Goal: Task Accomplishment & Management: Manage account settings

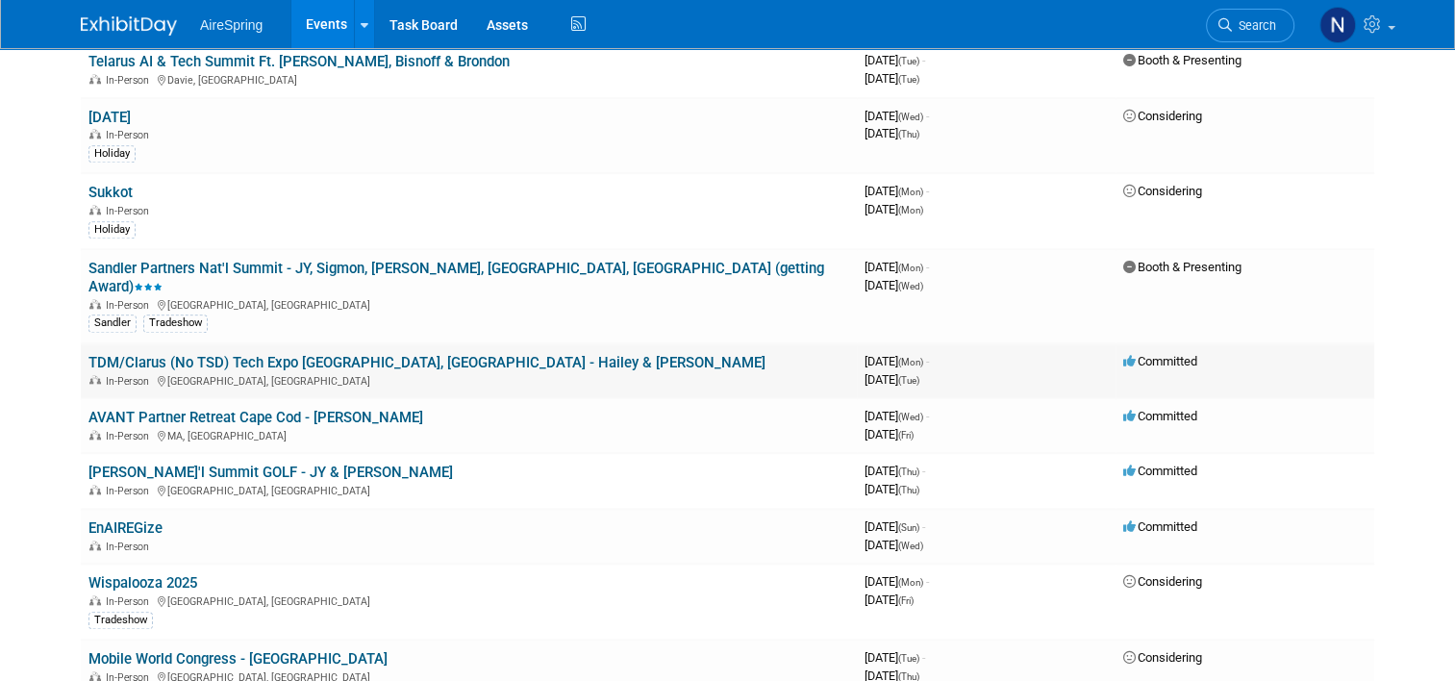
scroll to position [1827, 0]
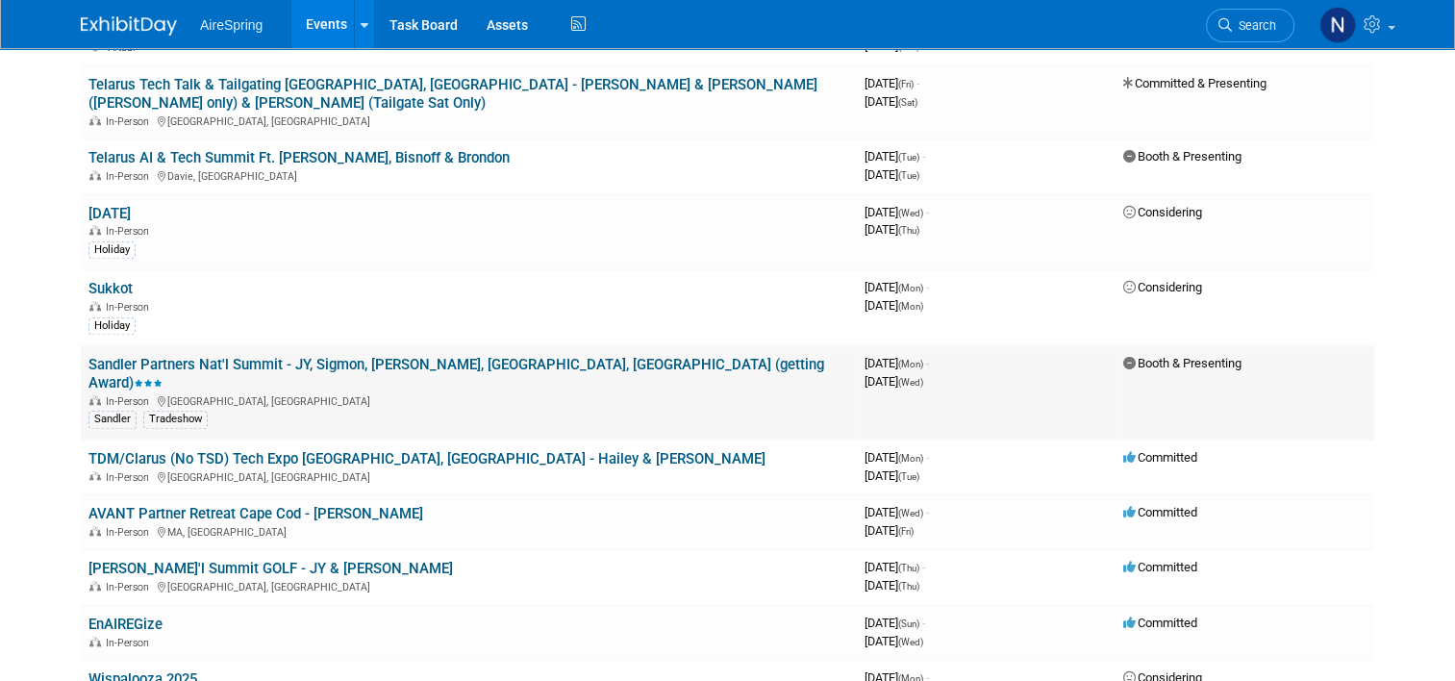
click at [237, 356] on link "Sandler Partners Nat'l Summit - JY, Sigmon, [PERSON_NAME], [GEOGRAPHIC_DATA], […" at bounding box center [456, 374] width 736 height 36
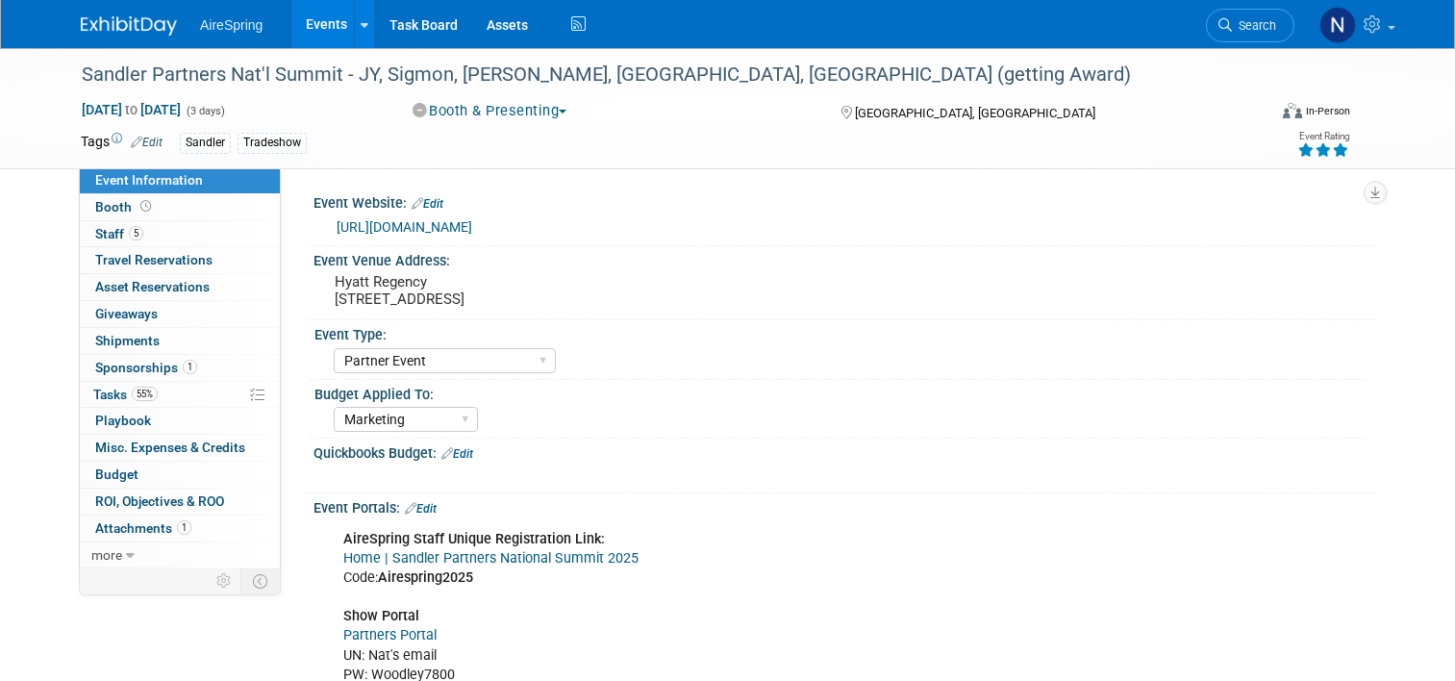
select select "Partner Event"
select select "Marketing"
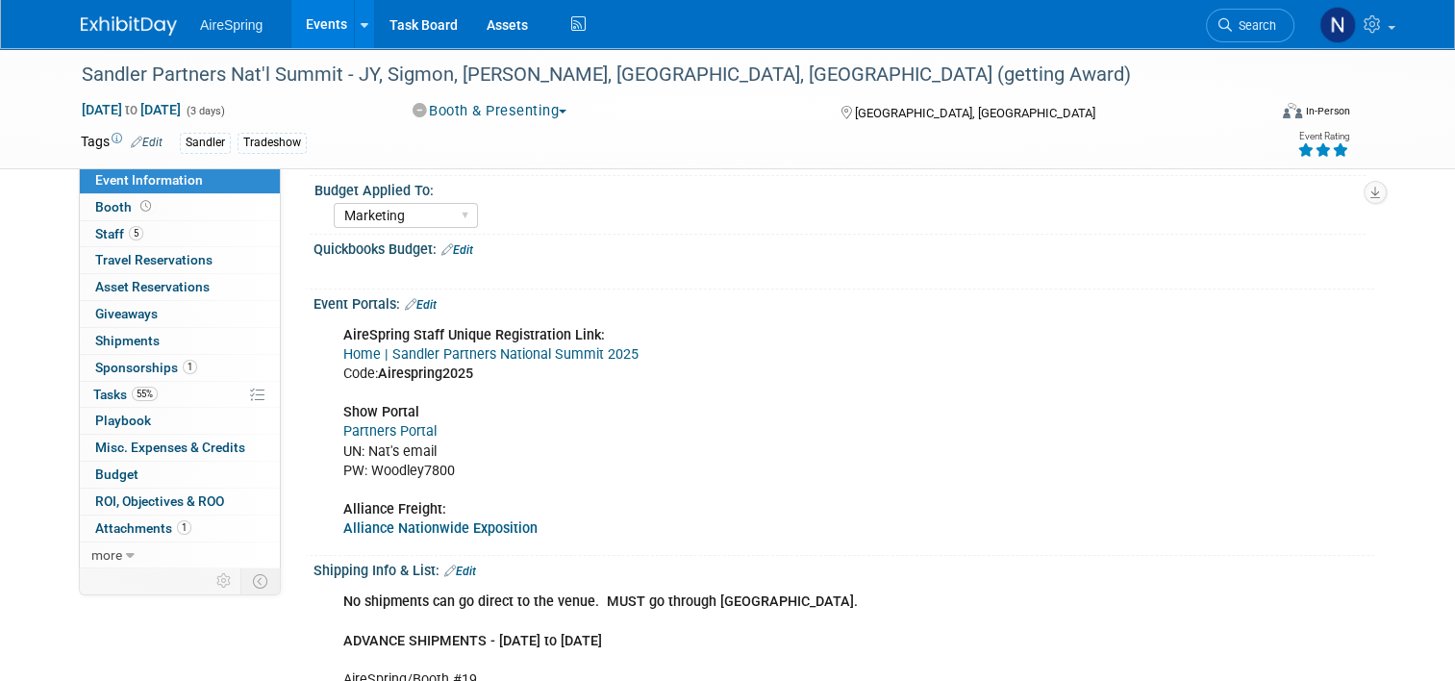
scroll to position [192, 0]
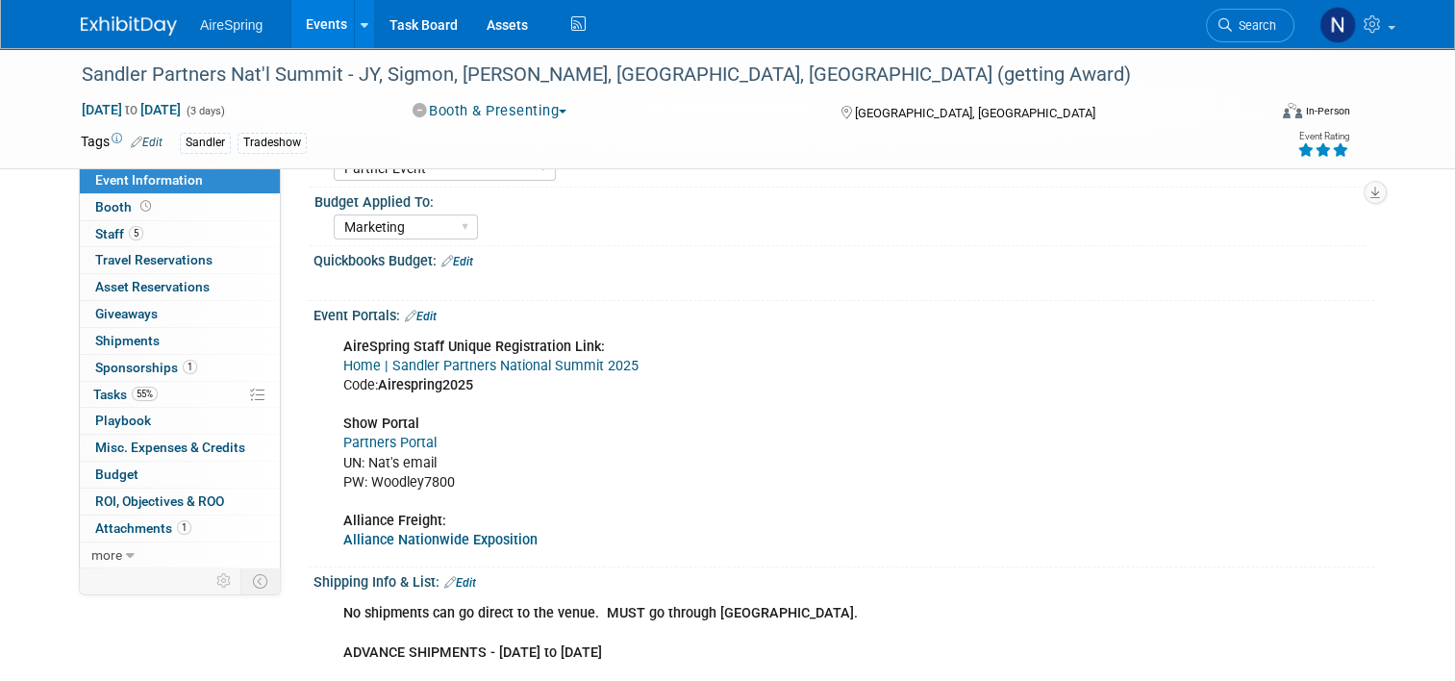
click at [401, 438] on link "Partners Portal" at bounding box center [389, 443] width 93 height 16
click at [300, 25] on link "Events" at bounding box center [326, 24] width 70 height 48
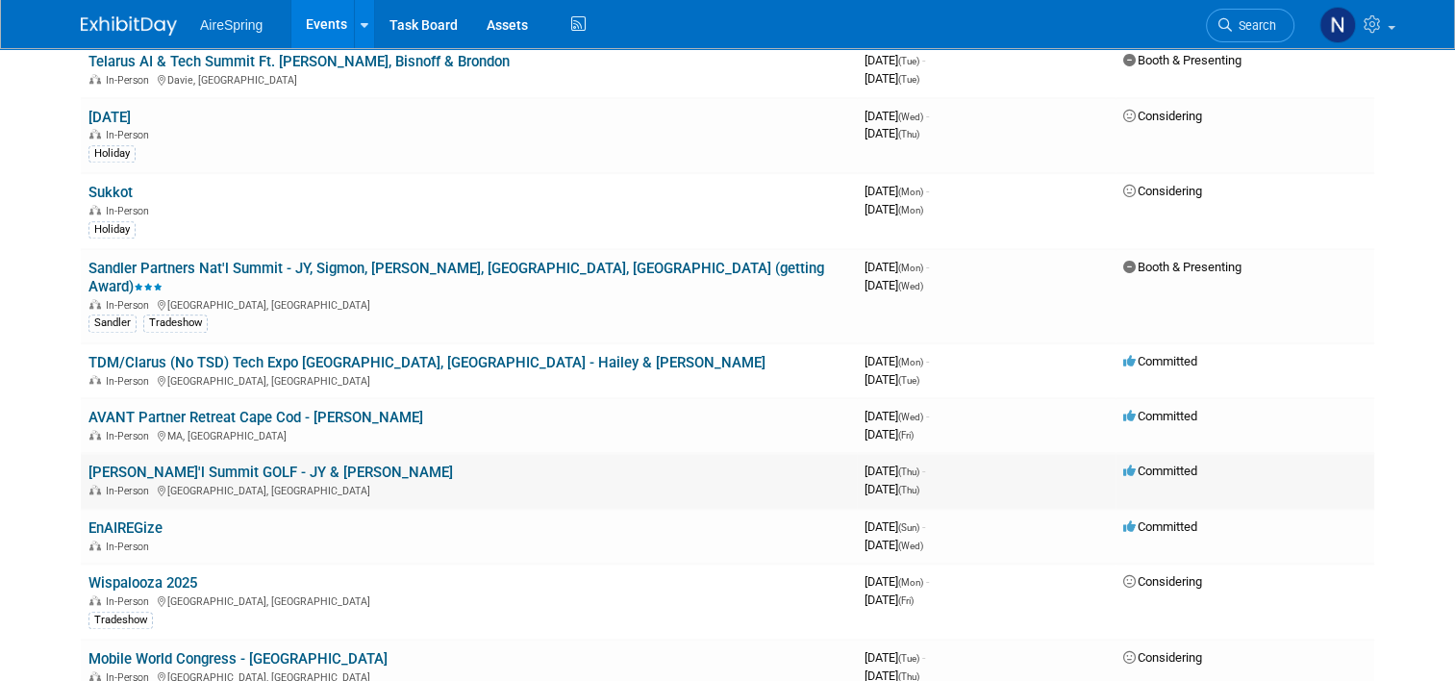
scroll to position [2020, 0]
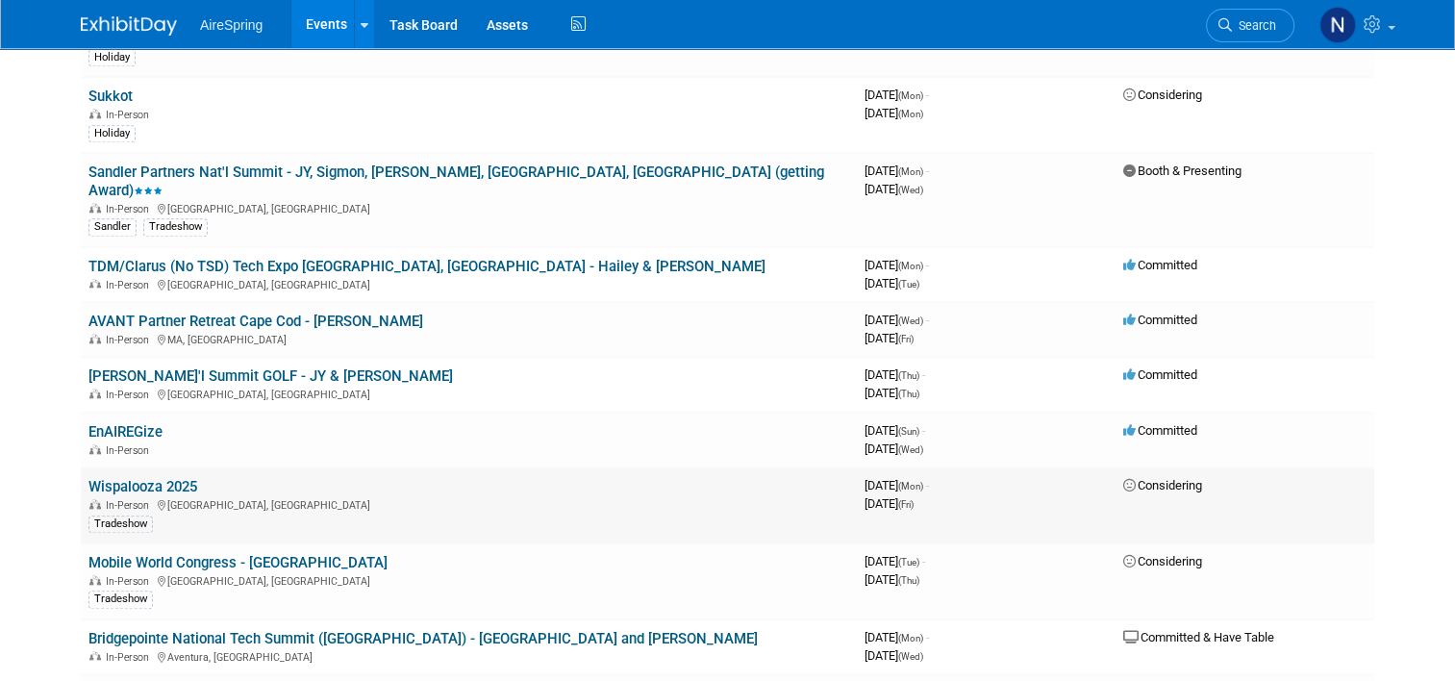
click at [161, 478] on link "Wispalooza 2025" at bounding box center [142, 486] width 109 height 17
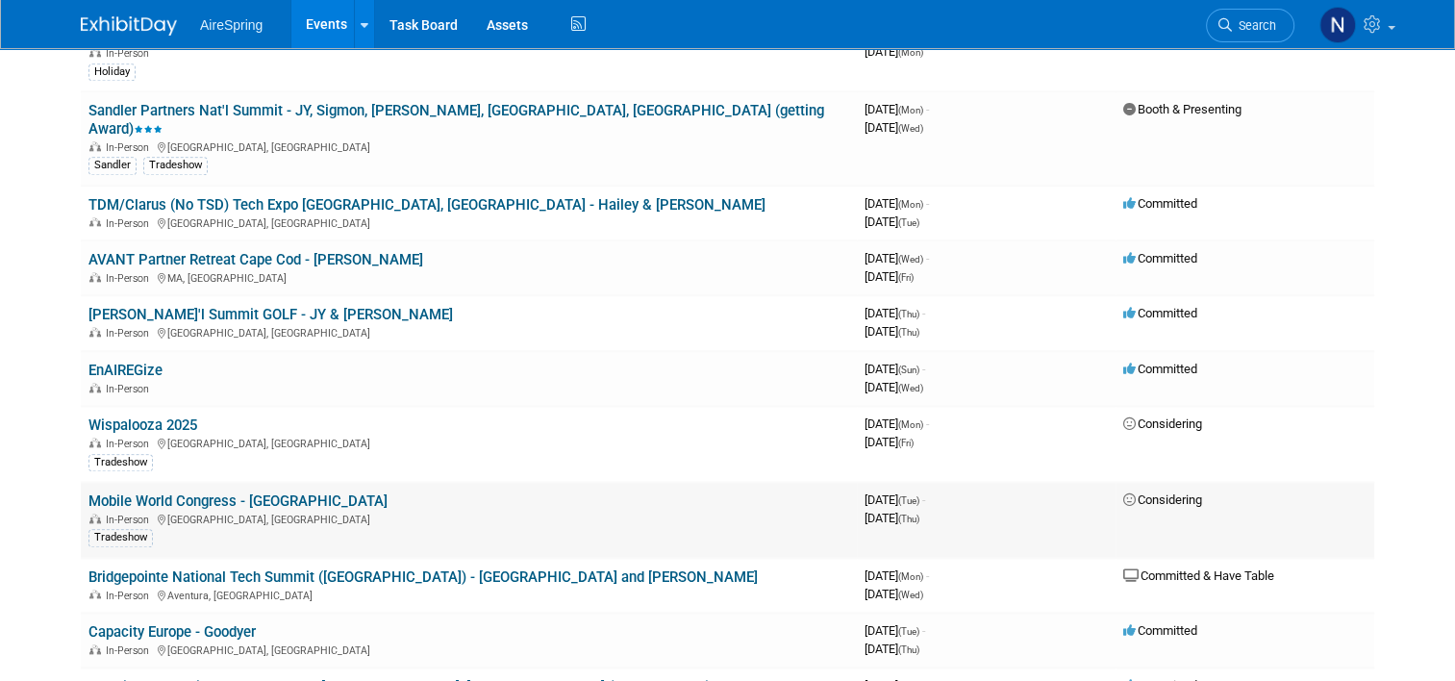
scroll to position [2116, 0]
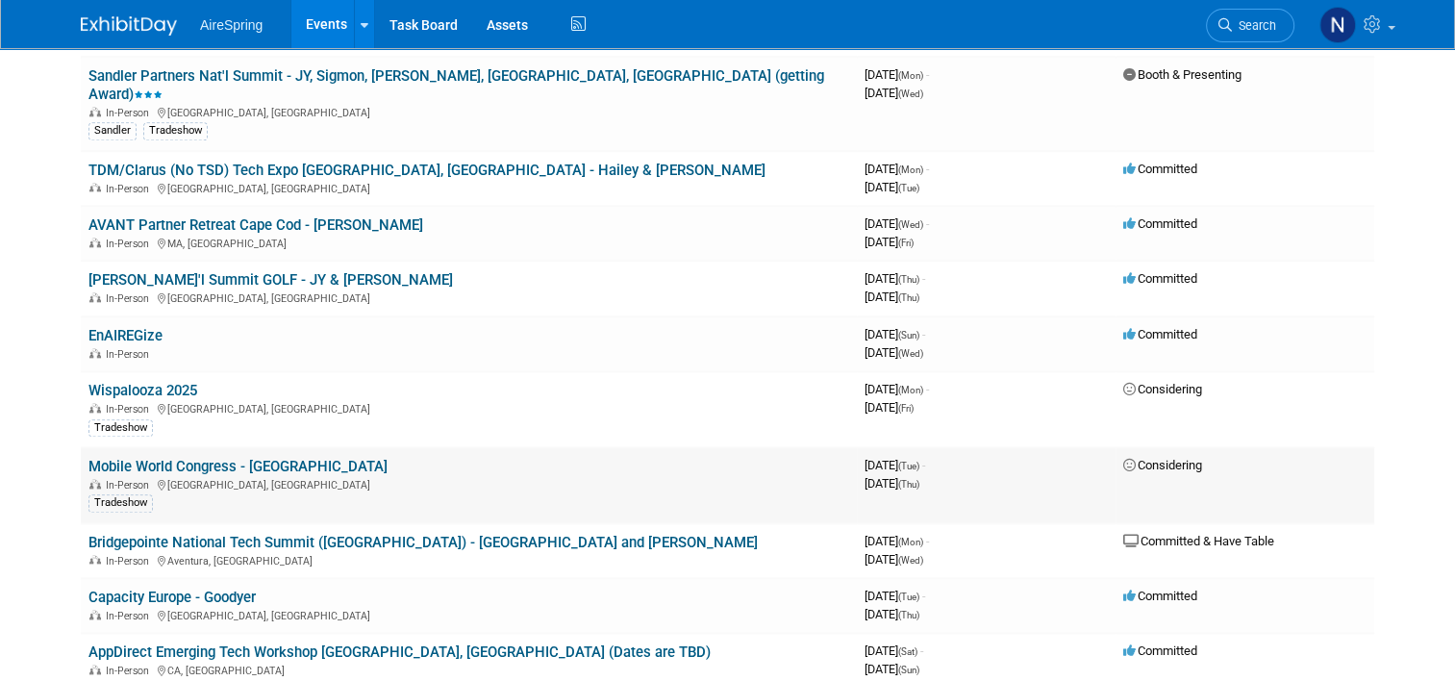
click at [190, 458] on link "Mobile World Congress - [GEOGRAPHIC_DATA]" at bounding box center [237, 466] width 299 height 17
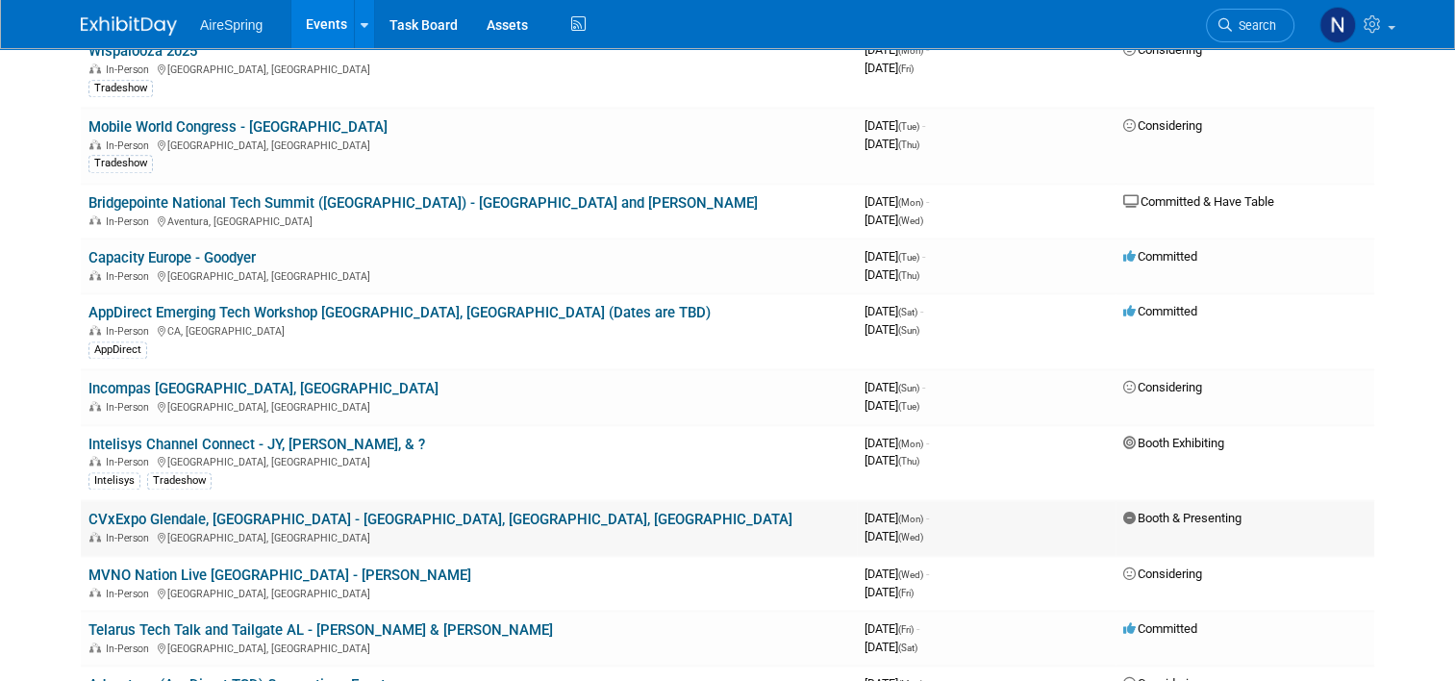
scroll to position [2597, 0]
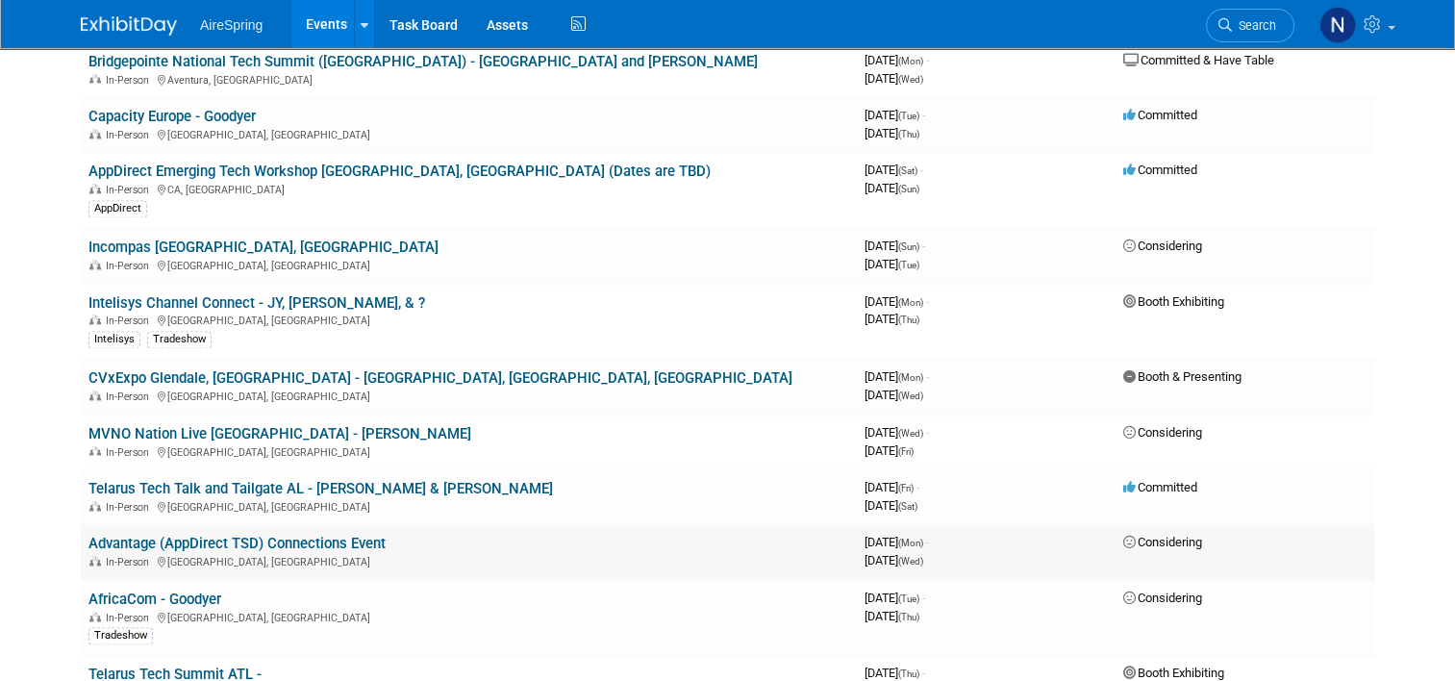
click at [339, 535] on link "Advantage (AppDirect TSD) Connections Event" at bounding box center [236, 543] width 297 height 17
click at [219, 425] on link "MVNO Nation Live [GEOGRAPHIC_DATA] - [PERSON_NAME]" at bounding box center [279, 433] width 383 height 17
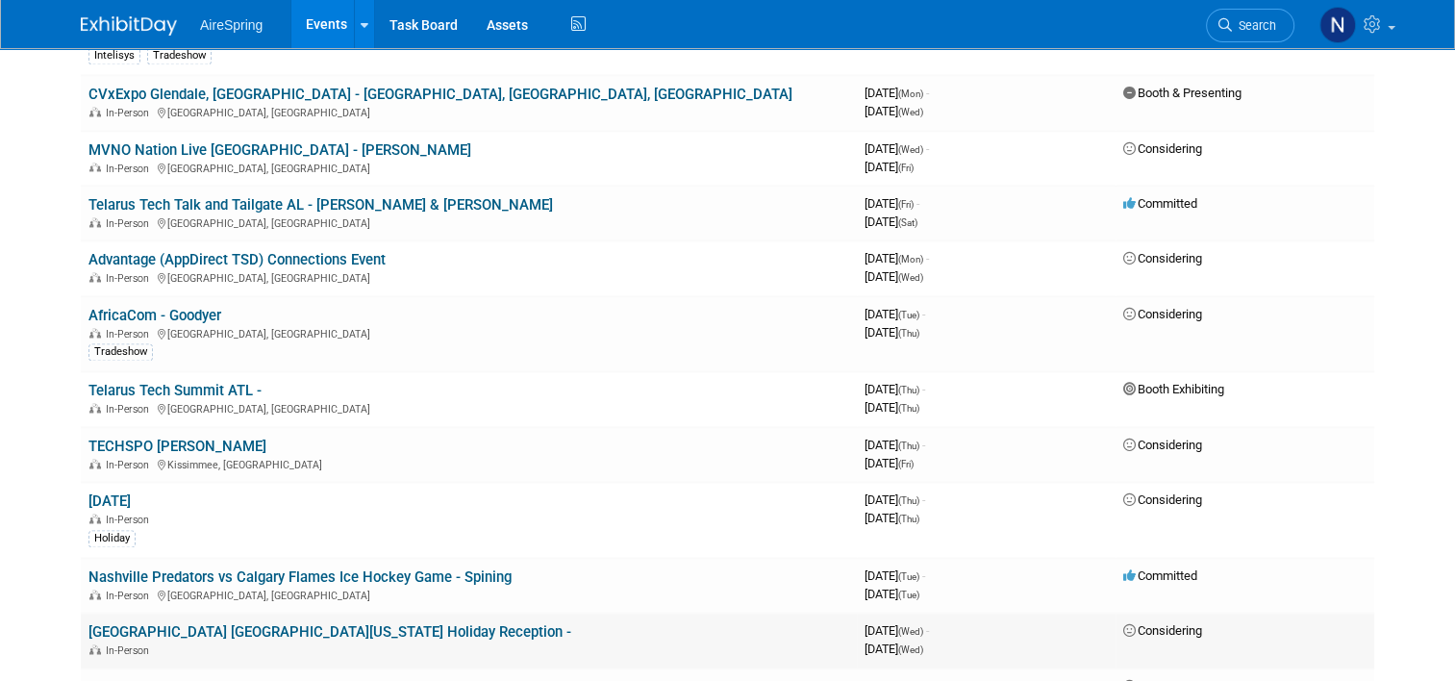
scroll to position [2885, 0]
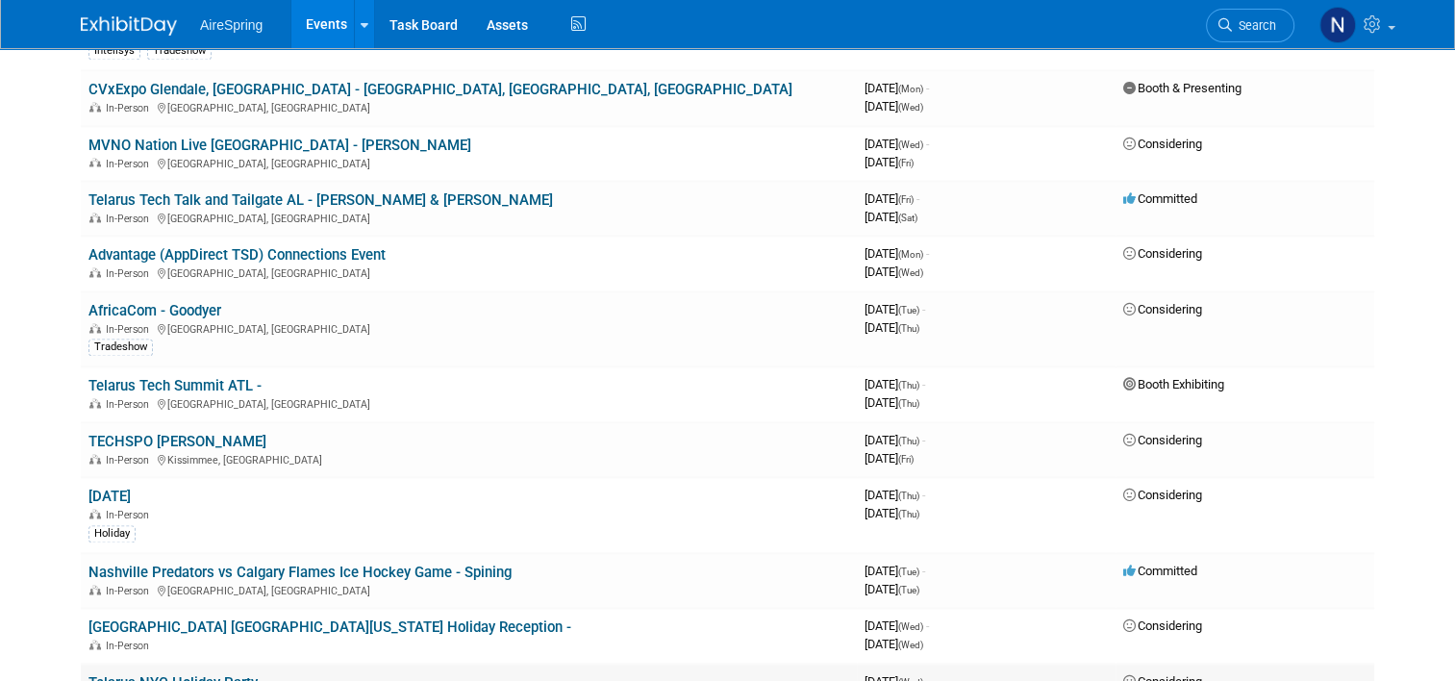
click at [223, 674] on link "Telarus NYC Holiday Party" at bounding box center [172, 682] width 169 height 17
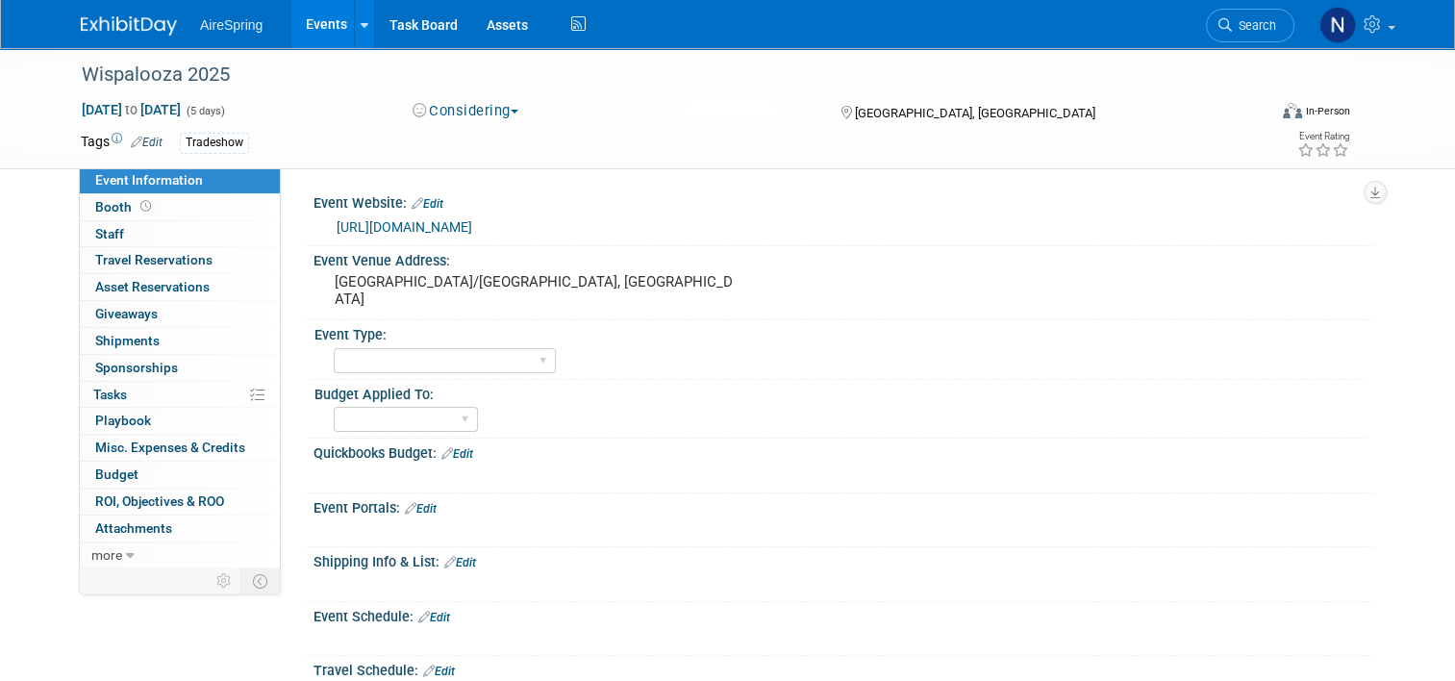
click at [440, 227] on link "https://www.wispaevents.org/" at bounding box center [405, 226] width 136 height 15
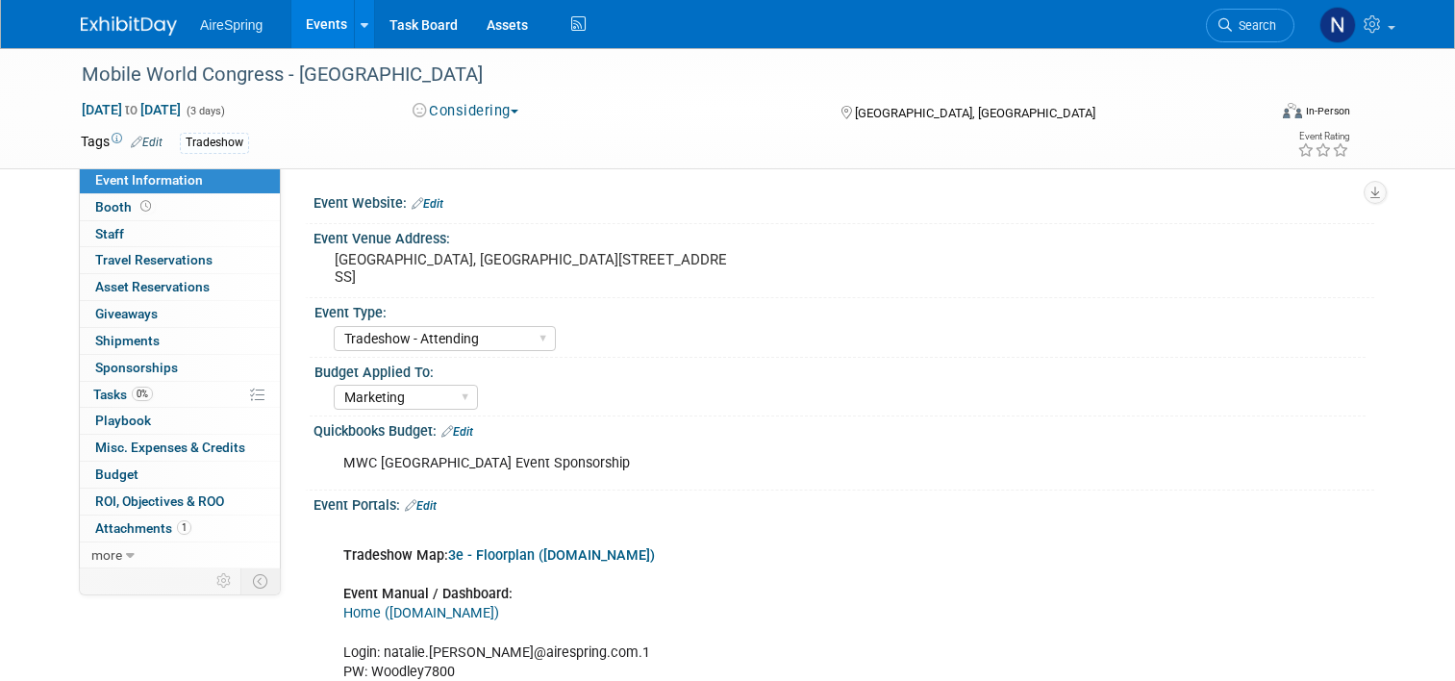
select select "Tradeshow - Attending"
select select "Marketing"
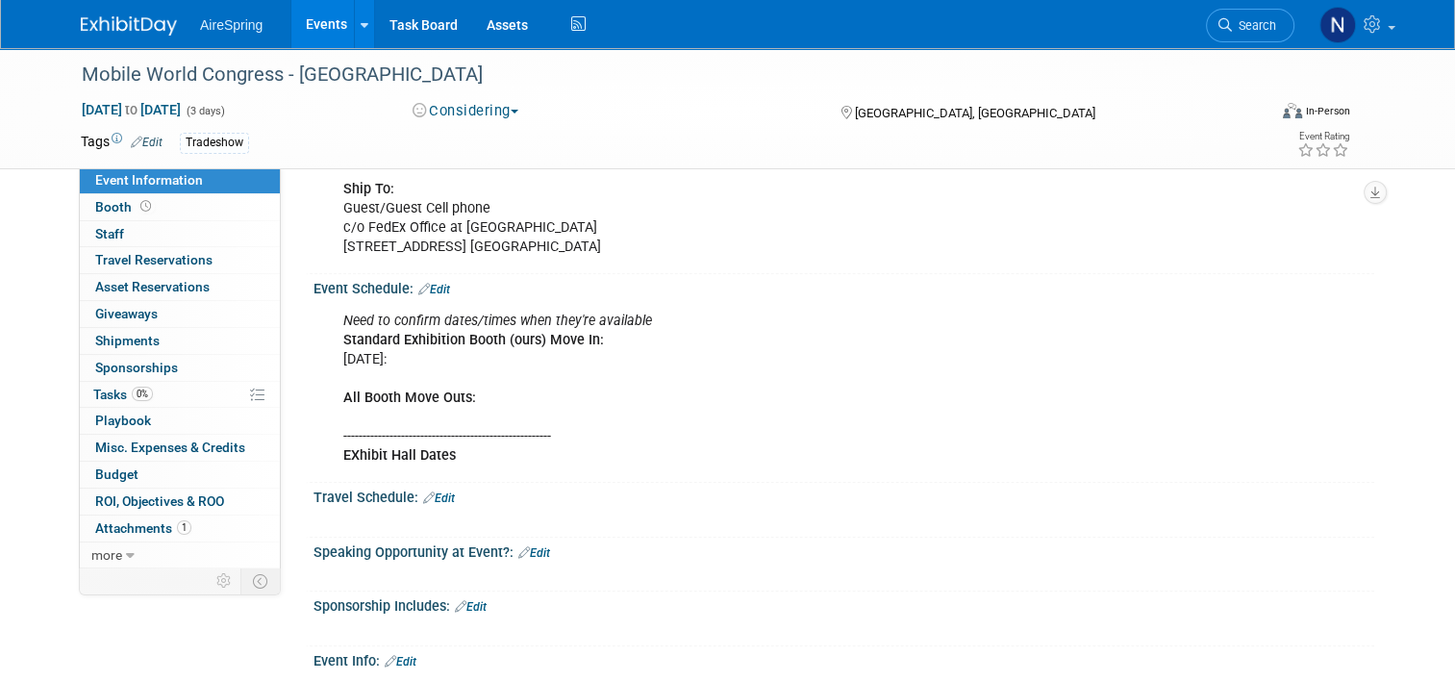
scroll to position [1250, 0]
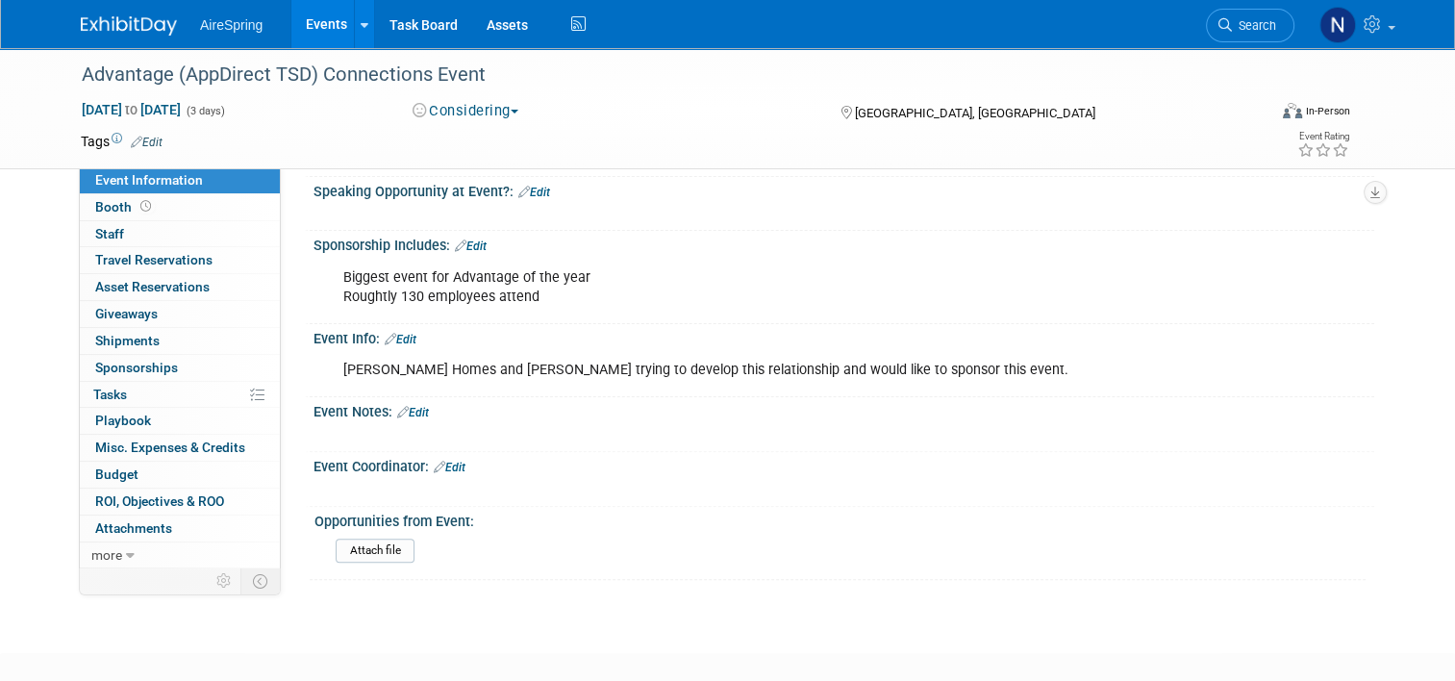
scroll to position [481, 0]
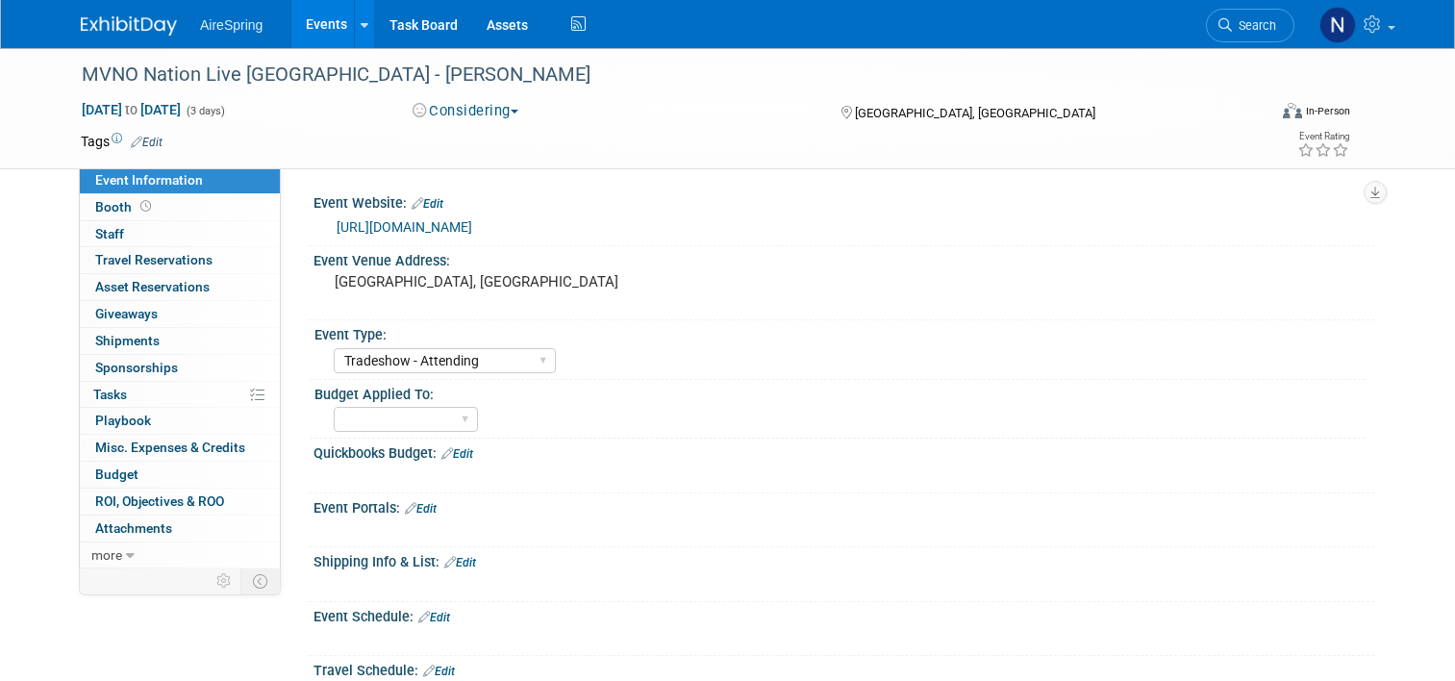
select select "Tradeshow - Attending"
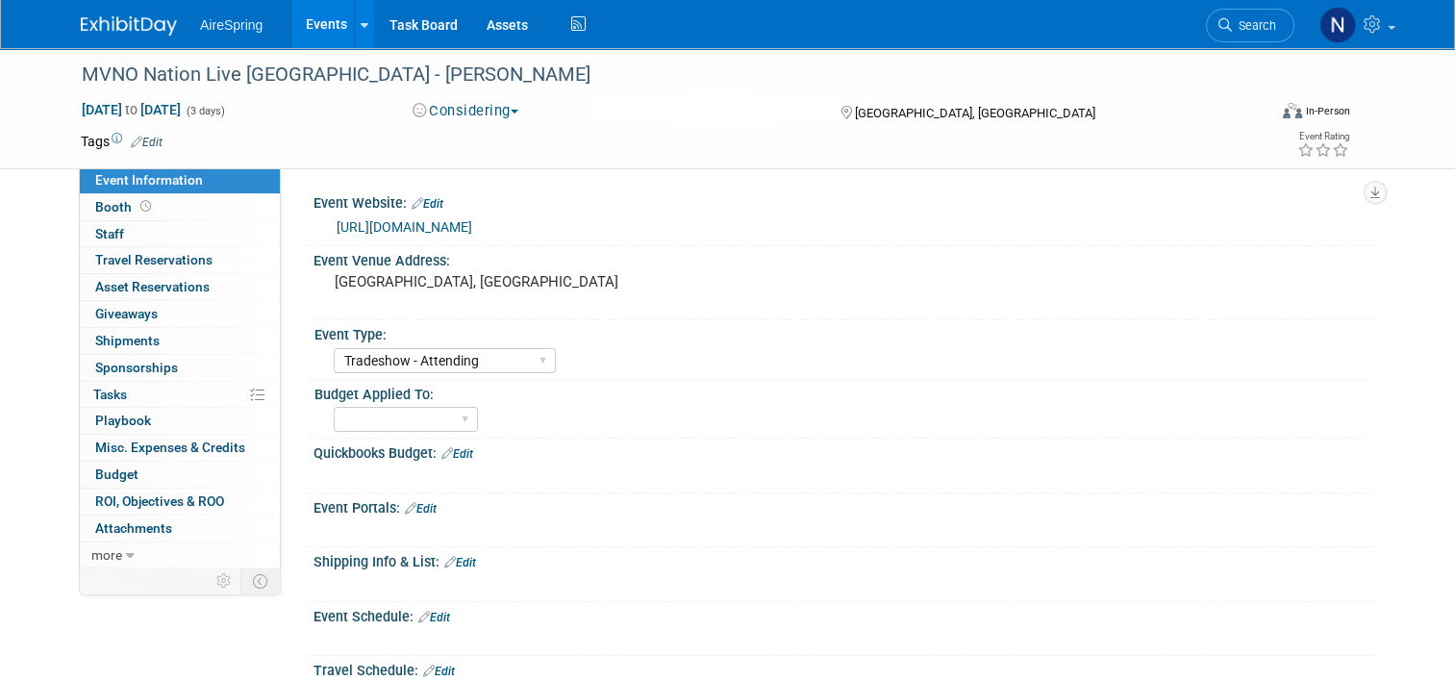
click at [435, 231] on link "[URL][DOMAIN_NAME]" at bounding box center [405, 226] width 136 height 15
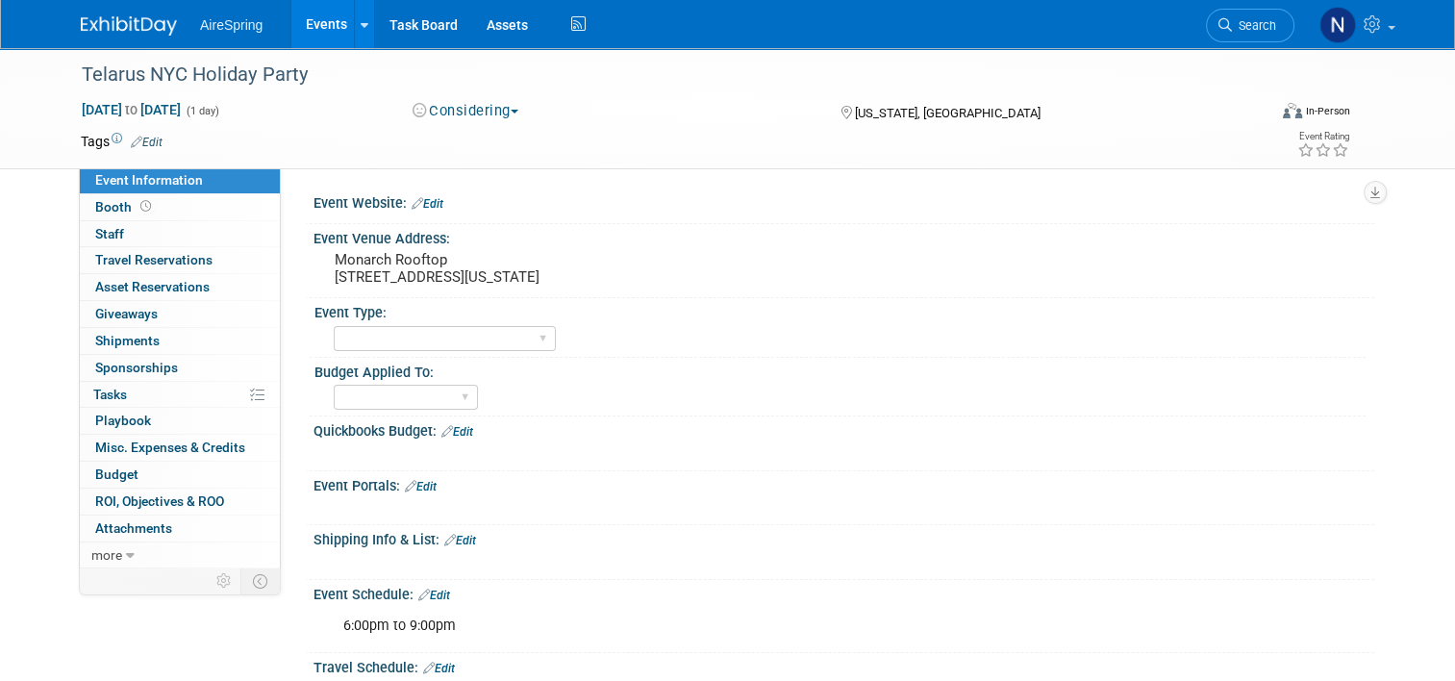
click at [466, 108] on button "Considering" at bounding box center [466, 111] width 120 height 20
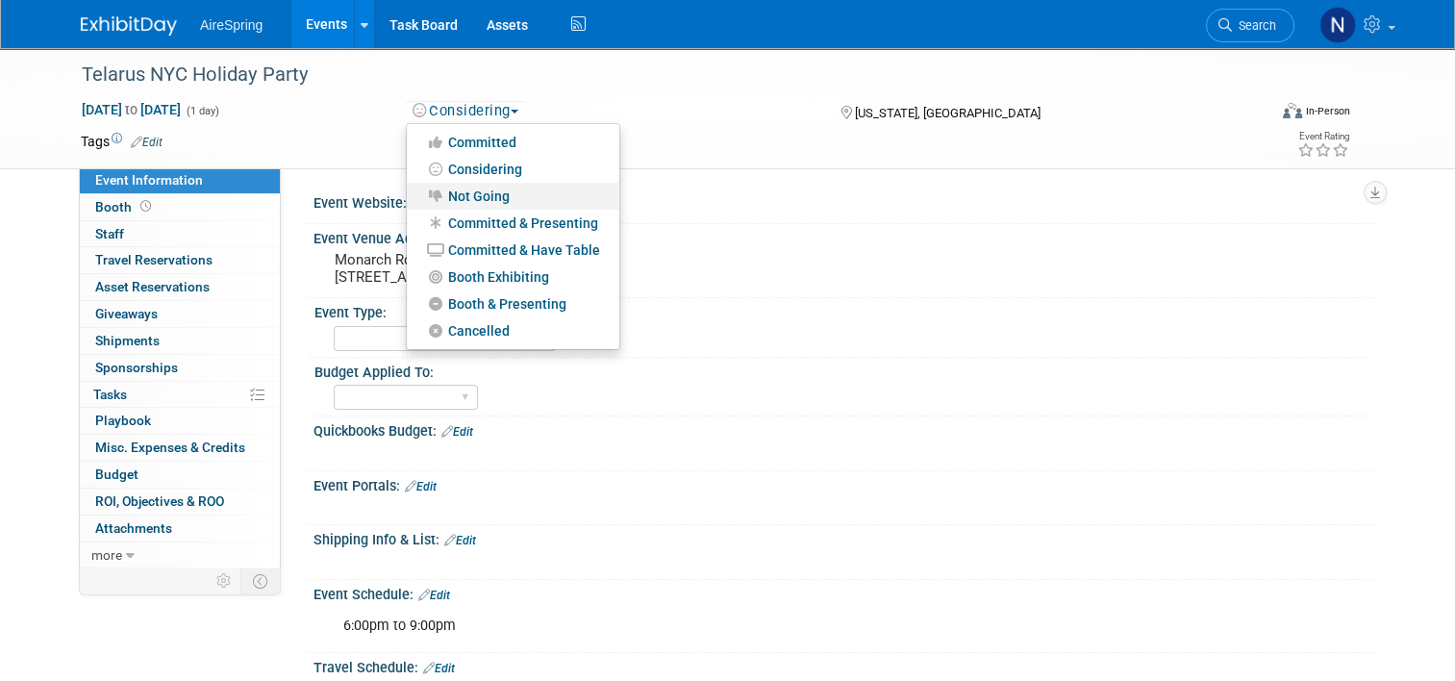
click at [458, 187] on link "Not Going" at bounding box center [513, 196] width 213 height 27
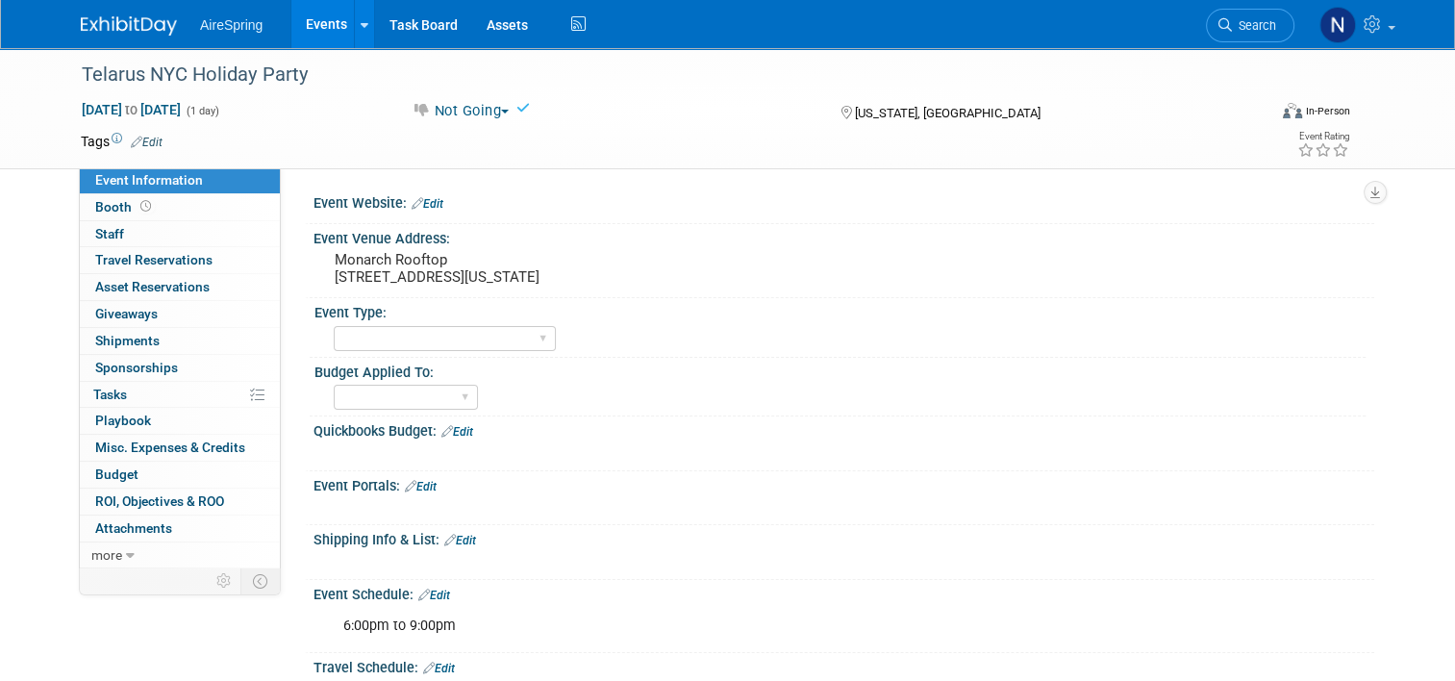
click at [315, 26] on link "Events" at bounding box center [326, 24] width 70 height 48
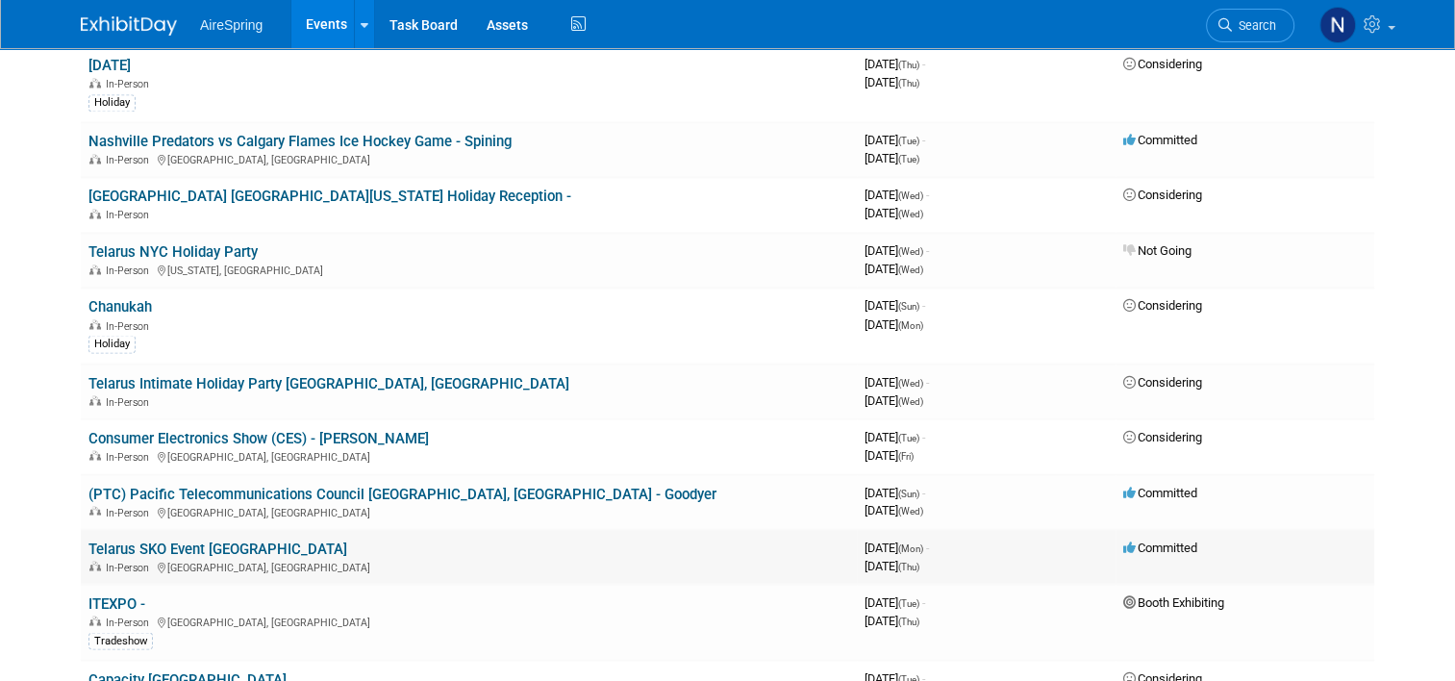
scroll to position [3270, 0]
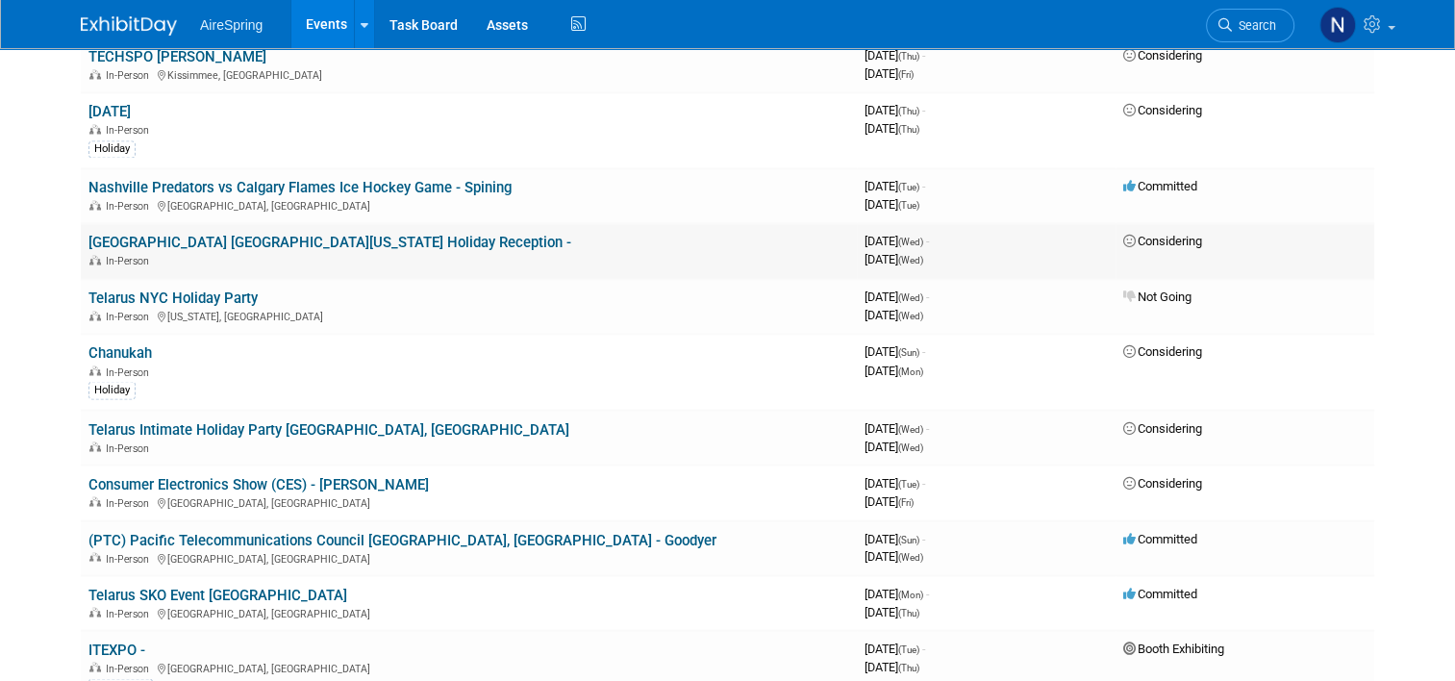
click at [206, 234] on link "[GEOGRAPHIC_DATA] [GEOGRAPHIC_DATA][US_STATE] Holiday Reception -" at bounding box center [329, 242] width 483 height 17
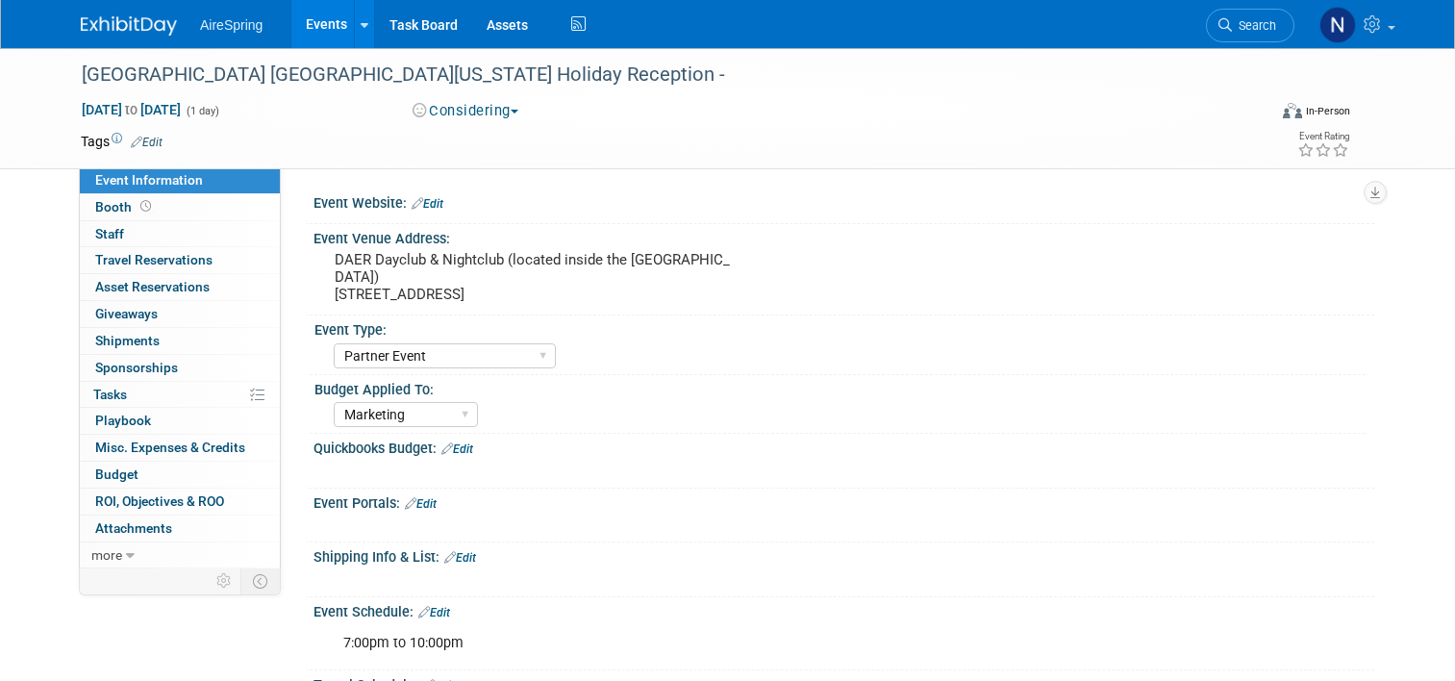
select select "Partner Event"
select select "Marketing"
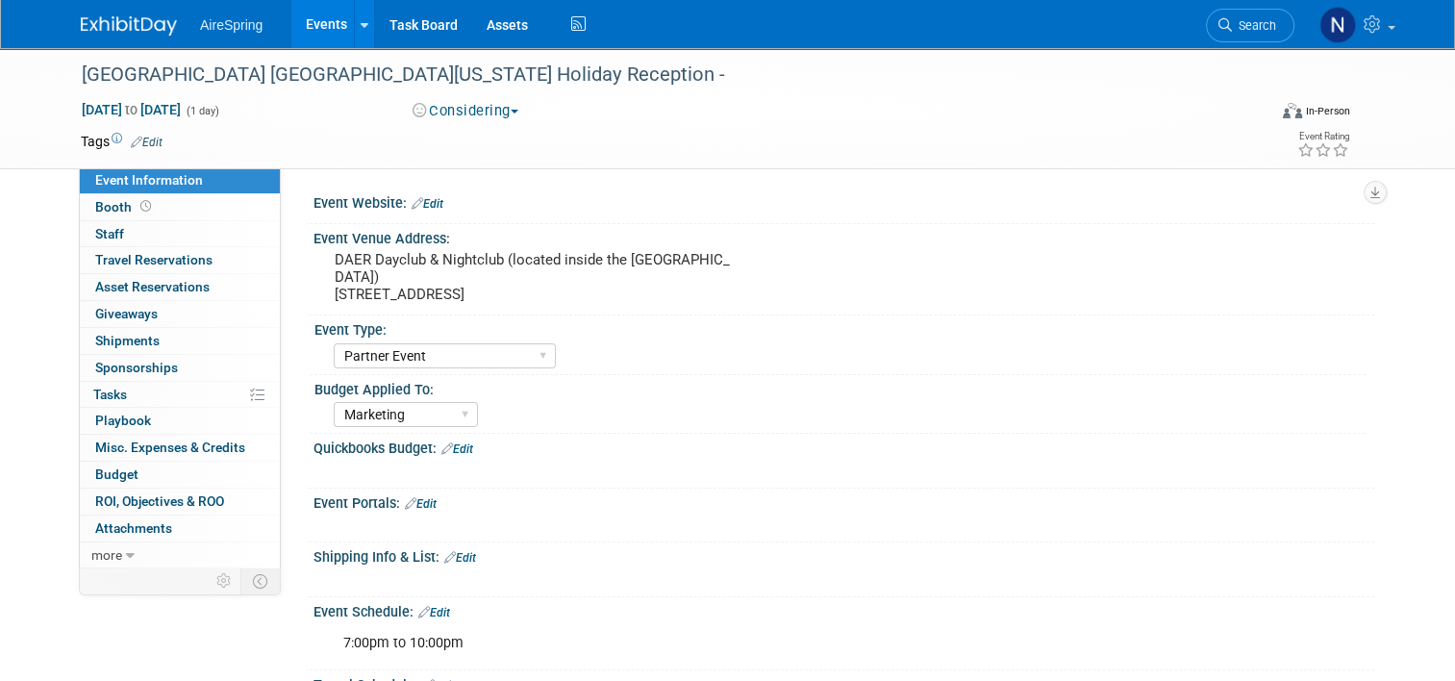
click at [466, 101] on button "Considering" at bounding box center [466, 111] width 120 height 20
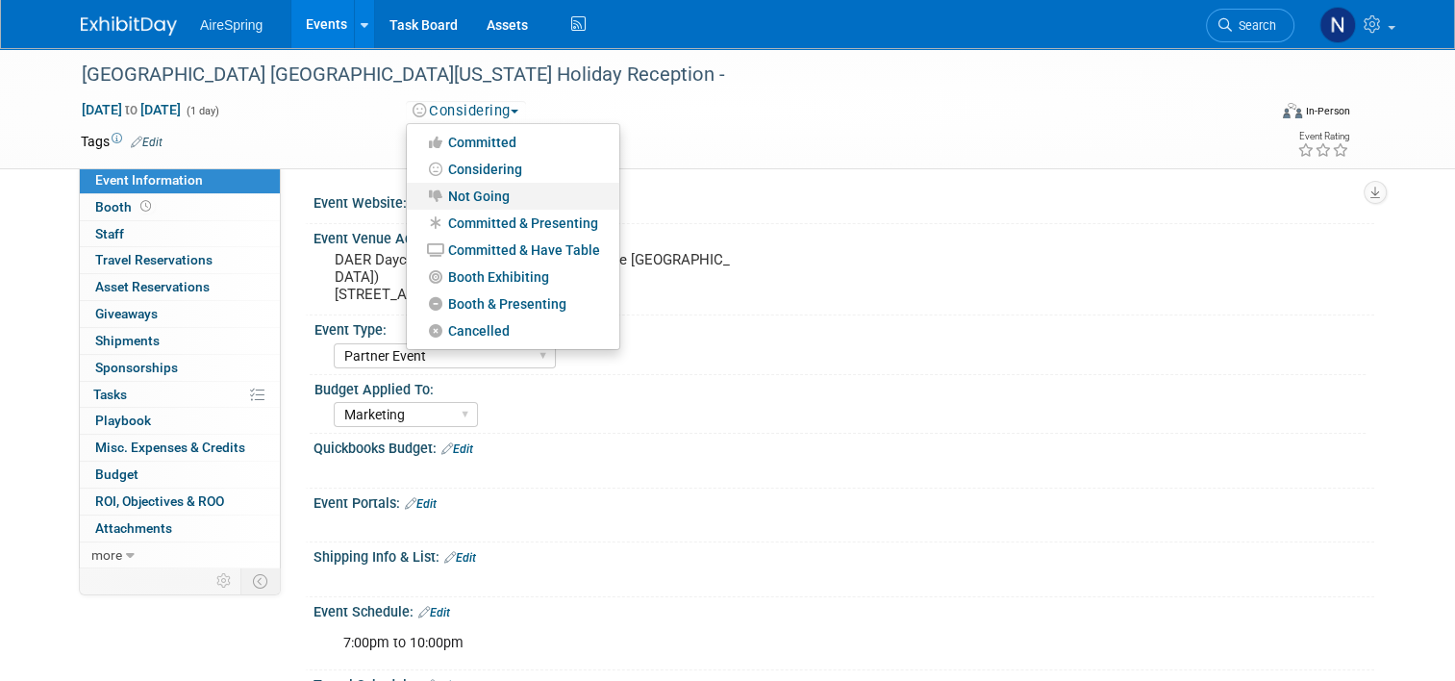
click at [483, 200] on link "Not Going" at bounding box center [513, 196] width 213 height 27
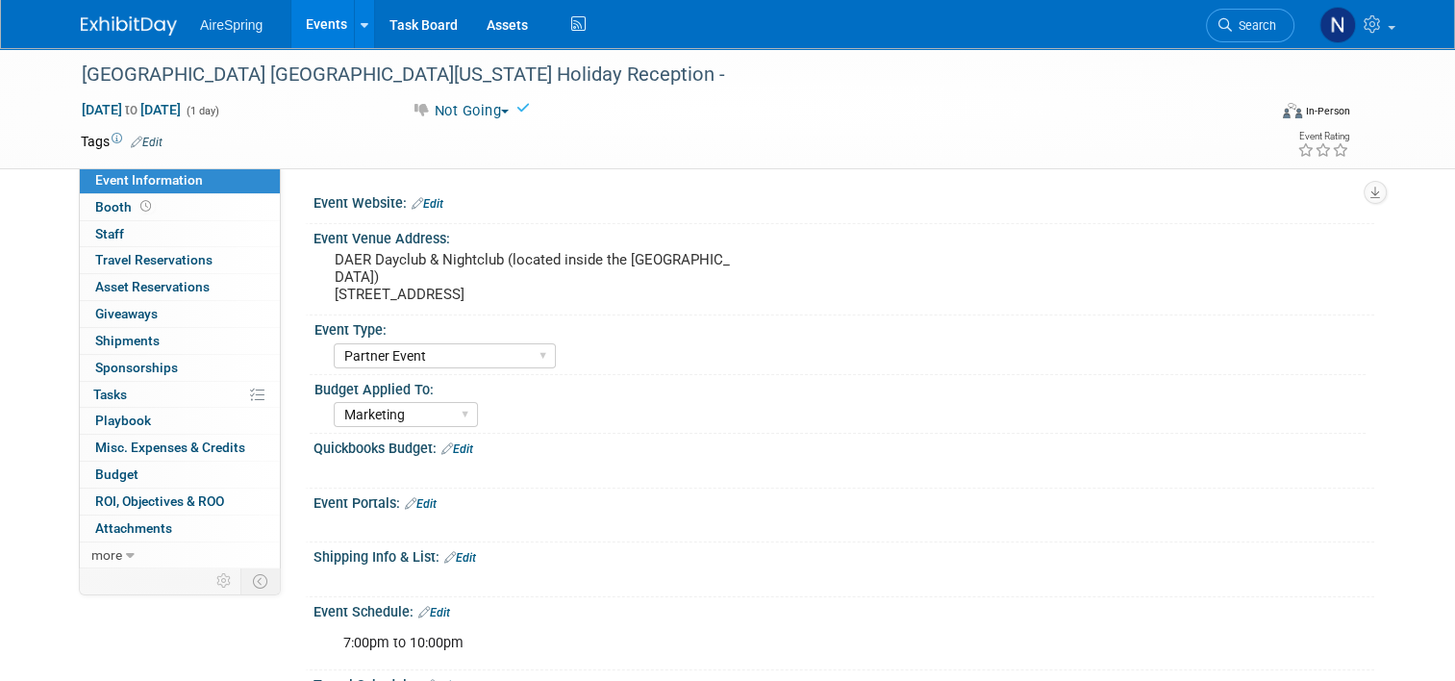
click at [300, 12] on link "Events" at bounding box center [326, 24] width 70 height 48
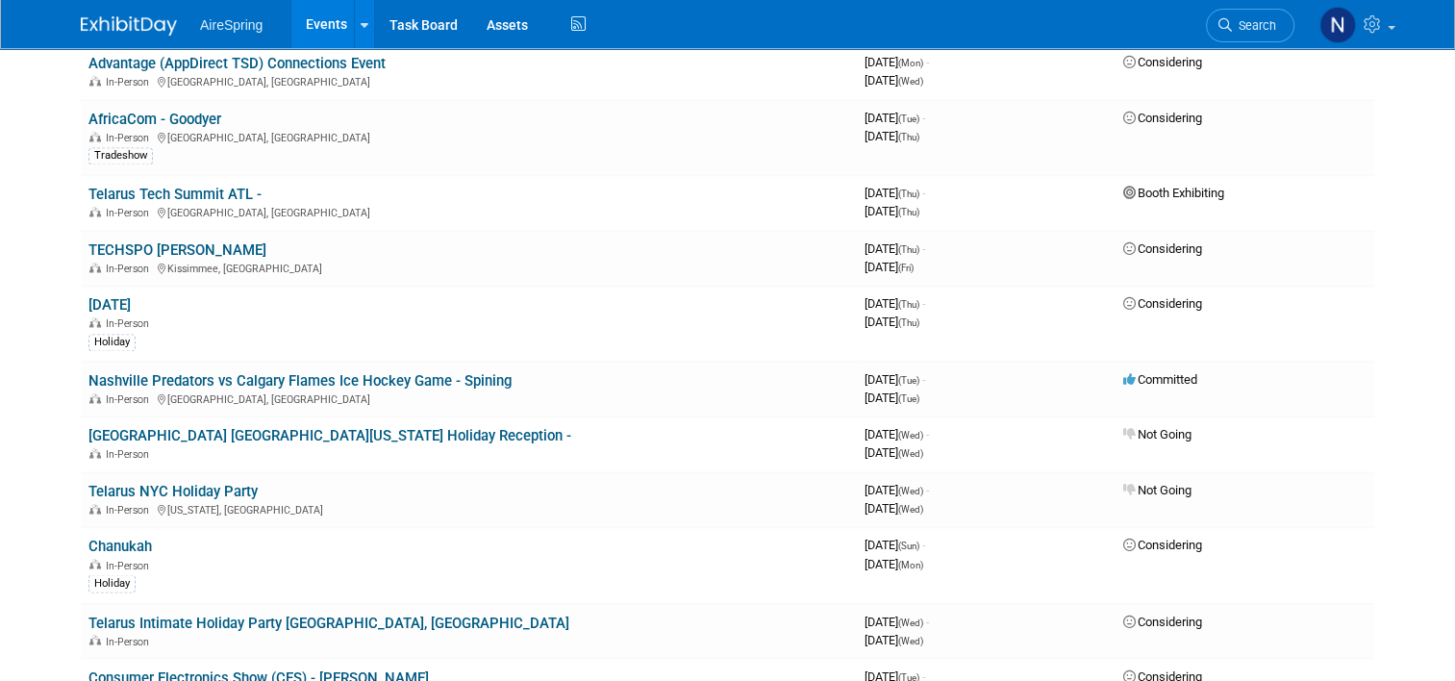
scroll to position [3174, 0]
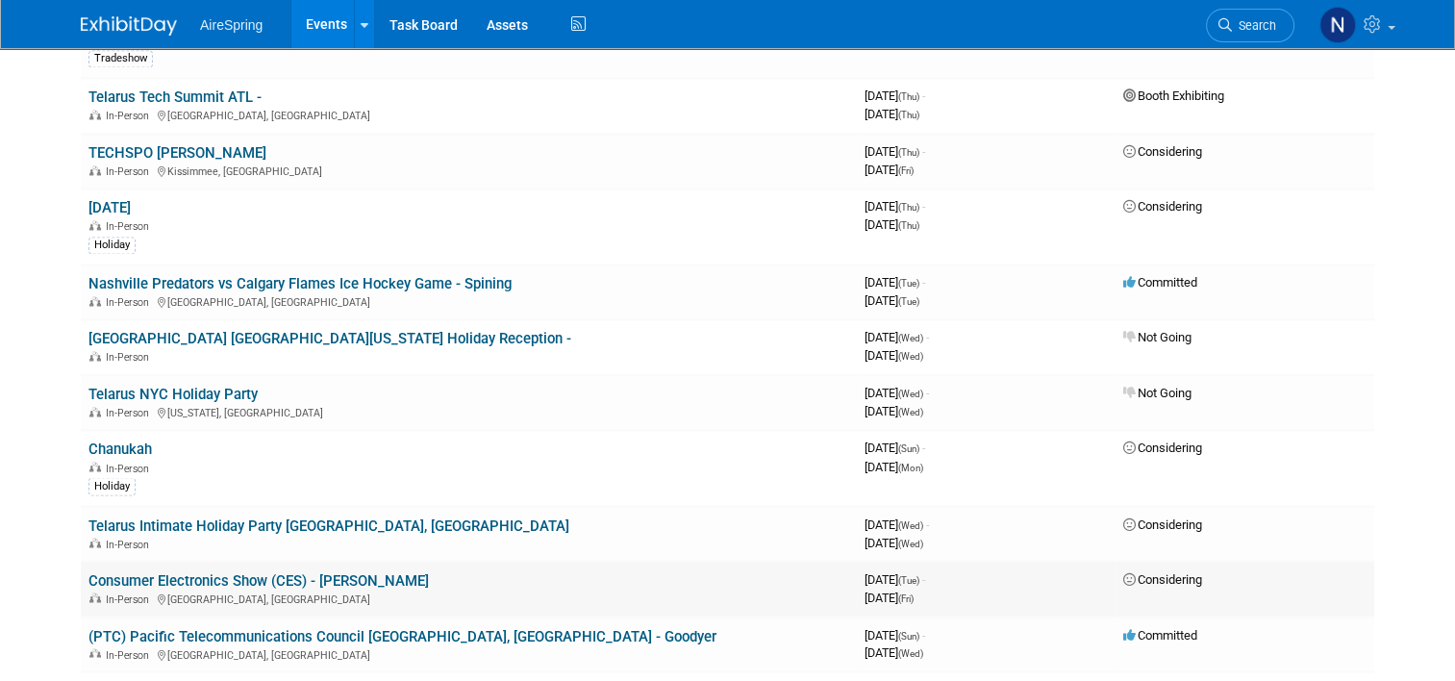
click at [297, 571] on link "Consumer Electronics Show (CES) - [PERSON_NAME]" at bounding box center [258, 579] width 340 height 17
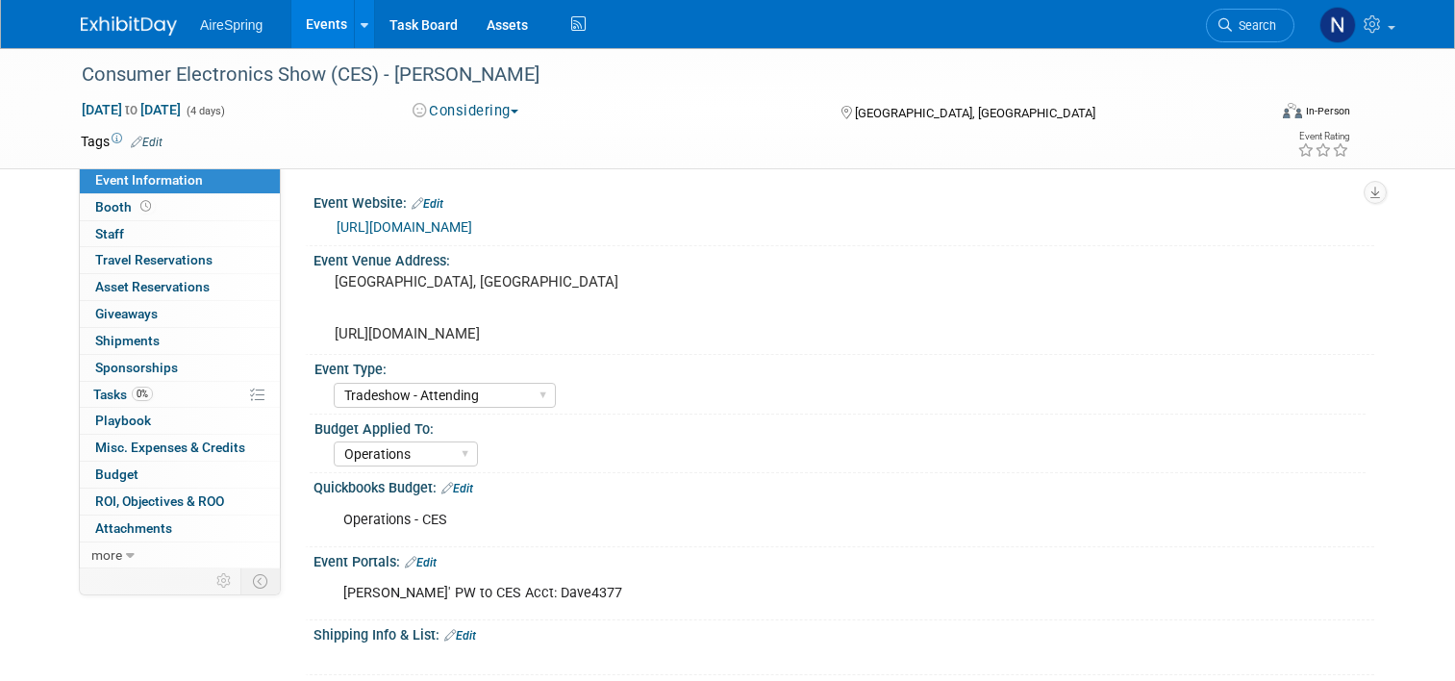
select select "Tradeshow - Attending"
select select "Operations"
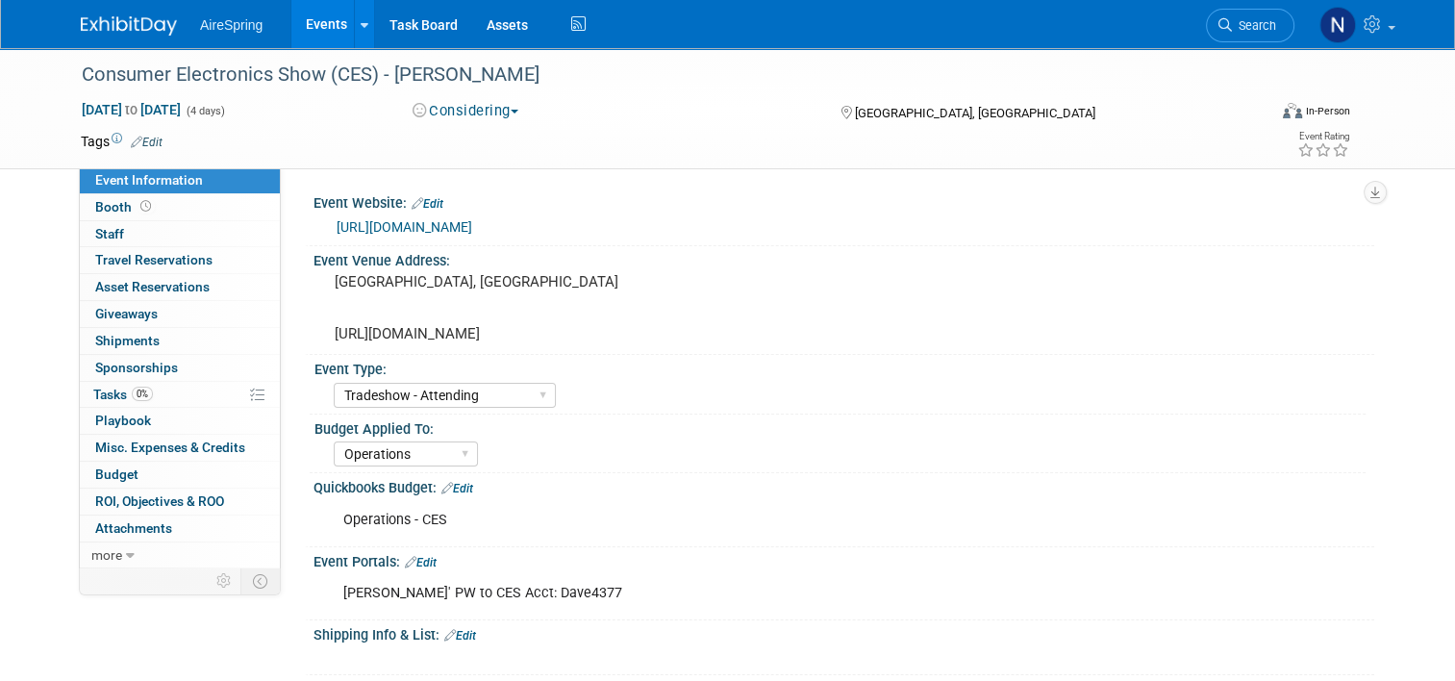
click at [427, 235] on div "[URL][DOMAIN_NAME]" at bounding box center [848, 227] width 1023 height 22
click at [429, 222] on link "https://www.ces.tech/" at bounding box center [405, 226] width 136 height 15
click at [314, 7] on link "Events" at bounding box center [326, 24] width 70 height 48
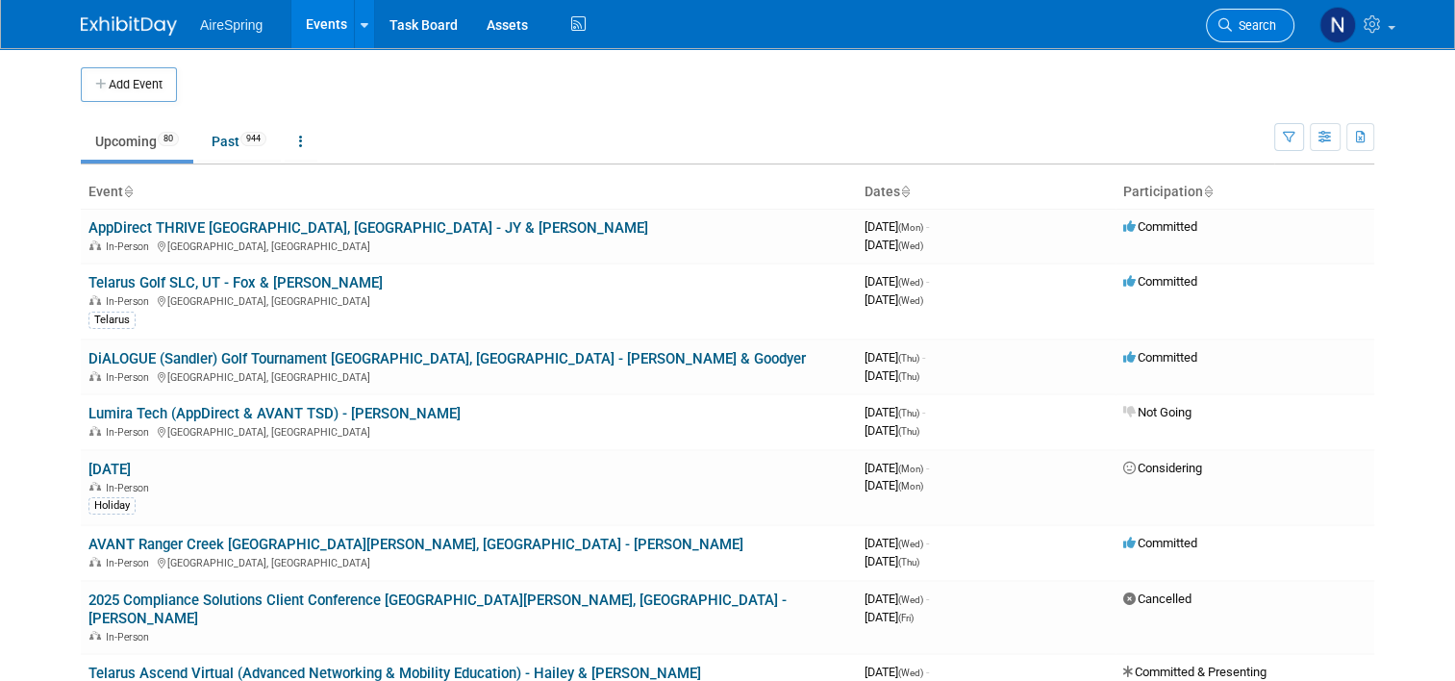
click at [1271, 23] on span "Search" at bounding box center [1254, 25] width 44 height 14
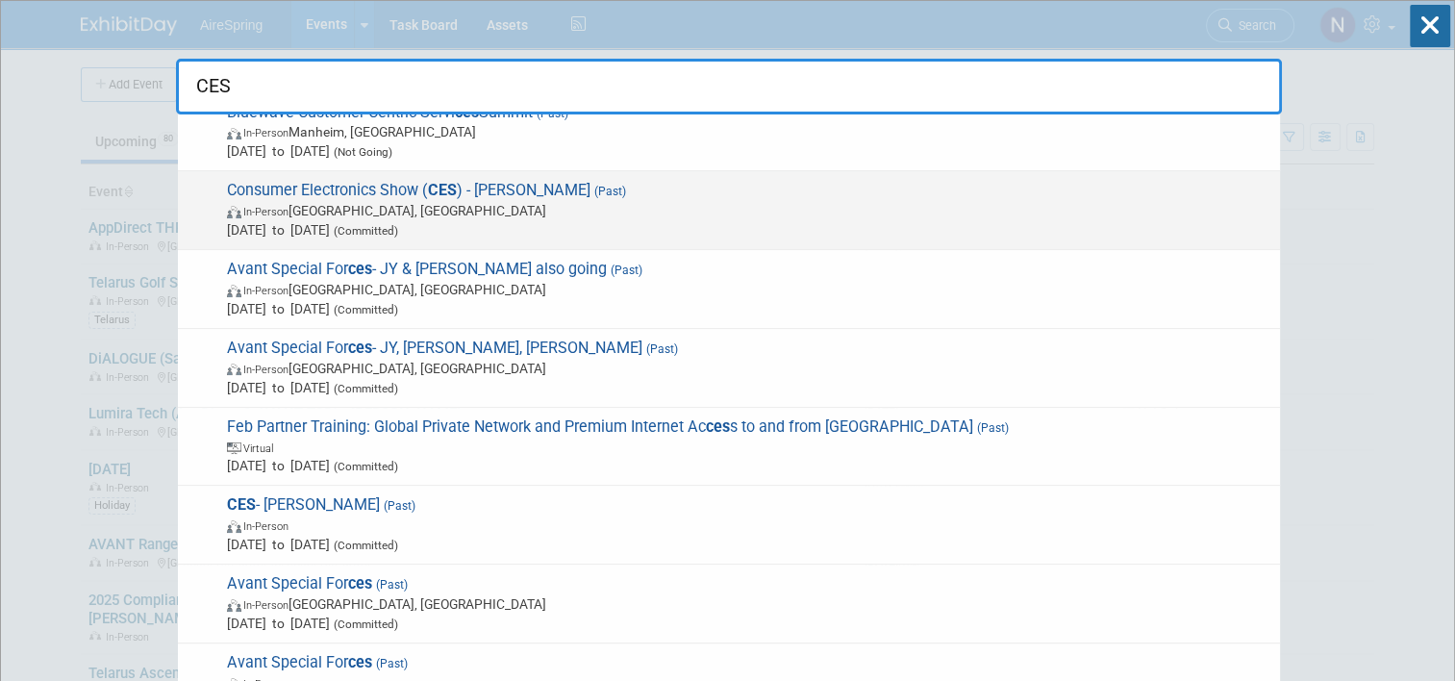
scroll to position [192, 0]
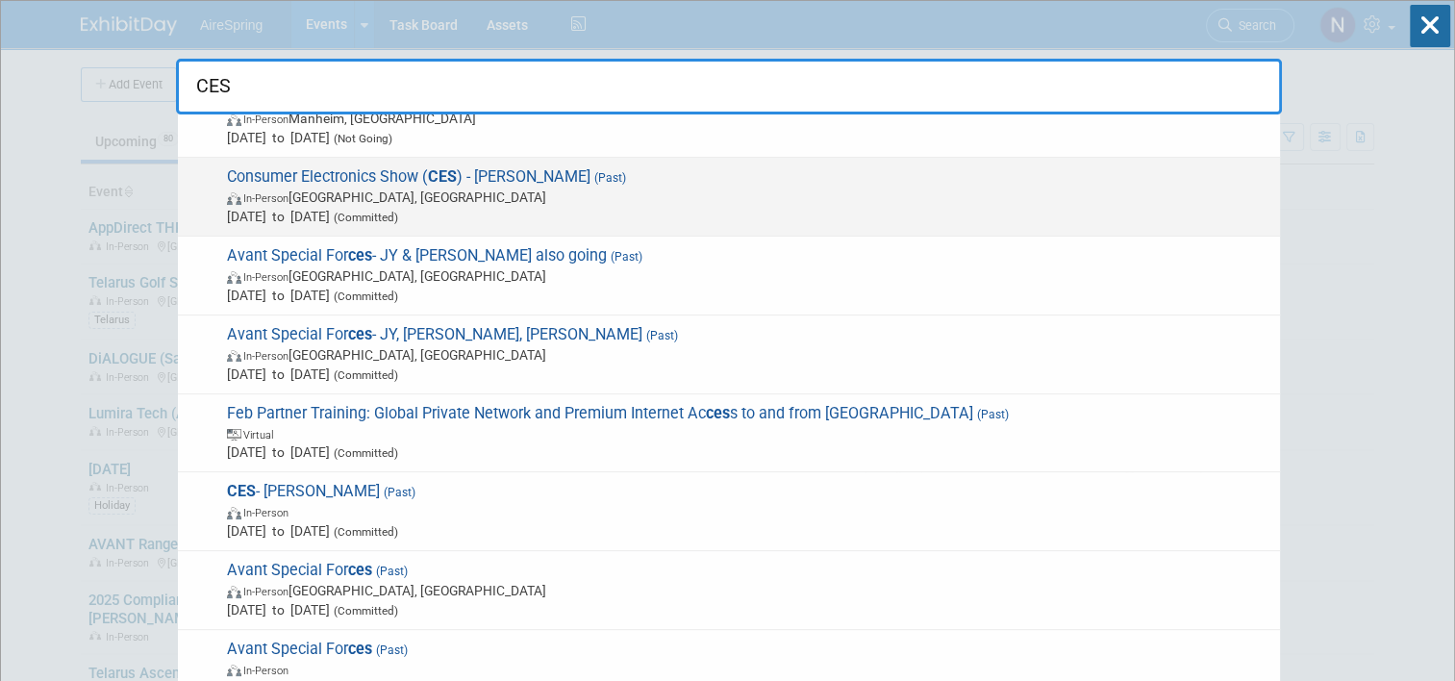
type input "CES"
click at [462, 190] on span "In-Person [GEOGRAPHIC_DATA], [GEOGRAPHIC_DATA]" at bounding box center [749, 197] width 1044 height 19
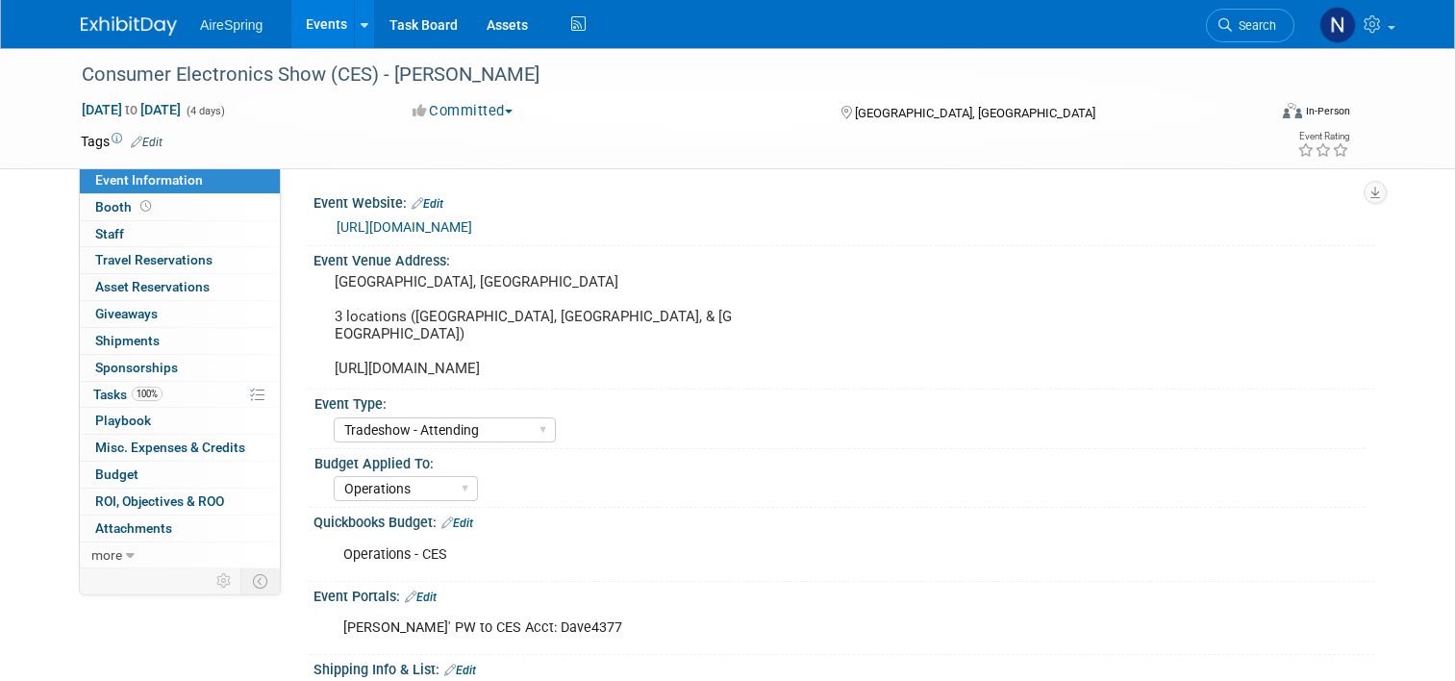
select select "Tradeshow - Attending"
select select "Operations"
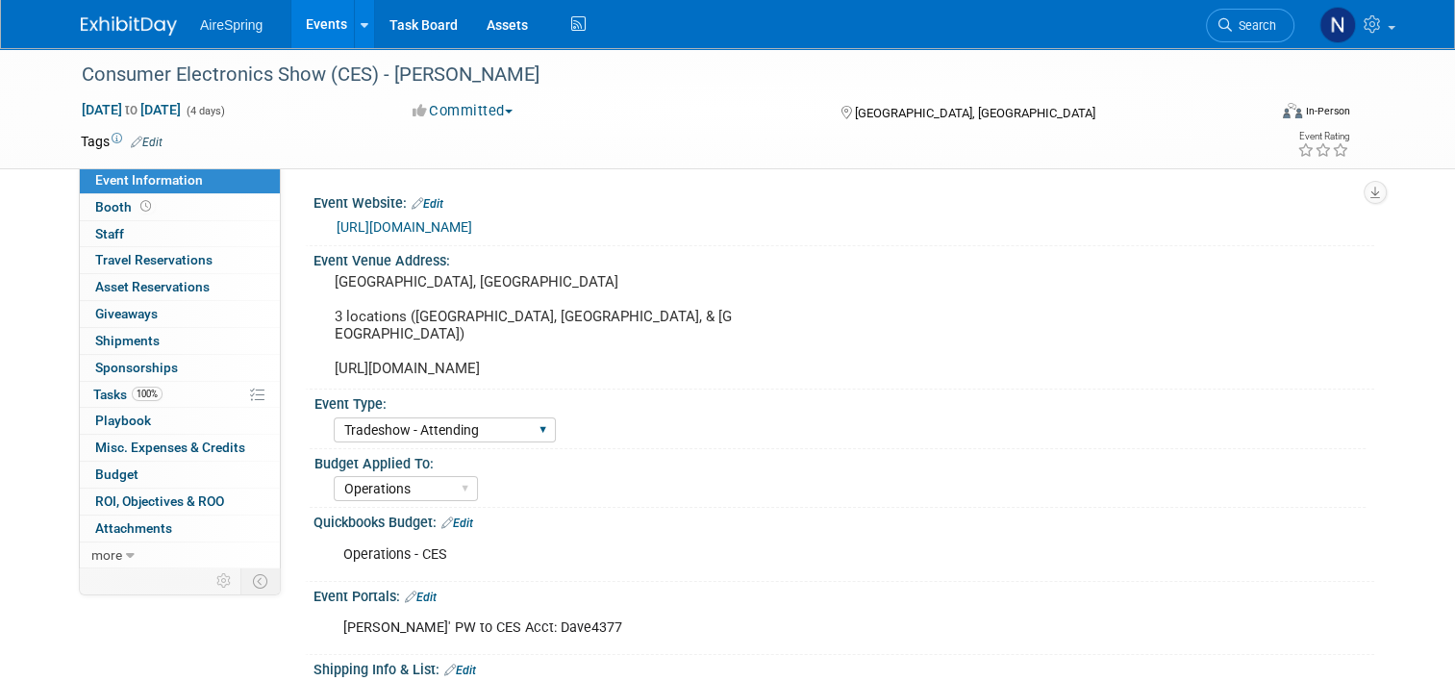
scroll to position [192, 0]
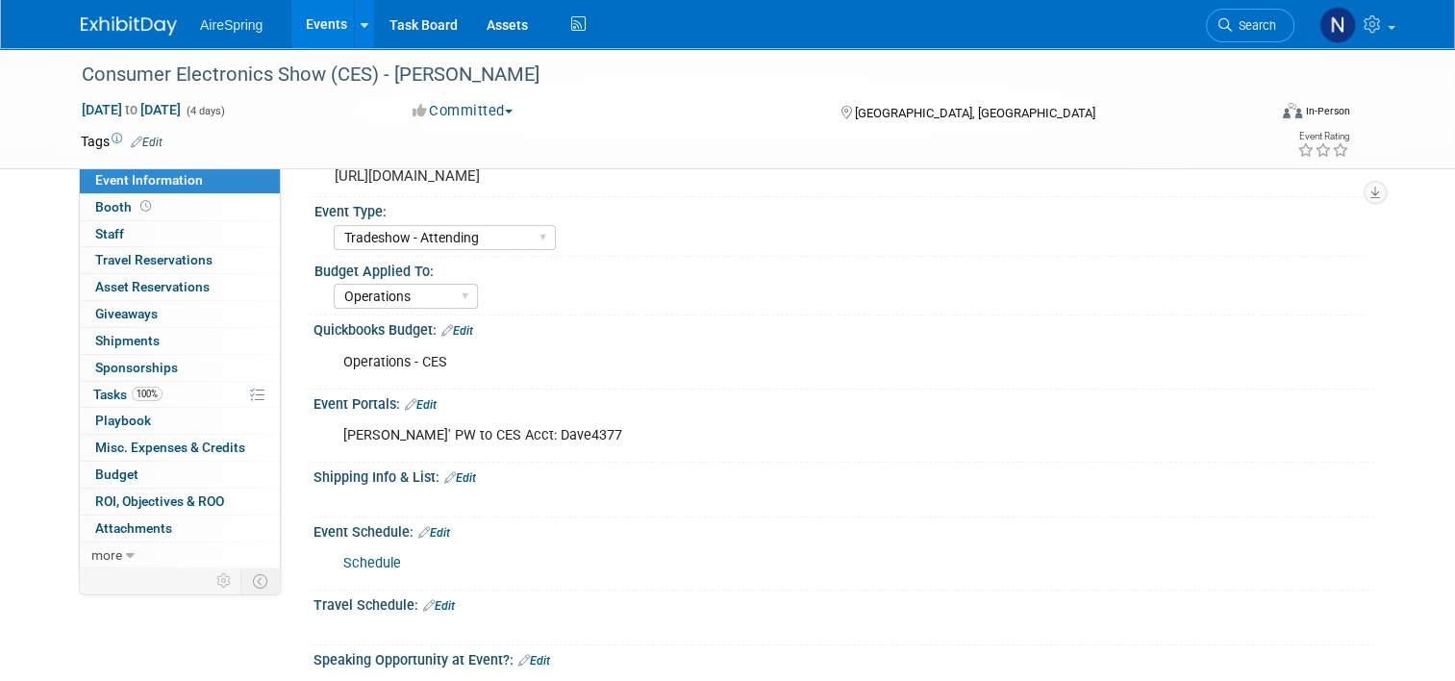
click at [600, 425] on div "David Hess' PW to CES Acct: Dave4377" at bounding box center [749, 435] width 839 height 38
drag, startPoint x: 591, startPoint y: 431, endPoint x: 316, endPoint y: 427, distance: 274.1
click at [330, 427] on div "David Hess' PW to CES Acct: Dave4377" at bounding box center [749, 435] width 839 height 38
drag, startPoint x: 316, startPoint y: 427, endPoint x: 404, endPoint y: 440, distance: 88.4
copy div "David Hess' PW to CES Acct: Dave4377"
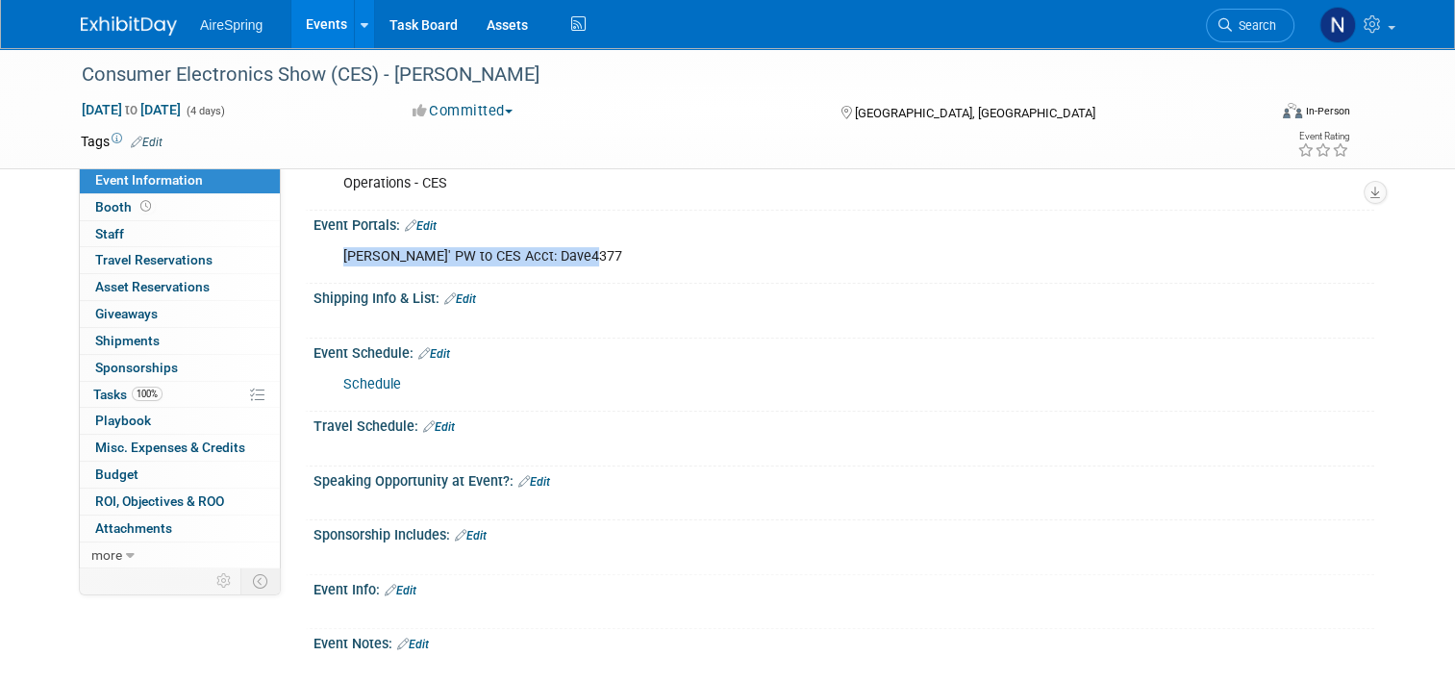
scroll to position [577, 0]
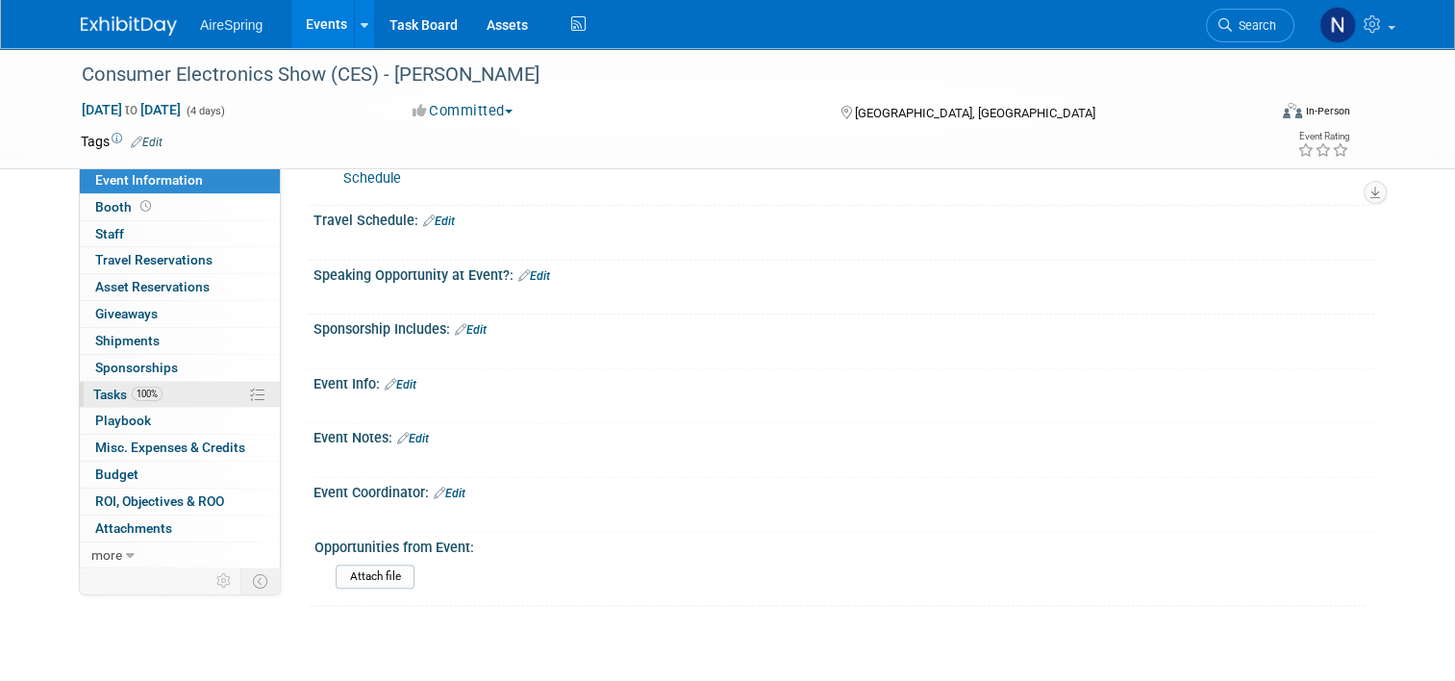
click at [113, 395] on span "Tasks 100%" at bounding box center [127, 394] width 69 height 15
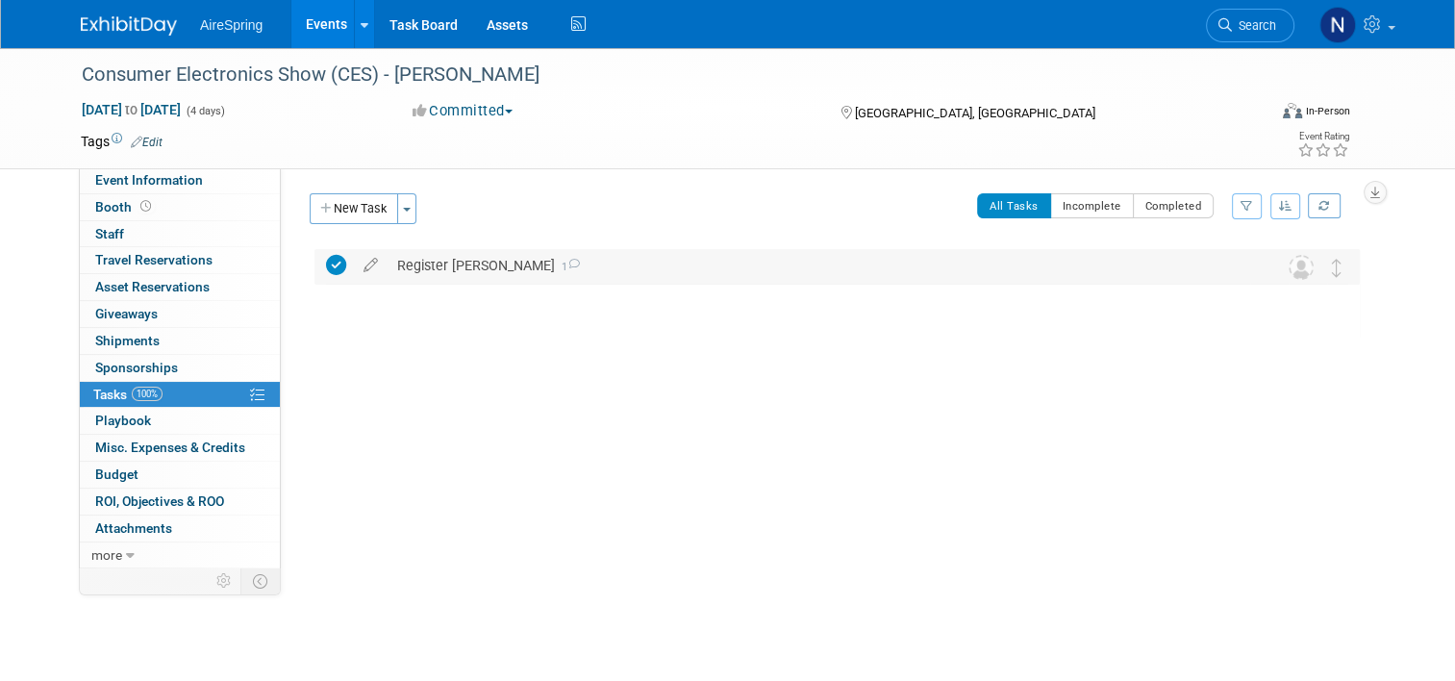
click at [399, 272] on div "Register Hess 1" at bounding box center [819, 265] width 863 height 33
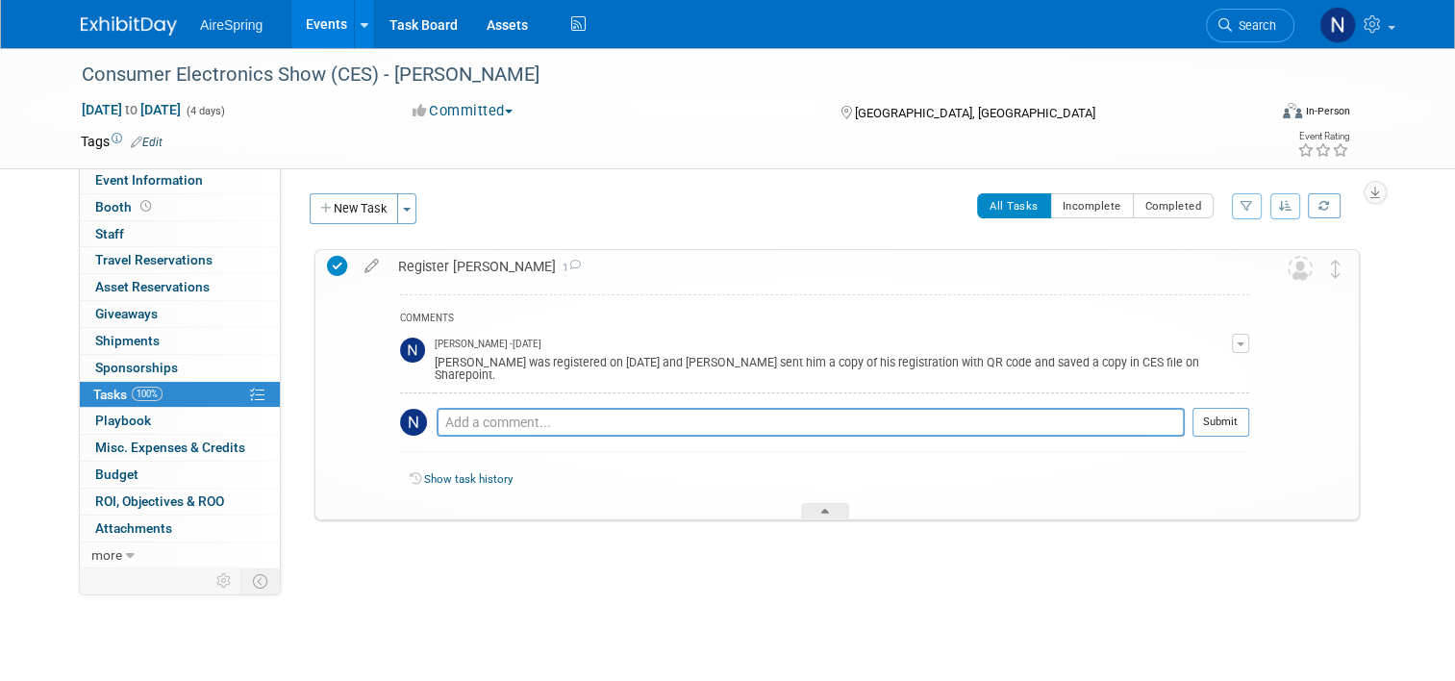
click at [308, 24] on link "Events" at bounding box center [326, 24] width 70 height 48
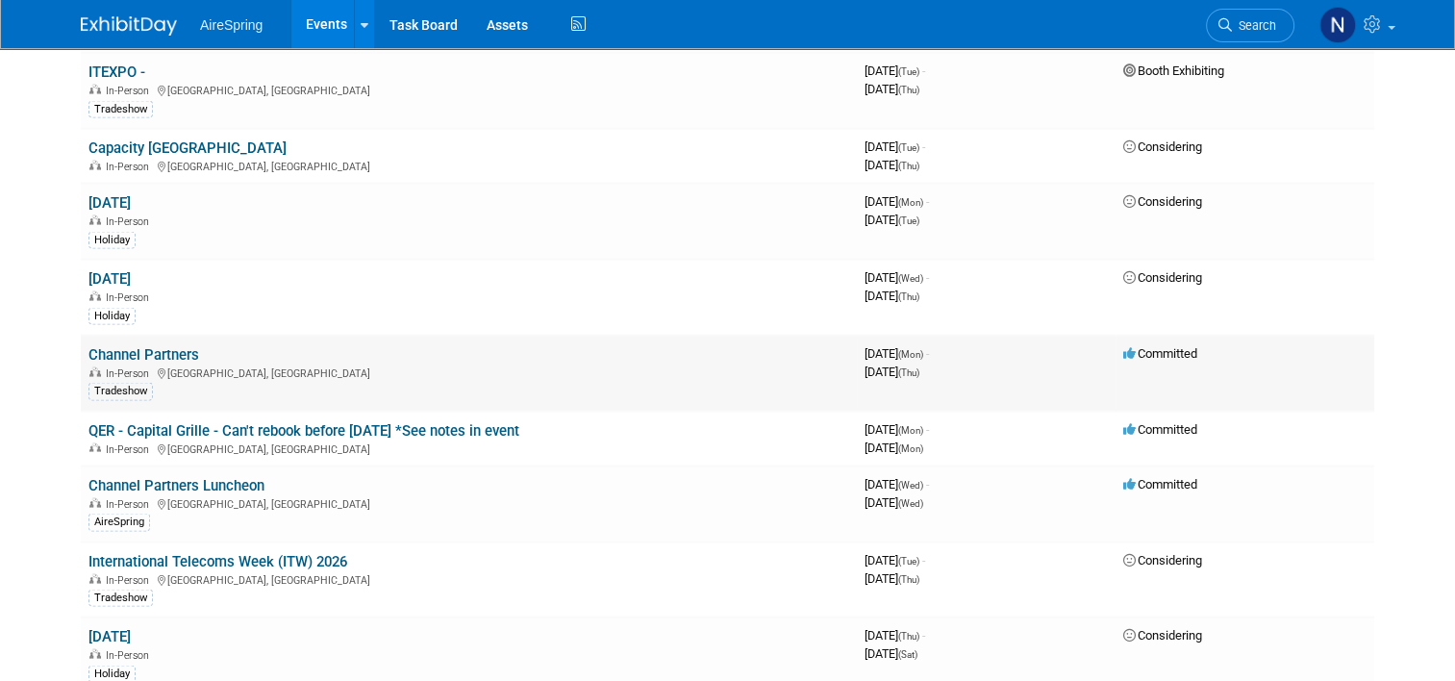
scroll to position [3559, 0]
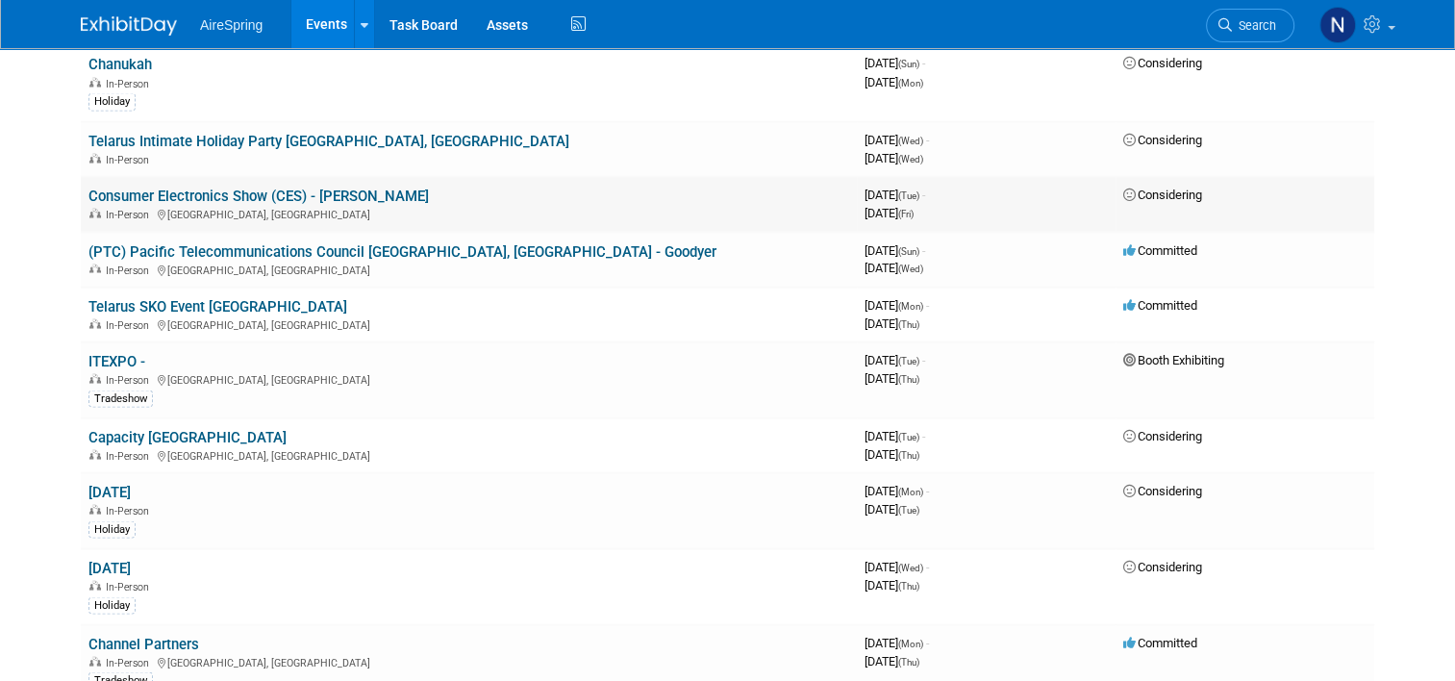
click at [280, 187] on link "Consumer Electronics Show (CES) - [PERSON_NAME]" at bounding box center [258, 195] width 340 height 17
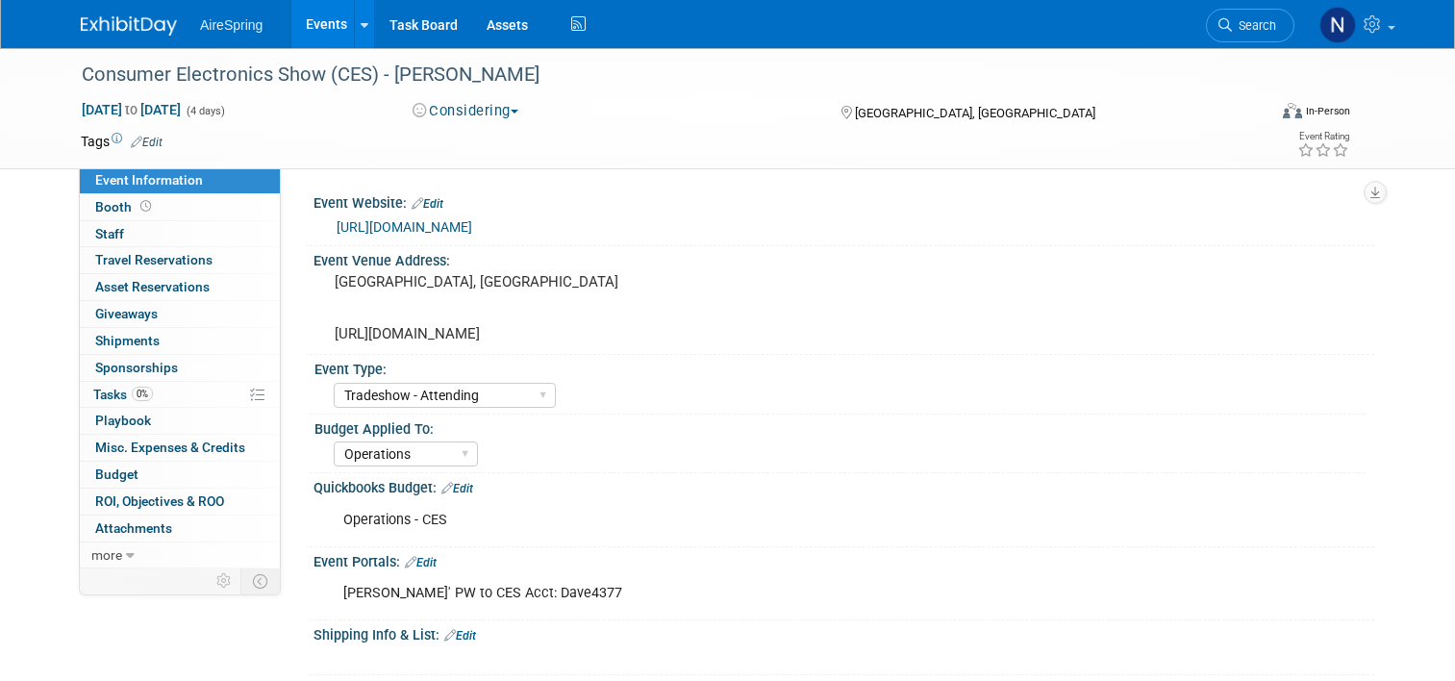
select select "Tradeshow - Attending"
select select "Operations"
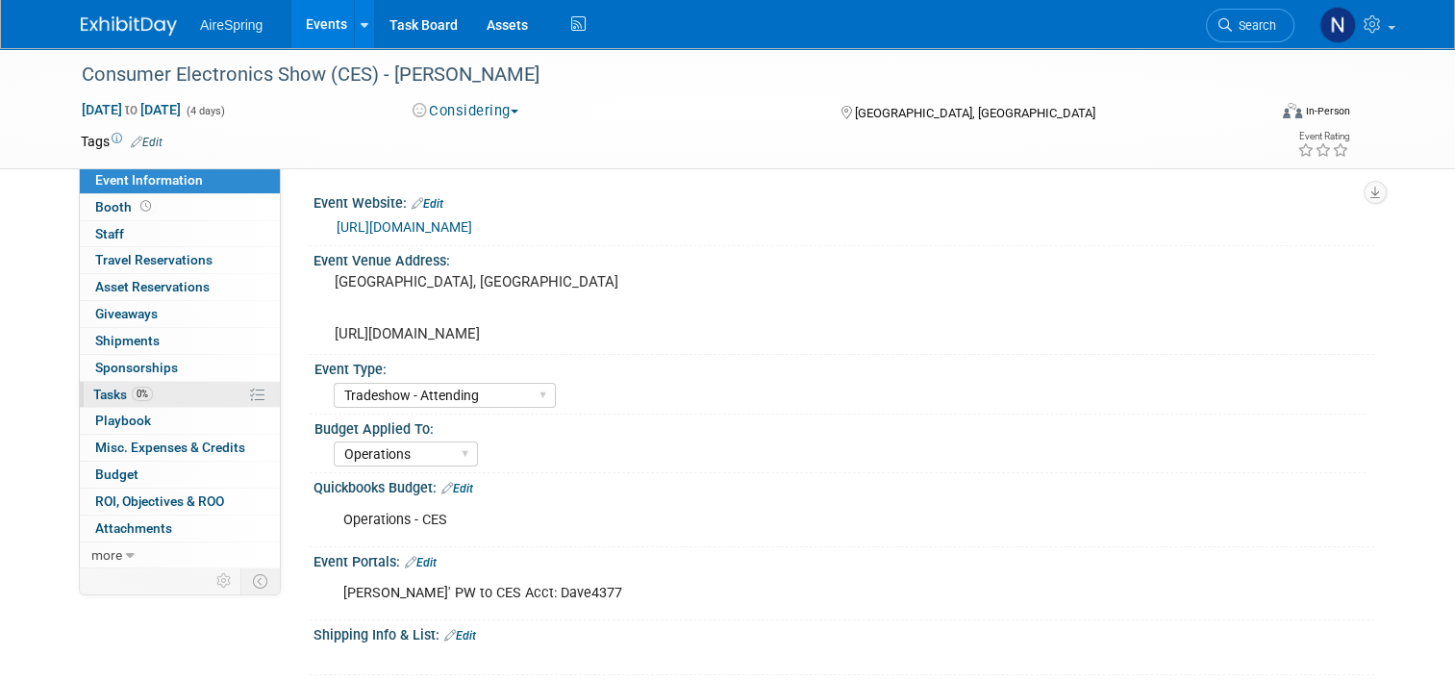
click at [158, 394] on link "0% Tasks 0%" at bounding box center [180, 395] width 200 height 26
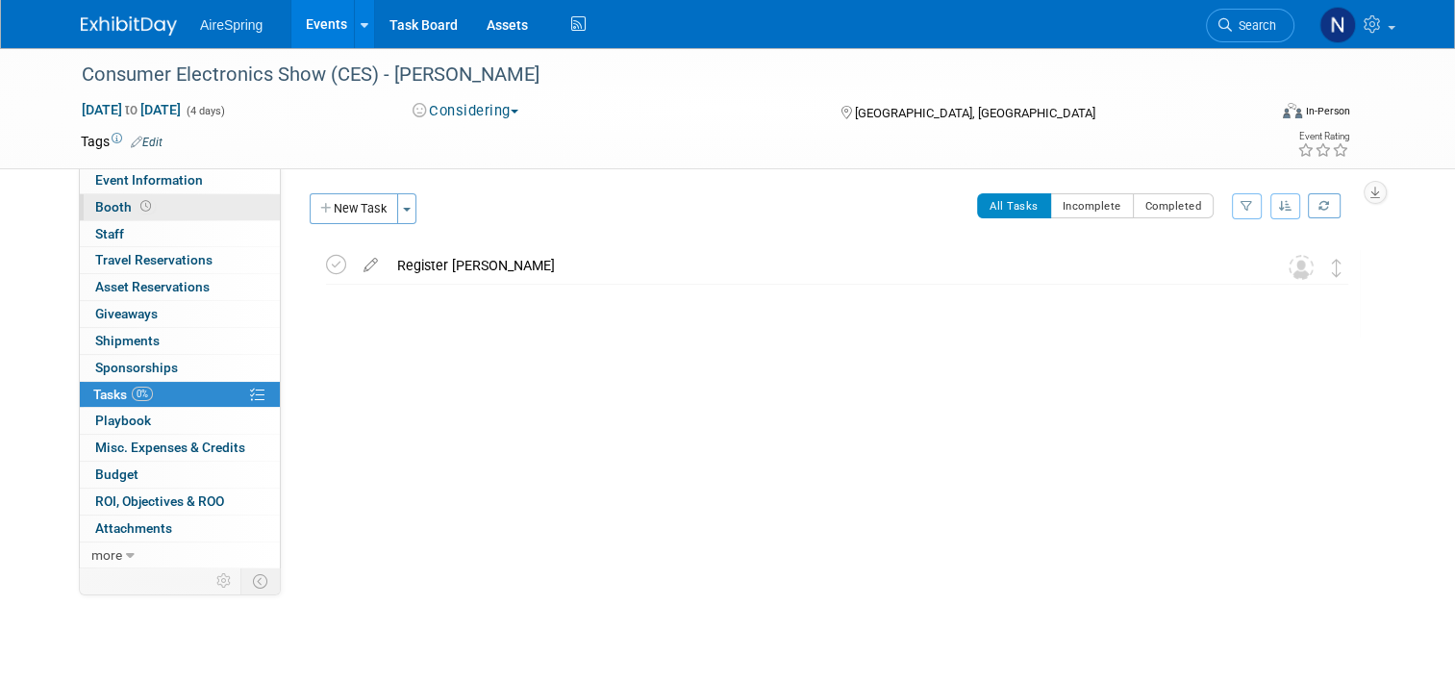
click at [171, 205] on link "Booth" at bounding box center [180, 207] width 200 height 26
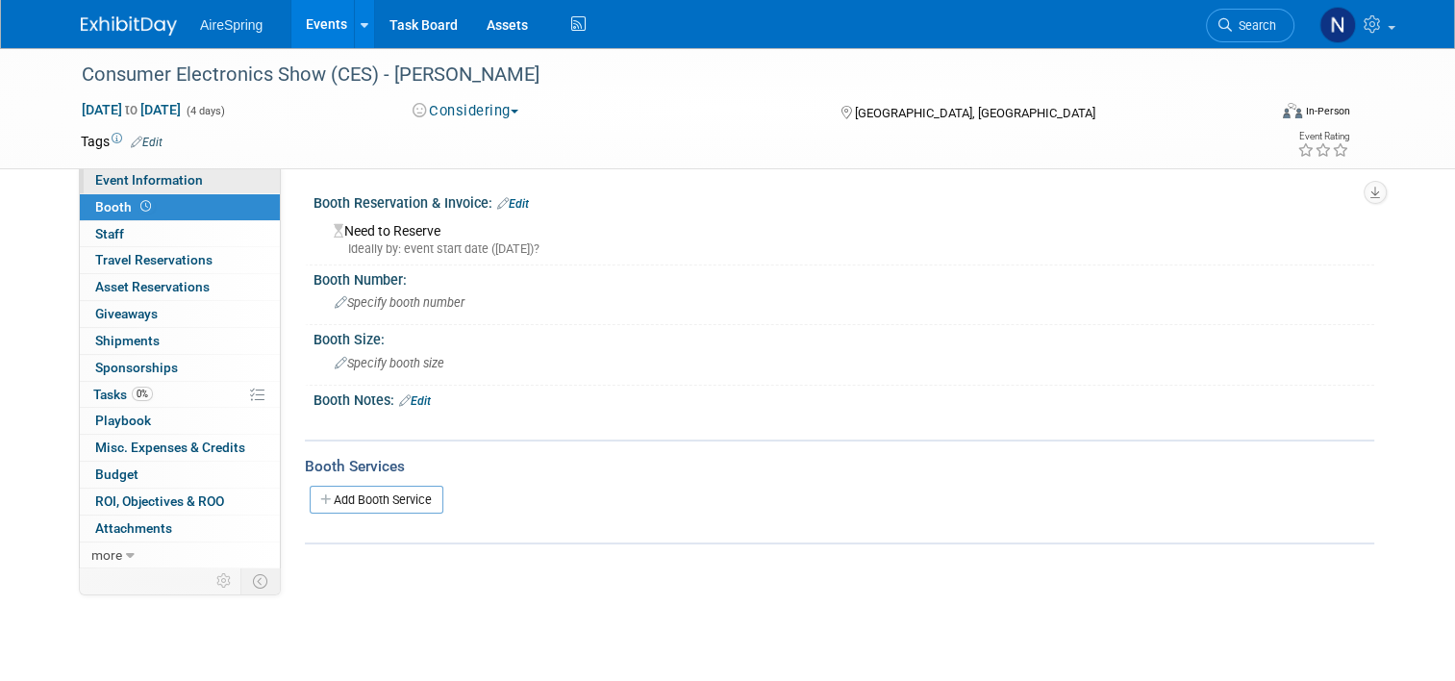
click at [191, 184] on link "Event Information" at bounding box center [180, 180] width 200 height 26
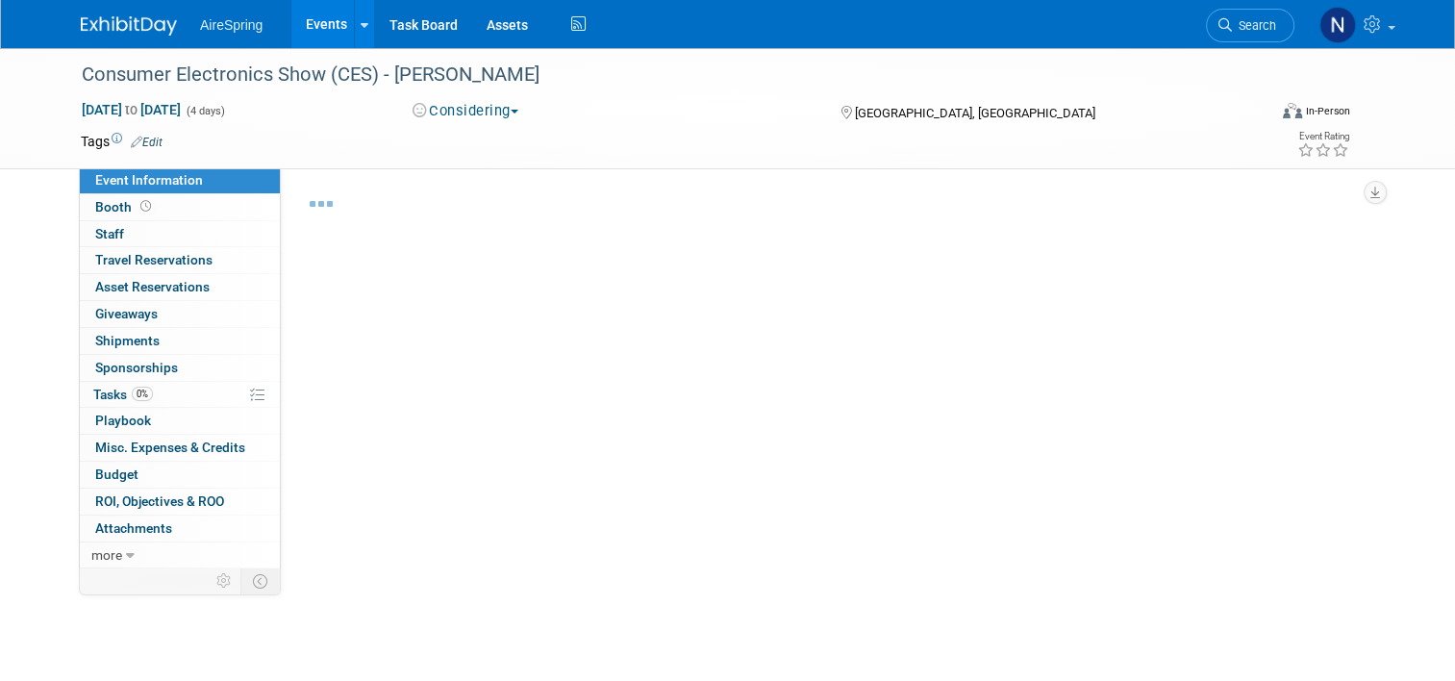
select select "Tradeshow - Attending"
select select "Operations"
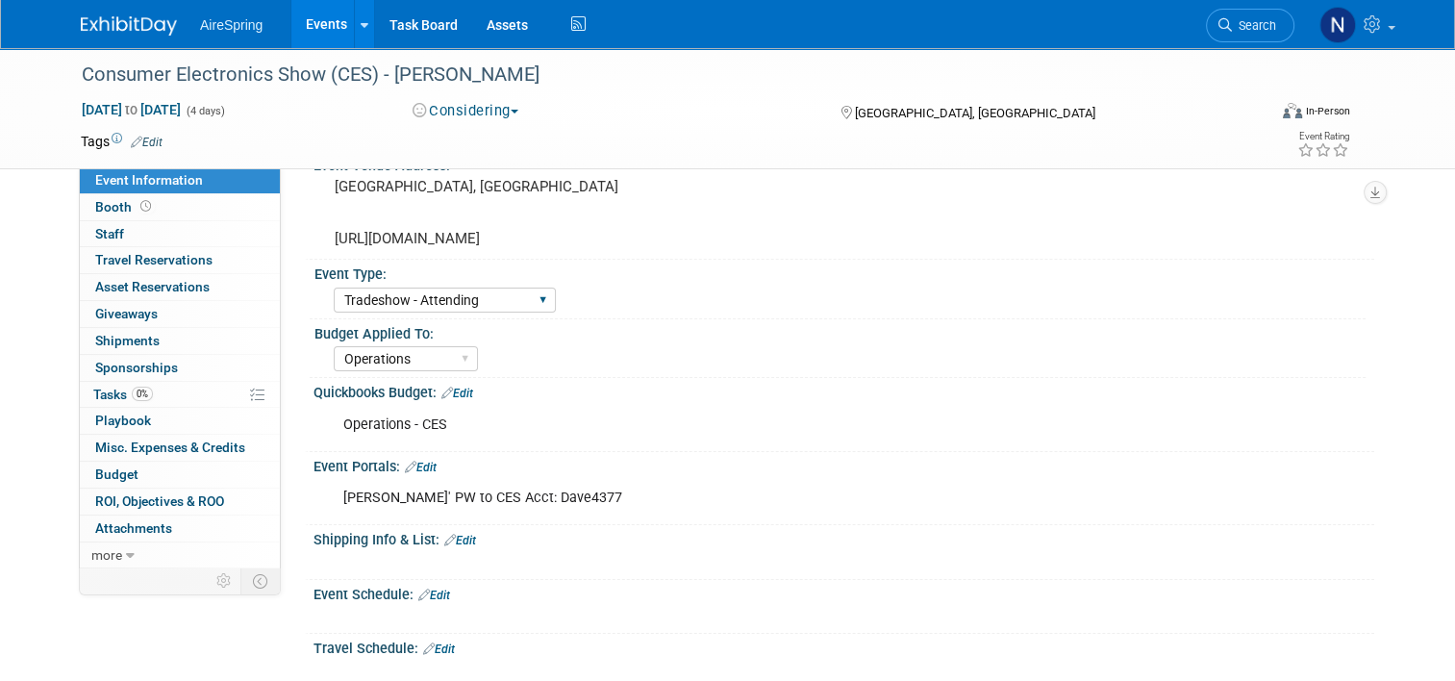
scroll to position [96, 0]
click at [452, 393] on link "Edit" at bounding box center [457, 392] width 32 height 13
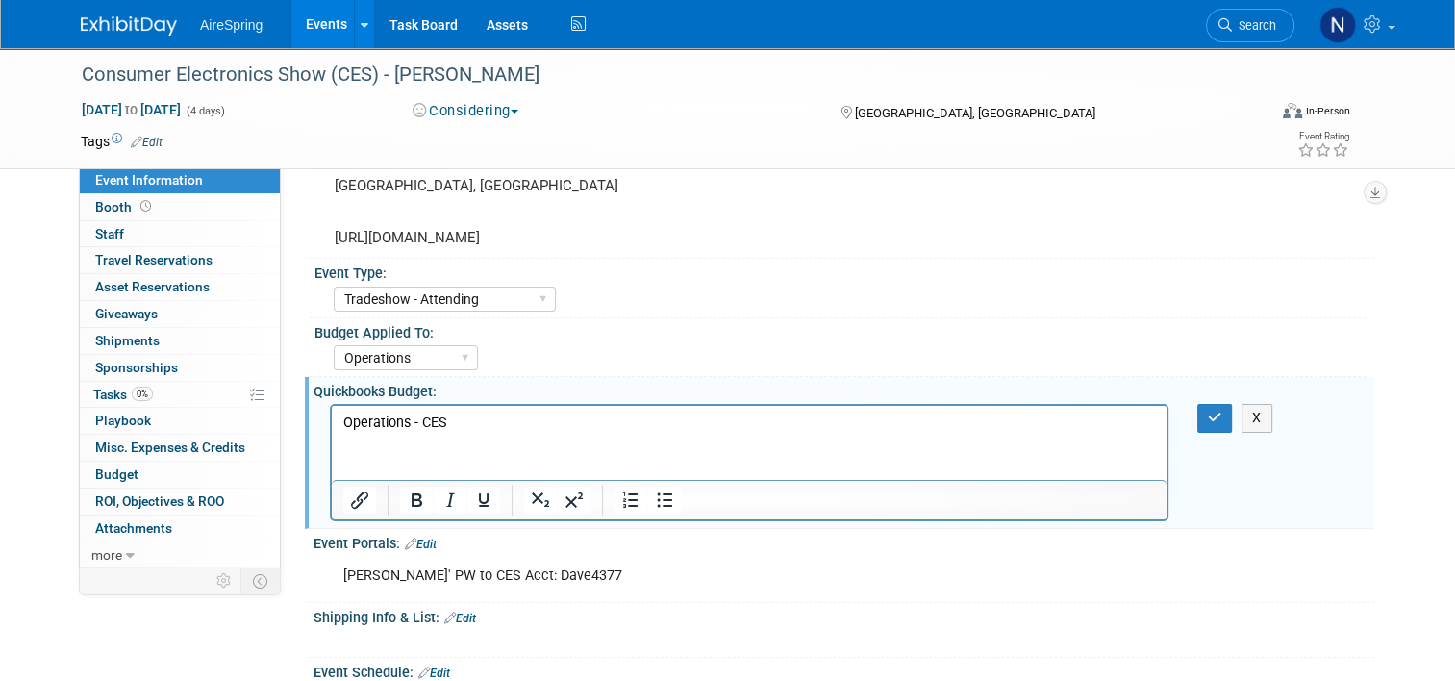
scroll to position [0, 0]
click at [458, 421] on p "Operations - CES" at bounding box center [749, 423] width 813 height 19
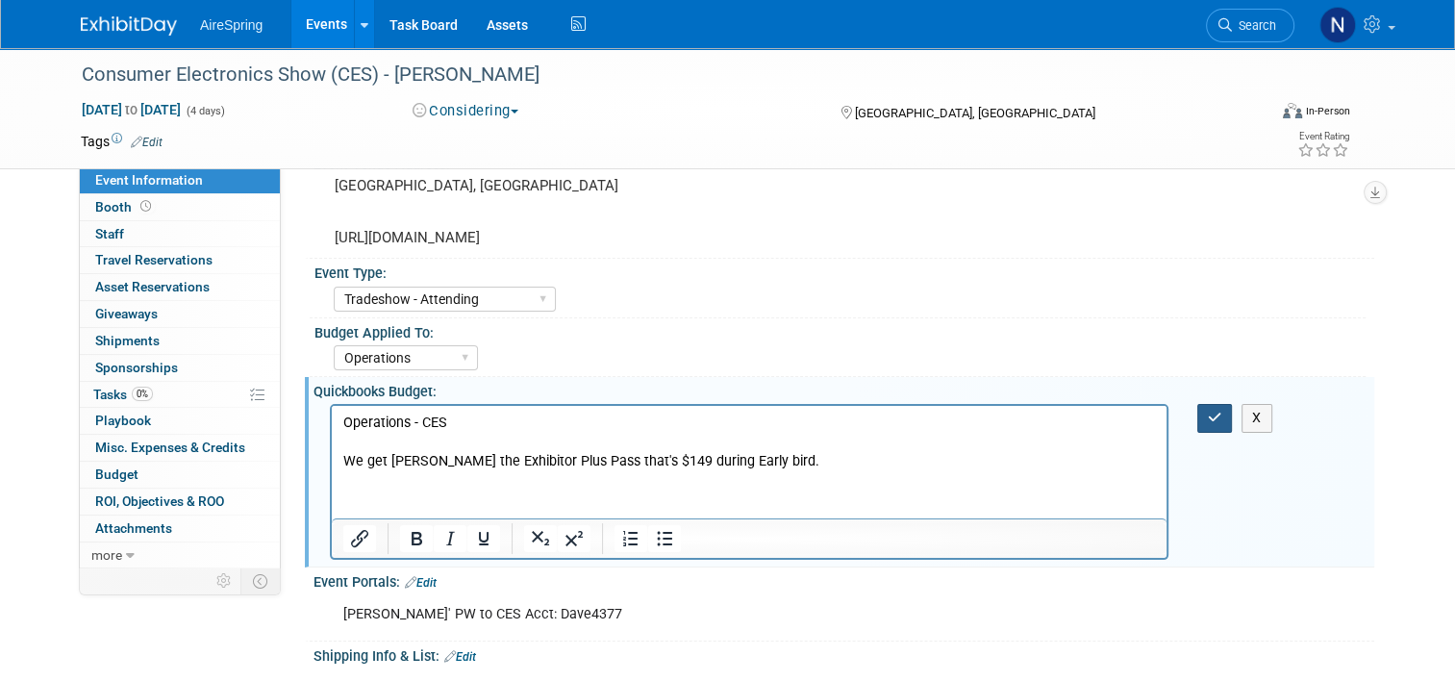
click at [1210, 415] on button "button" at bounding box center [1215, 418] width 36 height 28
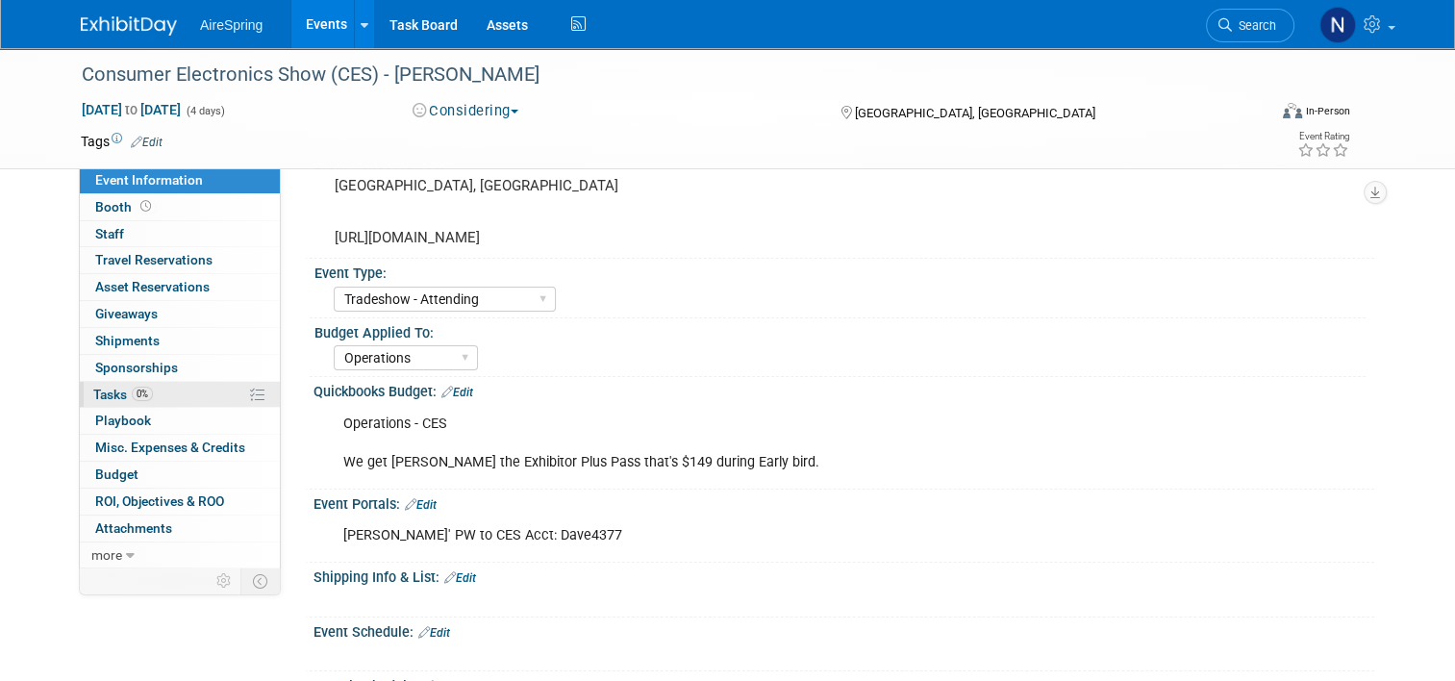
click at [132, 395] on span "0%" at bounding box center [142, 394] width 21 height 14
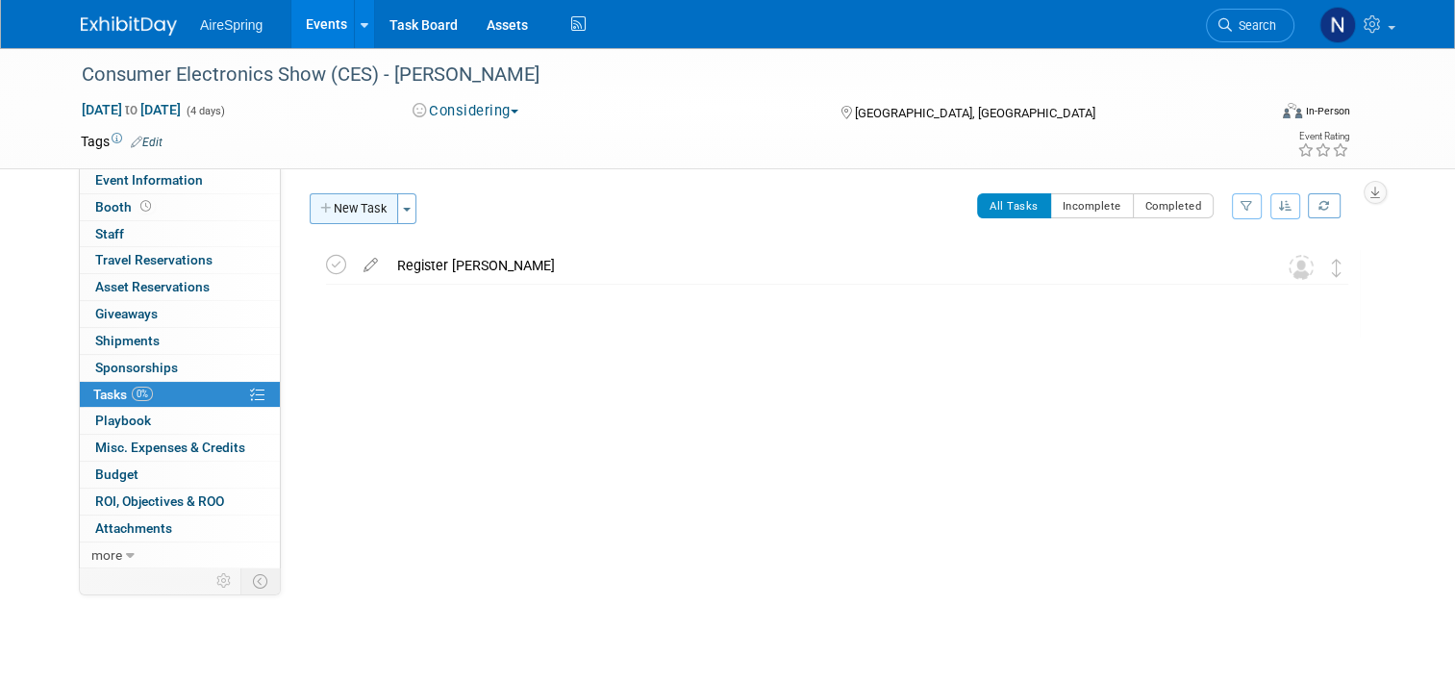
click at [335, 217] on button "New Task" at bounding box center [354, 208] width 88 height 31
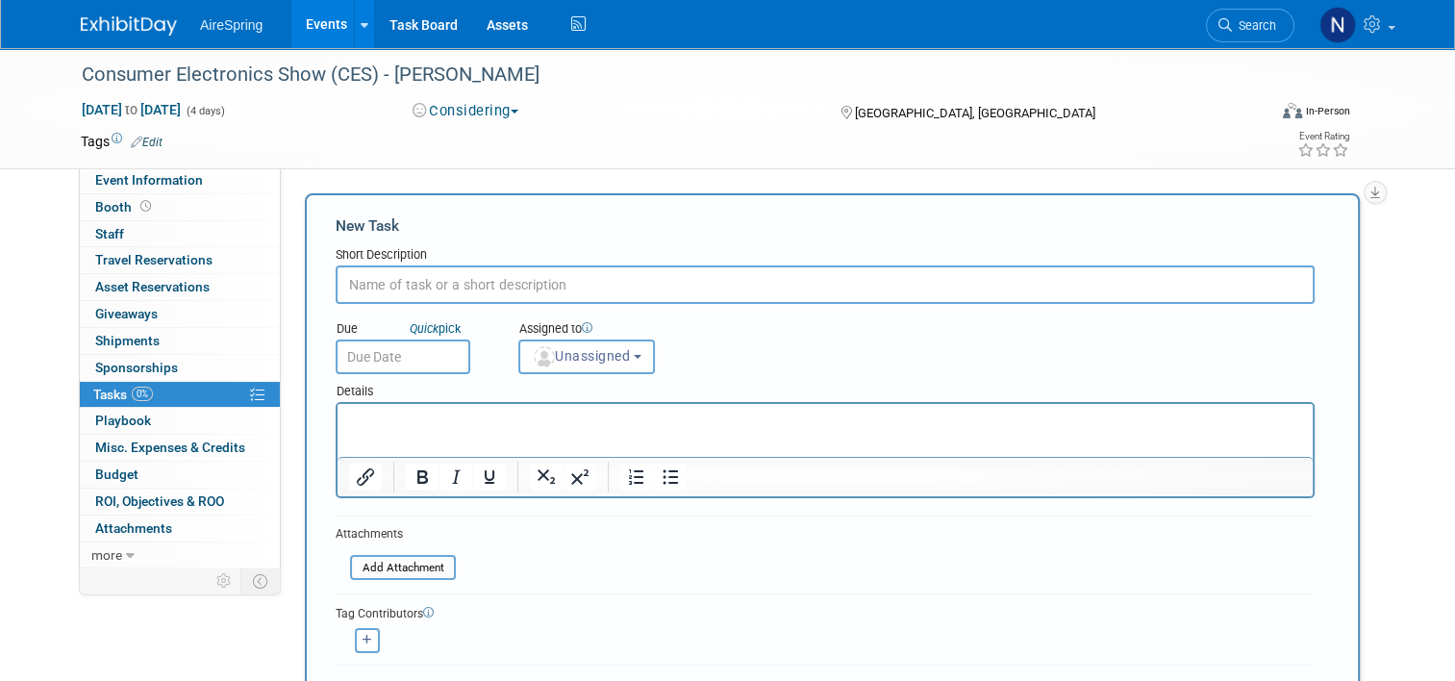
type input "A"
click at [605, 362] on span "Unassigned" at bounding box center [581, 355] width 98 height 15
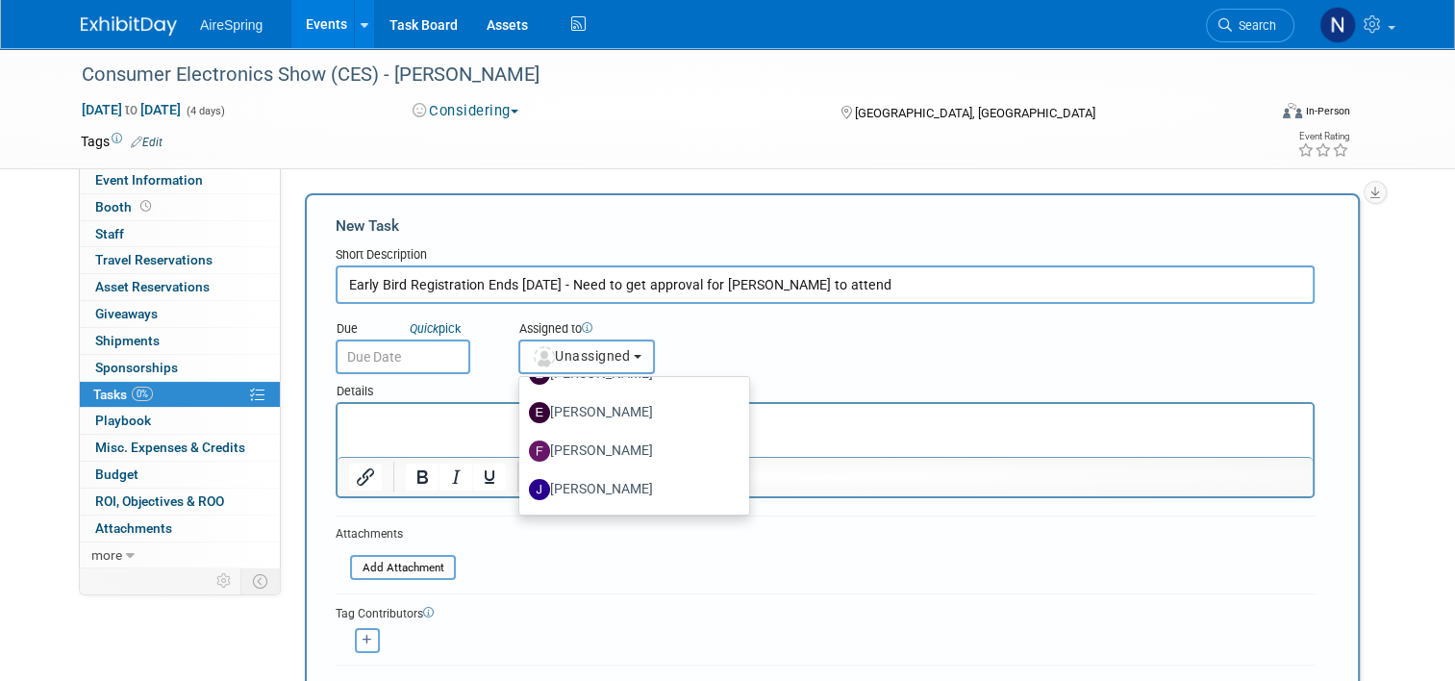
scroll to position [289, 0]
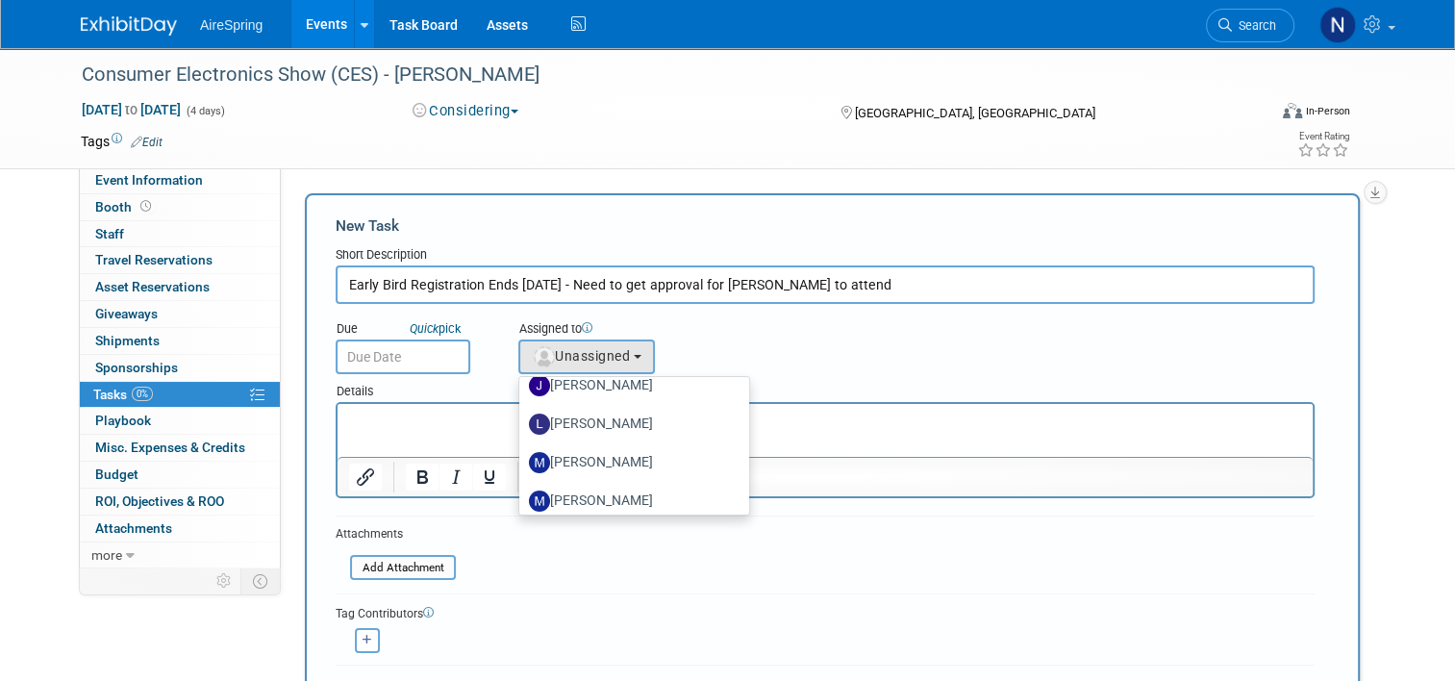
click at [546, 282] on input "Early Bird Registration Ends Dec 1 - Need to get approval for Hess to attend" at bounding box center [825, 284] width 979 height 38
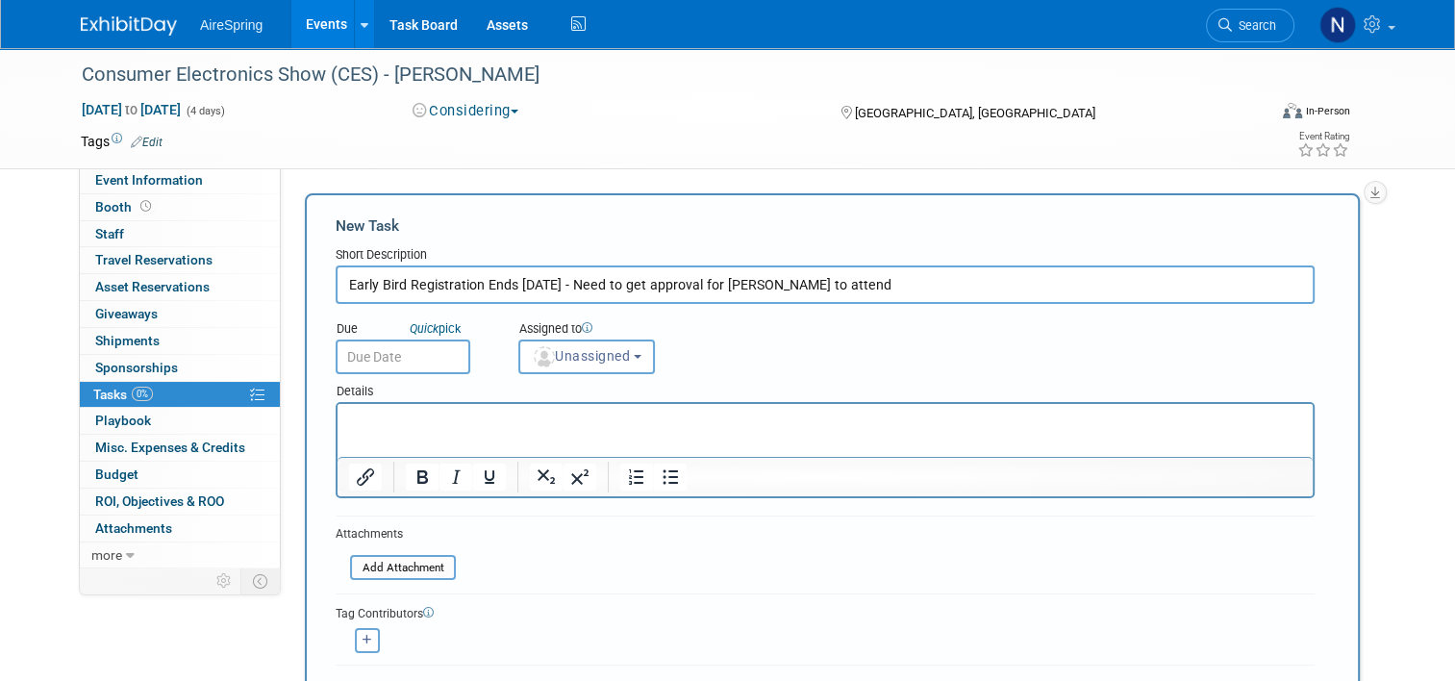
click at [541, 286] on input "Early Bird Registration Ends Dec 1 - Need to get approval for Hess to attend" at bounding box center [825, 284] width 979 height 38
type input "Early Bird Registration Ends Dec 1for $149 pass we typically get him - Need to …"
click at [592, 370] on button "Unassigned" at bounding box center [586, 357] width 137 height 35
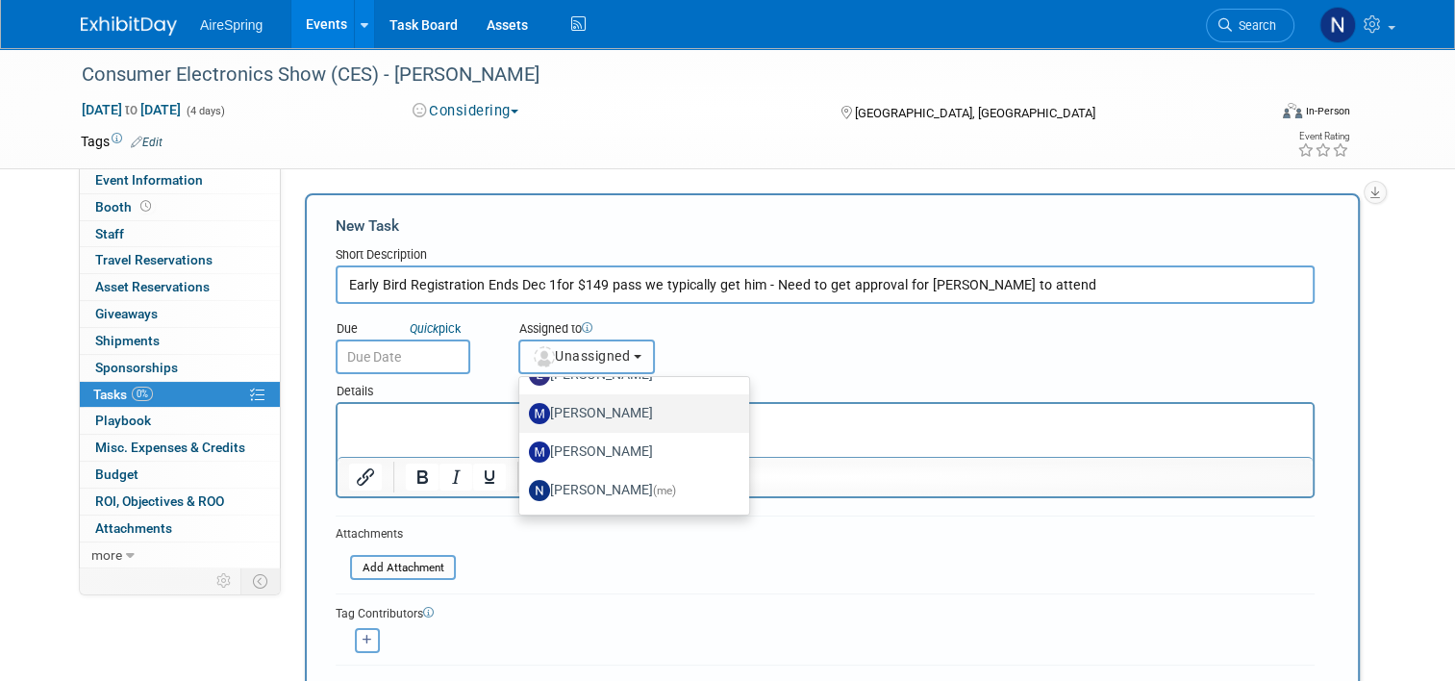
scroll to position [317, 0]
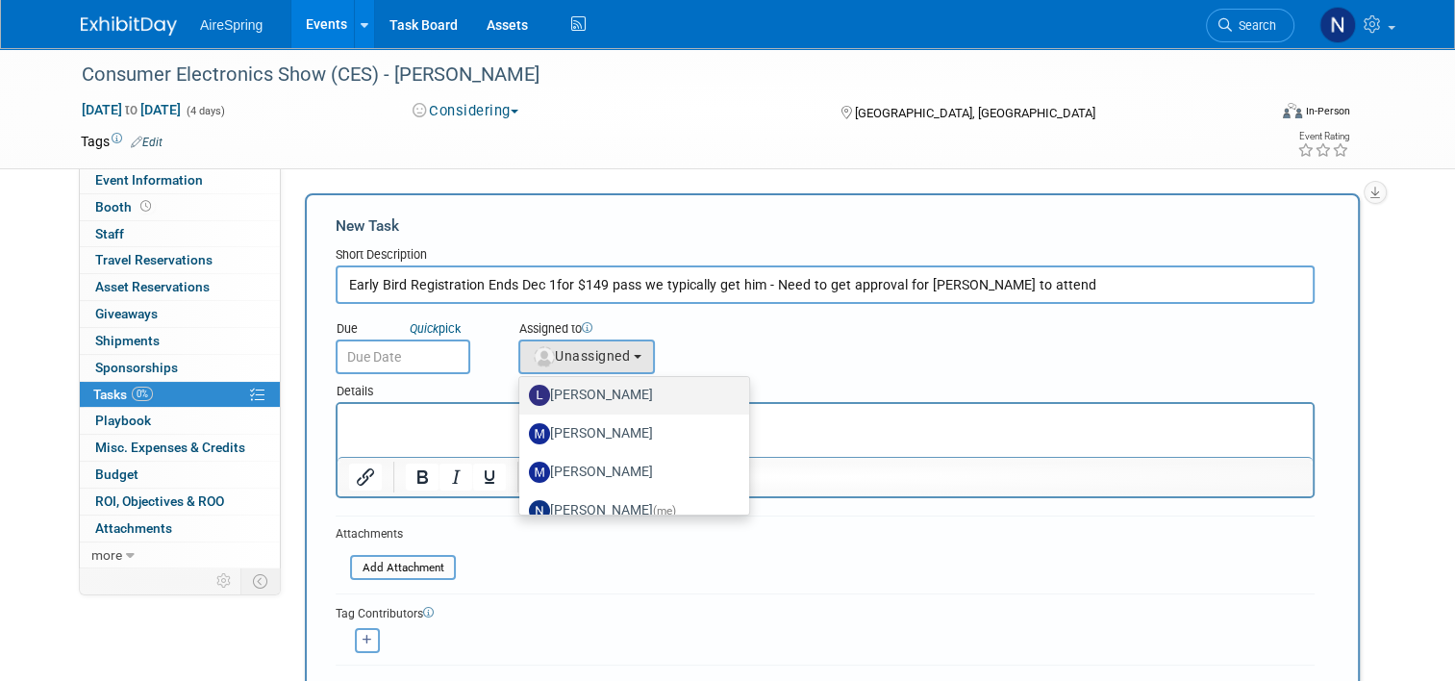
click at [620, 395] on label "[PERSON_NAME]" at bounding box center [629, 395] width 201 height 31
click at [522, 395] on input "[PERSON_NAME]" at bounding box center [516, 393] width 13 height 13
select select "18c9b859-8247-4c99-ab32-44e7038bc5e0"
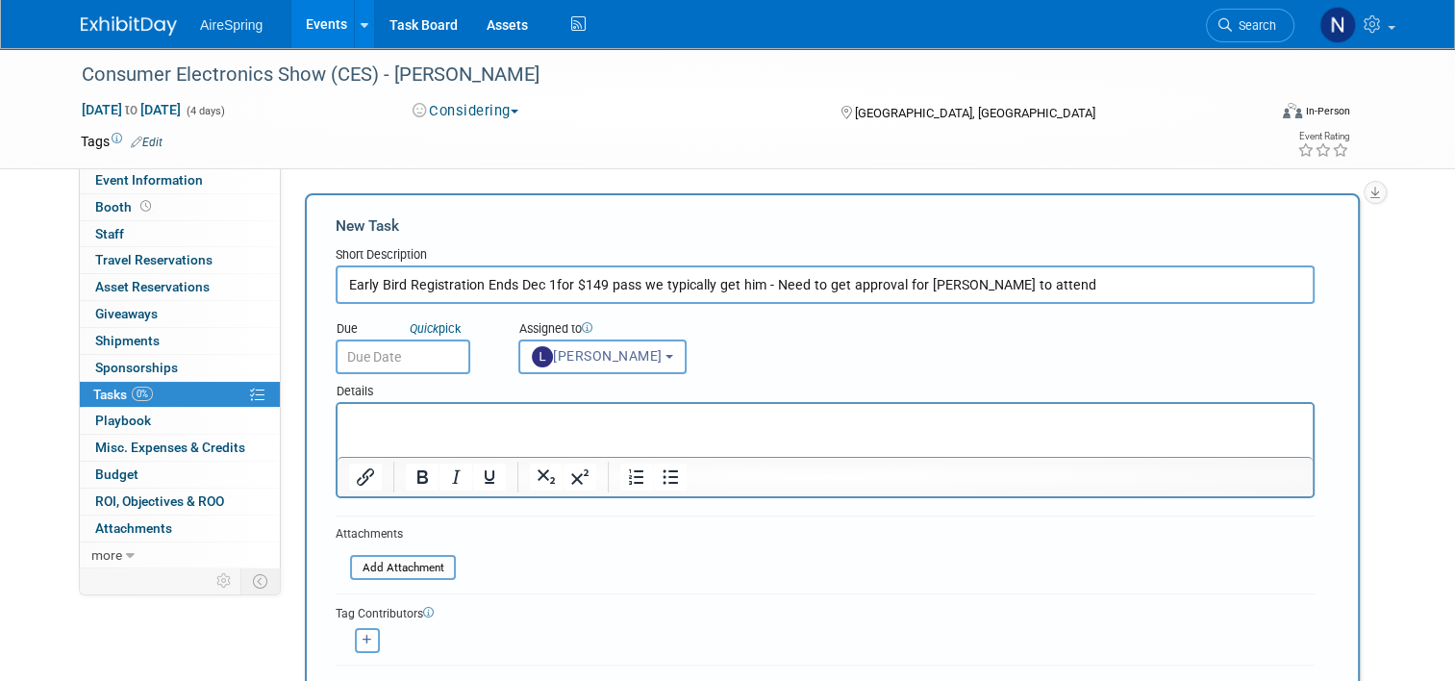
click at [400, 350] on input "text" at bounding box center [403, 357] width 135 height 35
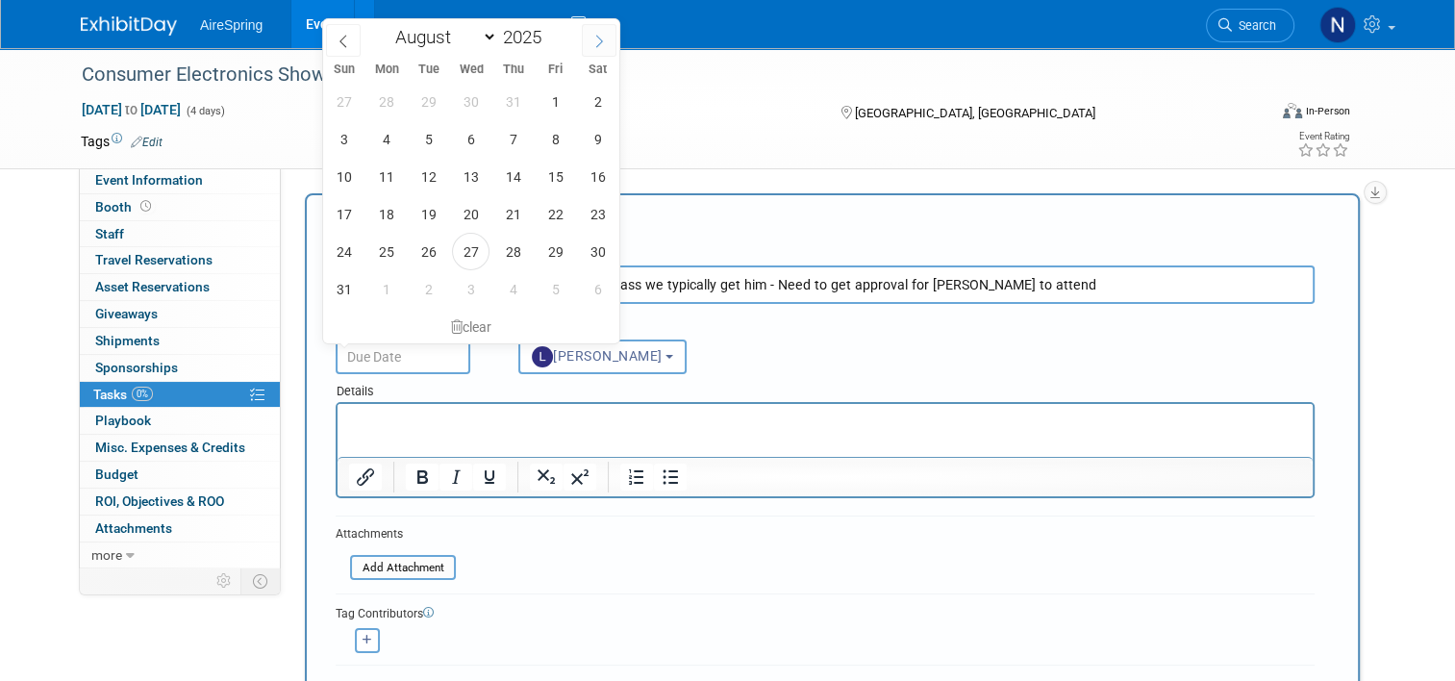
click at [598, 35] on icon at bounding box center [598, 41] width 13 height 13
click at [602, 46] on icon at bounding box center [598, 41] width 13 height 13
select select "10"
click at [466, 178] on span "12" at bounding box center [471, 177] width 38 height 38
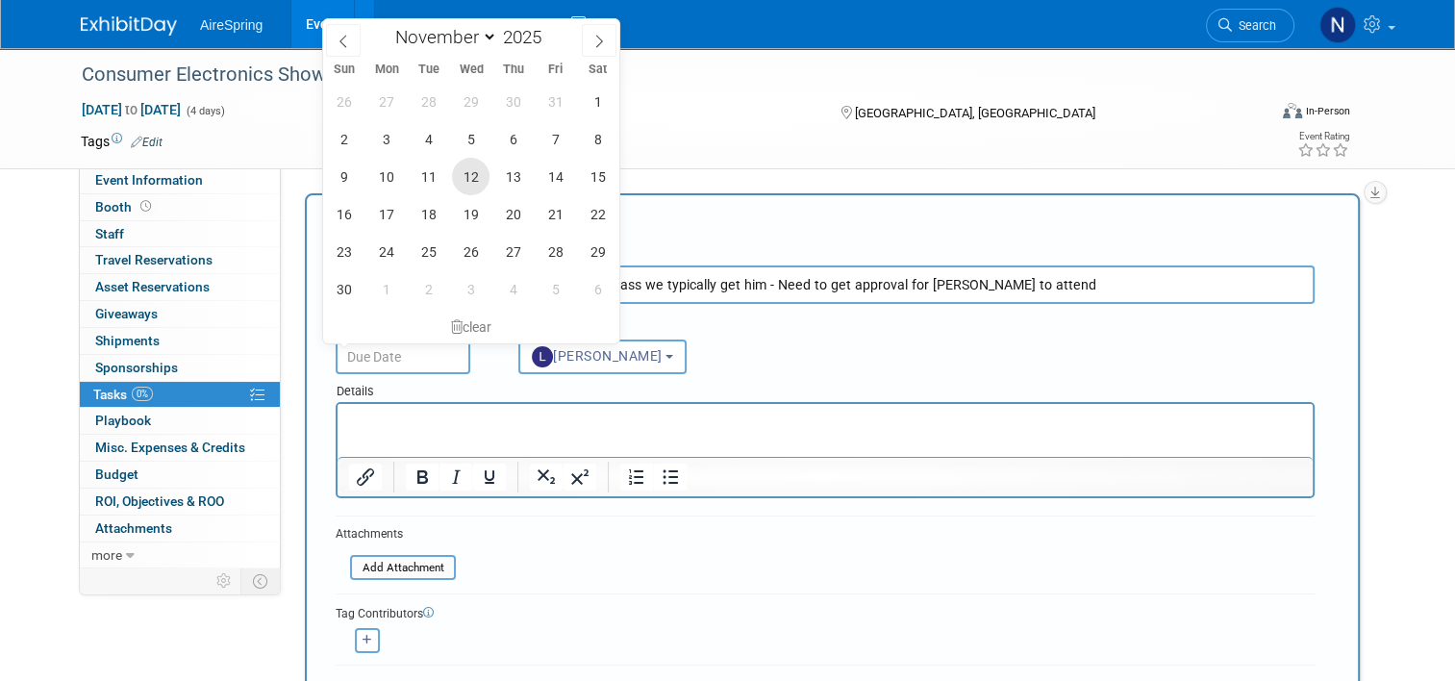
type input "Nov 12, 2025"
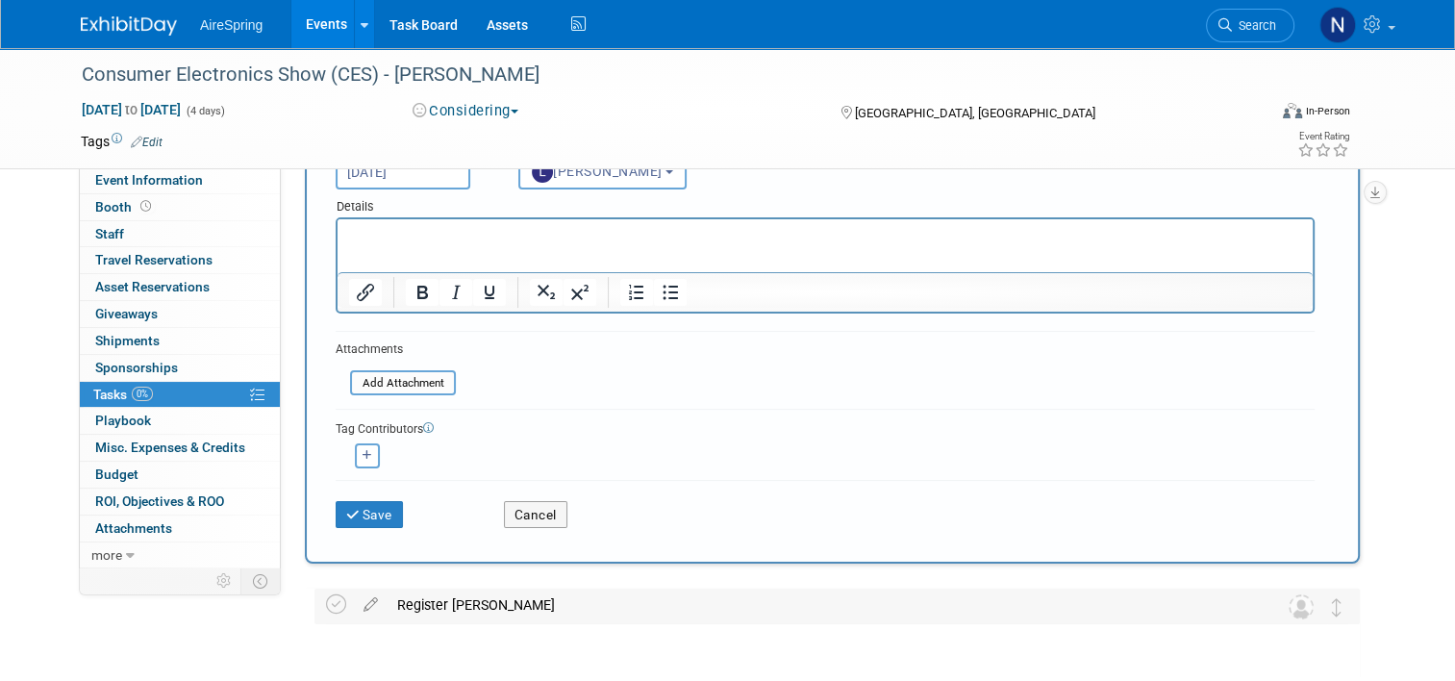
scroll to position [289, 0]
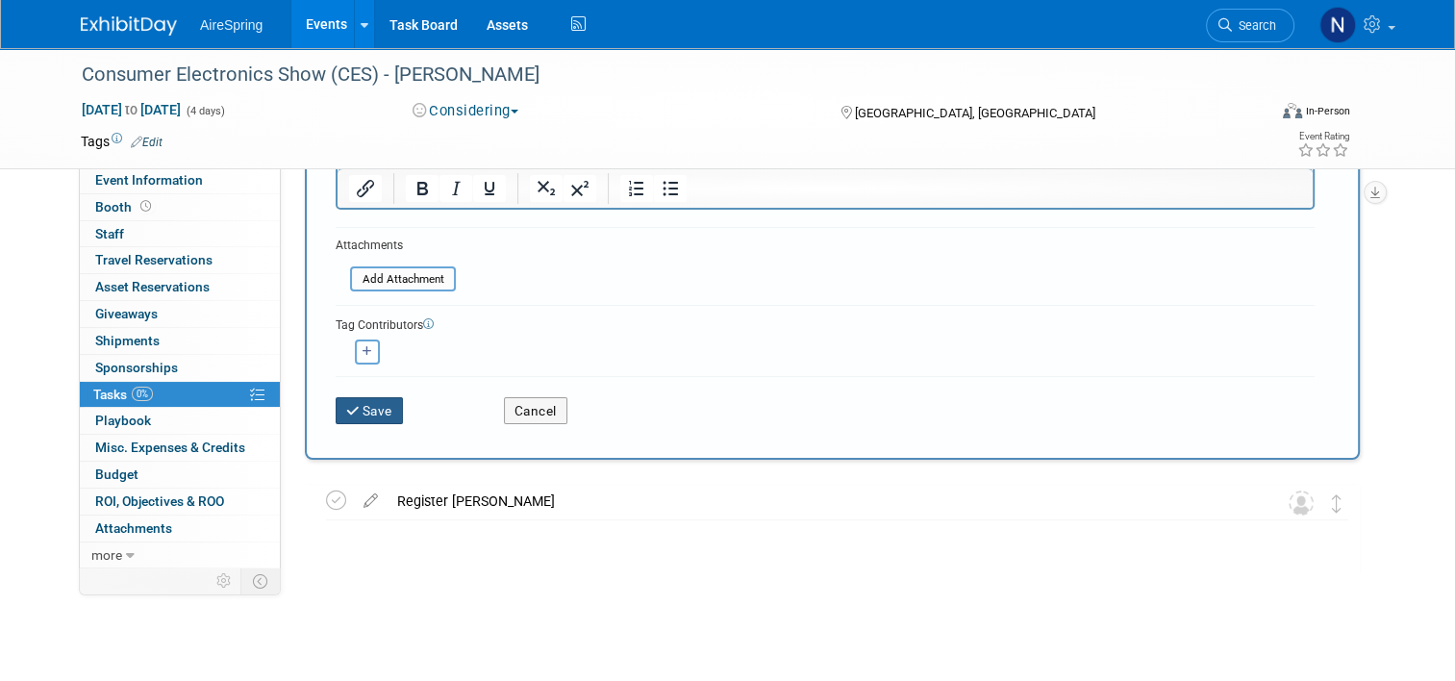
click at [346, 409] on icon "submit" at bounding box center [354, 411] width 16 height 13
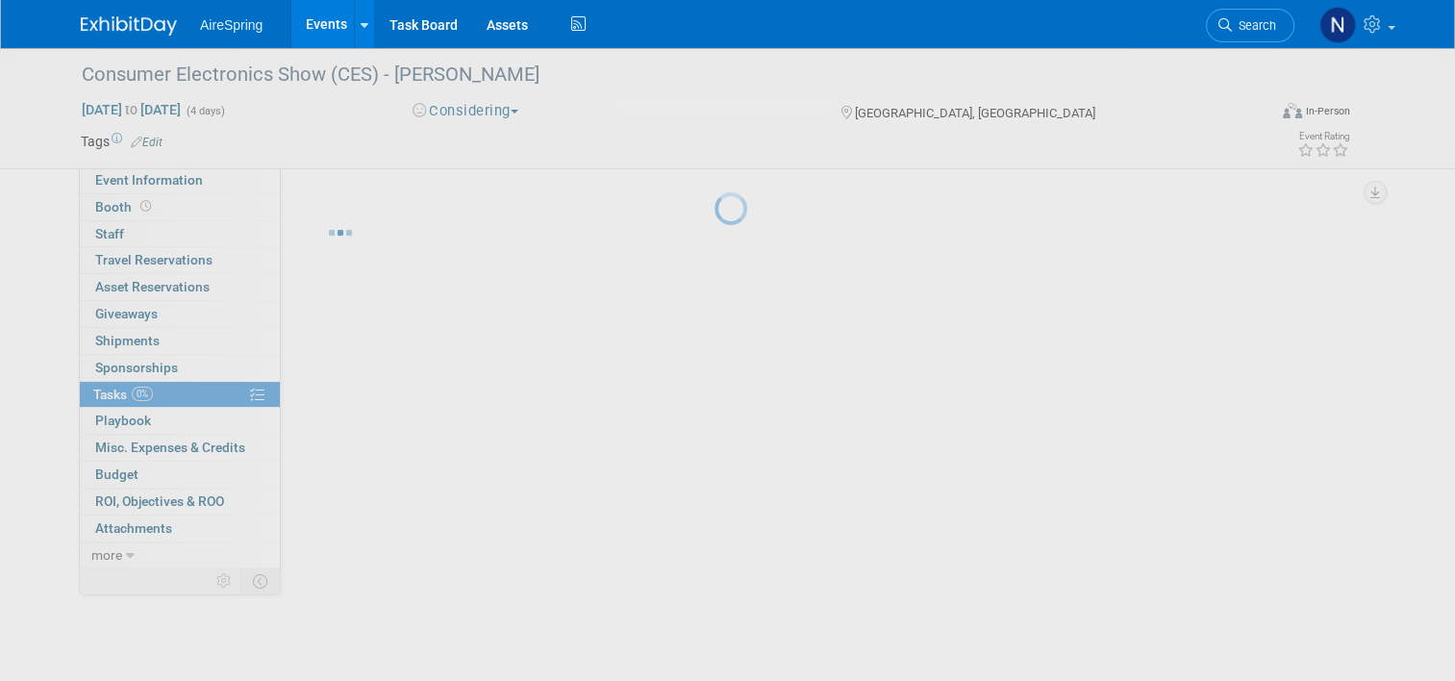
scroll to position [0, 0]
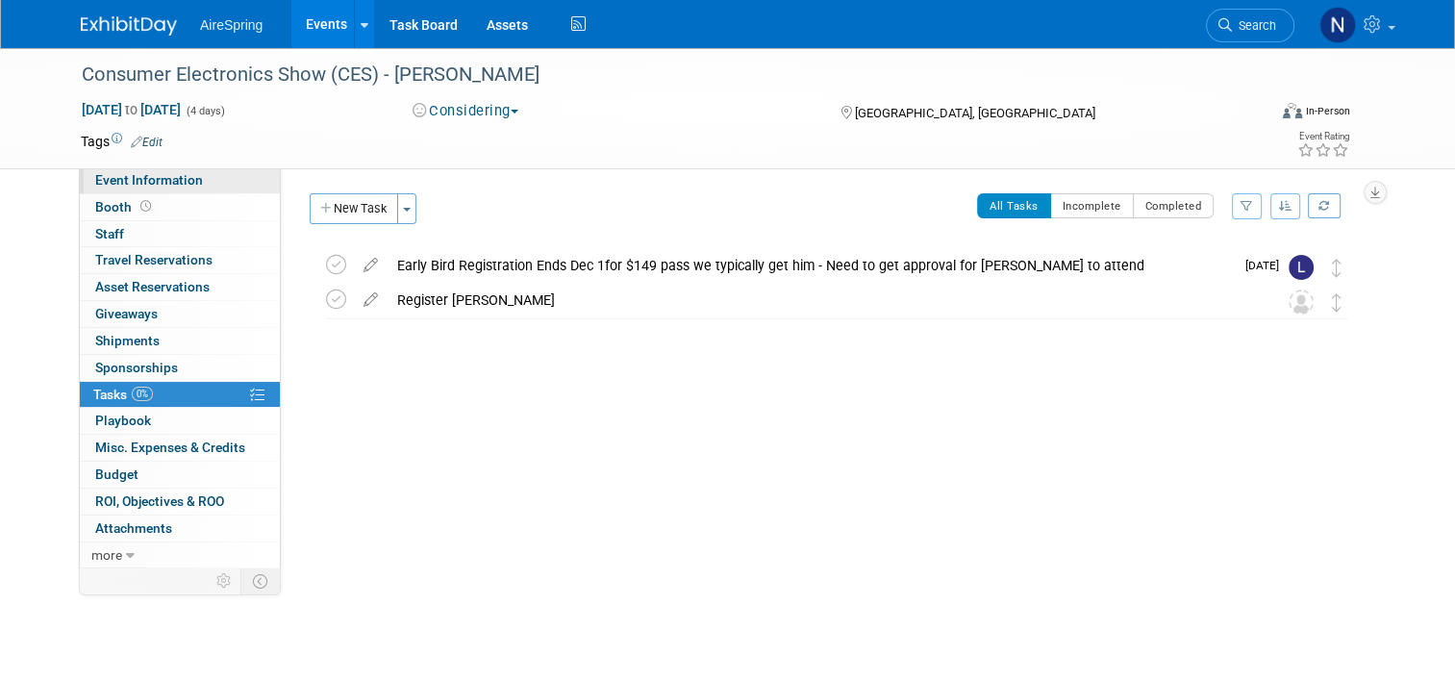
click at [203, 182] on link "Event Information" at bounding box center [180, 180] width 200 height 26
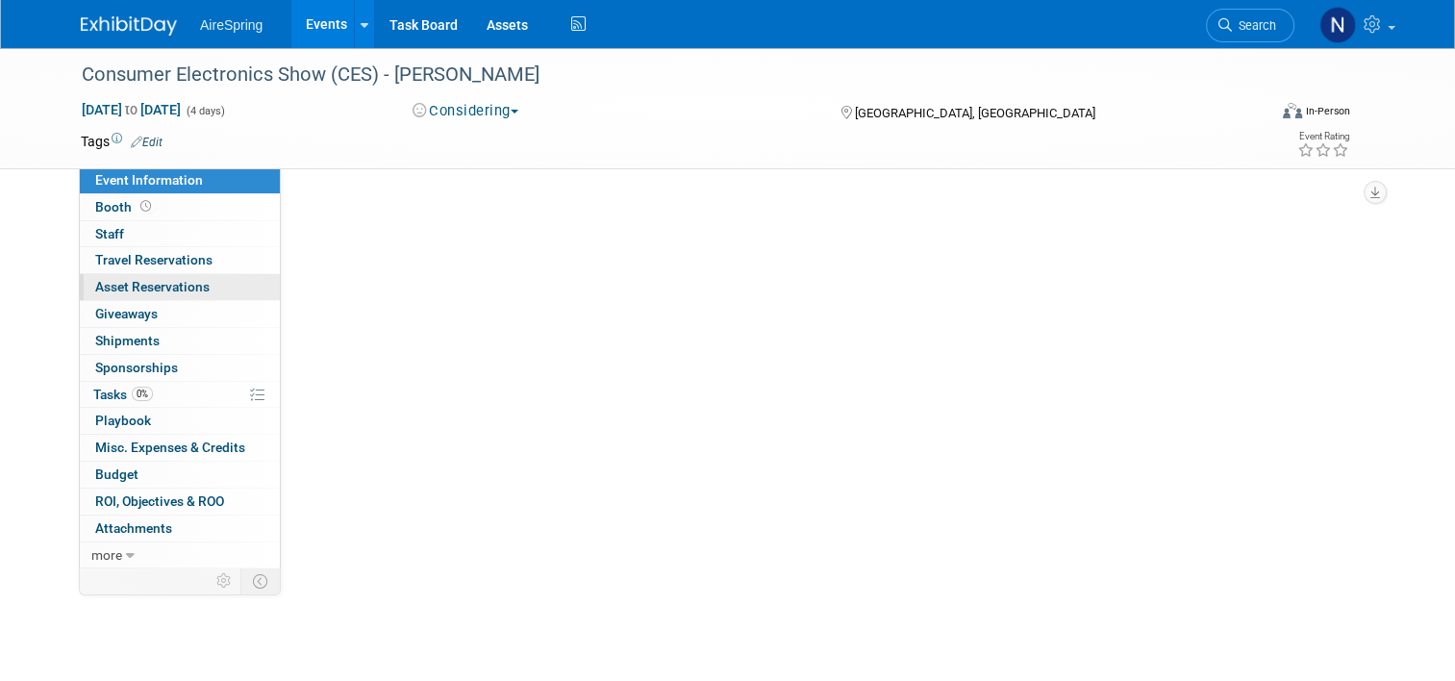
select select "Tradeshow - Attending"
select select "Operations"
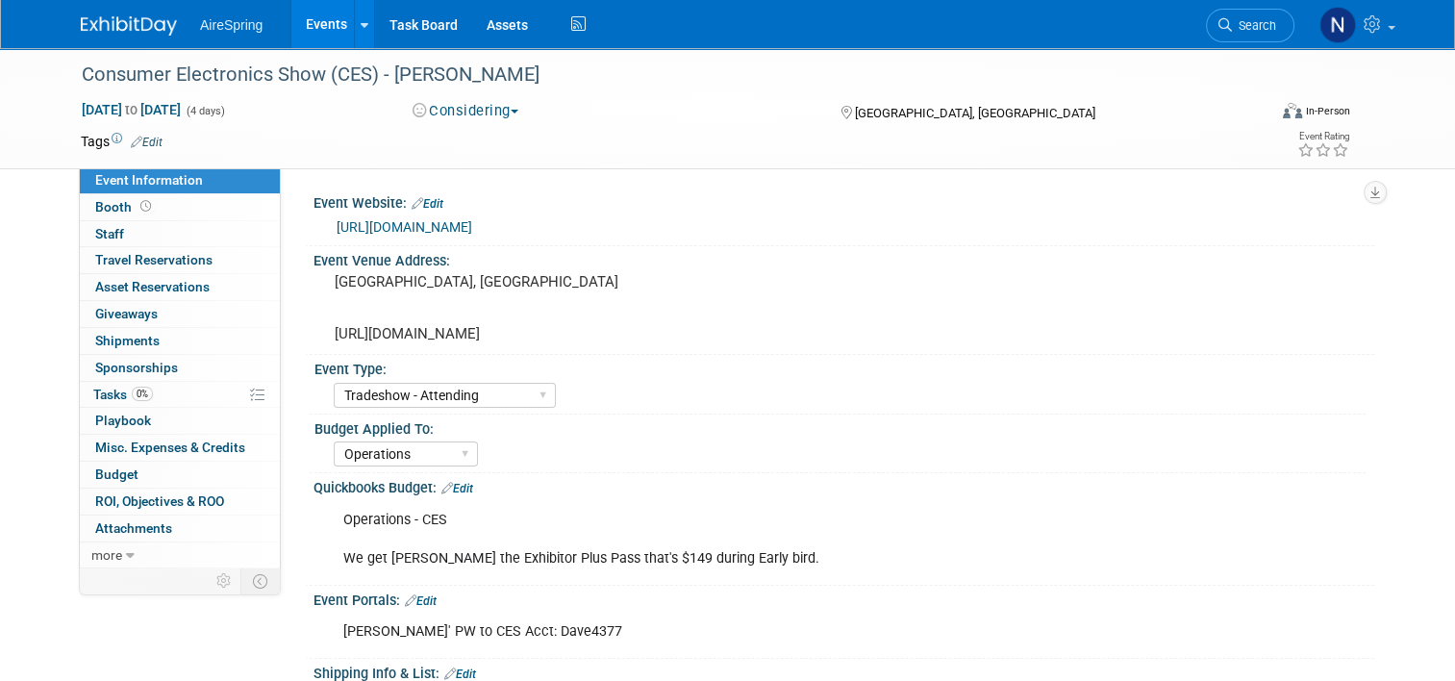
click at [327, 13] on link "Events" at bounding box center [326, 24] width 70 height 48
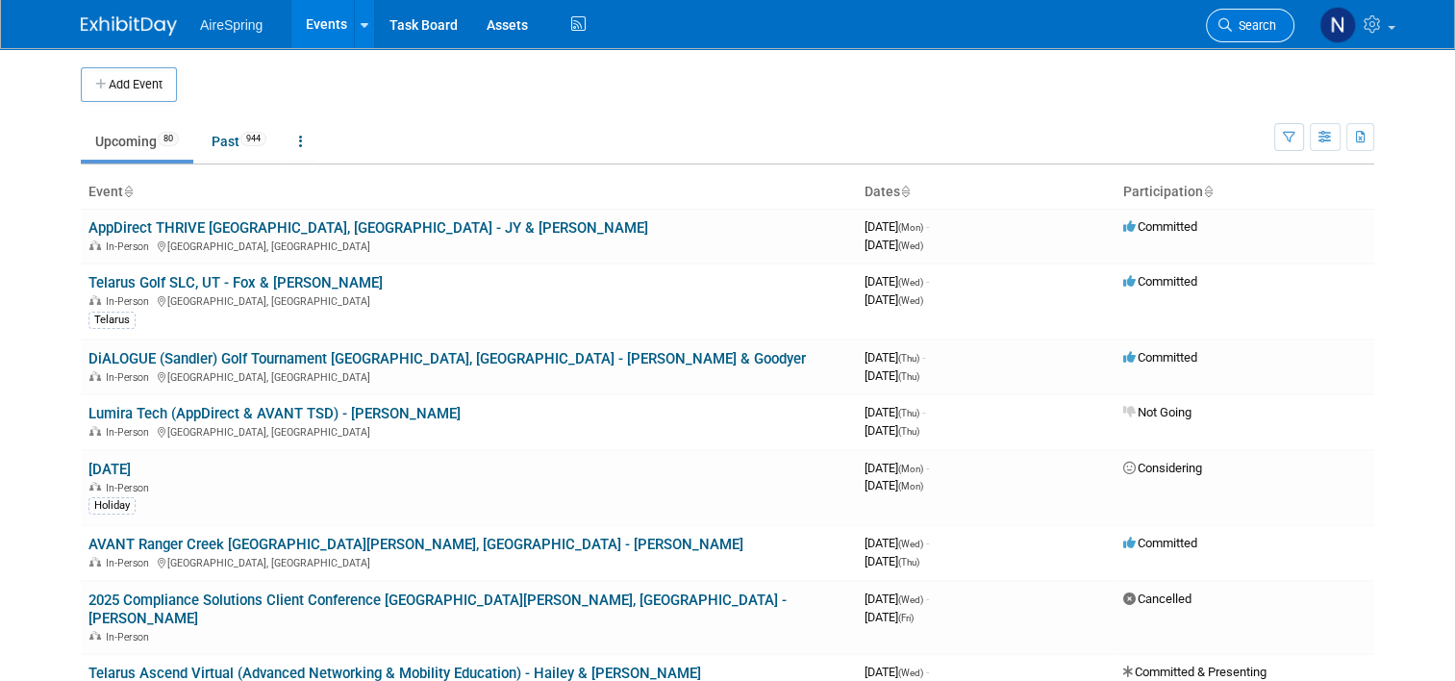
click at [1295, 12] on link "Search" at bounding box center [1250, 26] width 88 height 34
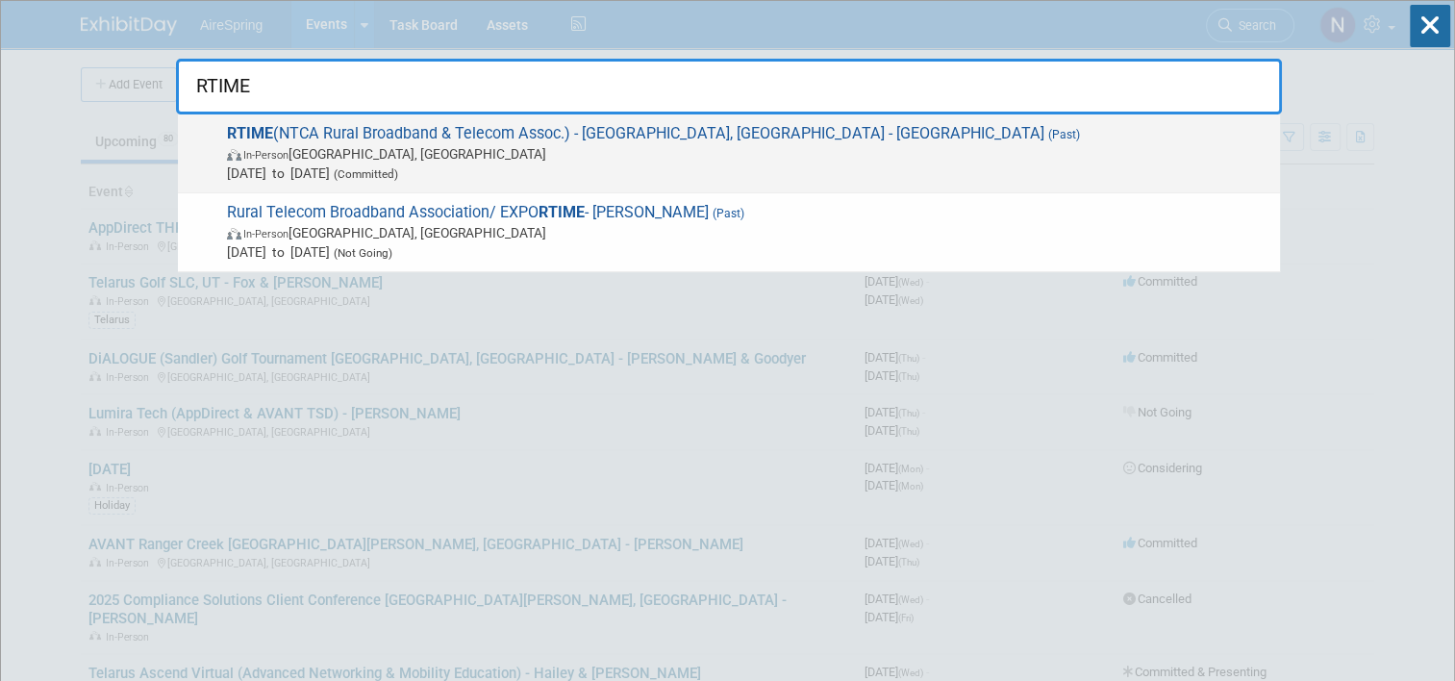
type input "RTIME"
click at [476, 167] on span "Feb 23, 2025 to Feb 26, 2025 (Committed)" at bounding box center [749, 173] width 1044 height 19
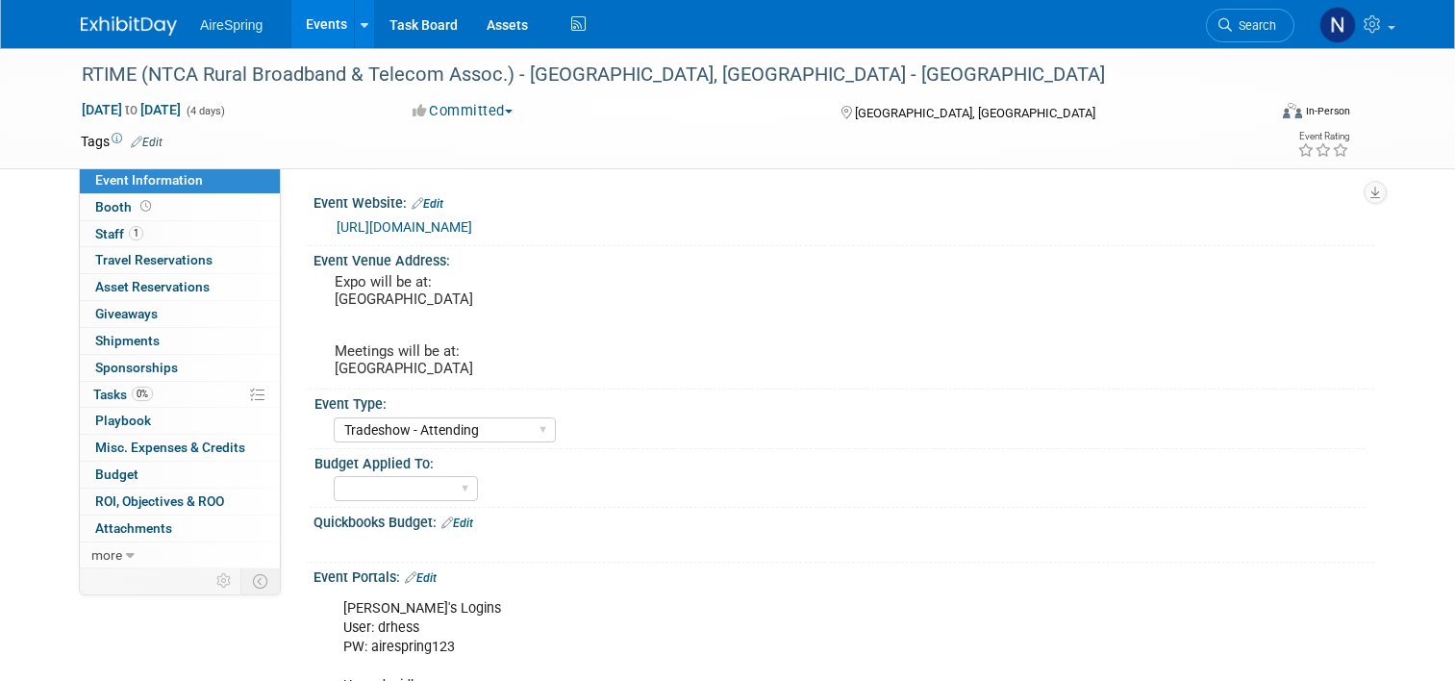
select select "Tradeshow - Attending"
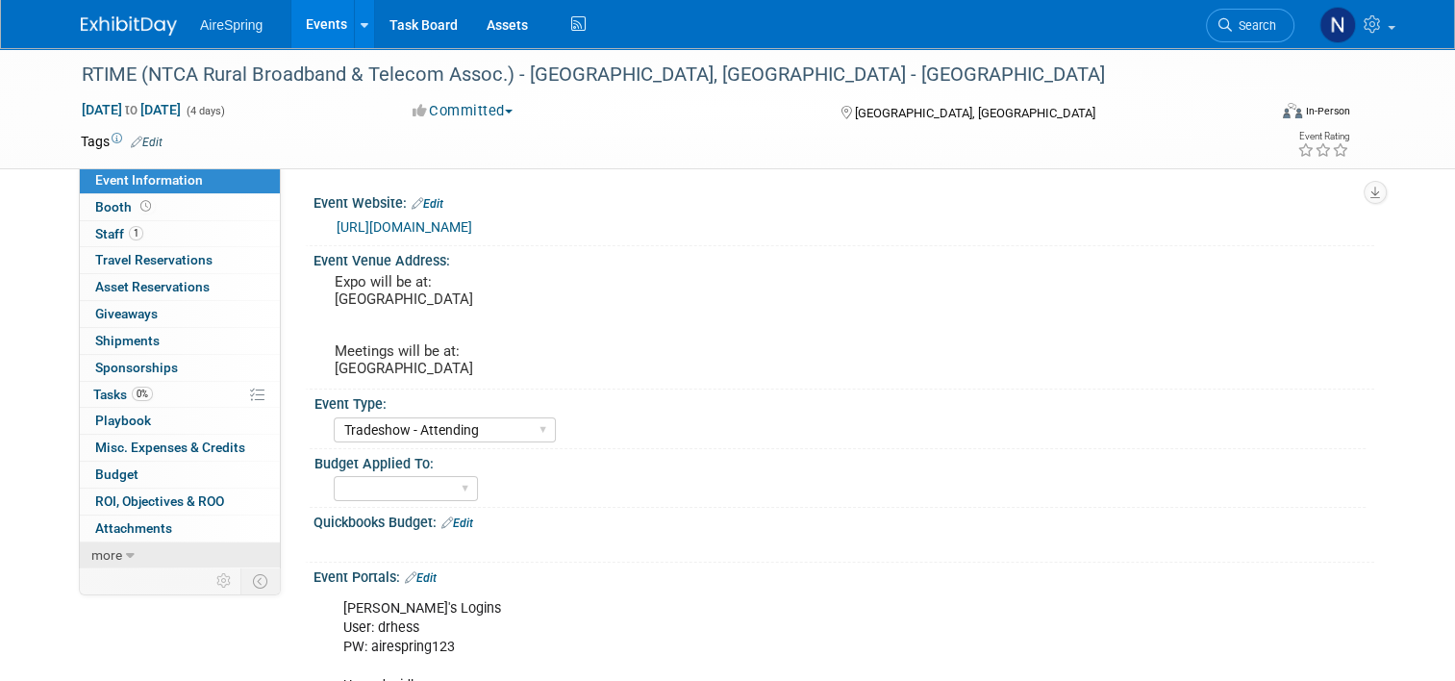
click at [154, 549] on link "more" at bounding box center [180, 555] width 200 height 26
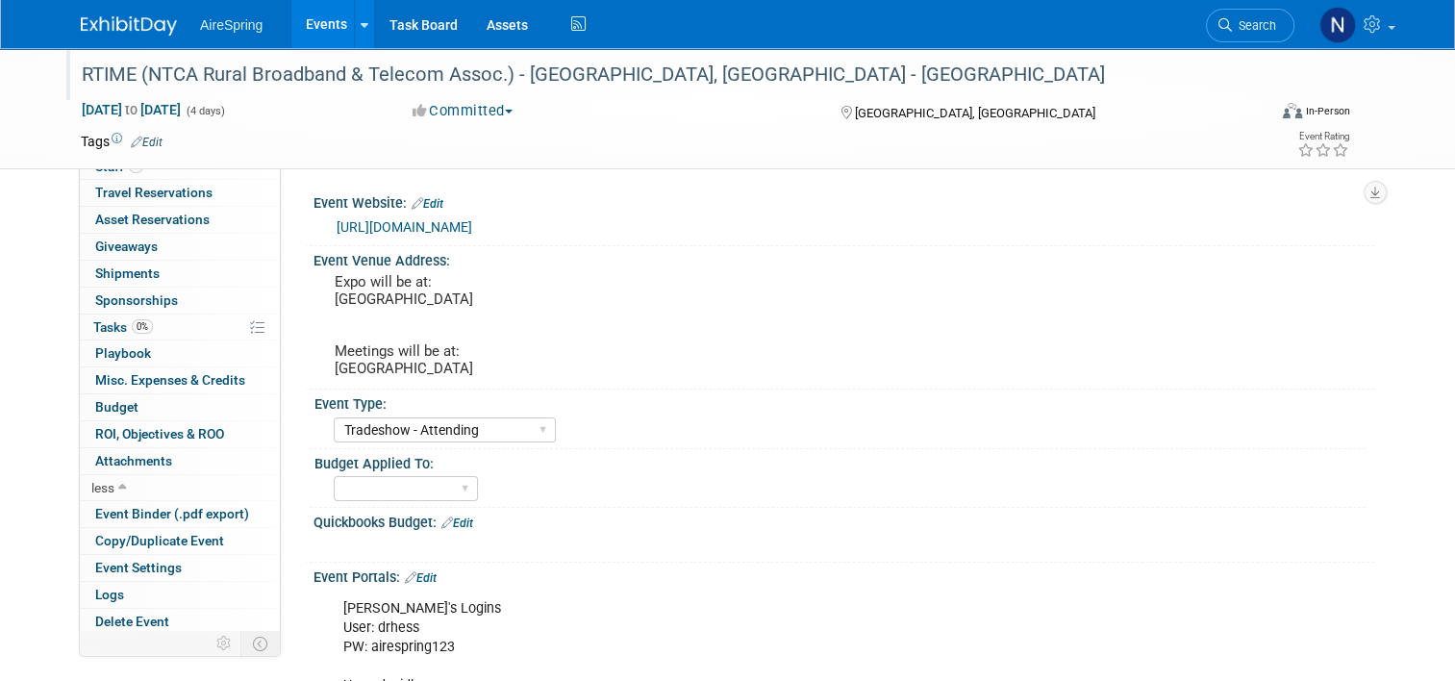
click at [340, 65] on div "RTIME (NTCA Rural Broadband & Telecom Assoc.) - San Antonio, TX - Hess" at bounding box center [659, 75] width 1168 height 35
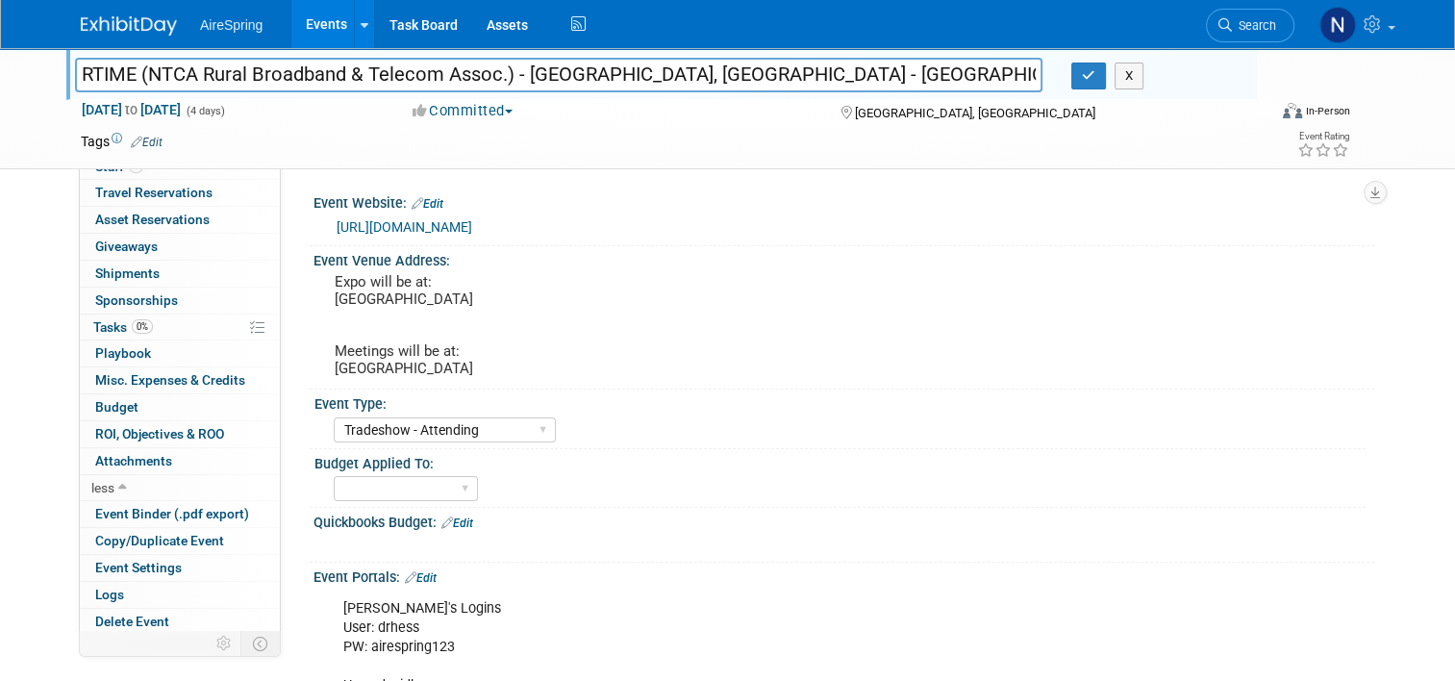
drag, startPoint x: 500, startPoint y: 71, endPoint x: 46, endPoint y: 71, distance: 454.0
click at [46, 71] on div "RTIME (NTCA Rural Broadband & Telecom Assoc.) - San Antonio, TX - Hess RTIME (N…" at bounding box center [727, 108] width 1455 height 121
click at [1131, 73] on button "X" at bounding box center [1130, 76] width 30 height 27
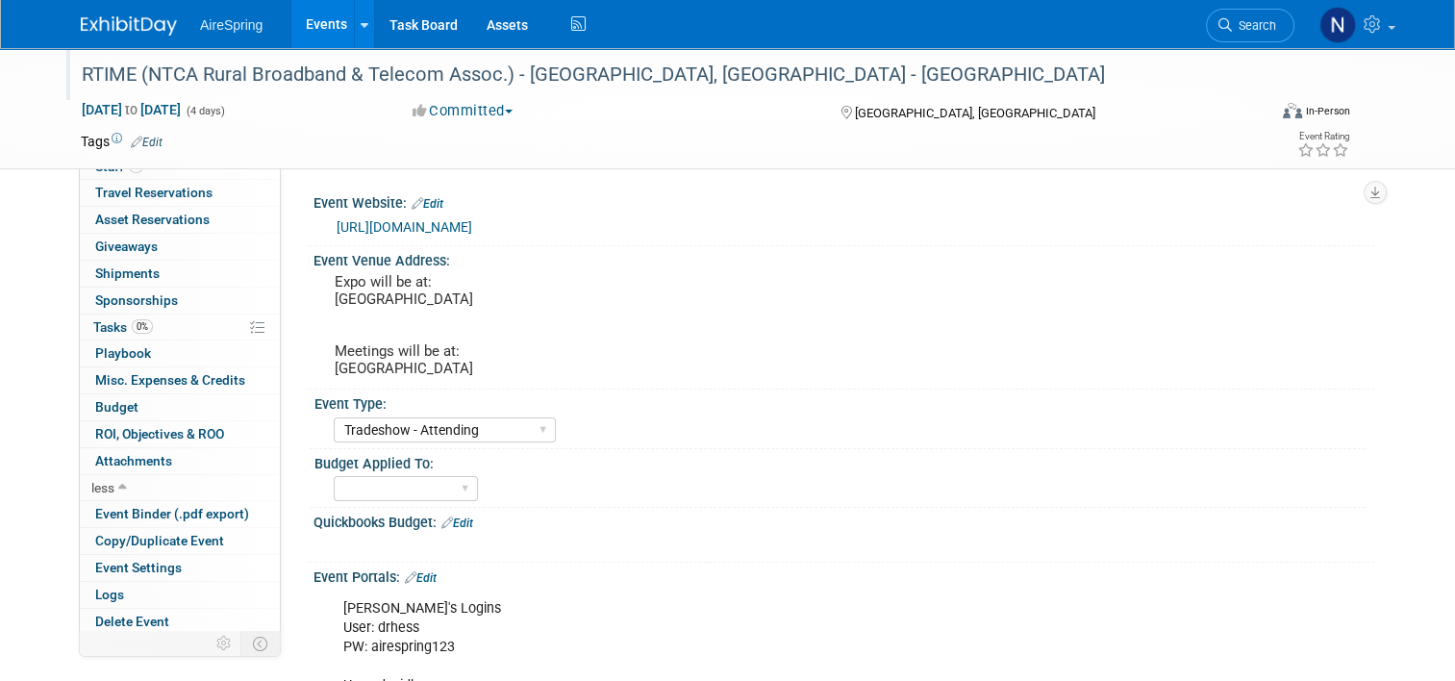
click at [318, 25] on link "Events" at bounding box center [326, 24] width 70 height 48
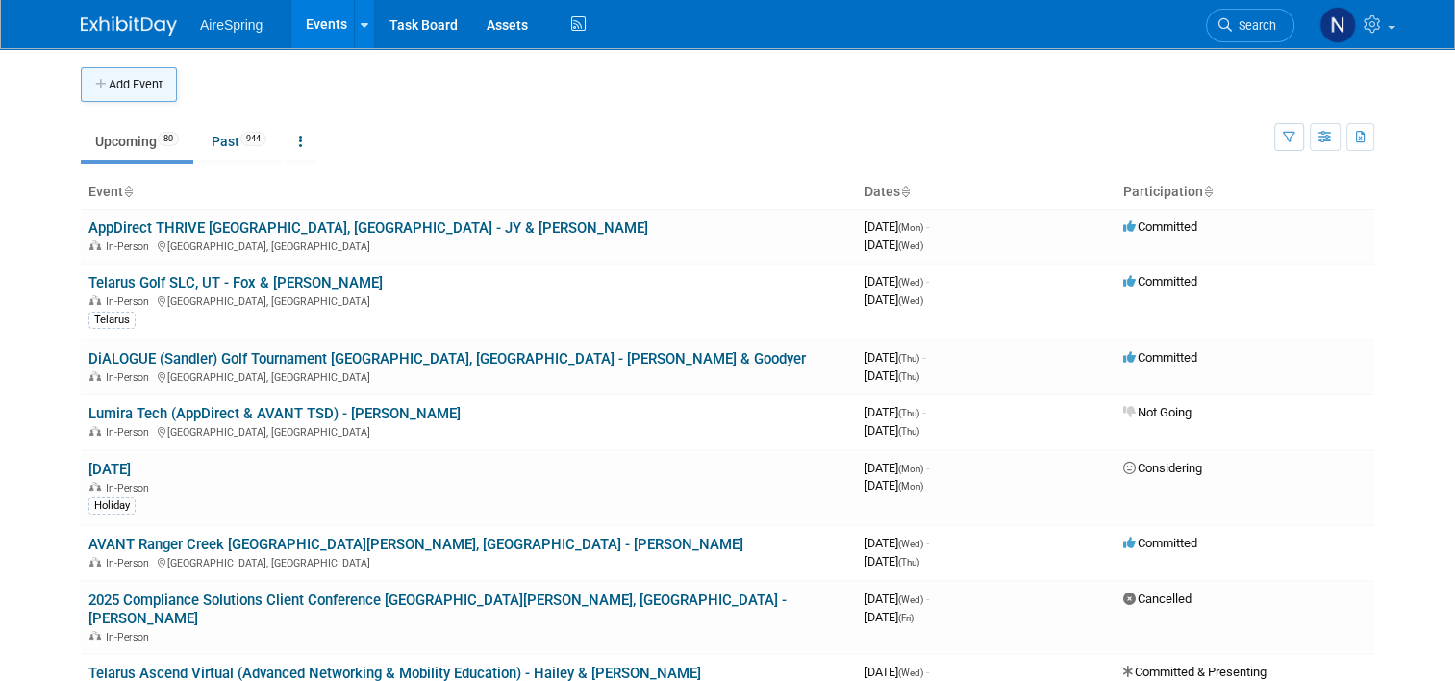
click at [95, 80] on icon "button" at bounding box center [101, 85] width 13 height 13
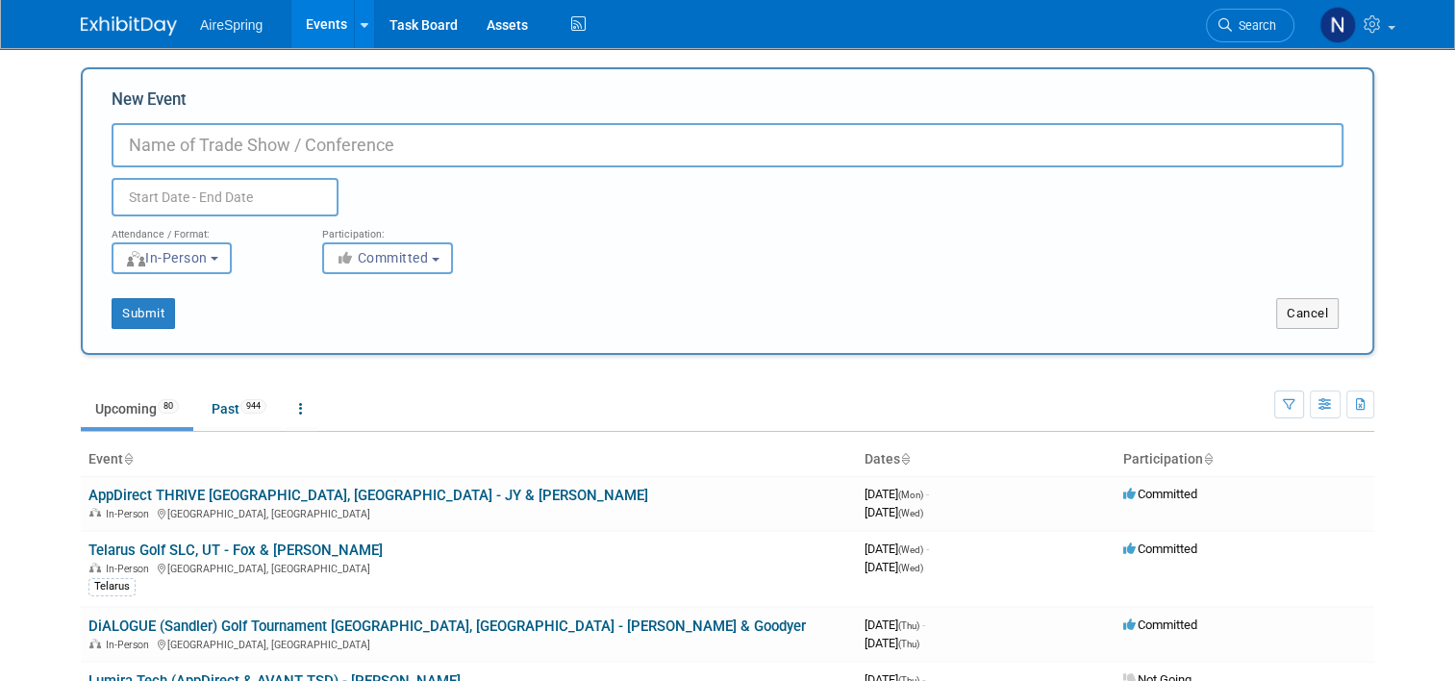
paste input "RTIME (NTCA Rural Broadband & Telecom Assoc.)"
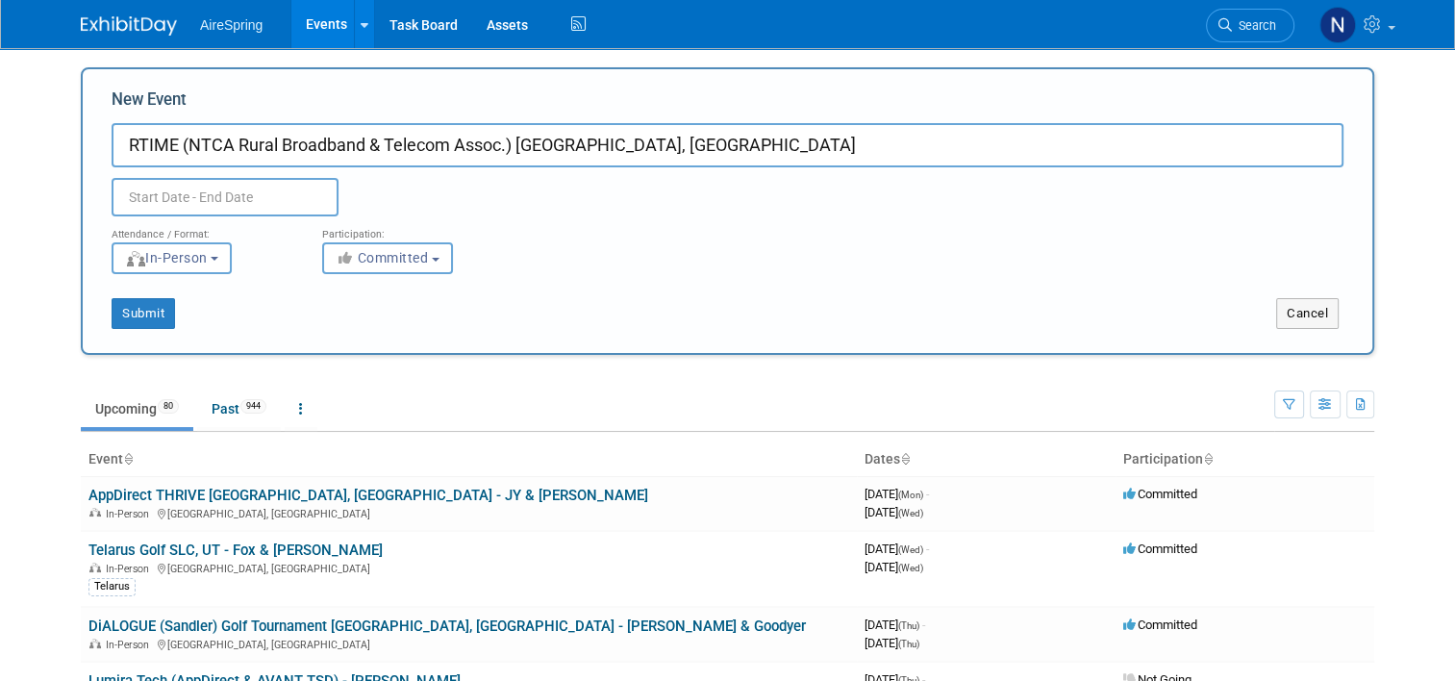
type input "RTIME (NTCA Rural Broadband & Telecom Assoc.) [GEOGRAPHIC_DATA], [GEOGRAPHIC_DA…"
click at [244, 189] on input "text" at bounding box center [225, 197] width 227 height 38
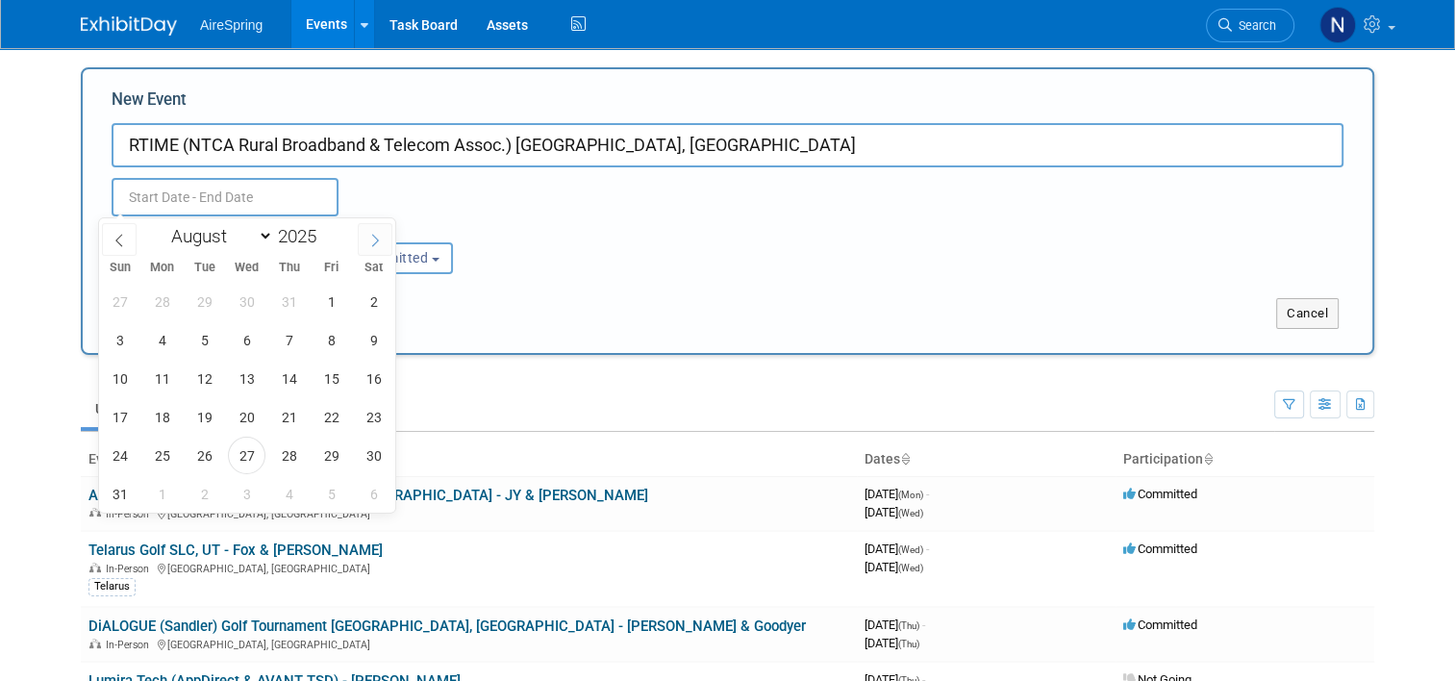
click at [375, 241] on icon at bounding box center [374, 240] width 13 height 13
click at [376, 241] on icon at bounding box center [375, 240] width 7 height 13
select select "11"
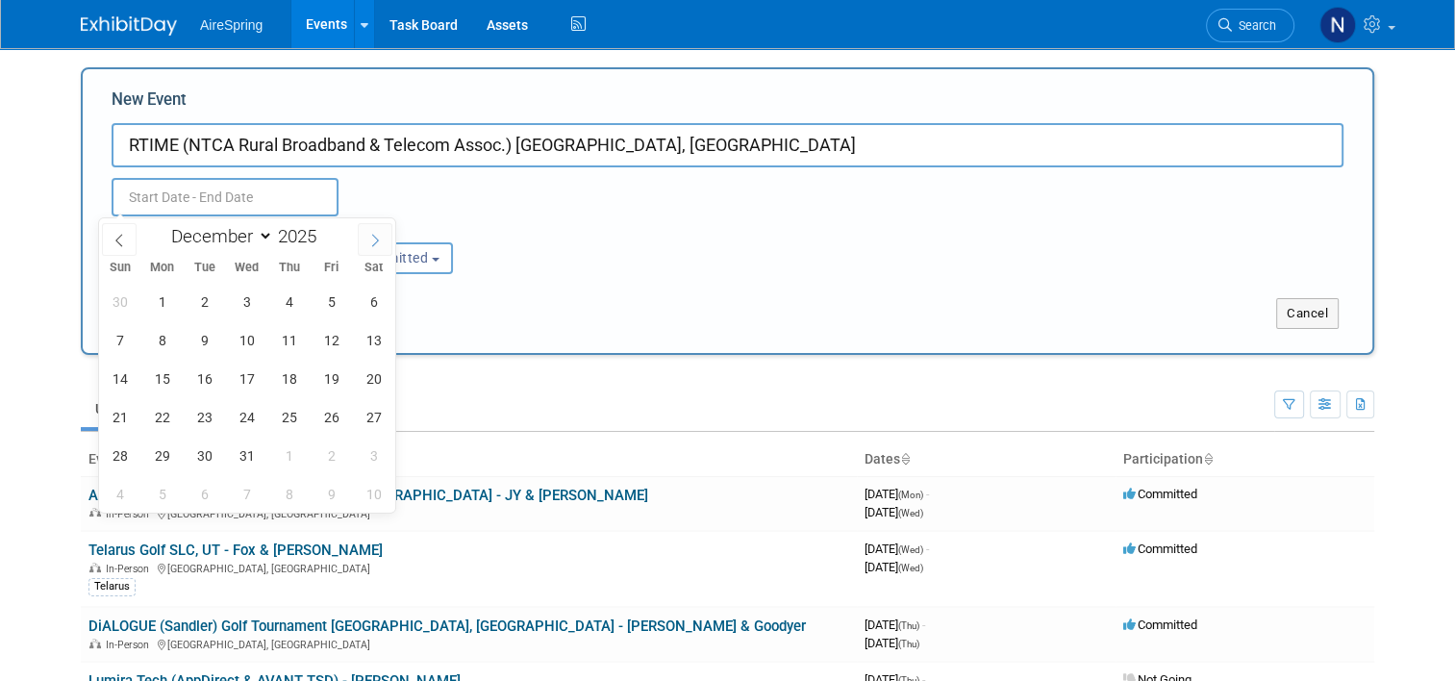
click at [376, 241] on icon at bounding box center [375, 240] width 7 height 13
type input "2026"
click at [376, 241] on icon at bounding box center [375, 240] width 7 height 13
select select "1"
click at [117, 419] on span "22" at bounding box center [120, 417] width 38 height 38
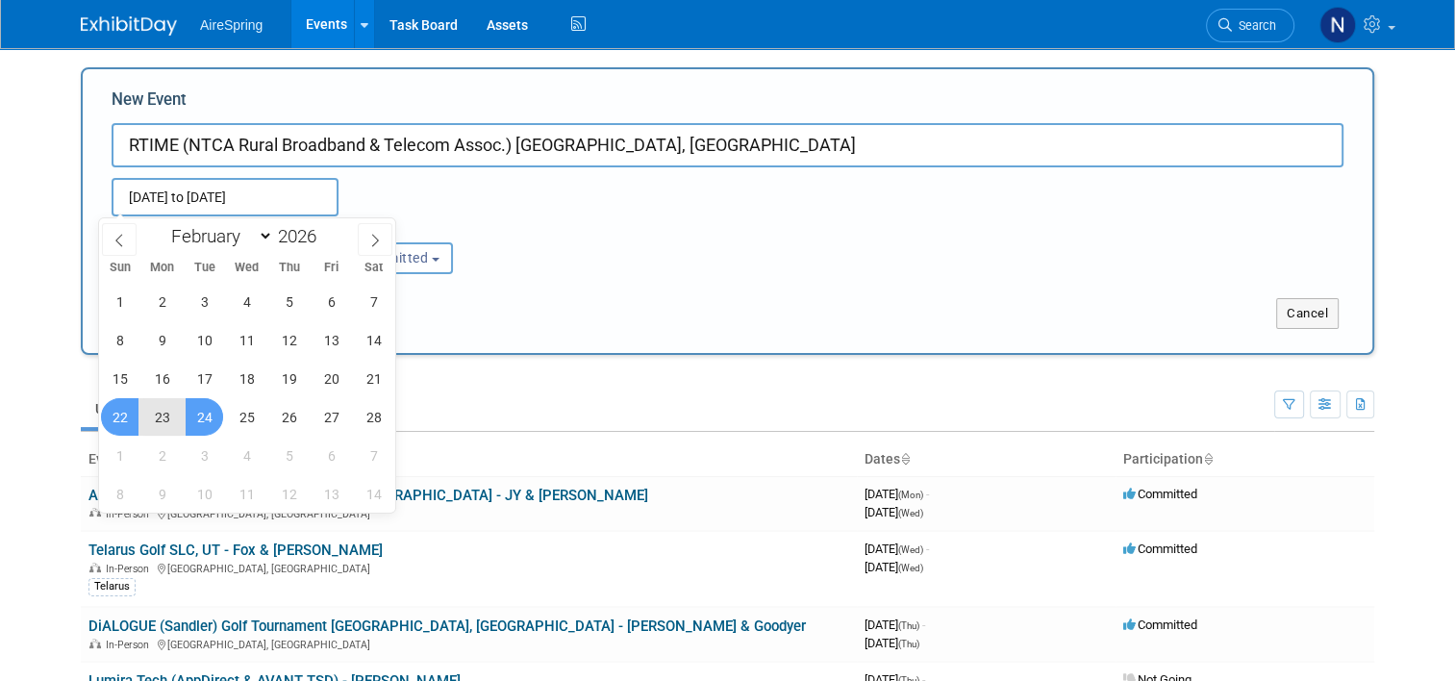
click at [216, 427] on span "24" at bounding box center [205, 417] width 38 height 38
click at [117, 422] on span "22" at bounding box center [120, 417] width 38 height 38
click at [240, 424] on span "25" at bounding box center [247, 417] width 38 height 38
type input "Feb 22, 2026 to Feb 25, 2026"
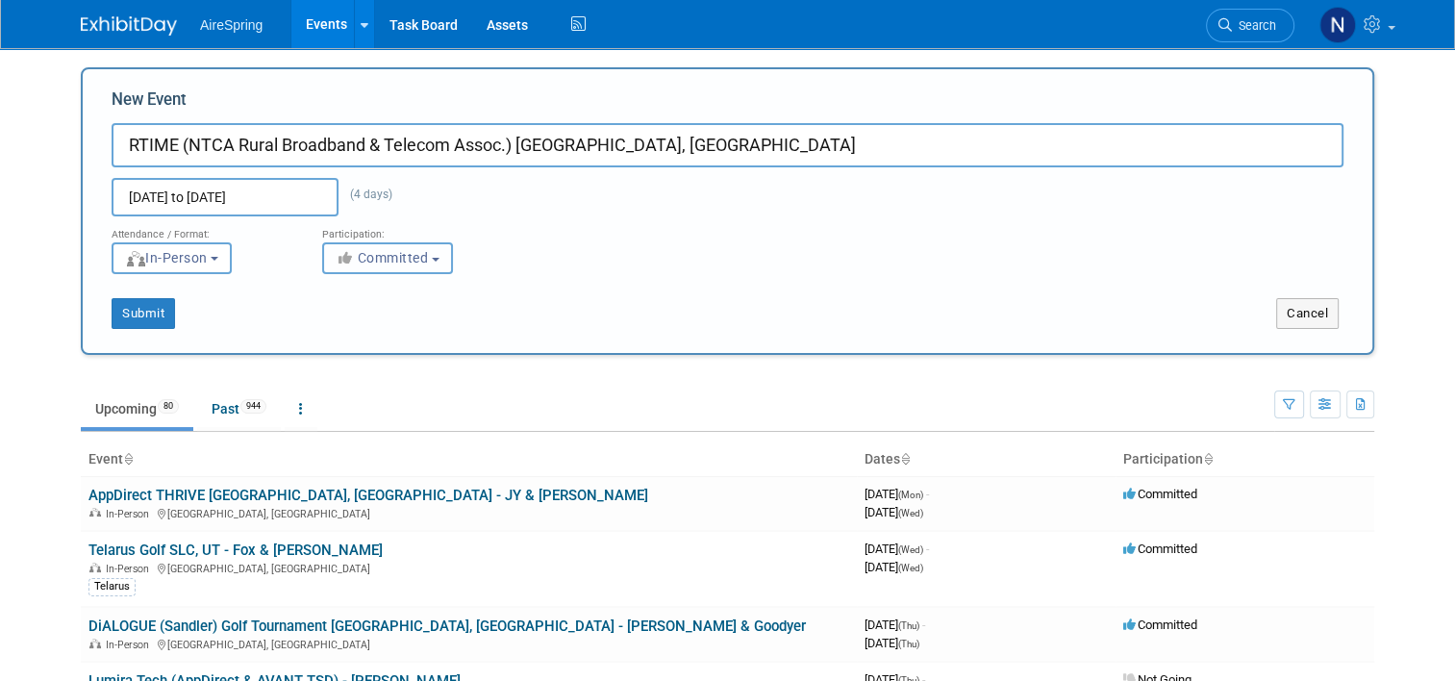
click at [403, 255] on span "Committed" at bounding box center [382, 257] width 93 height 15
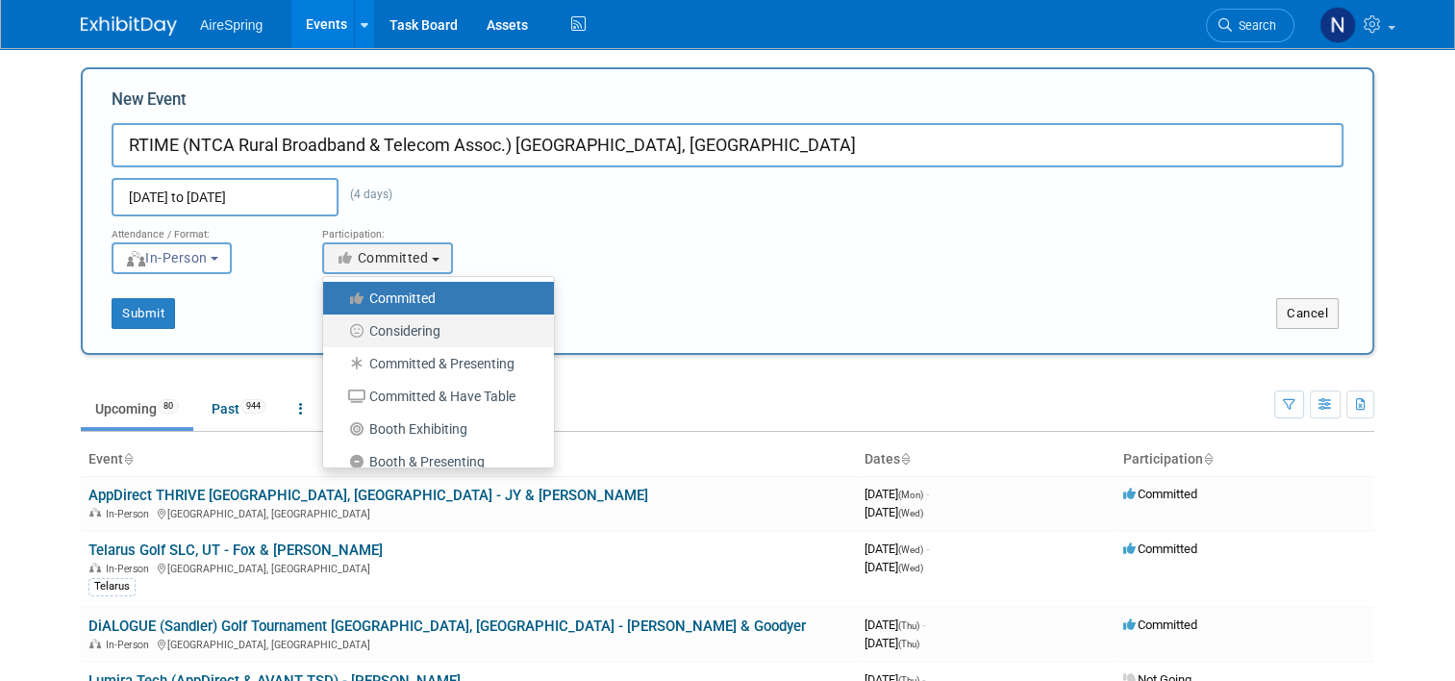
click at [411, 331] on label "Considering" at bounding box center [434, 330] width 202 height 25
click at [340, 331] on input "Considering" at bounding box center [334, 331] width 13 height 13
select select "2"
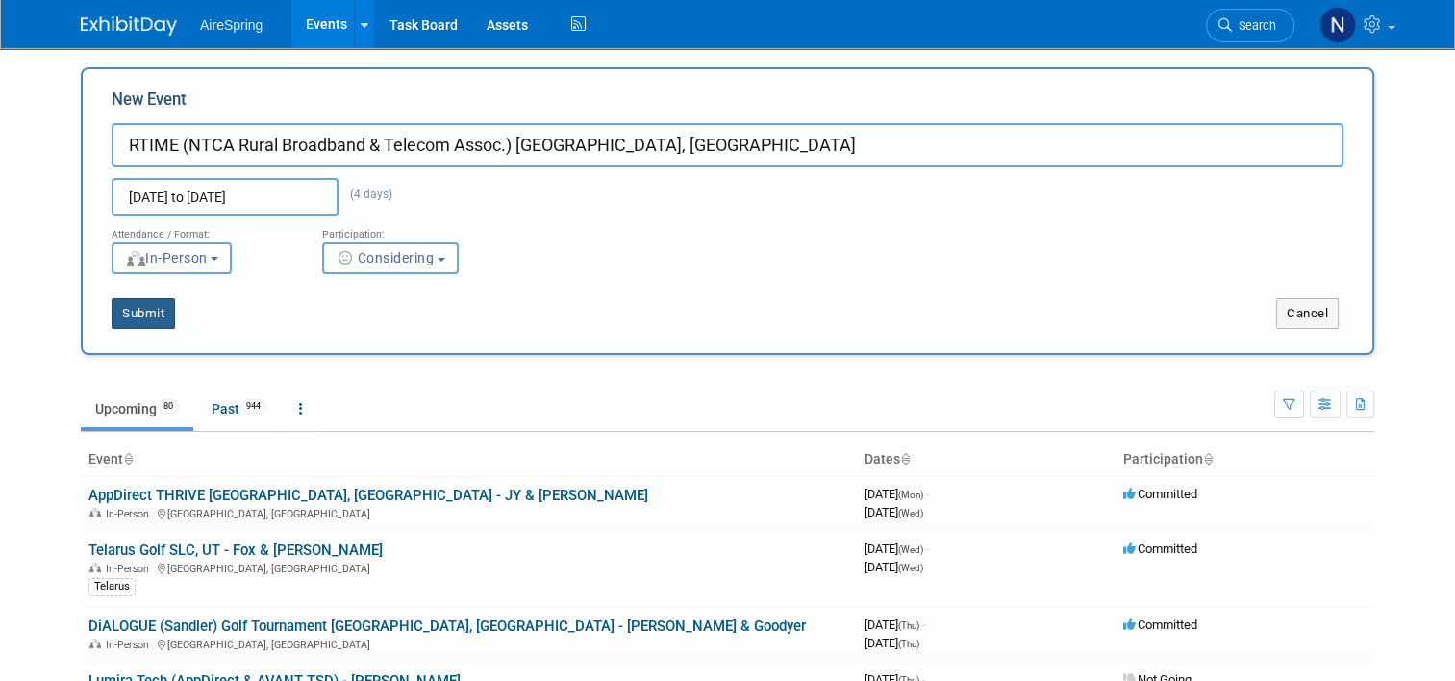
drag, startPoint x: 122, startPoint y: 308, endPoint x: 131, endPoint y: 315, distance: 11.6
click at [122, 309] on button "Submit" at bounding box center [143, 313] width 63 height 31
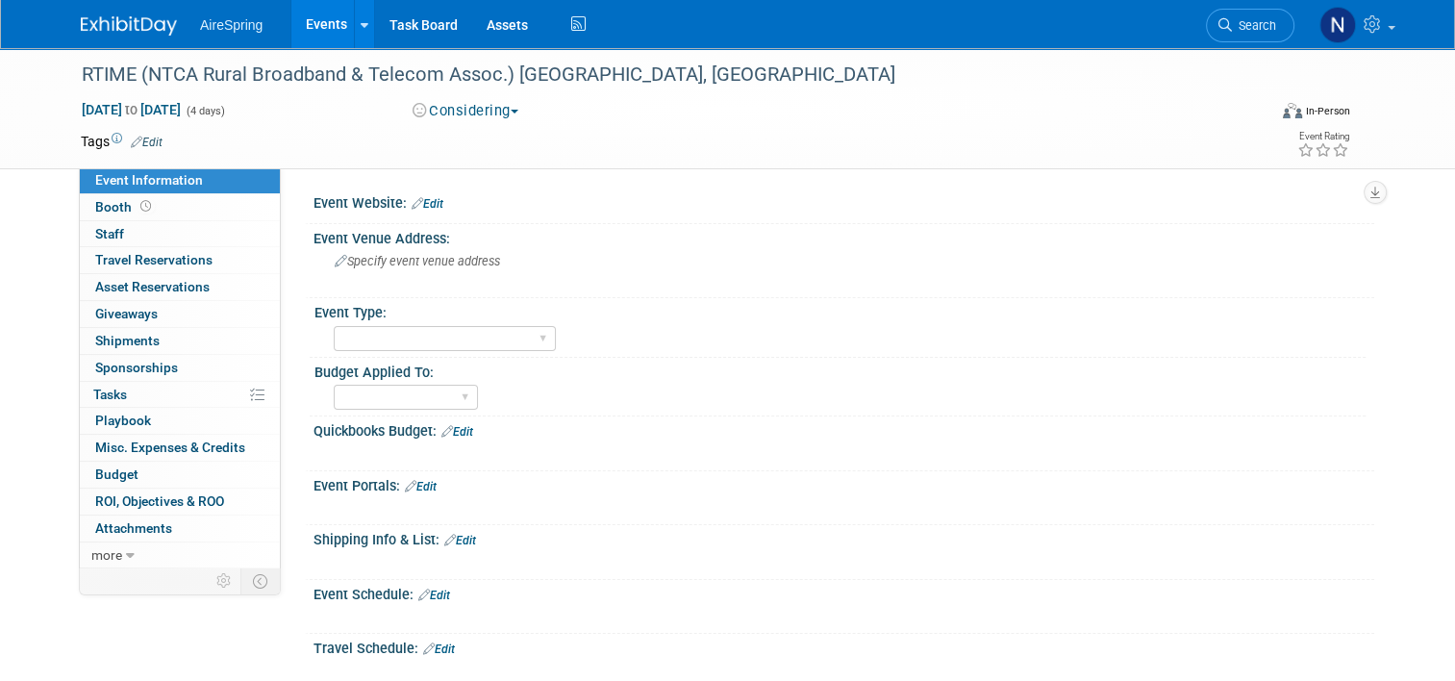
click at [426, 200] on link "Edit" at bounding box center [428, 203] width 32 height 13
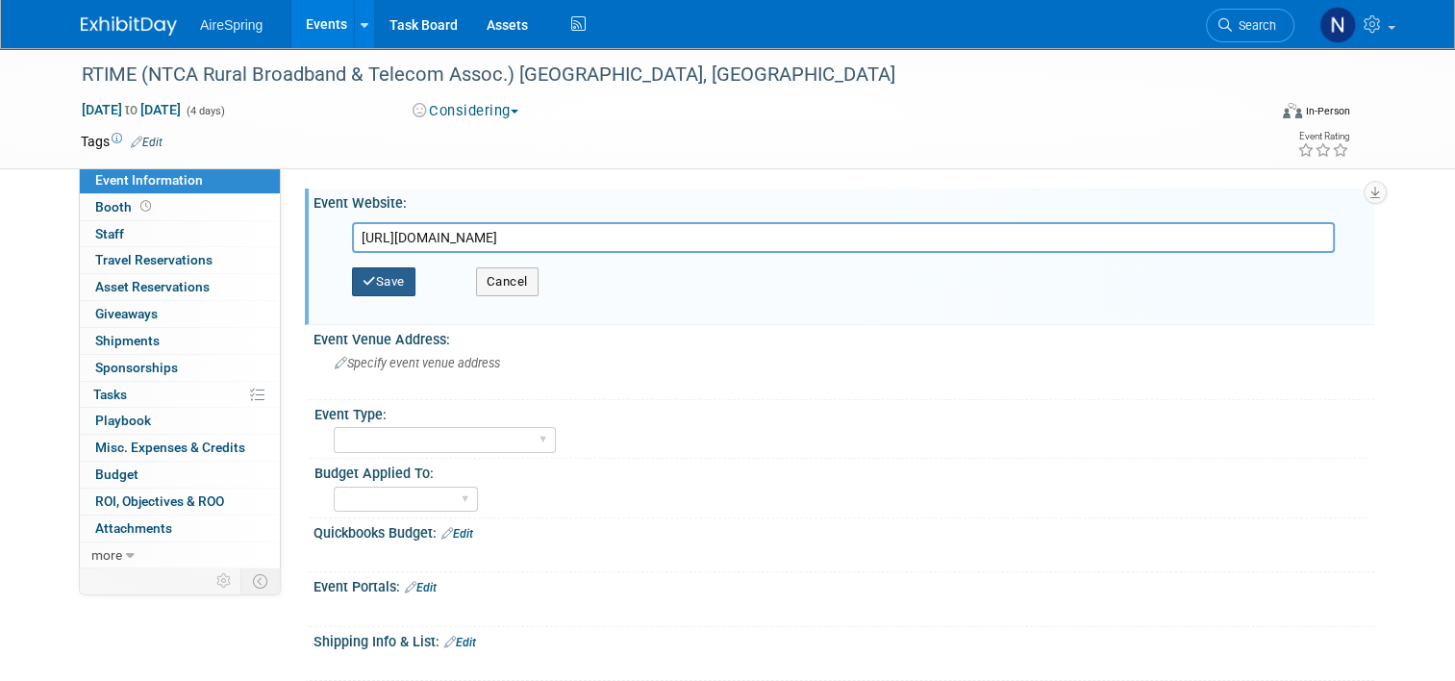
type input "[URL][DOMAIN_NAME]"
click at [369, 291] on button "Save" at bounding box center [383, 281] width 63 height 29
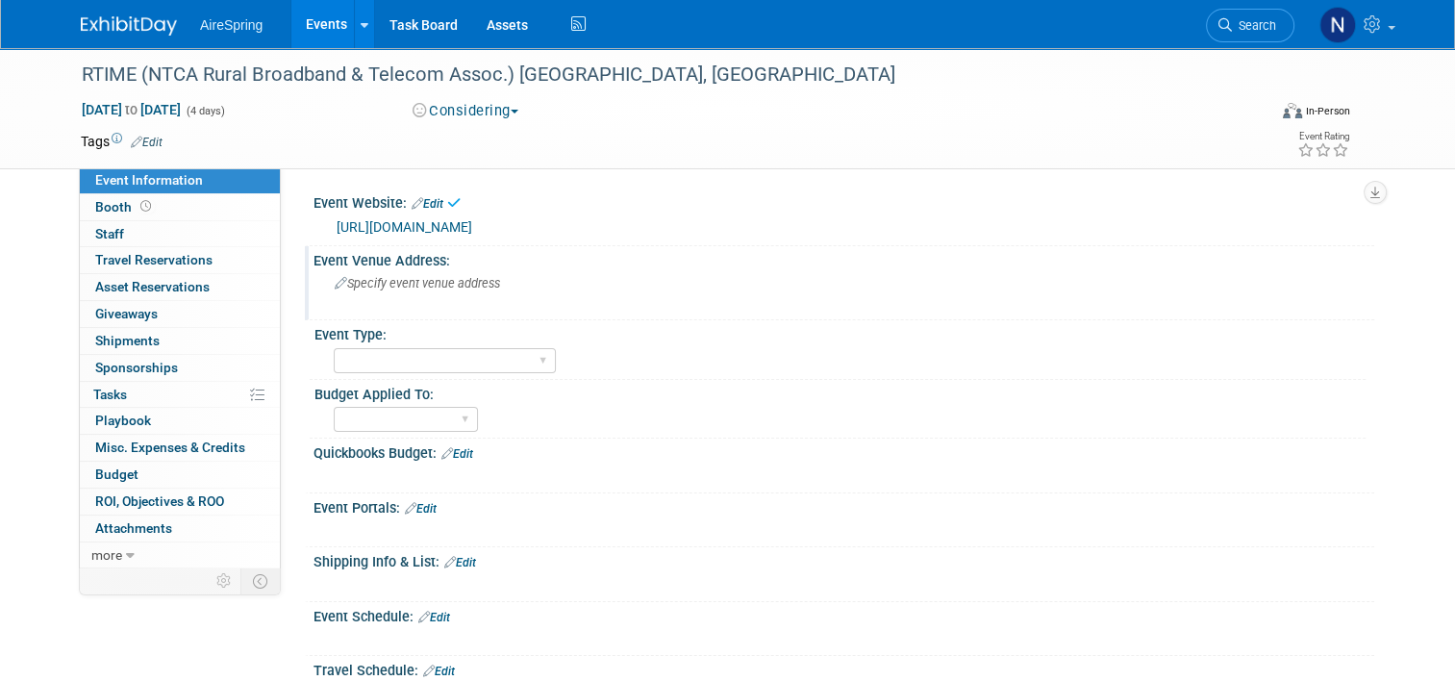
click at [383, 294] on div "Specify event venue address" at bounding box center [535, 290] width 414 height 44
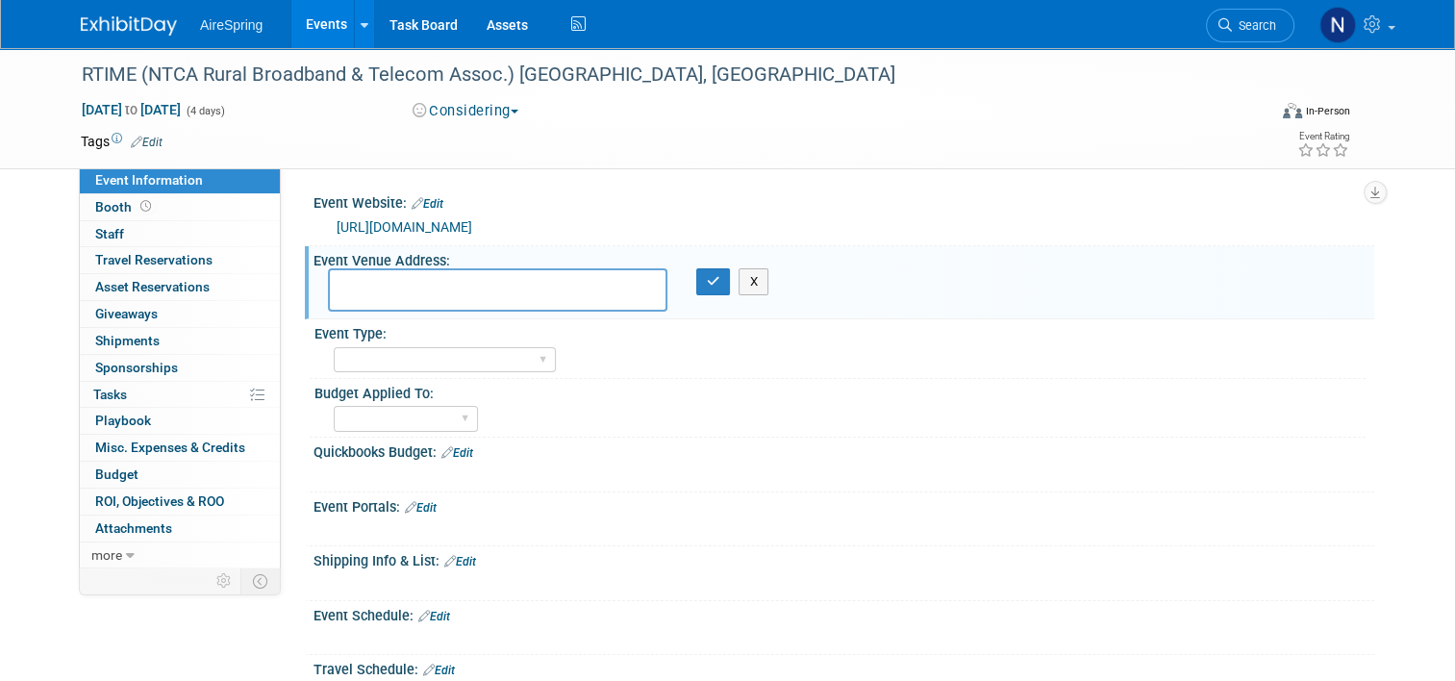
paste textarea "Walt Disney World Swan/Dolphin"
type textarea "[PERSON_NAME] Disney World Swan/Dolphin Orlando, [GEOGRAPHIC_DATA]"
click at [708, 293] on button "button" at bounding box center [713, 281] width 35 height 27
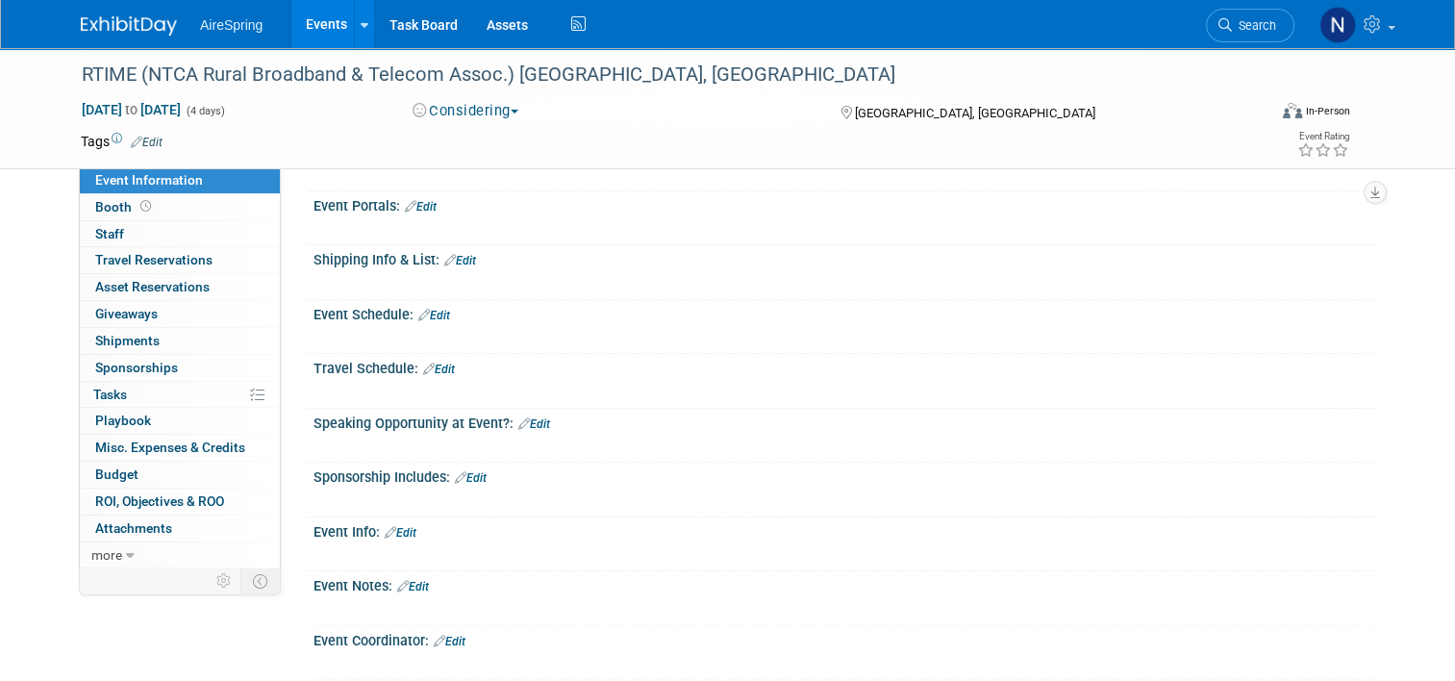
scroll to position [96, 0]
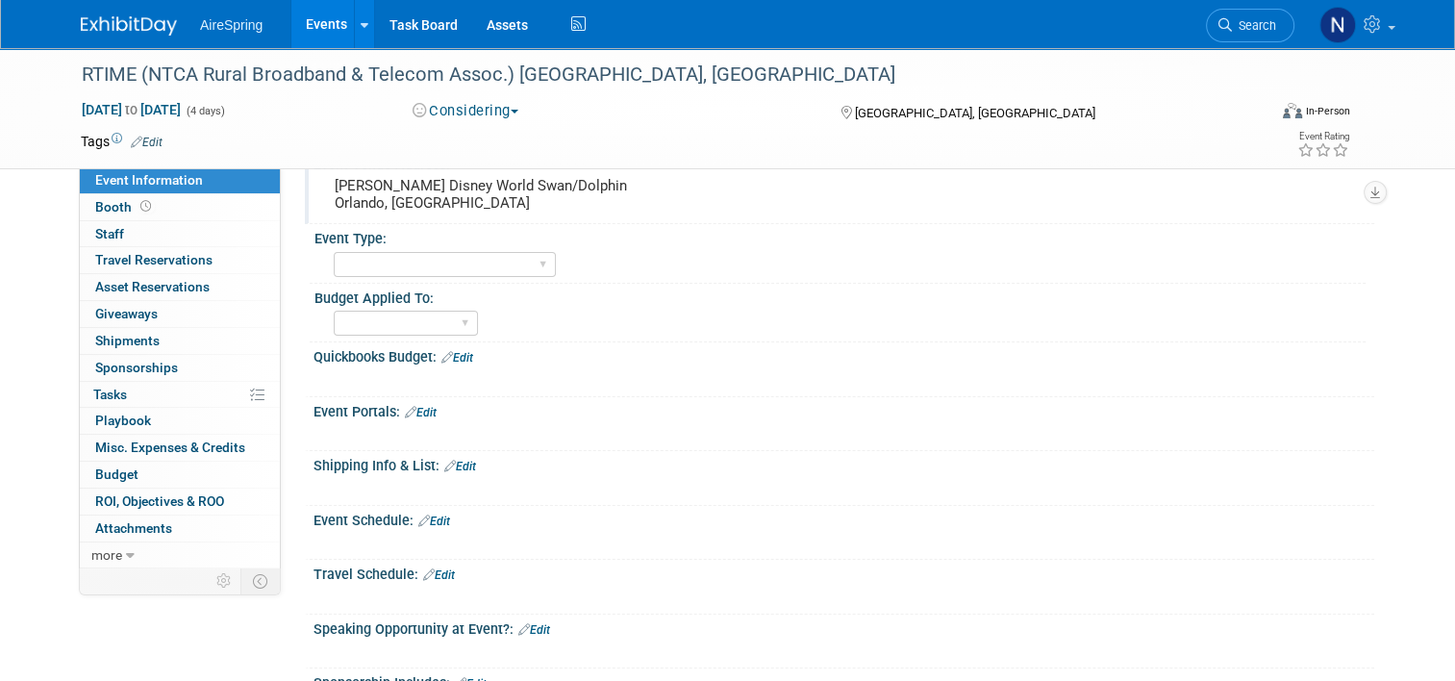
click at [462, 362] on link "Edit" at bounding box center [457, 357] width 32 height 13
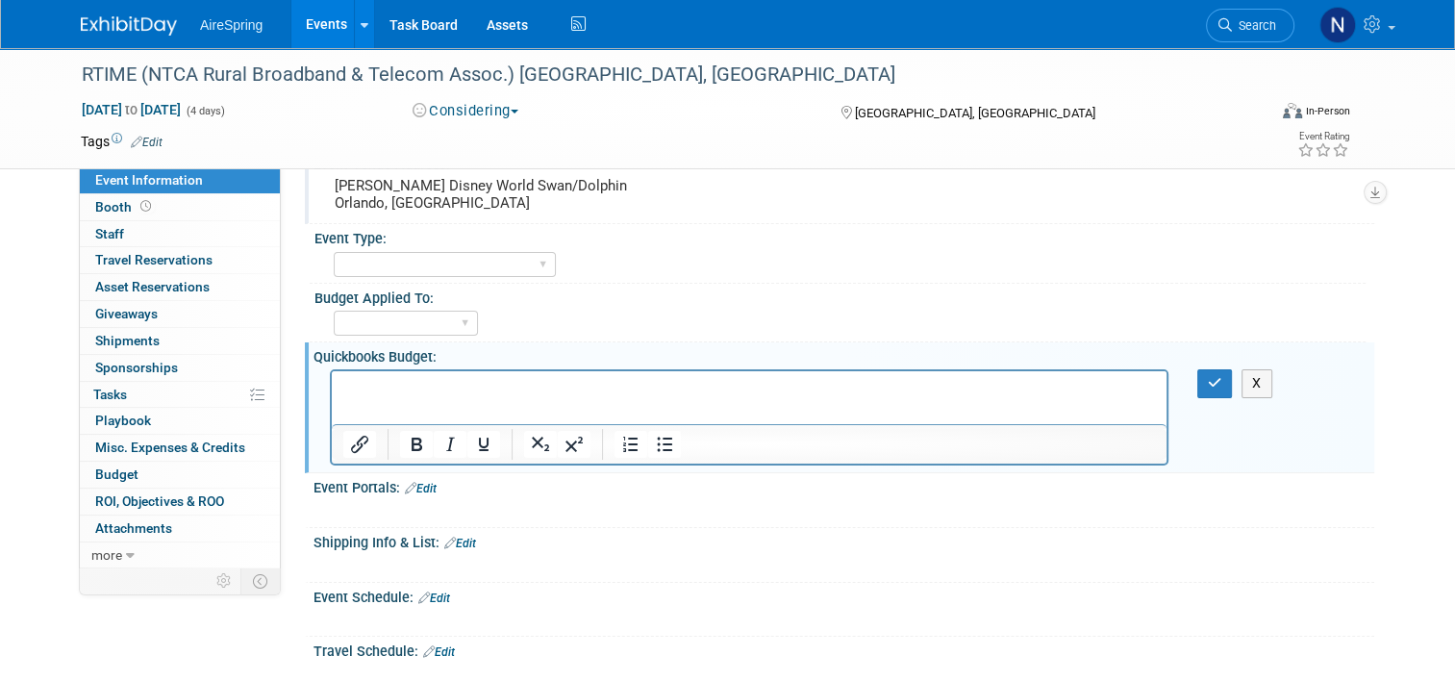
scroll to position [0, 0]
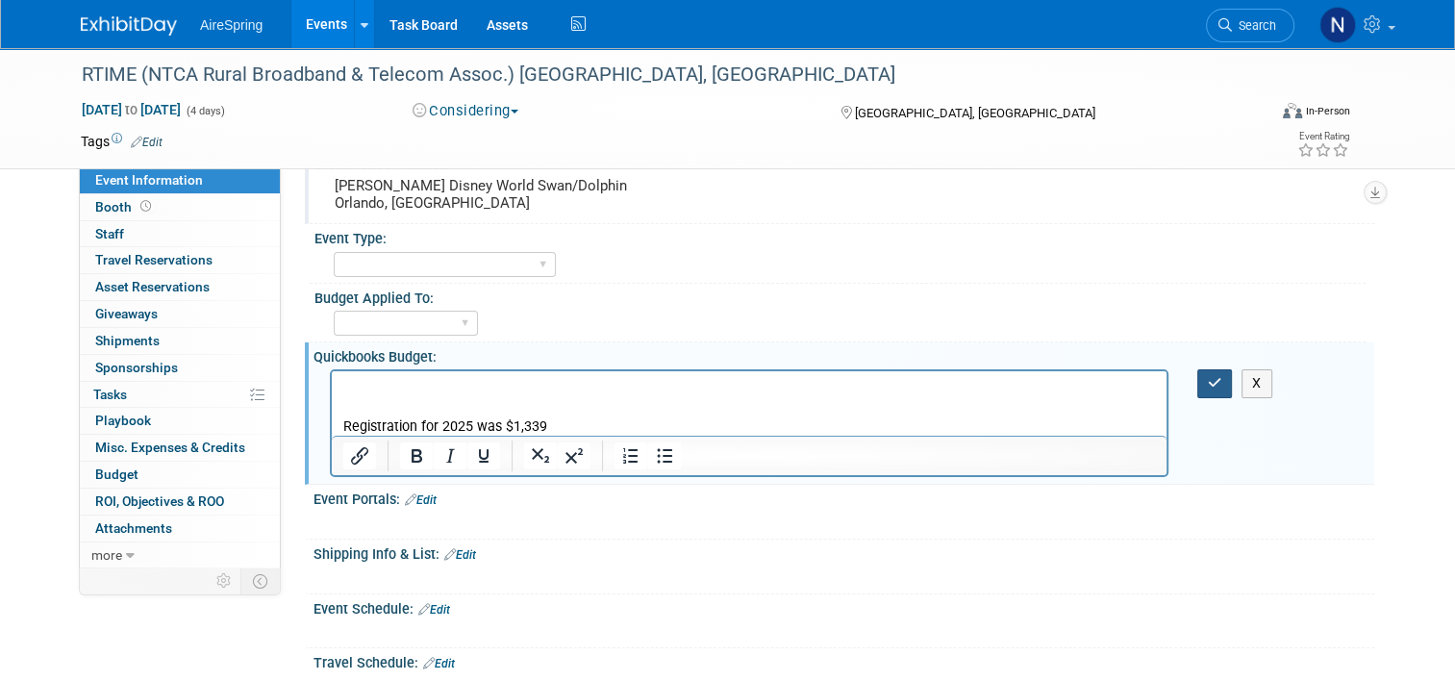
click at [1225, 392] on button "button" at bounding box center [1215, 383] width 36 height 28
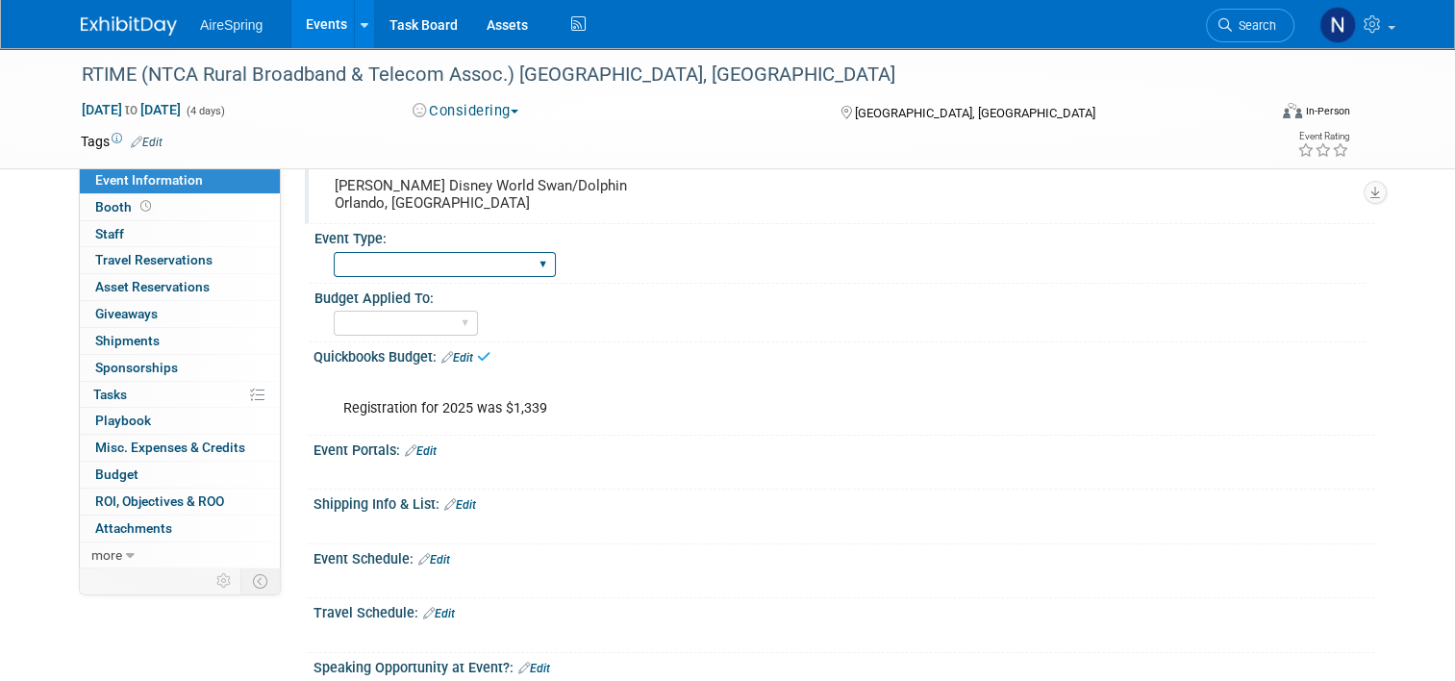
click at [437, 261] on select "AireSpring Event AireSpring Internal Partner Event Training Tradeshow - Exhibit…" at bounding box center [445, 265] width 222 height 26
click at [334, 252] on select "AireSpring Event AireSpring Internal Partner Event Training Tradeshow - Exhibit…" at bounding box center [445, 265] width 222 height 26
click at [439, 265] on select "AireSpring Event AireSpring Internal Partner Event Training Tradeshow - Exhibit…" at bounding box center [445, 265] width 222 height 26
select select "Tradeshow - Attending"
click at [334, 252] on select "AireSpring Event AireSpring Internal Partner Event Training Tradeshow - Exhibit…" at bounding box center [445, 265] width 222 height 26
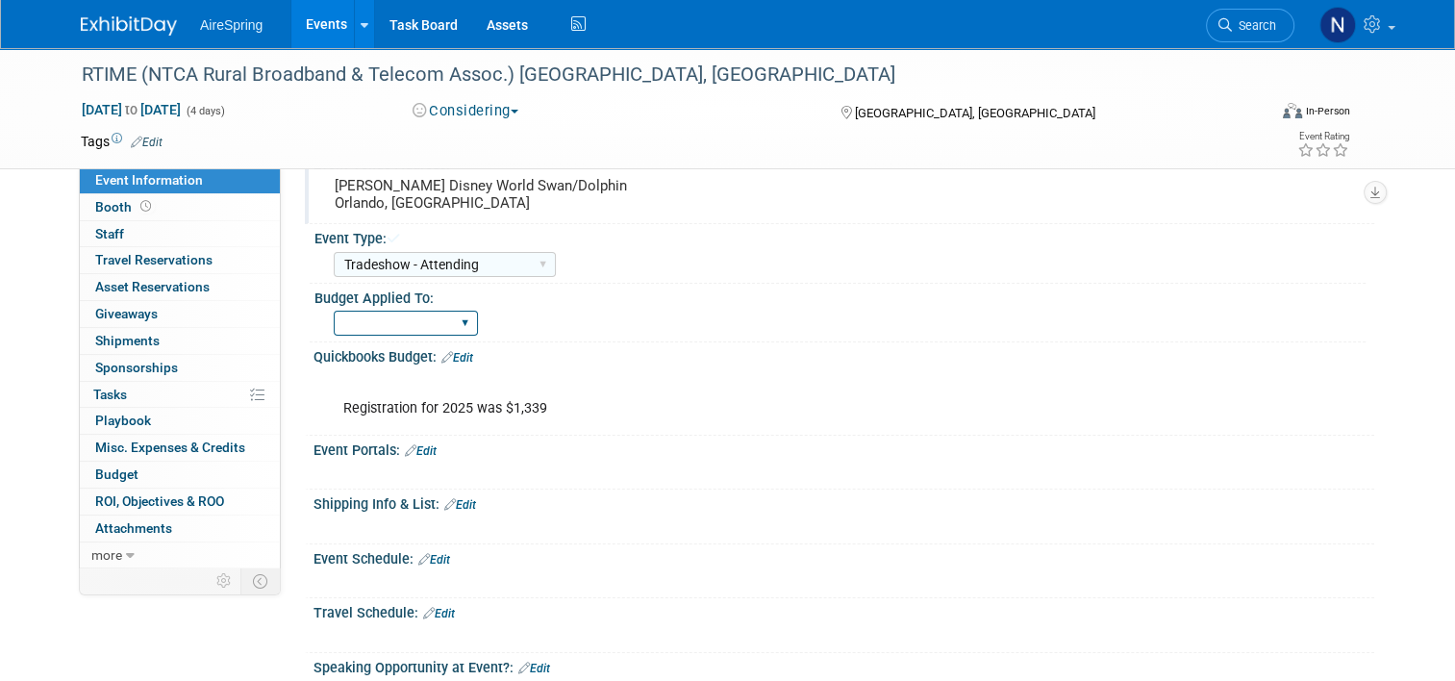
click at [414, 327] on select "Marketing Sales Operations Customer" at bounding box center [406, 324] width 144 height 26
select select "Operations"
click at [334, 311] on select "Marketing Sales Operations Customer" at bounding box center [406, 324] width 144 height 26
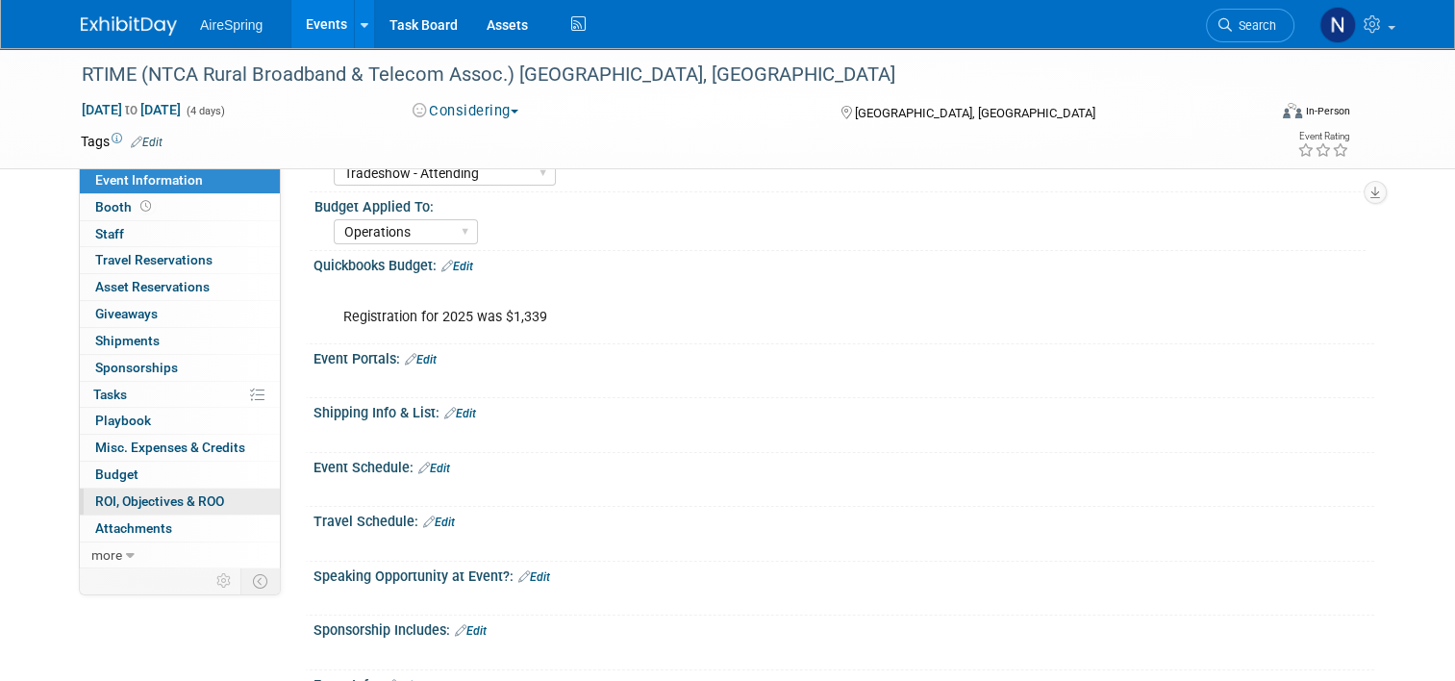
scroll to position [289, 0]
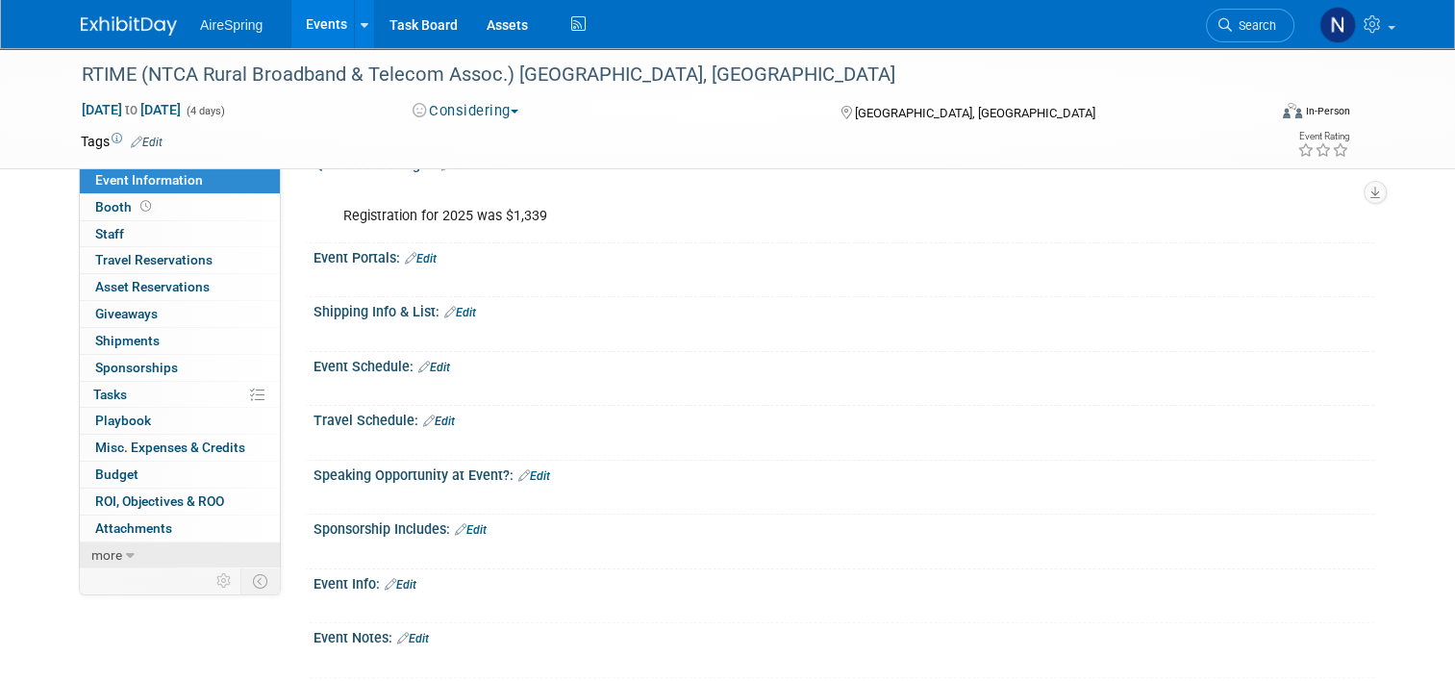
click at [104, 554] on span "more" at bounding box center [106, 554] width 31 height 15
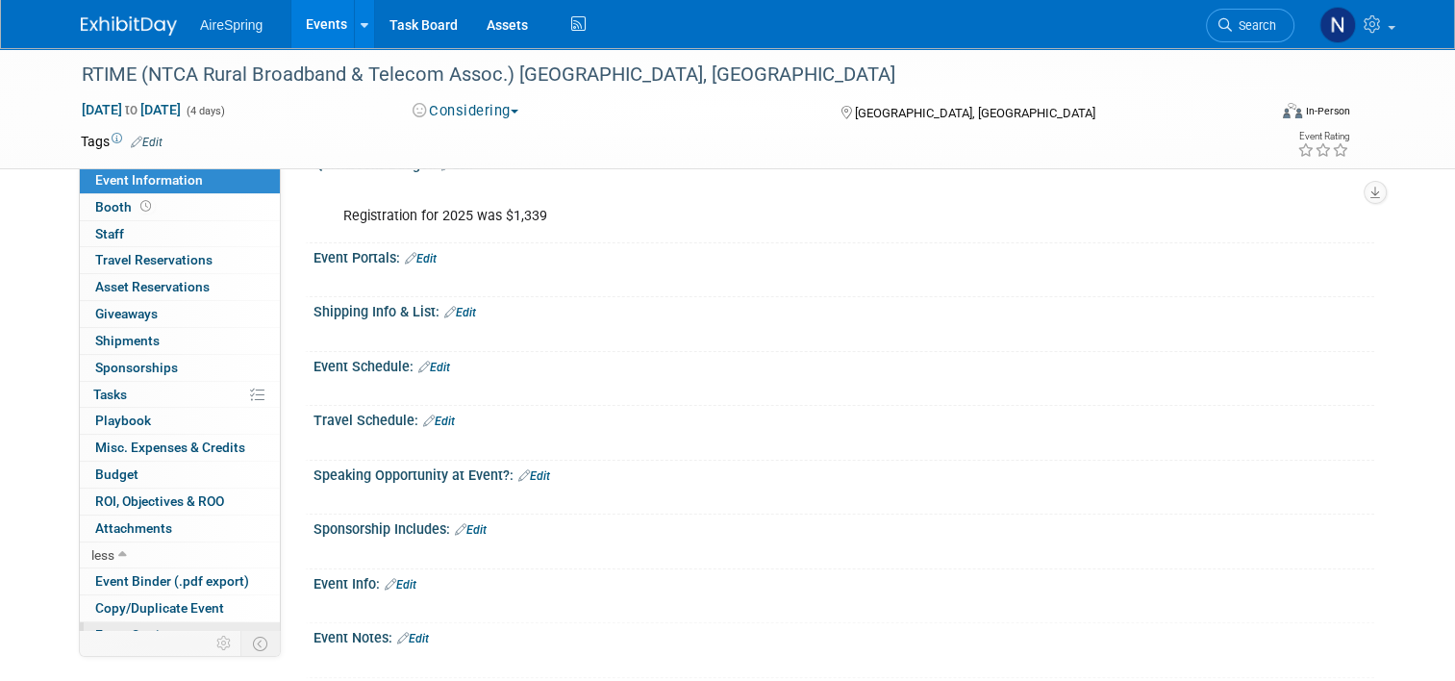
scroll to position [67, 0]
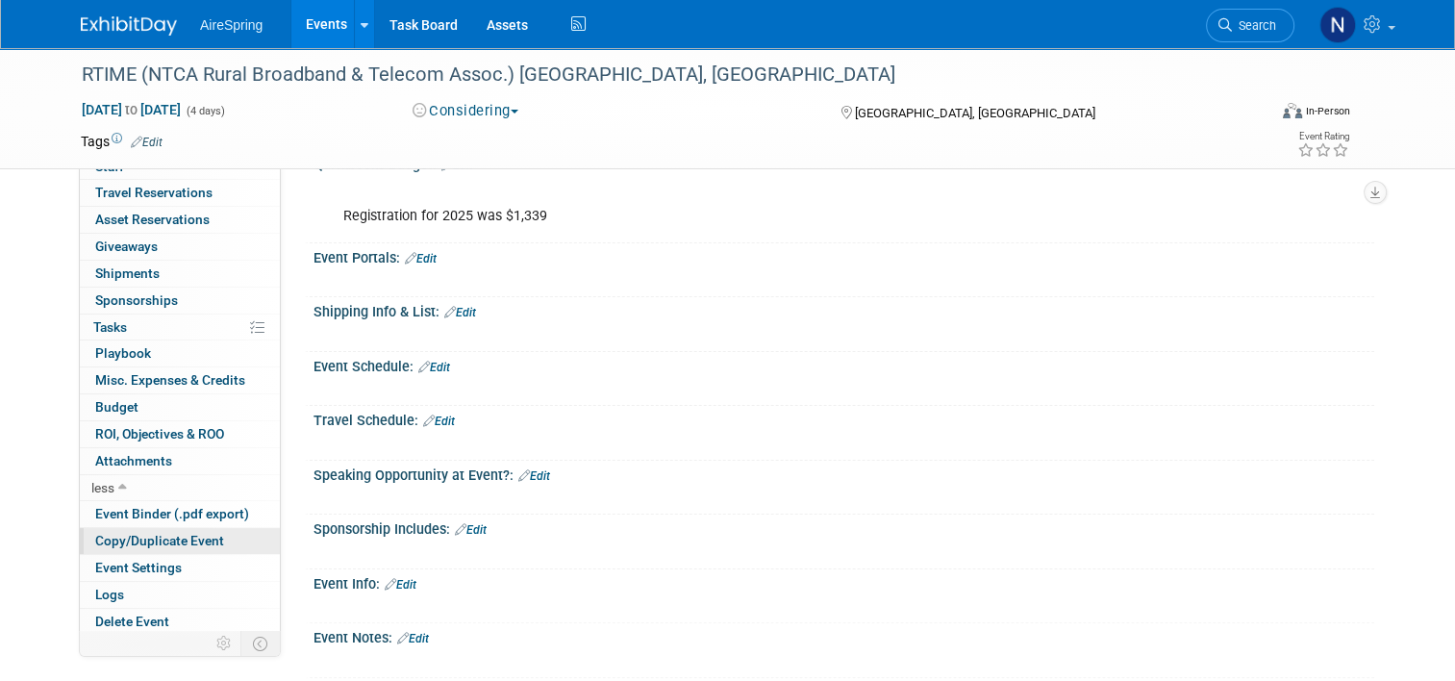
click at [134, 541] on span "Copy/Duplicate Event" at bounding box center [159, 540] width 129 height 15
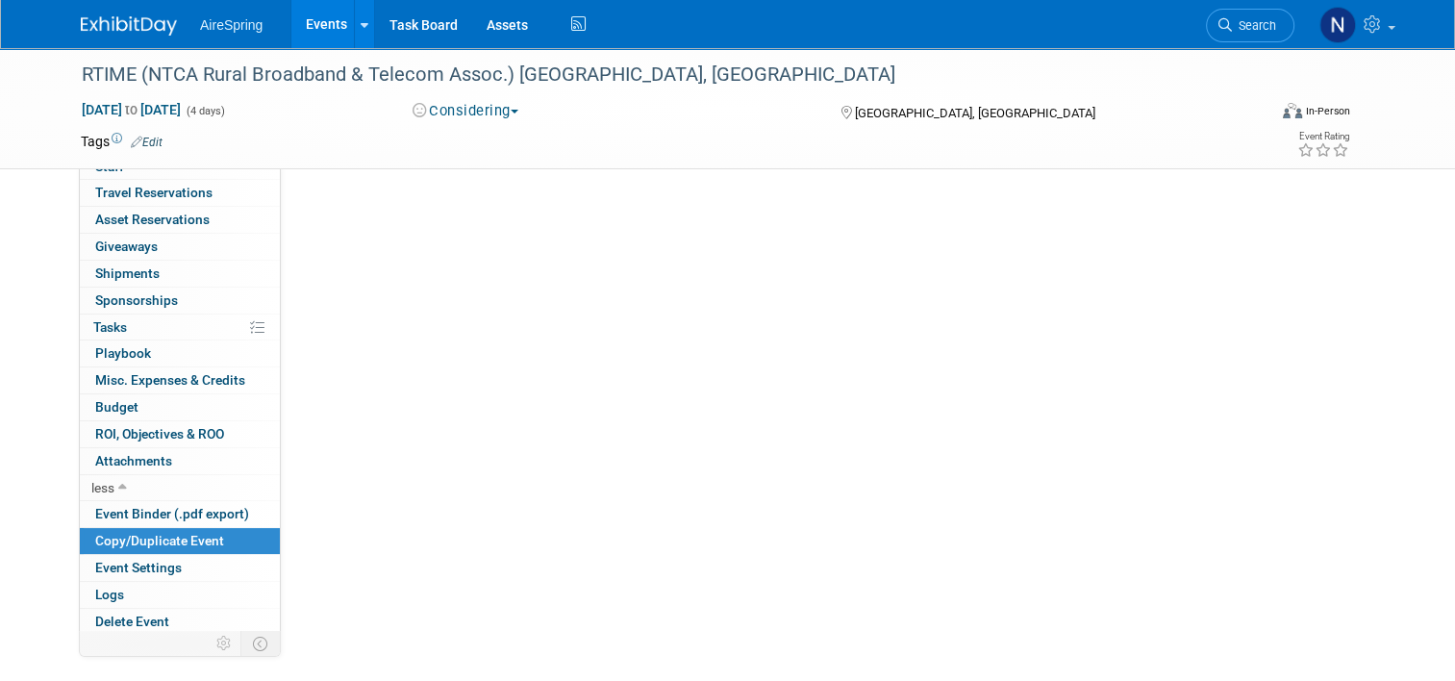
scroll to position [0, 0]
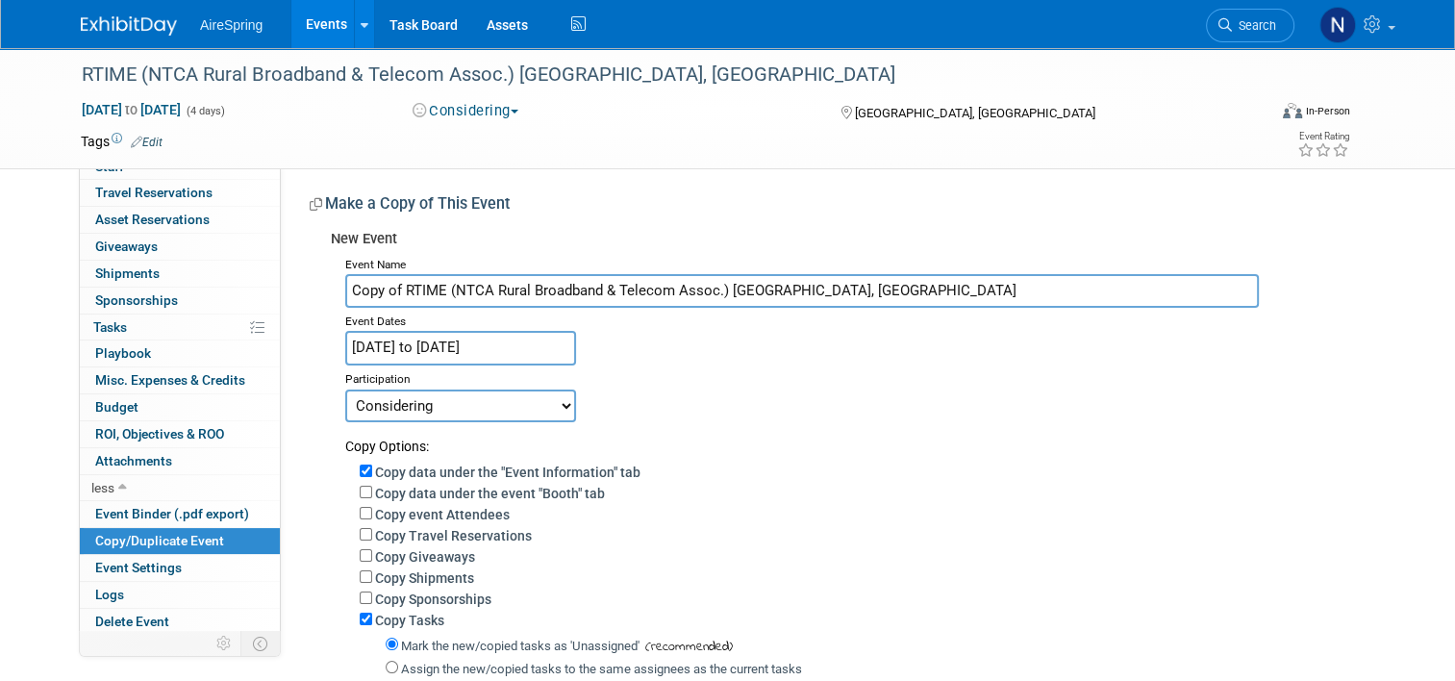
drag, startPoint x: 393, startPoint y: 287, endPoint x: 304, endPoint y: 289, distance: 89.5
click at [310, 289] on div "New Event Event Name Copy of RTIME (NTCA Rural Broadband & Telecom Assoc.) Orla…" at bounding box center [835, 532] width 1050 height 623
type input "RTIME (NTCA Rural Broadband & Telecom Assoc.) [GEOGRAPHIC_DATA], [GEOGRAPHIC_DA…"
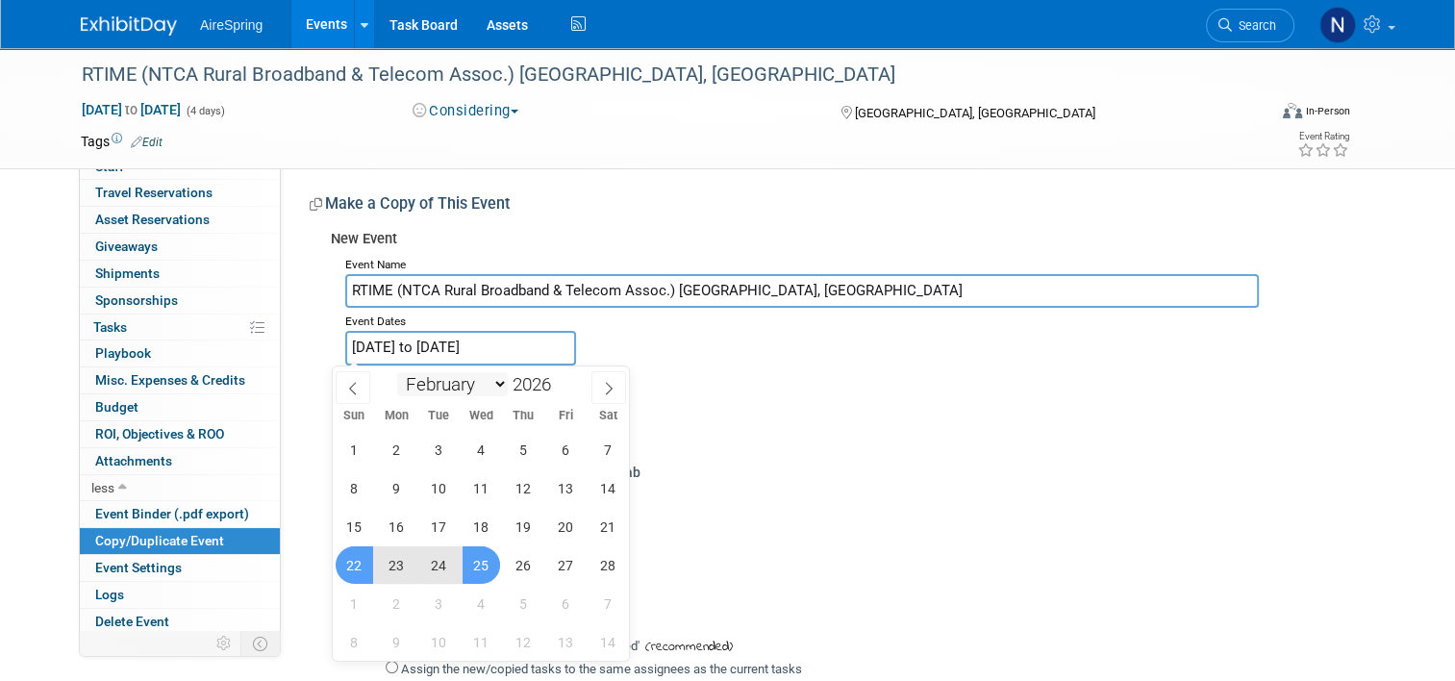
click at [469, 357] on input "Feb 22, 2026 to Feb 25, 2026" at bounding box center [460, 348] width 231 height 34
click at [561, 379] on span at bounding box center [558, 379] width 13 height 12
type input "2027"
click at [357, 522] on span "14" at bounding box center [355, 527] width 38 height 38
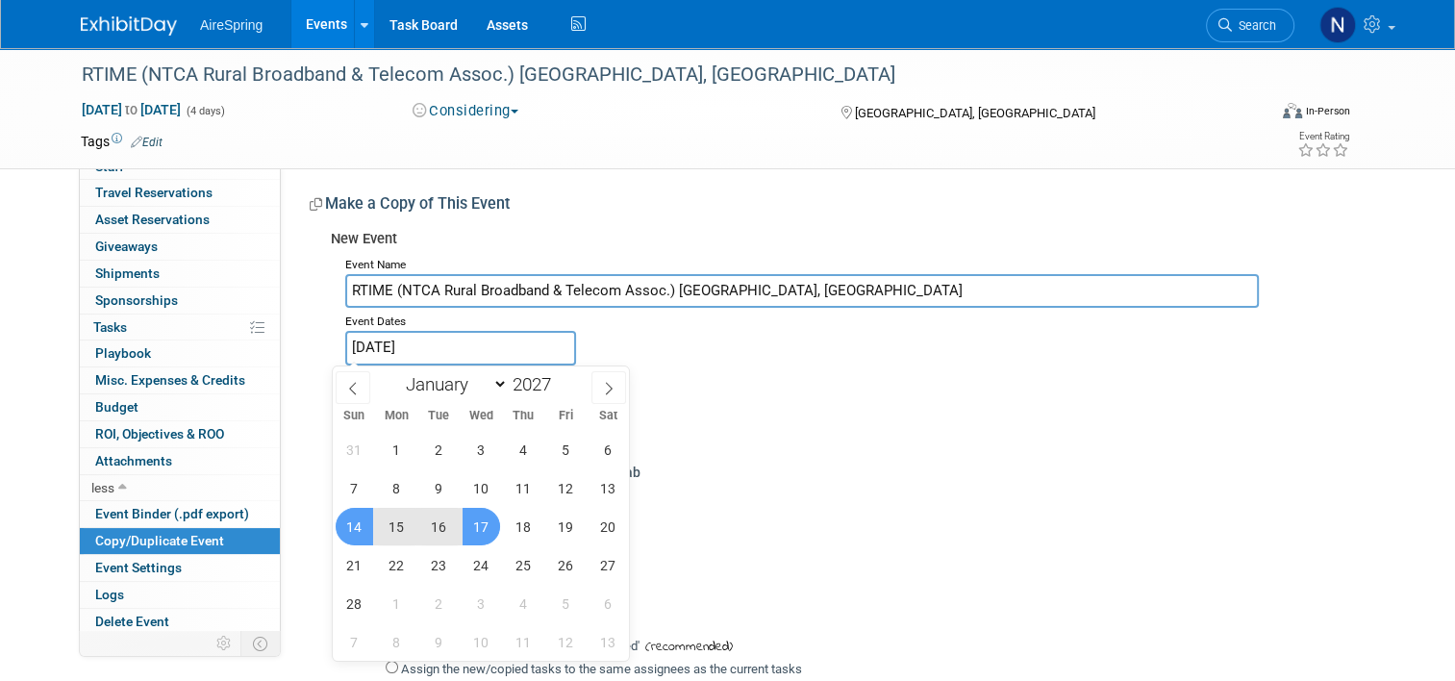
click at [478, 528] on span "17" at bounding box center [482, 527] width 38 height 38
type input "Feb 14, 2027 to Feb 17, 2027"
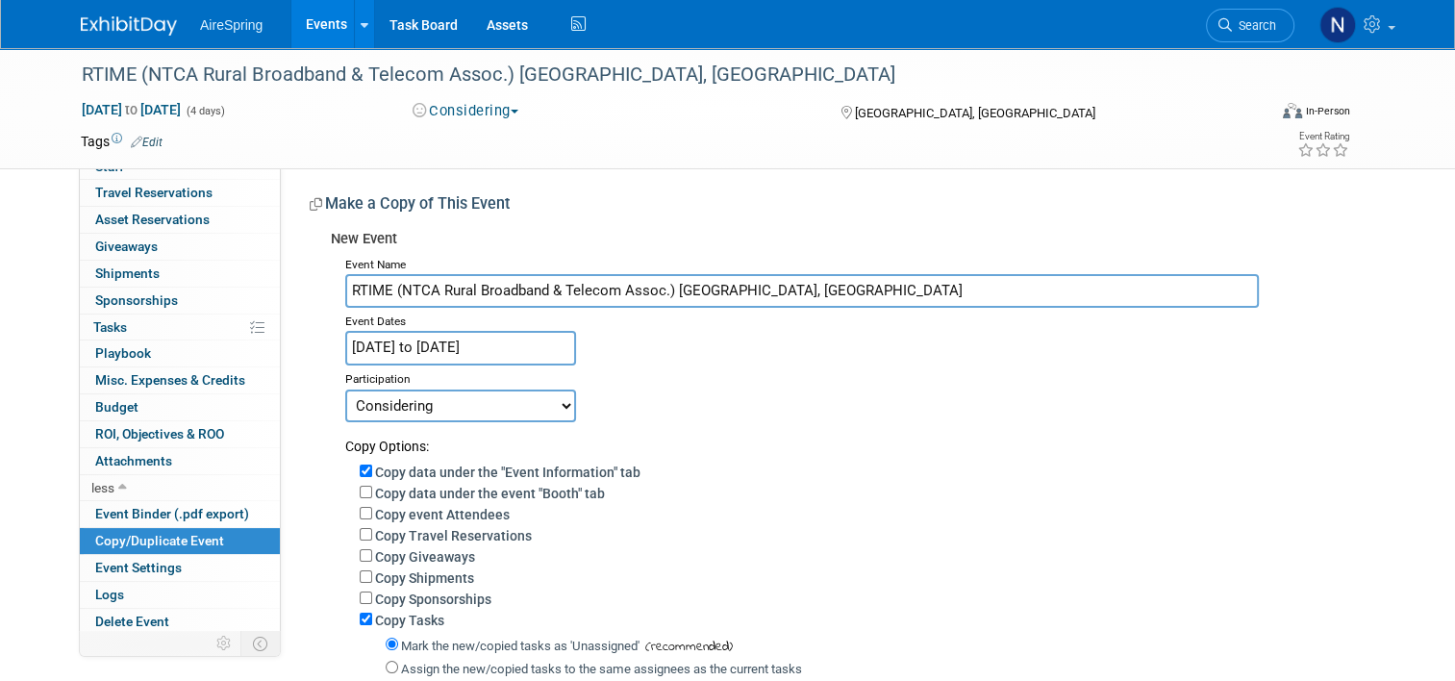
drag, startPoint x: 763, startPoint y: 292, endPoint x: 664, endPoint y: 294, distance: 99.1
click at [664, 294] on input "RTIME (NTCA Rural Broadband & Telecom Assoc.) [GEOGRAPHIC_DATA], [GEOGRAPHIC_DA…" at bounding box center [802, 291] width 914 height 34
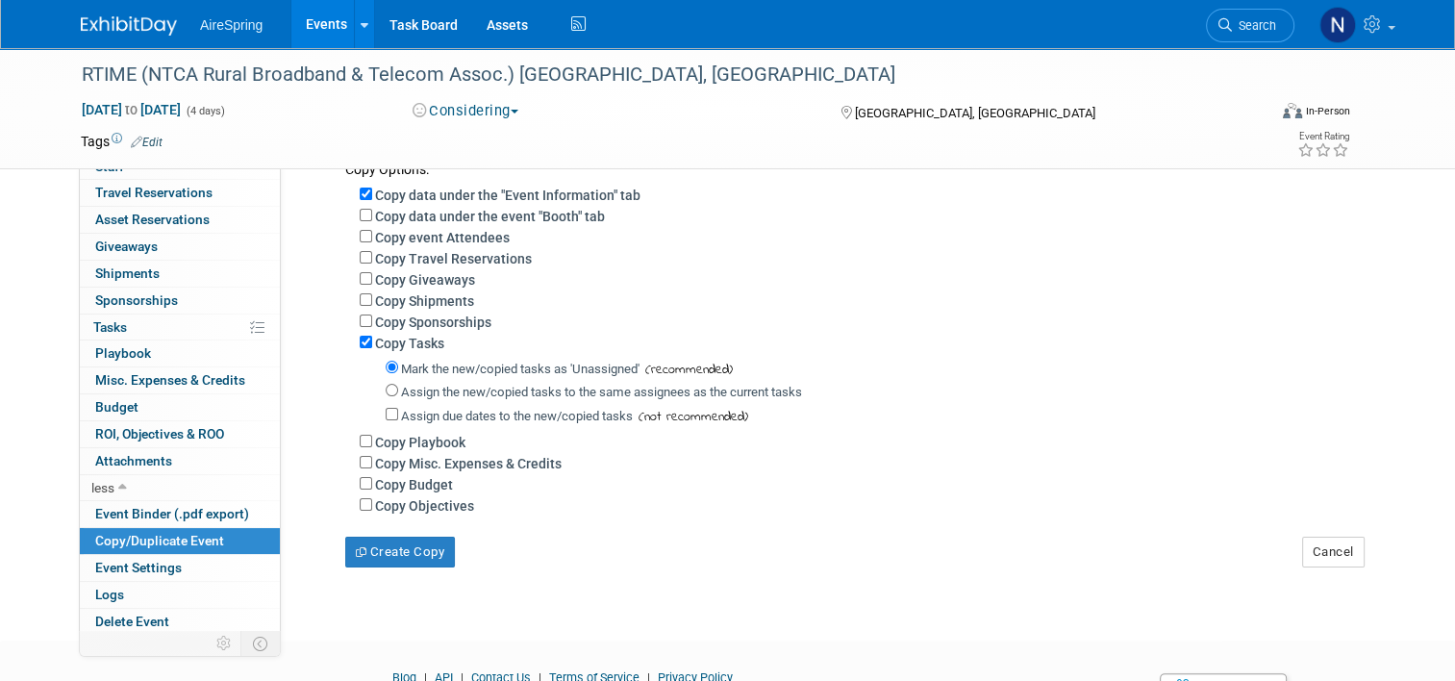
scroll to position [289, 0]
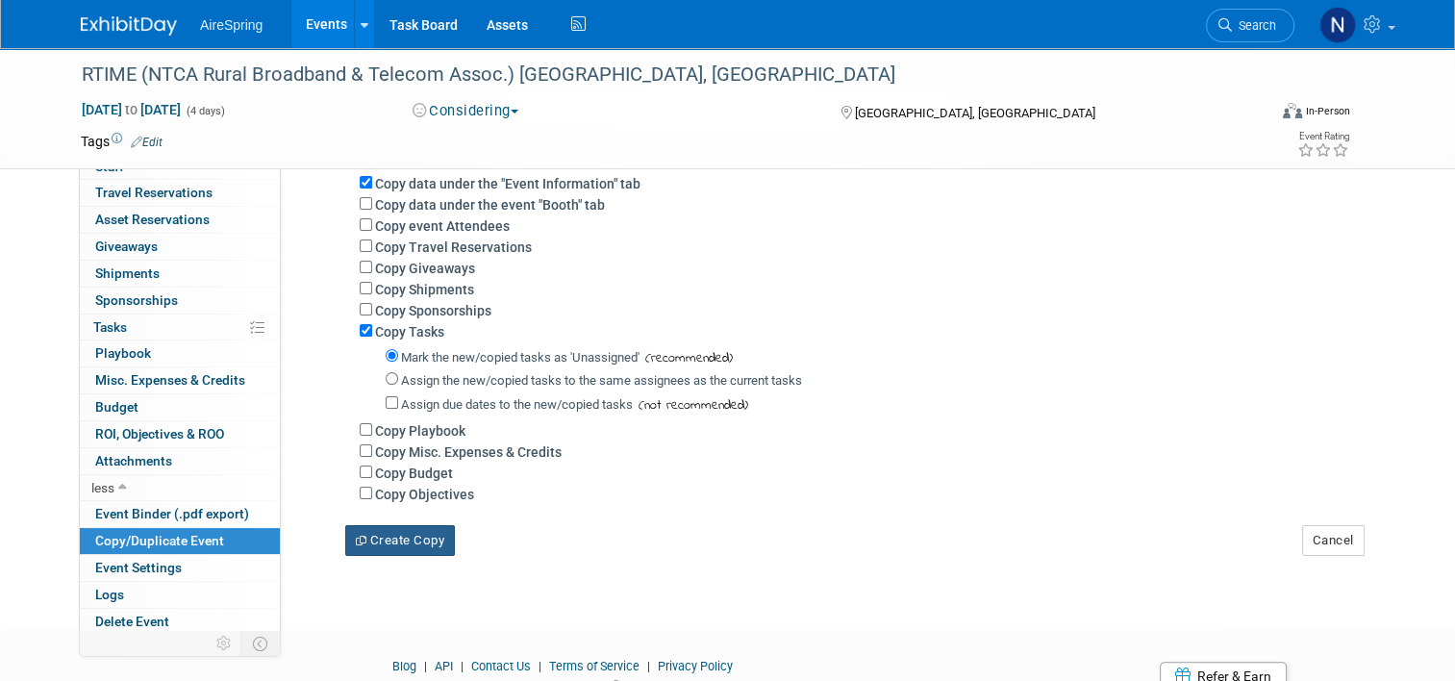
type input "RTIME (NTCA Rural Broadband & Telecom Assoc.) [GEOGRAPHIC_DATA], [GEOGRAPHIC_DA…"
click at [392, 547] on button "Create Copy" at bounding box center [400, 540] width 110 height 31
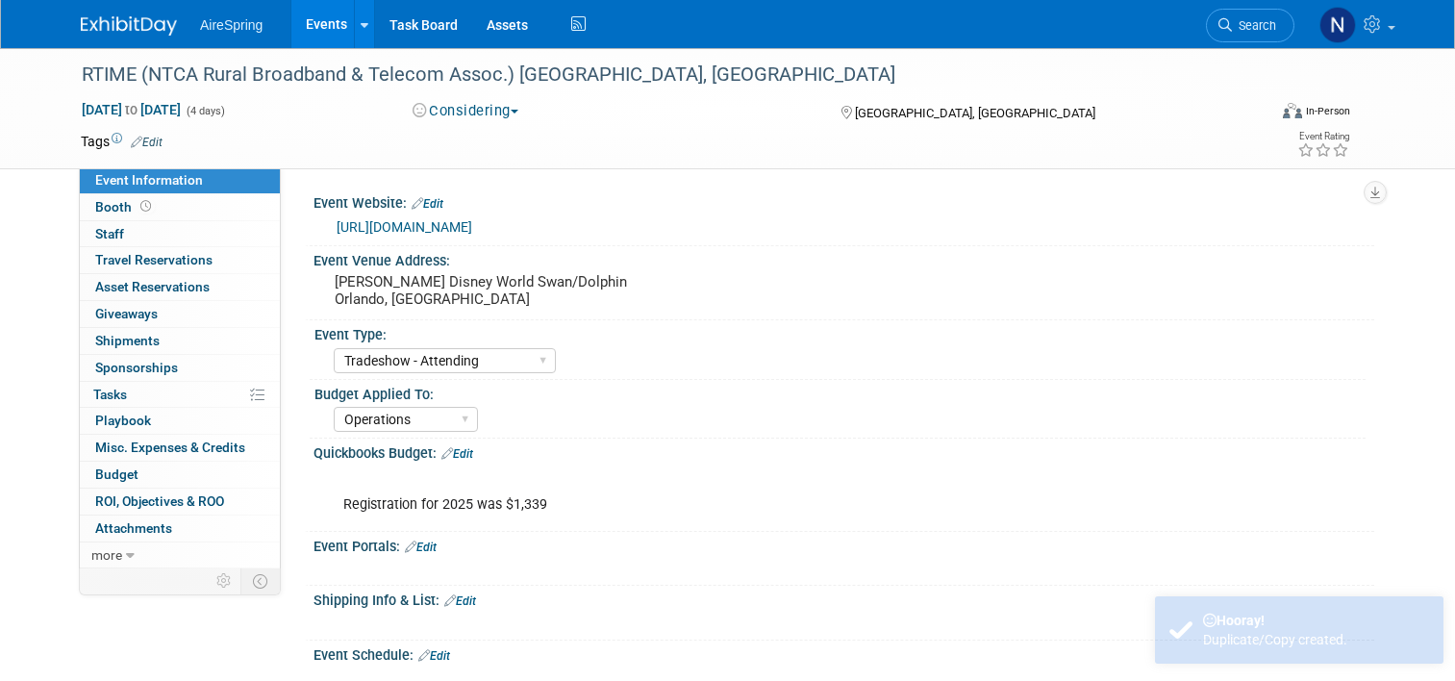
select select "Tradeshow - Attending"
select select "Operations"
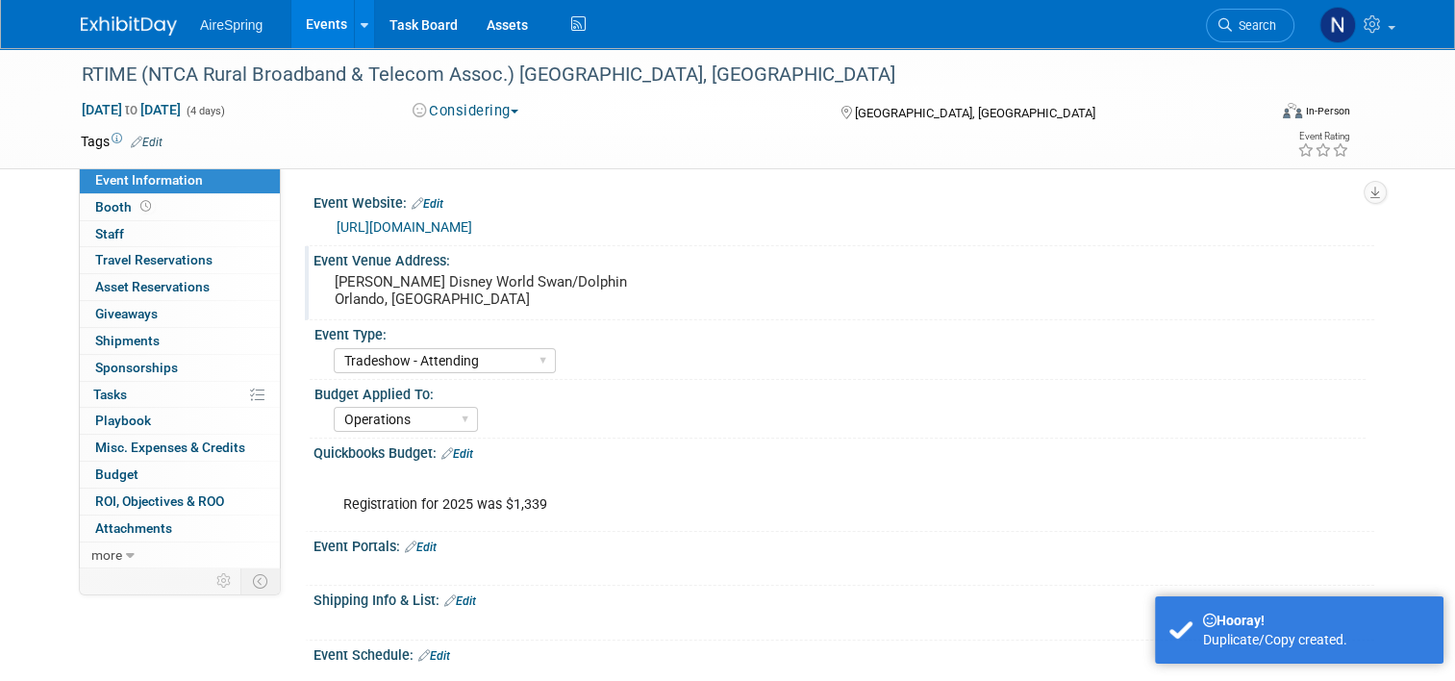
click at [400, 295] on pre "[PERSON_NAME] Disney World Swan/Dolphin Orlando, [GEOGRAPHIC_DATA]" at bounding box center [535, 290] width 400 height 35
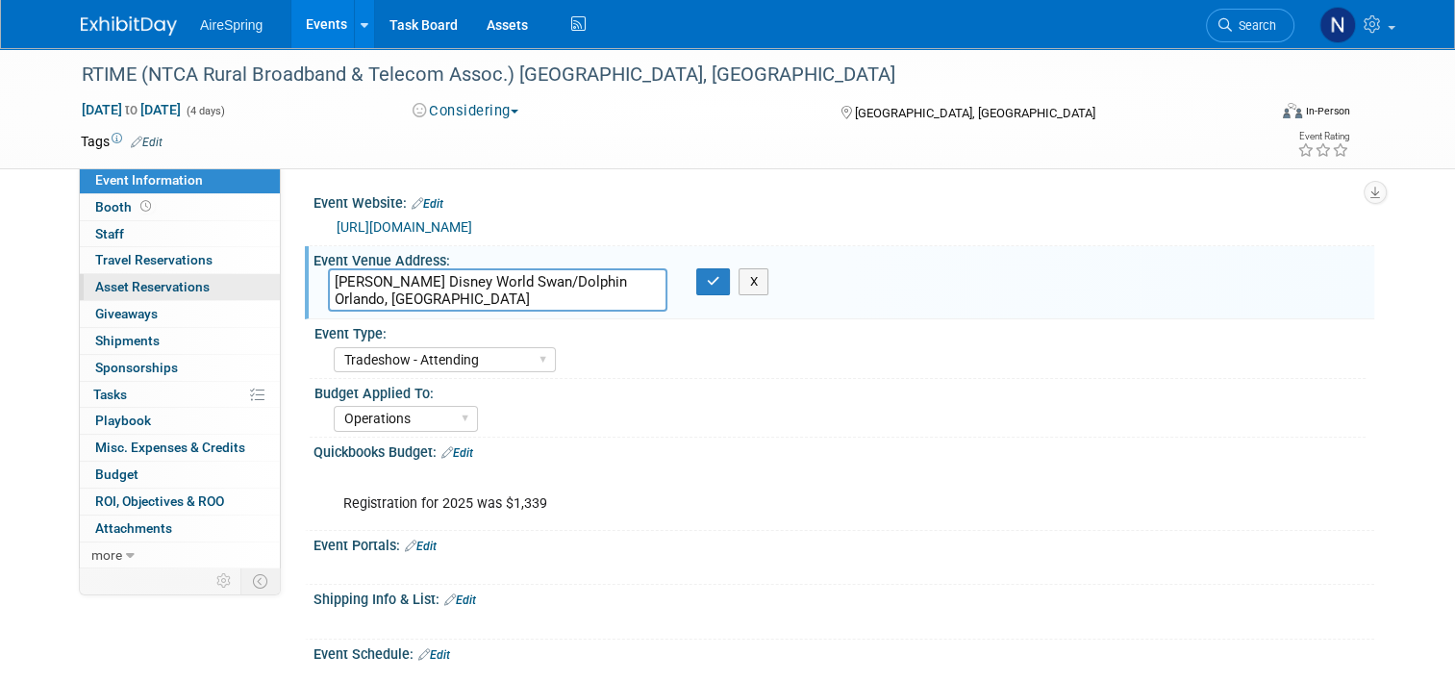
drag, startPoint x: 564, startPoint y: 287, endPoint x: 263, endPoint y: 277, distance: 301.2
click at [263, 277] on div "Event Information Event Info Booth Booth 0 Staff 0 Staff 0 Travel Reservations …" at bounding box center [727, 570] width 1322 height 1045
drag, startPoint x: 438, startPoint y: 302, endPoint x: 285, endPoint y: 304, distance: 152.9
click at [285, 304] on div "Event Website: Edit [URL][DOMAIN_NAME] Event Venue Address: [PERSON_NAME] Disne…" at bounding box center [828, 366] width 1094 height 399
type textarea "Manchester Grand Hyatt [GEOGRAPHIC_DATA], [GEOGRAPHIC_DATA]"
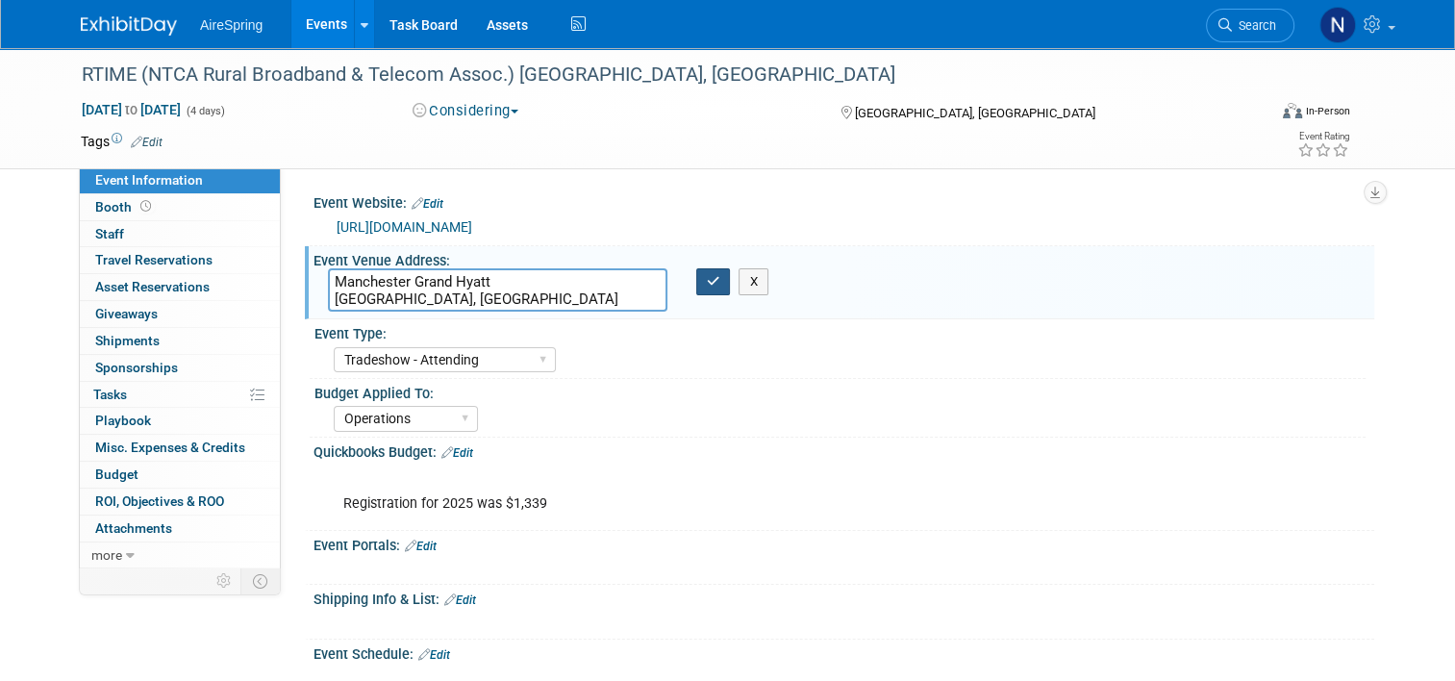
click at [716, 284] on button "button" at bounding box center [713, 281] width 35 height 27
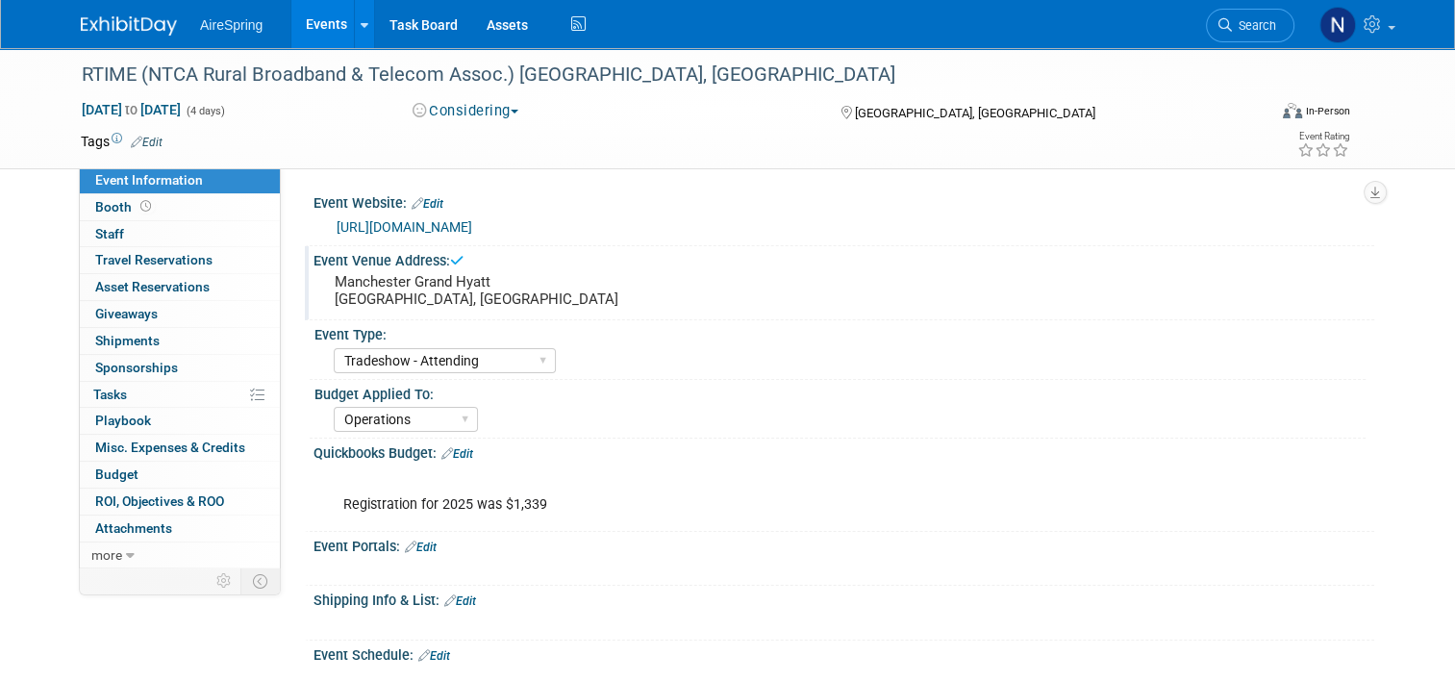
click at [306, 18] on link "Events" at bounding box center [326, 24] width 70 height 48
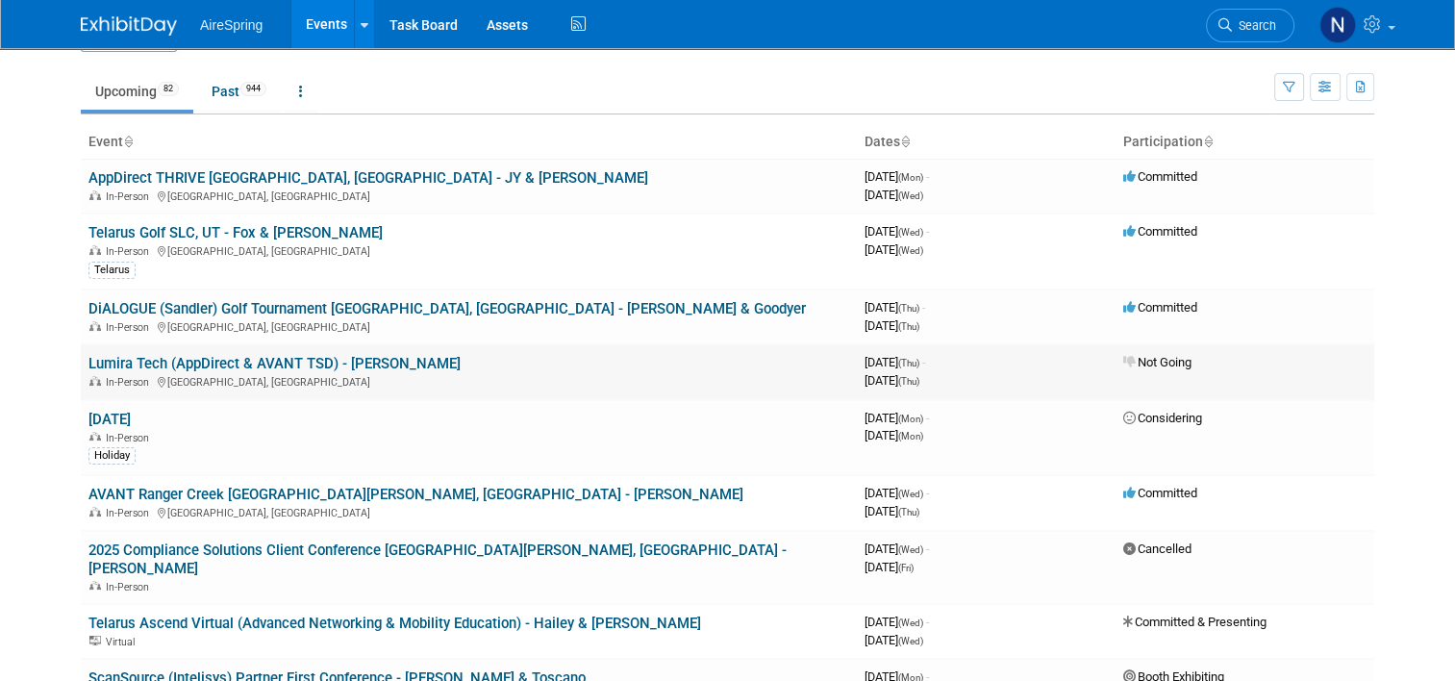
scroll to position [96, 0]
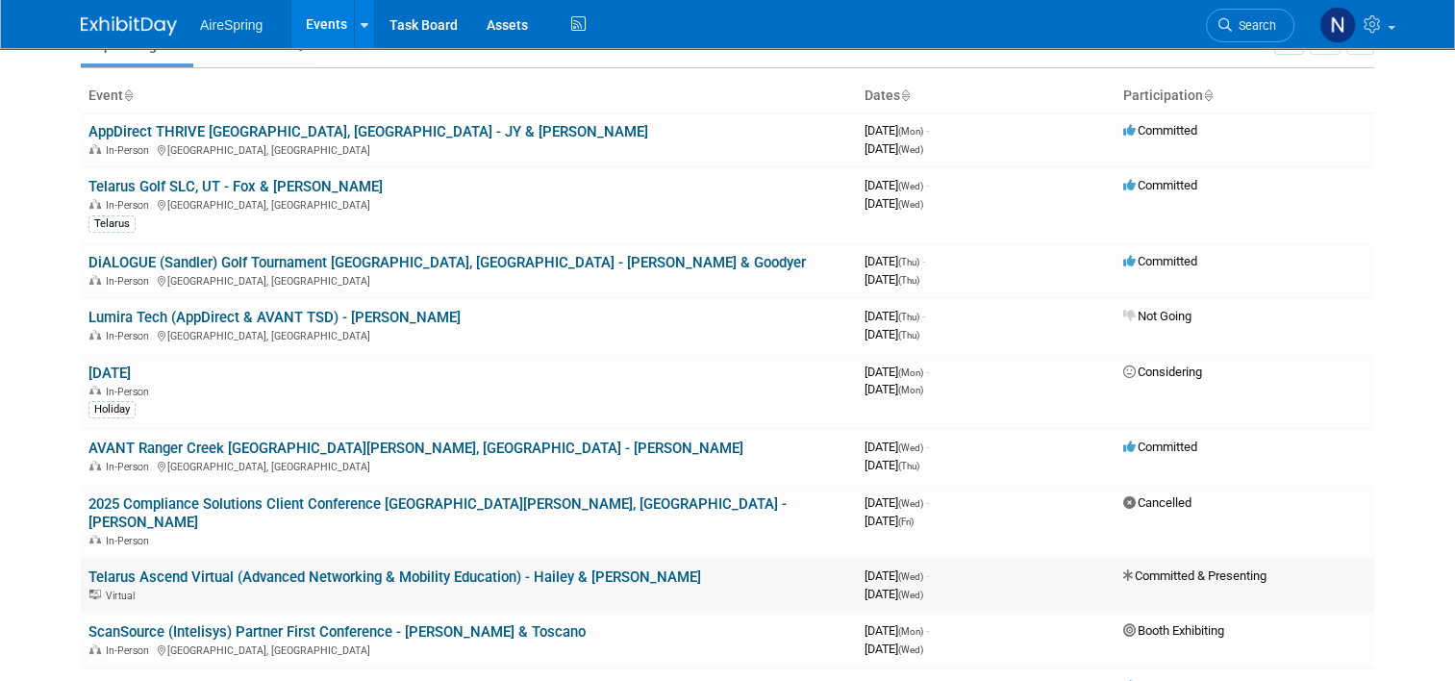
click at [238, 568] on link "Telarus Ascend Virtual (Advanced Networking & Mobility Education) - Hailey & [P…" at bounding box center [394, 576] width 613 height 17
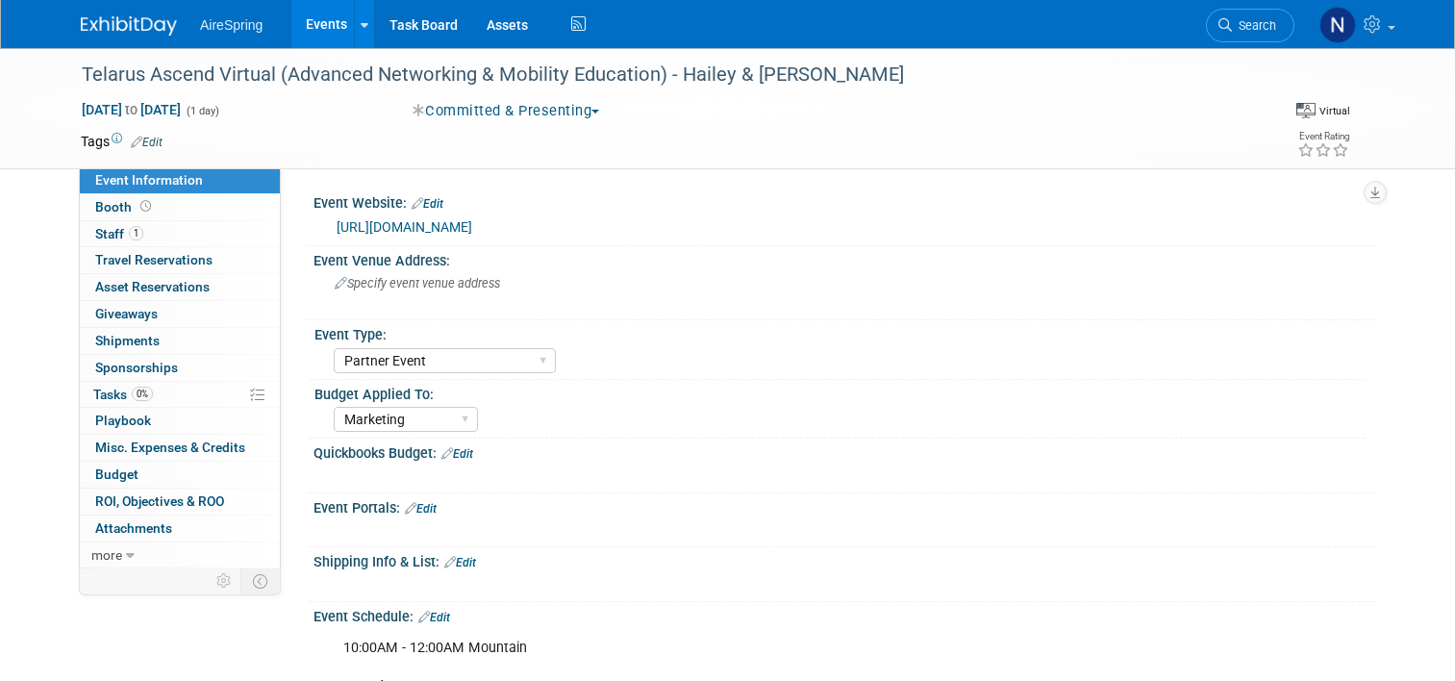
select select "Partner Event"
select select "Marketing"
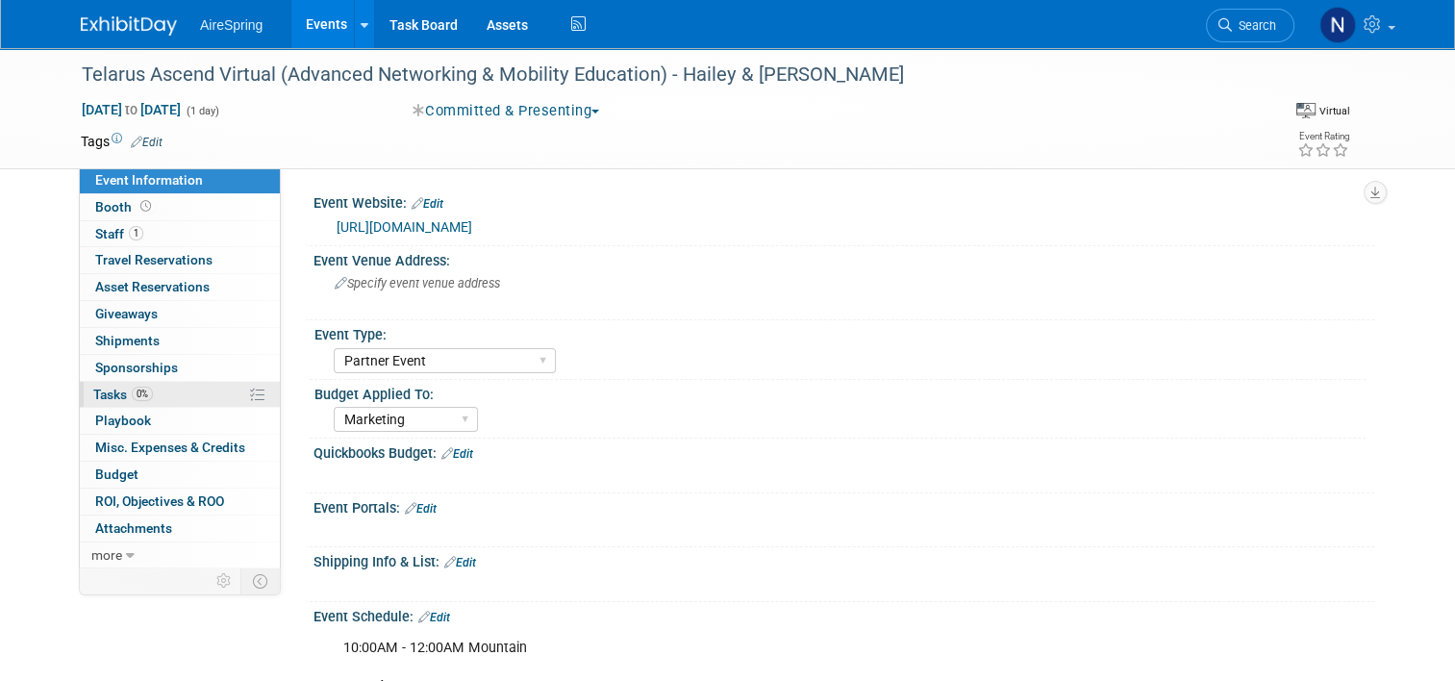
click at [111, 390] on span "Tasks 0%" at bounding box center [123, 394] width 60 height 15
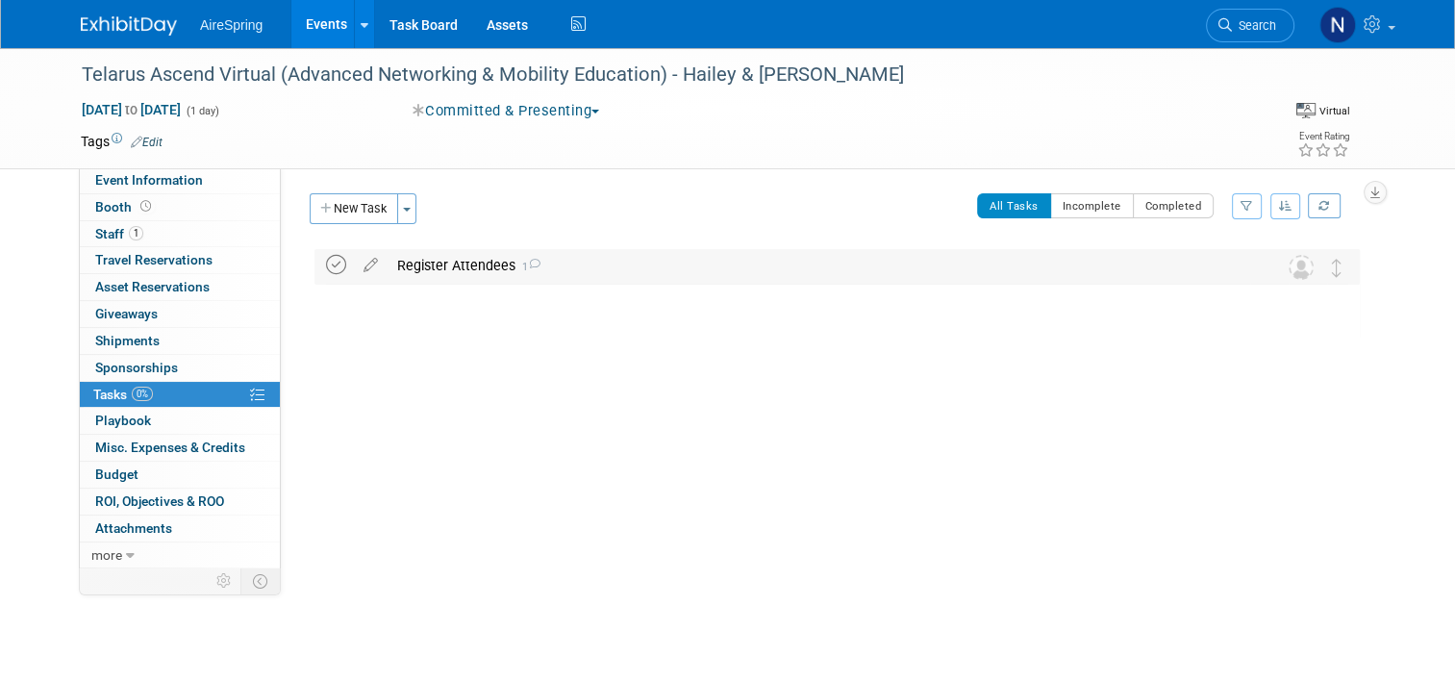
click at [326, 258] on icon at bounding box center [336, 265] width 20 height 20
click at [177, 173] on span "Event Information" at bounding box center [149, 179] width 108 height 15
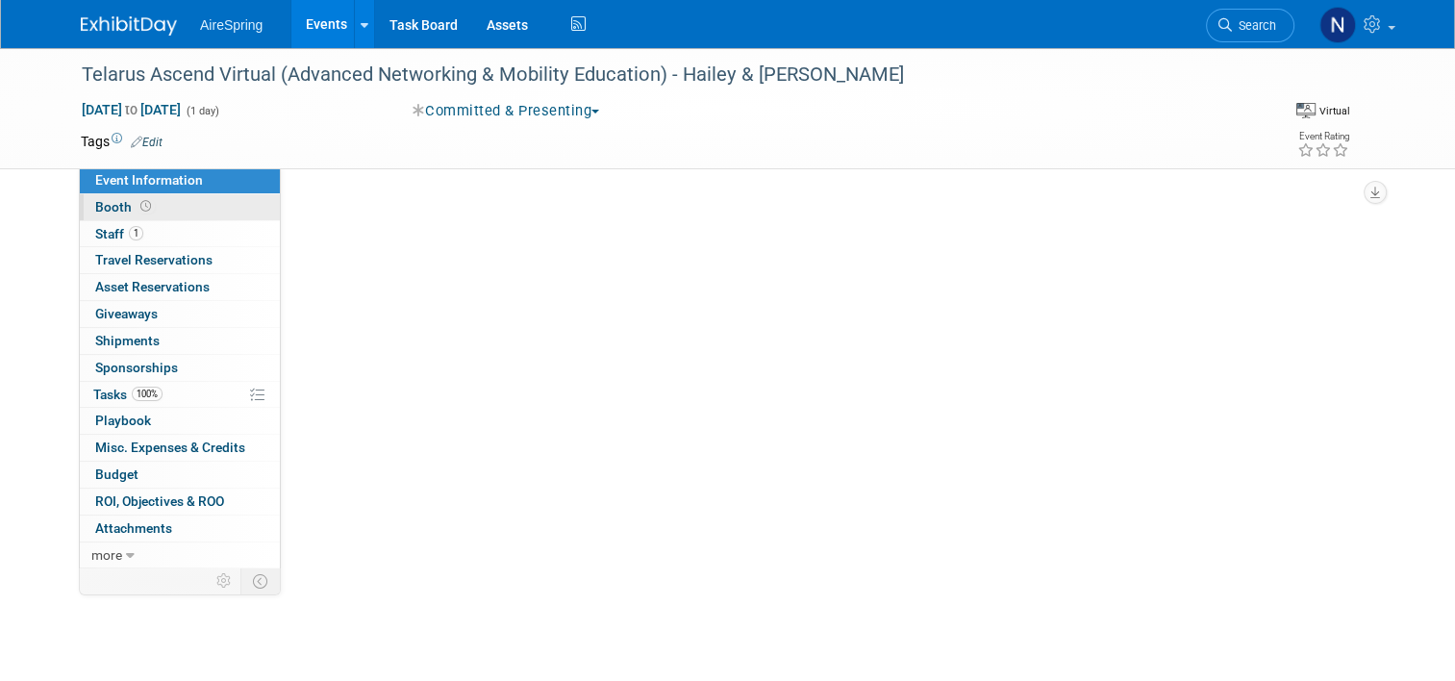
select select "Partner Event"
select select "Marketing"
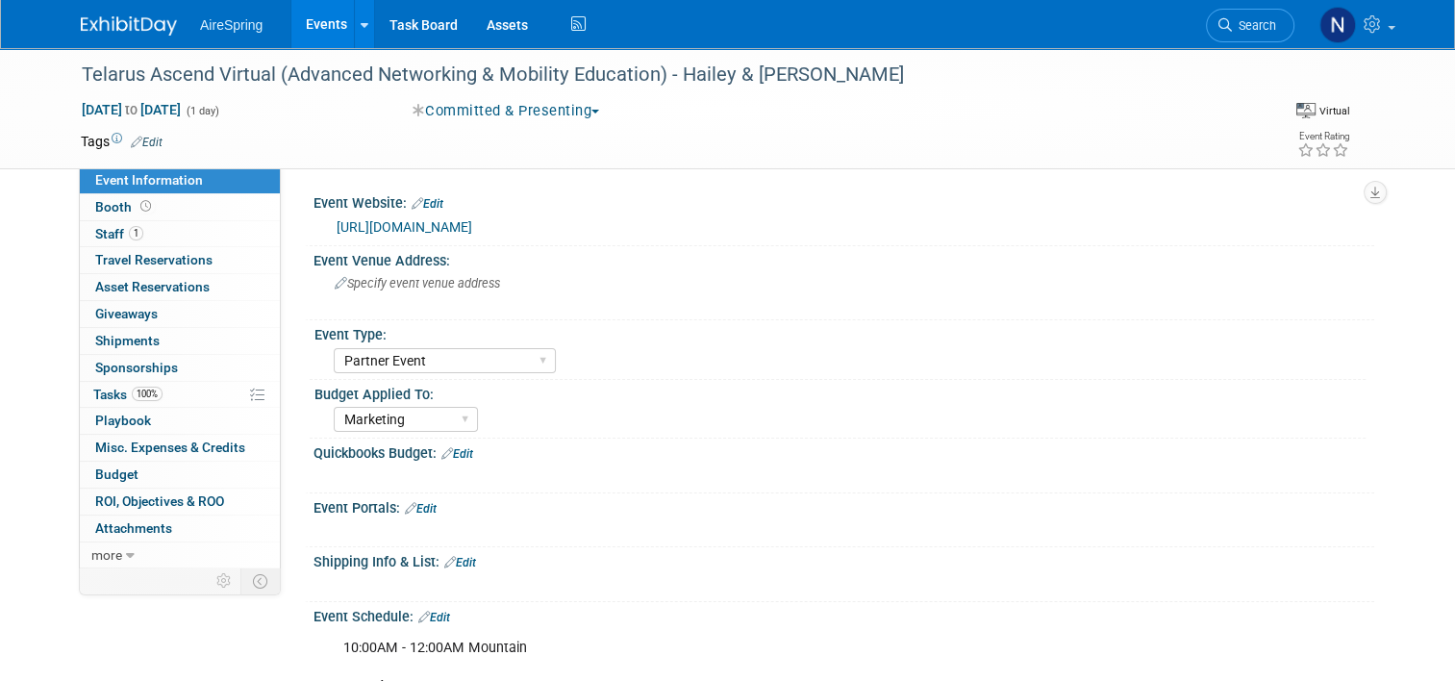
click at [313, 31] on link "Events" at bounding box center [326, 24] width 70 height 48
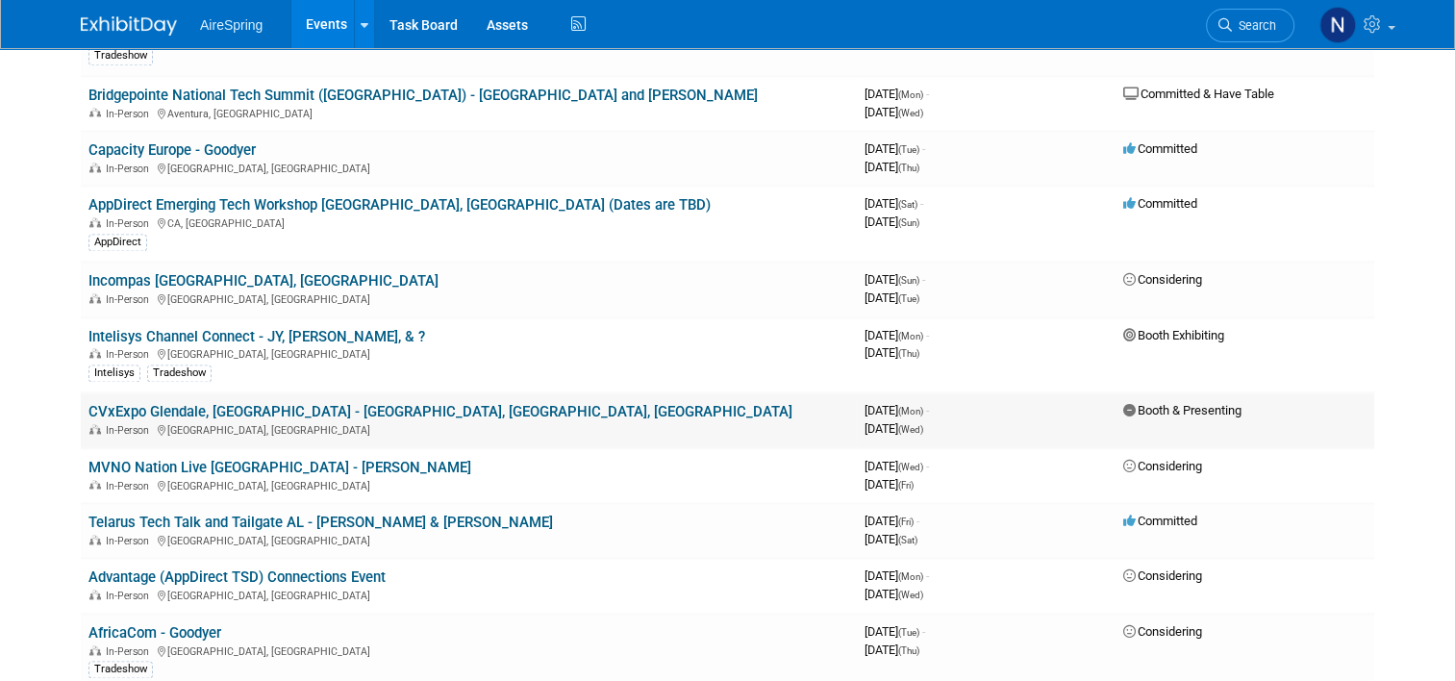
scroll to position [2597, 0]
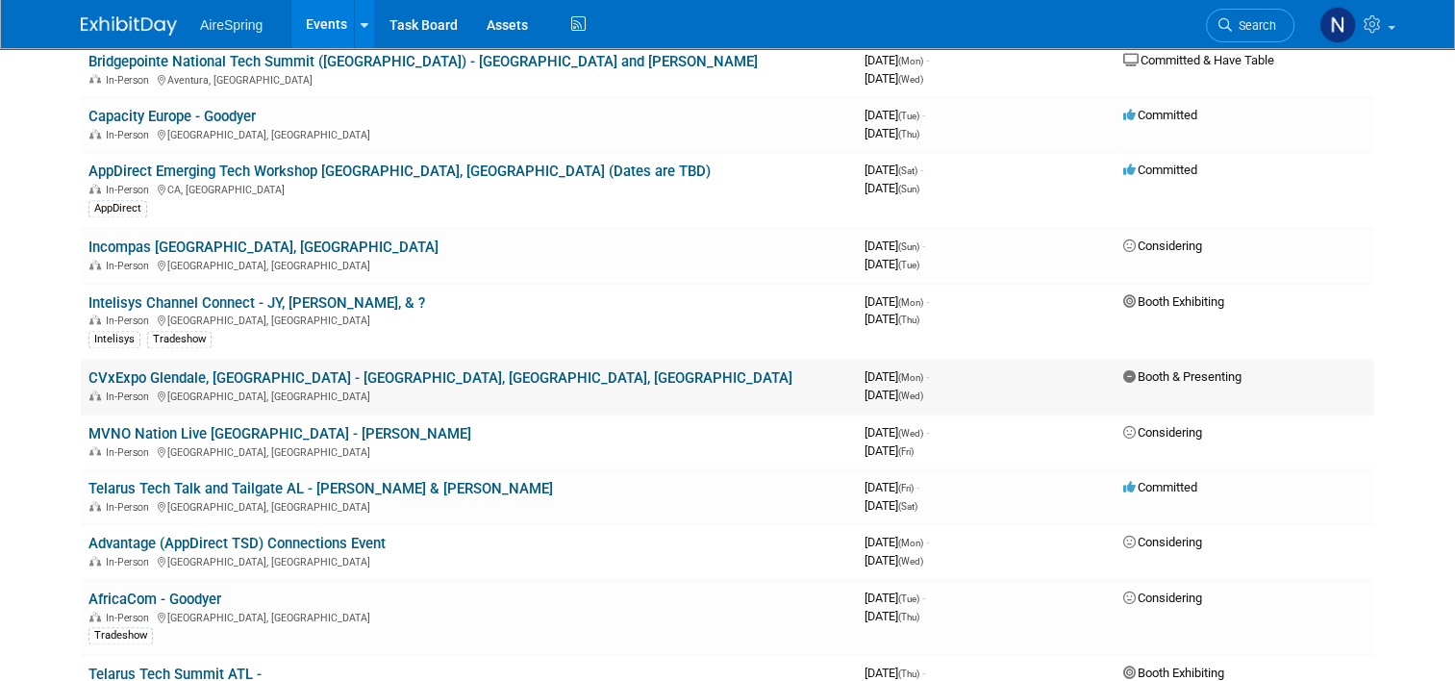
click at [251, 369] on link "CVxExpo Glendale, [GEOGRAPHIC_DATA] - [GEOGRAPHIC_DATA], [GEOGRAPHIC_DATA], [GE…" at bounding box center [440, 377] width 704 height 17
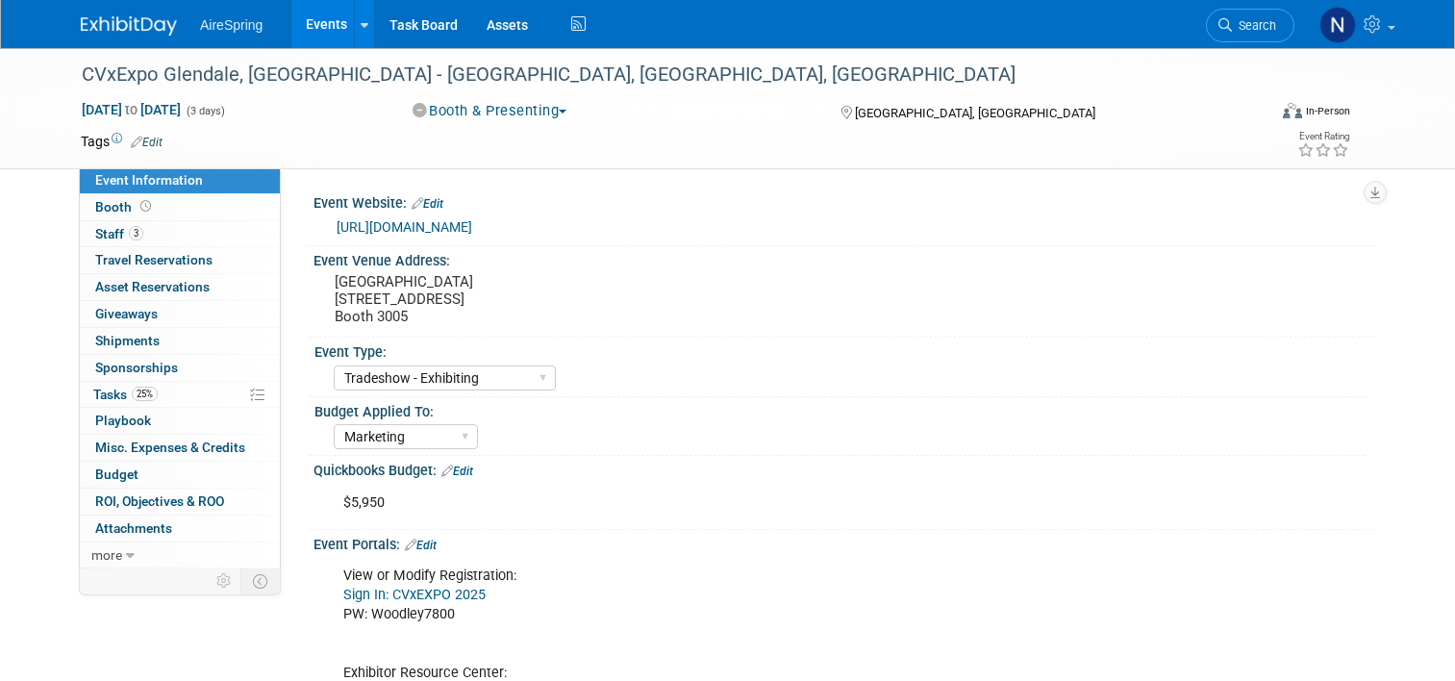
select select "Tradeshow - Exhibiting"
select select "Marketing"
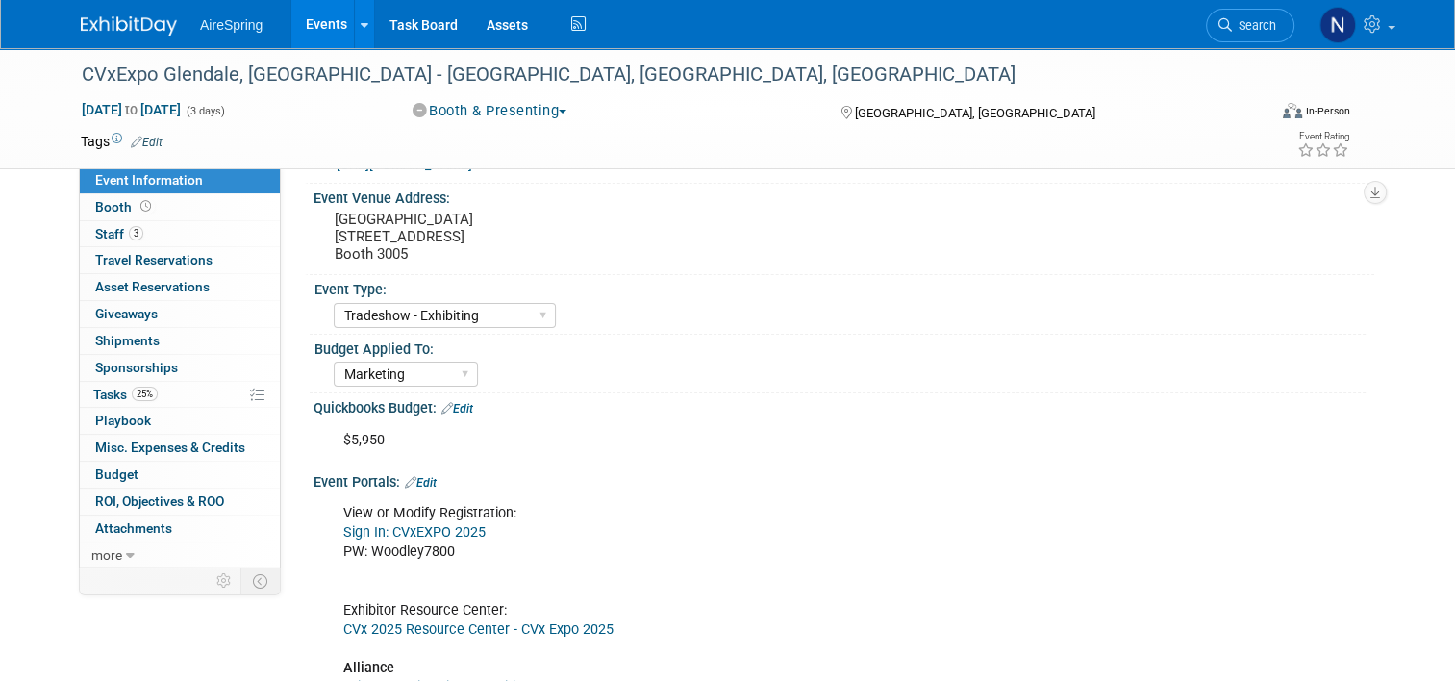
scroll to position [385, 0]
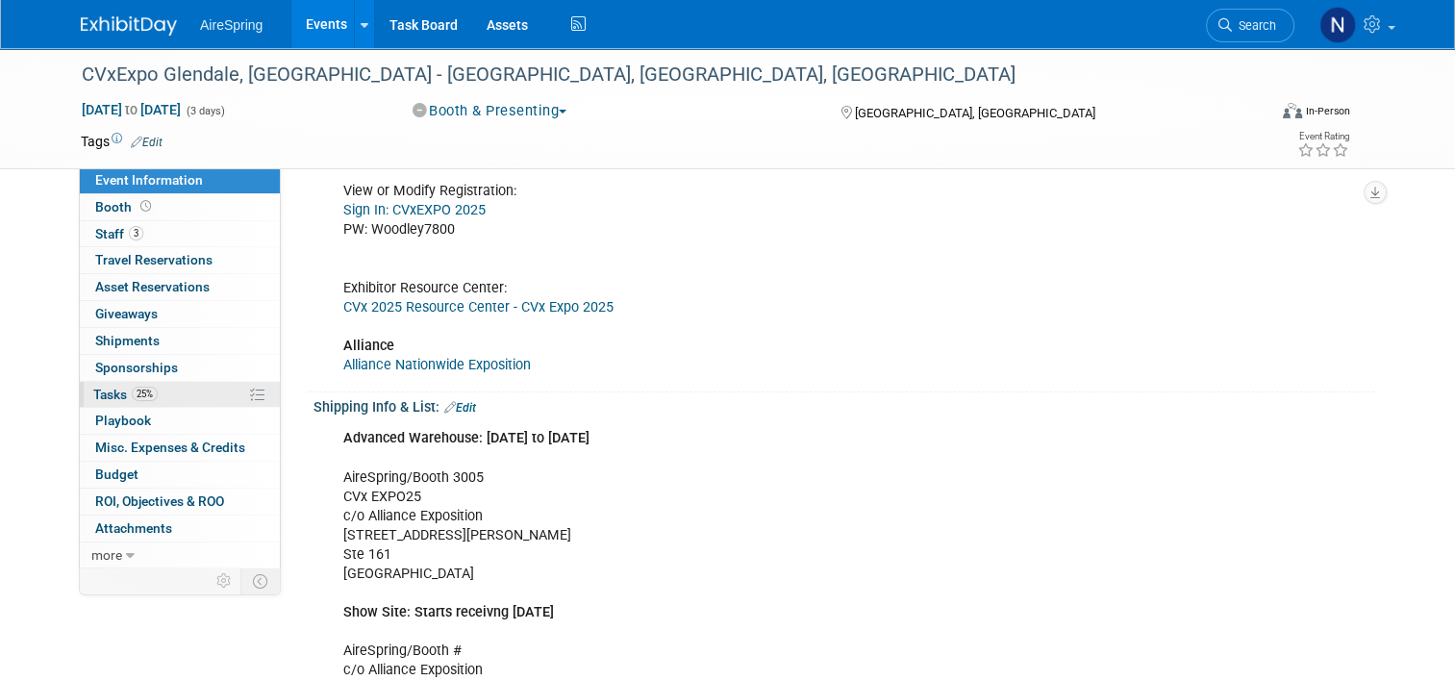
click at [132, 397] on span "25%" at bounding box center [145, 394] width 26 height 14
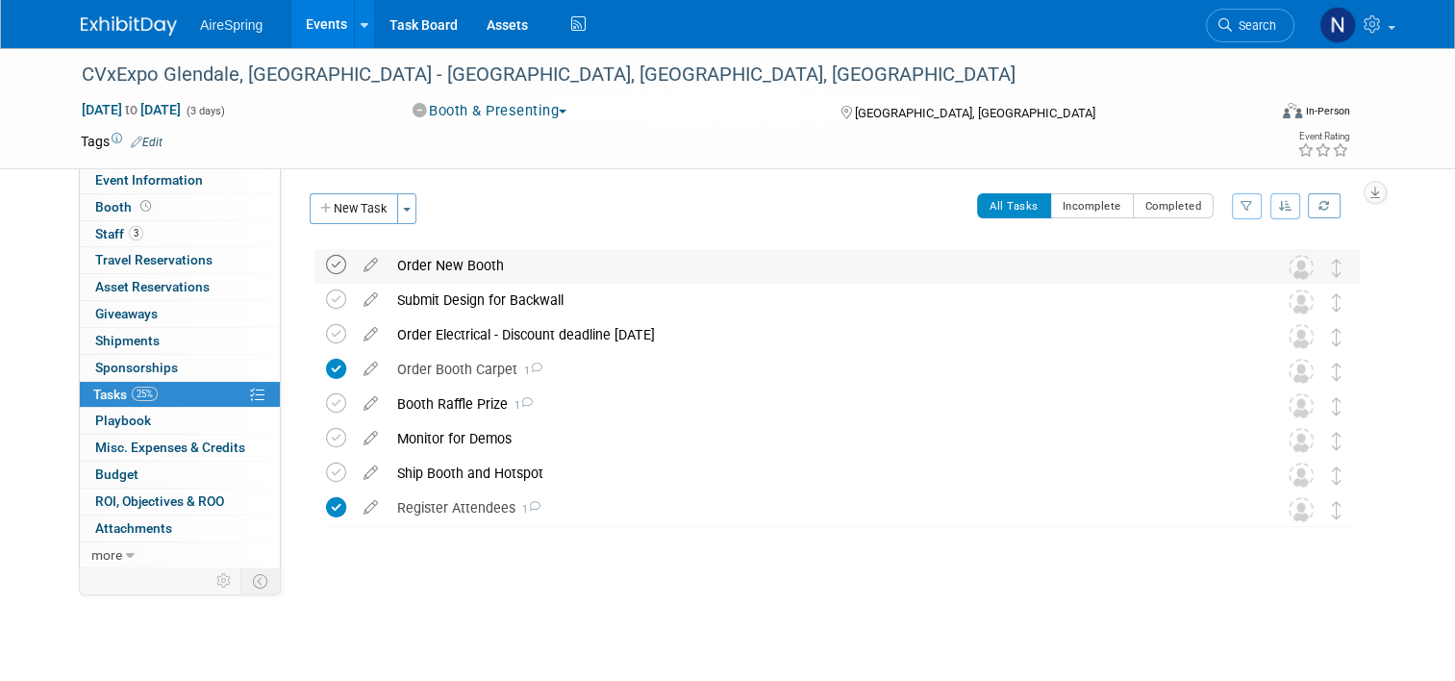
click at [326, 265] on icon at bounding box center [336, 265] width 20 height 20
click at [365, 299] on icon at bounding box center [371, 296] width 34 height 24
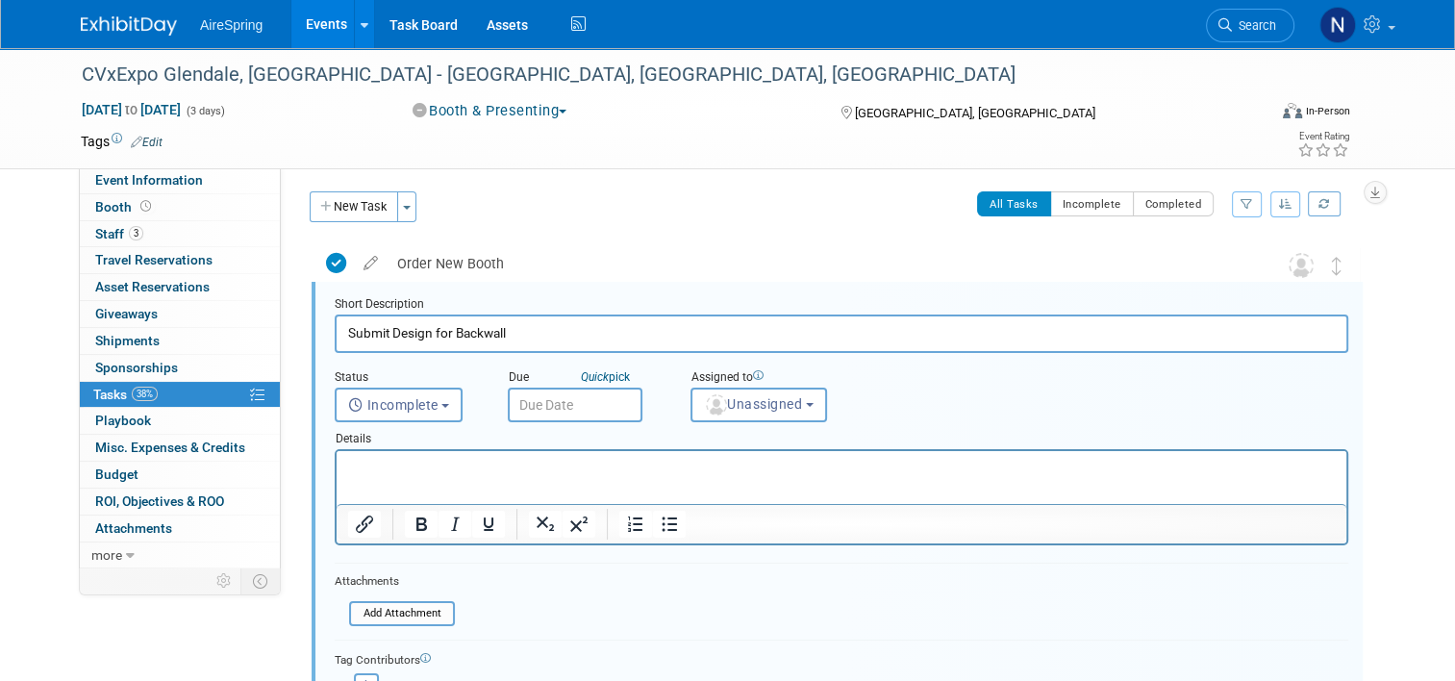
click at [335, 338] on input "Submit Design for Backwall" at bounding box center [842, 334] width 1014 height 38
drag, startPoint x: 869, startPoint y: 334, endPoint x: 944, endPoint y: 342, distance: 74.6
click at [869, 335] on input "Get backwall graphic updated (Nat will Submit Design for Backwall" at bounding box center [842, 334] width 1014 height 38
type input "Get backwall graphic updated (Nat will Submit Design for Backwall once complete…"
click at [541, 398] on input "text" at bounding box center [575, 405] width 135 height 35
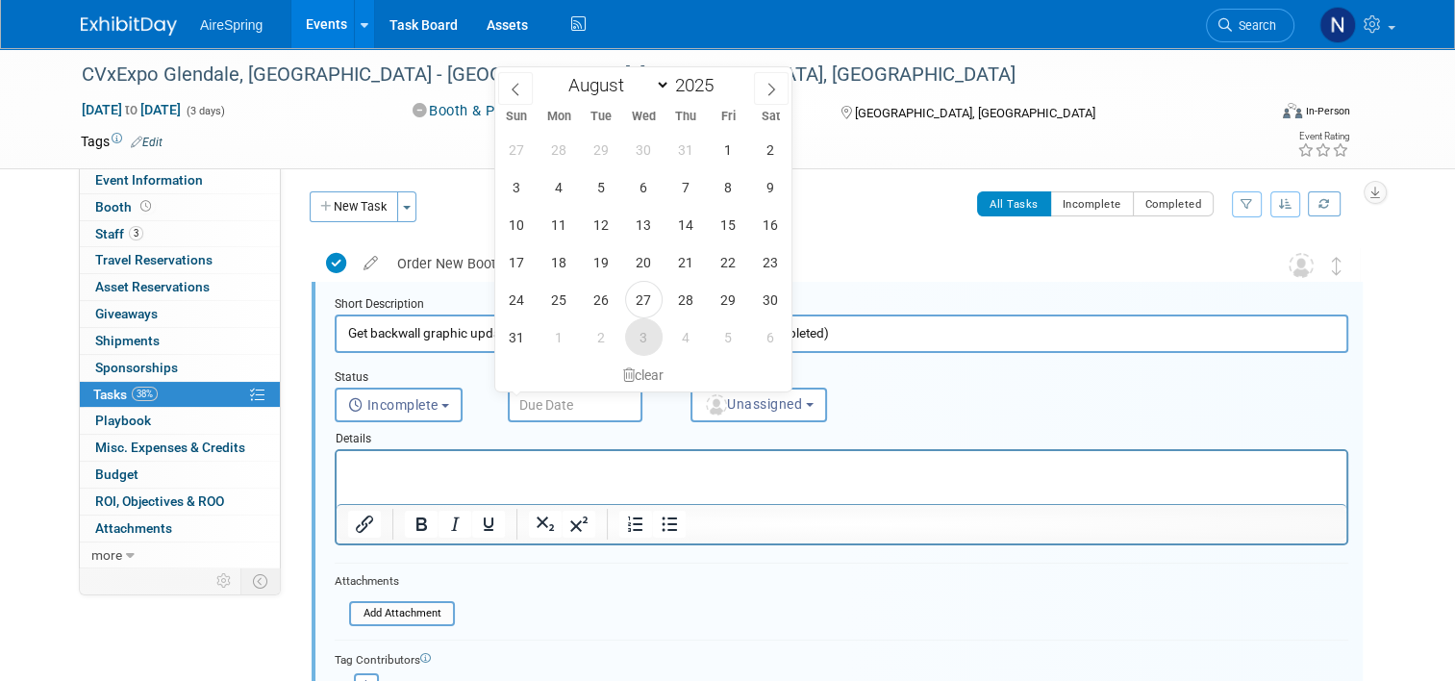
click at [627, 336] on span "3" at bounding box center [644, 337] width 38 height 38
type input "Sep 3, 2025"
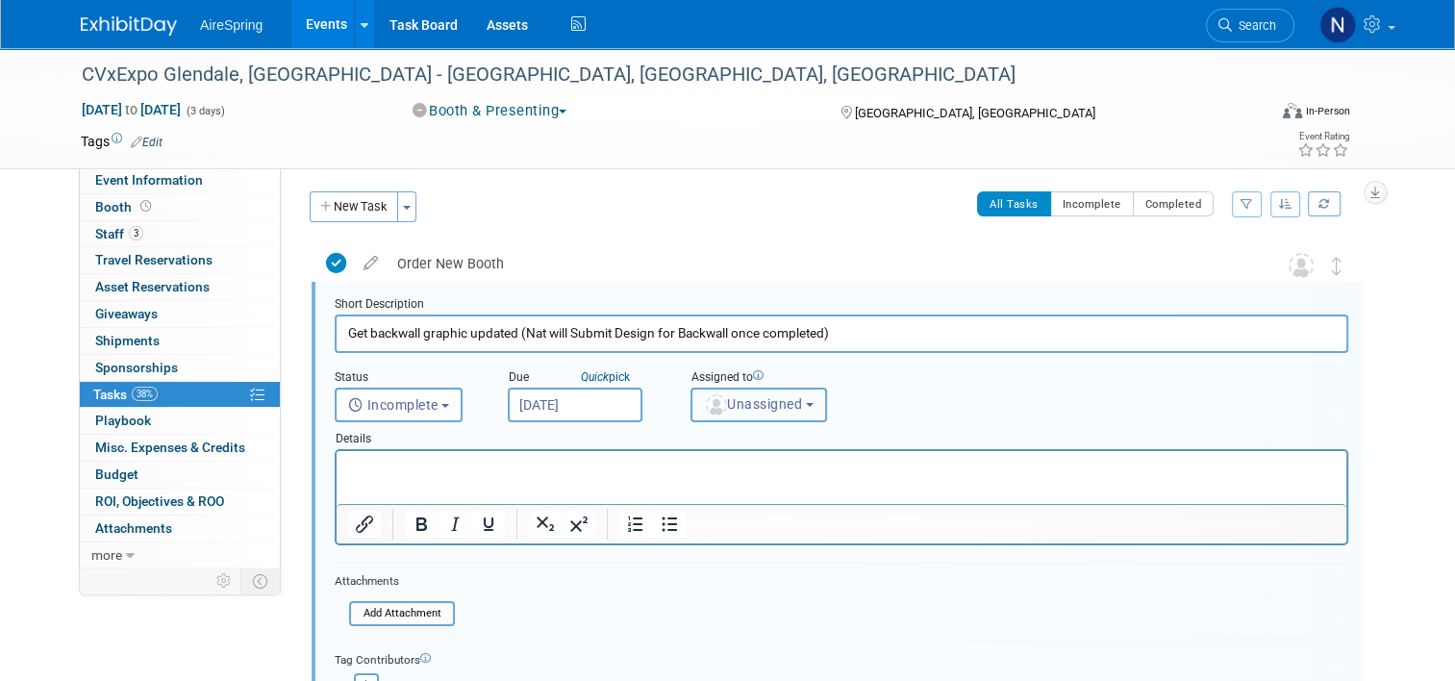
click at [734, 396] on span "Unassigned" at bounding box center [753, 403] width 98 height 15
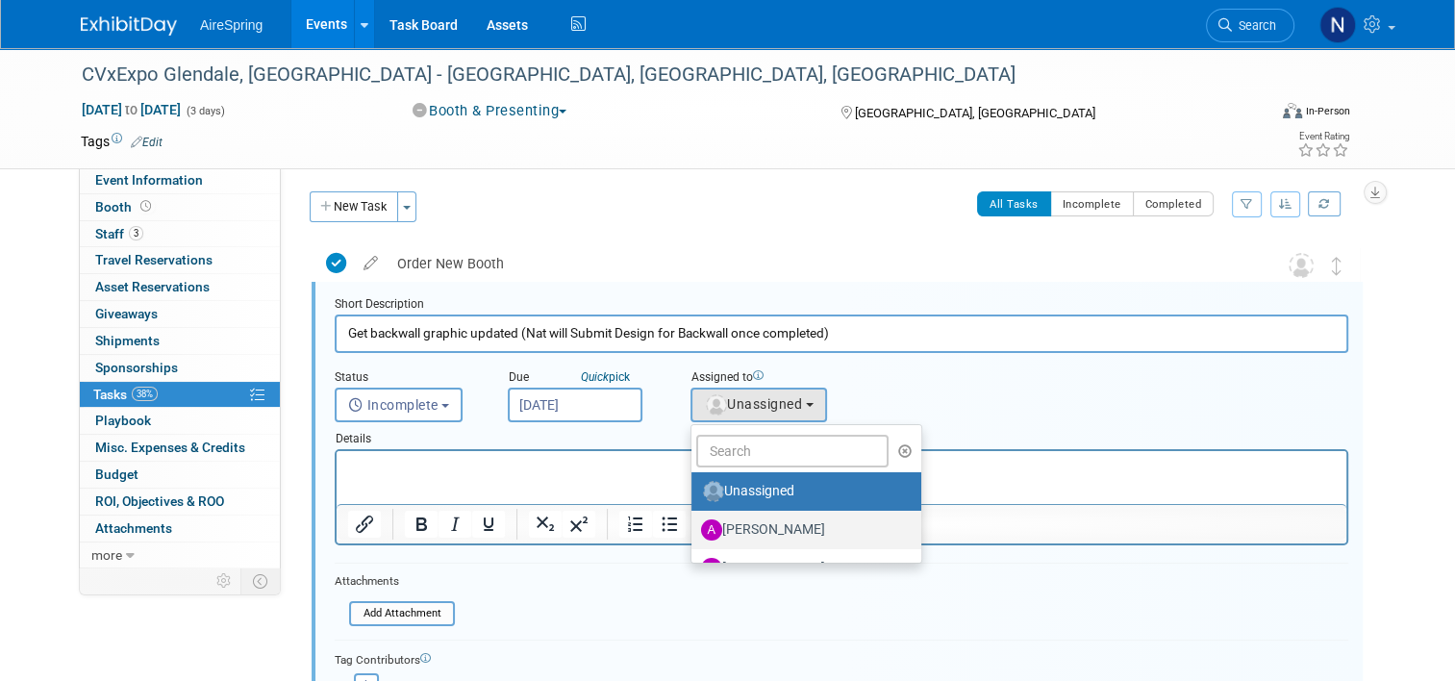
click at [766, 529] on label "Aila Ortiaga" at bounding box center [801, 530] width 201 height 31
click at [694, 529] on input "Aila Ortiaga" at bounding box center [688, 527] width 13 height 13
radio input "true"
select select "1792c3ab-7931-42a7-ba50-b53acd0fe33b"
radio input "false"
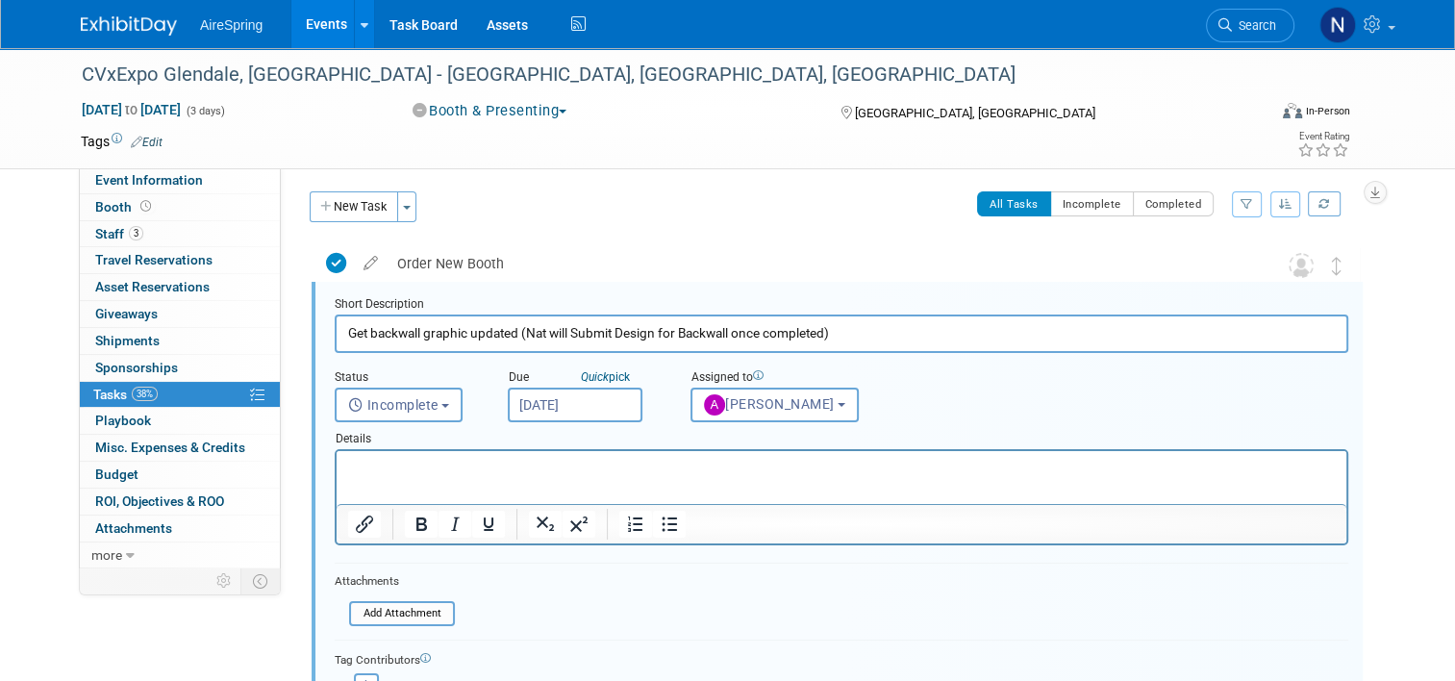
click at [766, 531] on div at bounding box center [842, 524] width 1010 height 31
click at [791, 416] on button "Aila Ortiaga" at bounding box center [775, 405] width 168 height 35
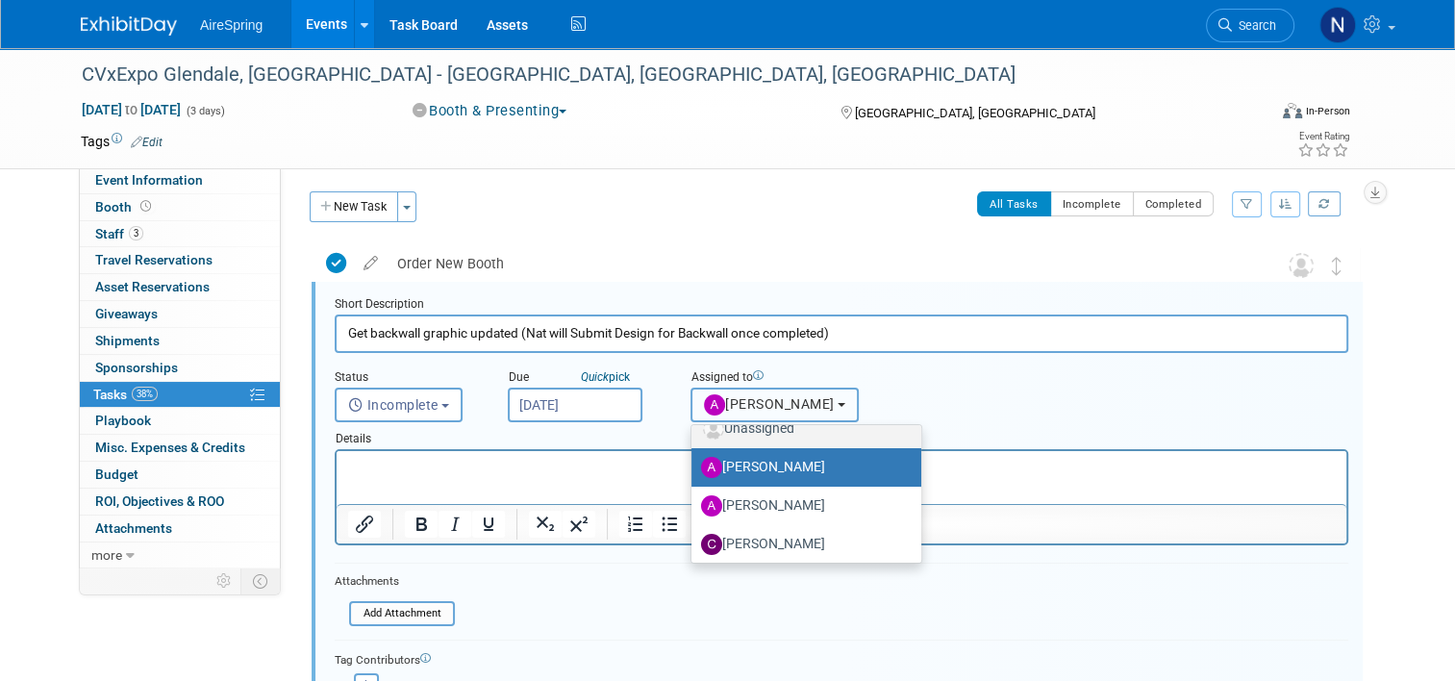
scroll to position [96, 0]
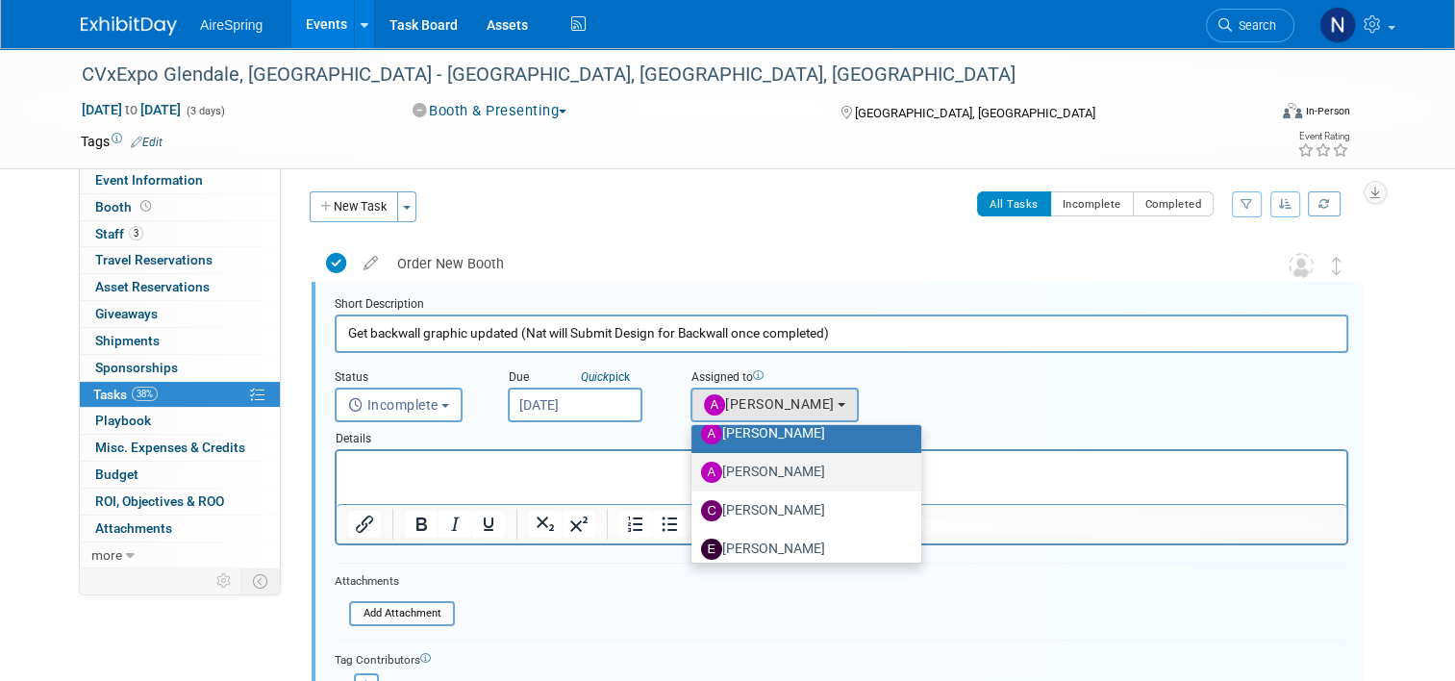
click at [783, 472] on label "Angie Handal" at bounding box center [801, 472] width 201 height 31
click at [694, 472] on input "Angie Handal" at bounding box center [688, 470] width 13 height 13
select select "5028e846-8fa2-4f70-bd6f-1b4a125832bd"
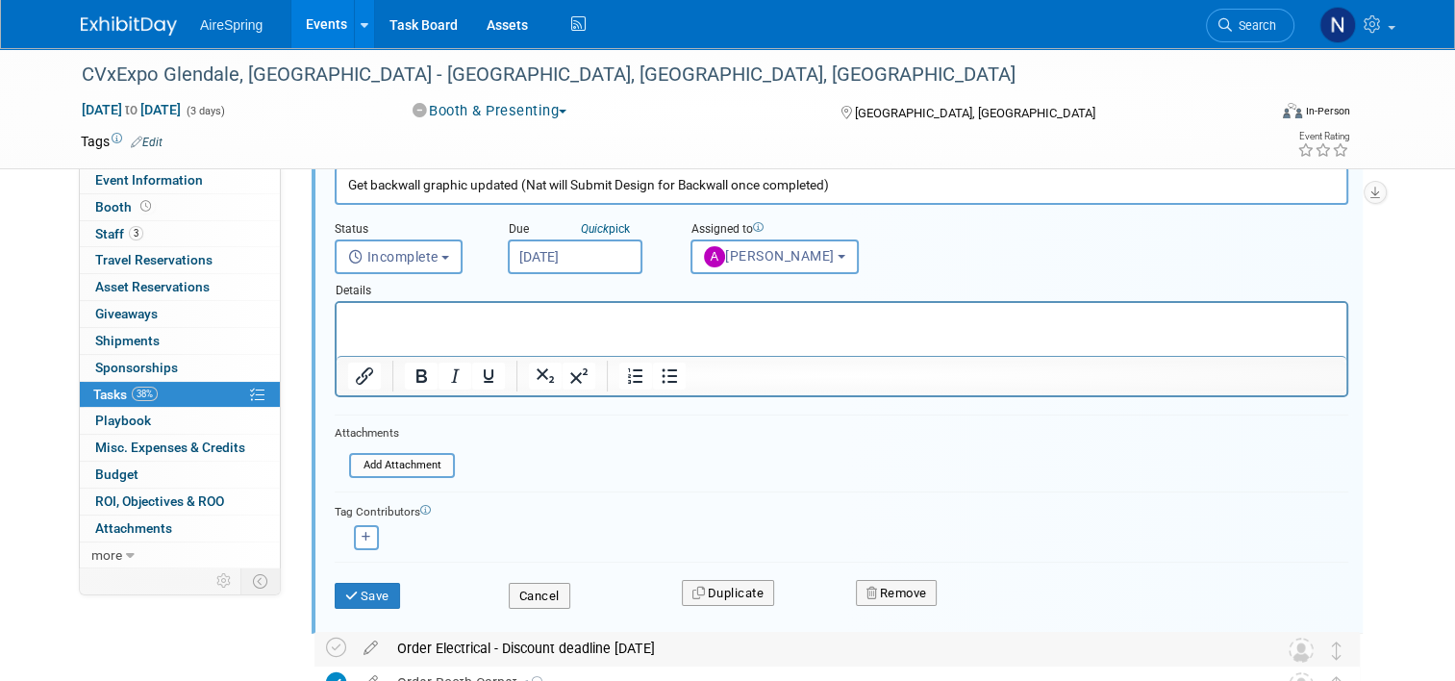
scroll to position [290, 0]
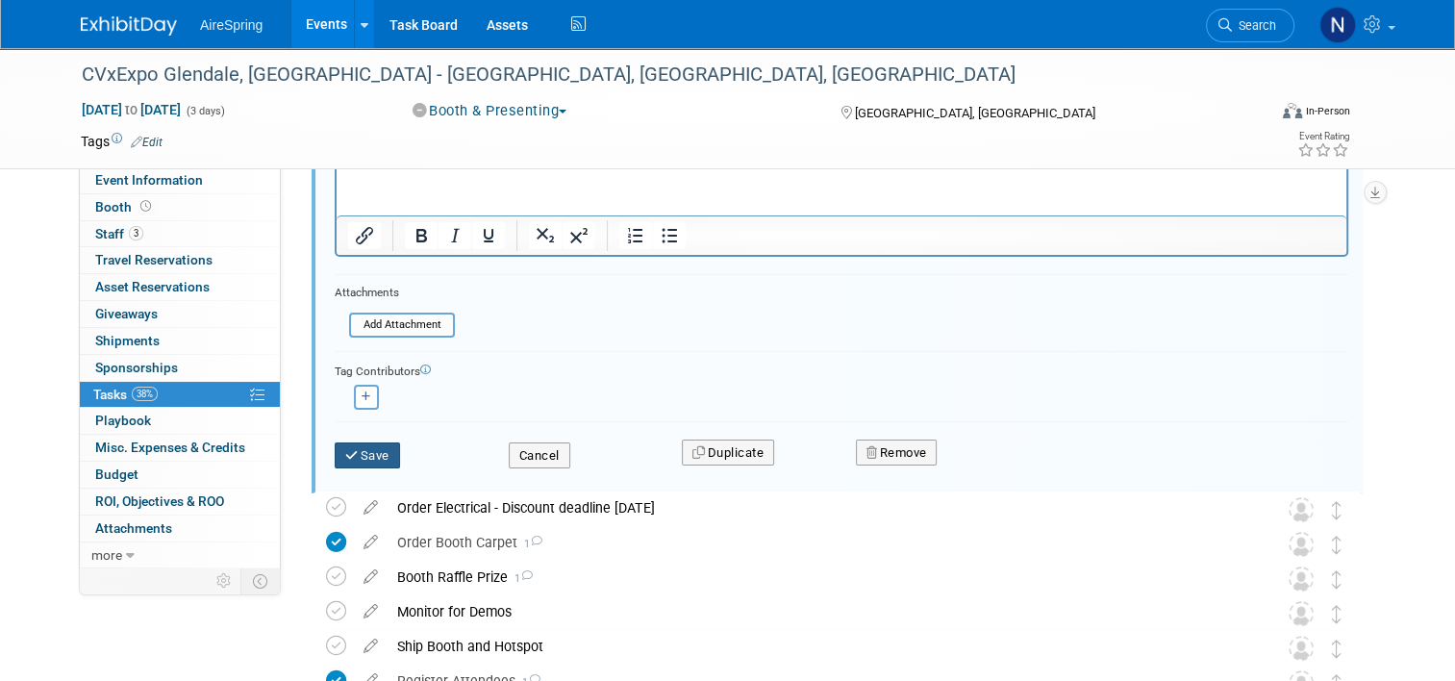
click at [365, 460] on button "Save" at bounding box center [367, 455] width 65 height 27
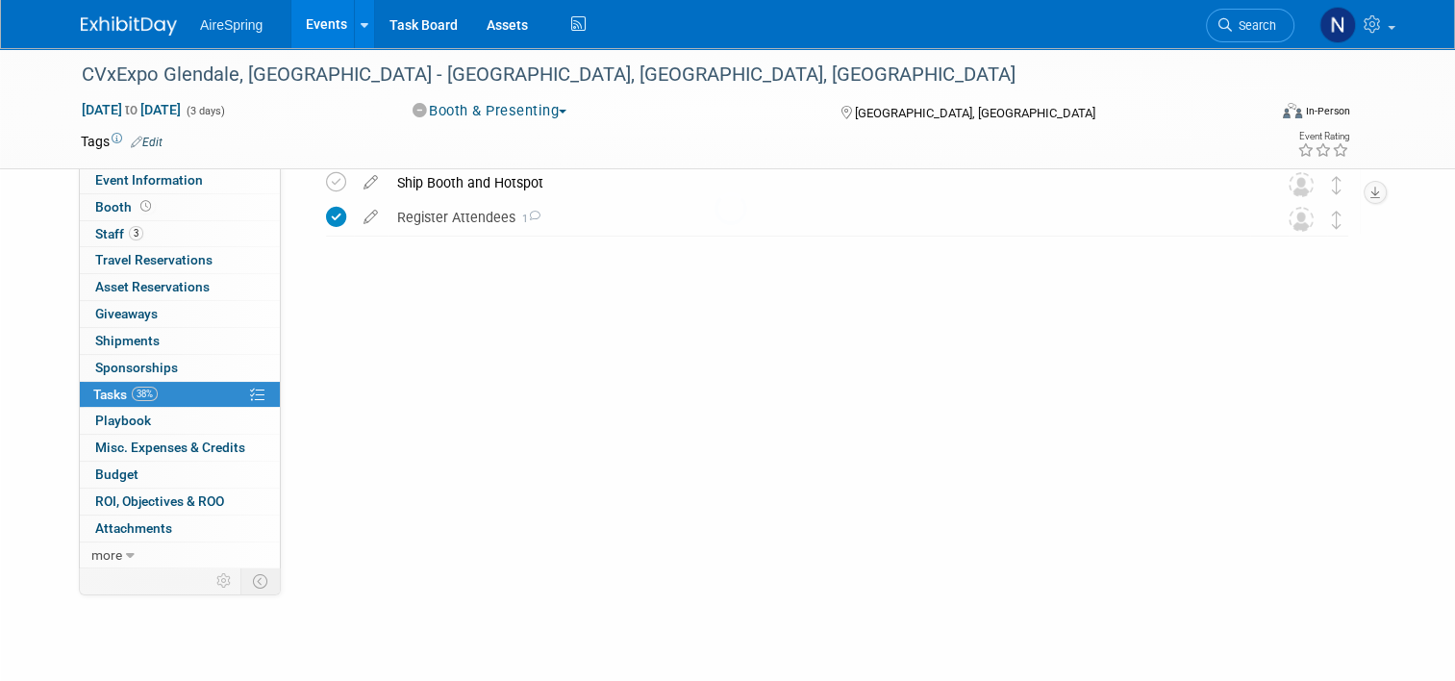
scroll to position [0, 0]
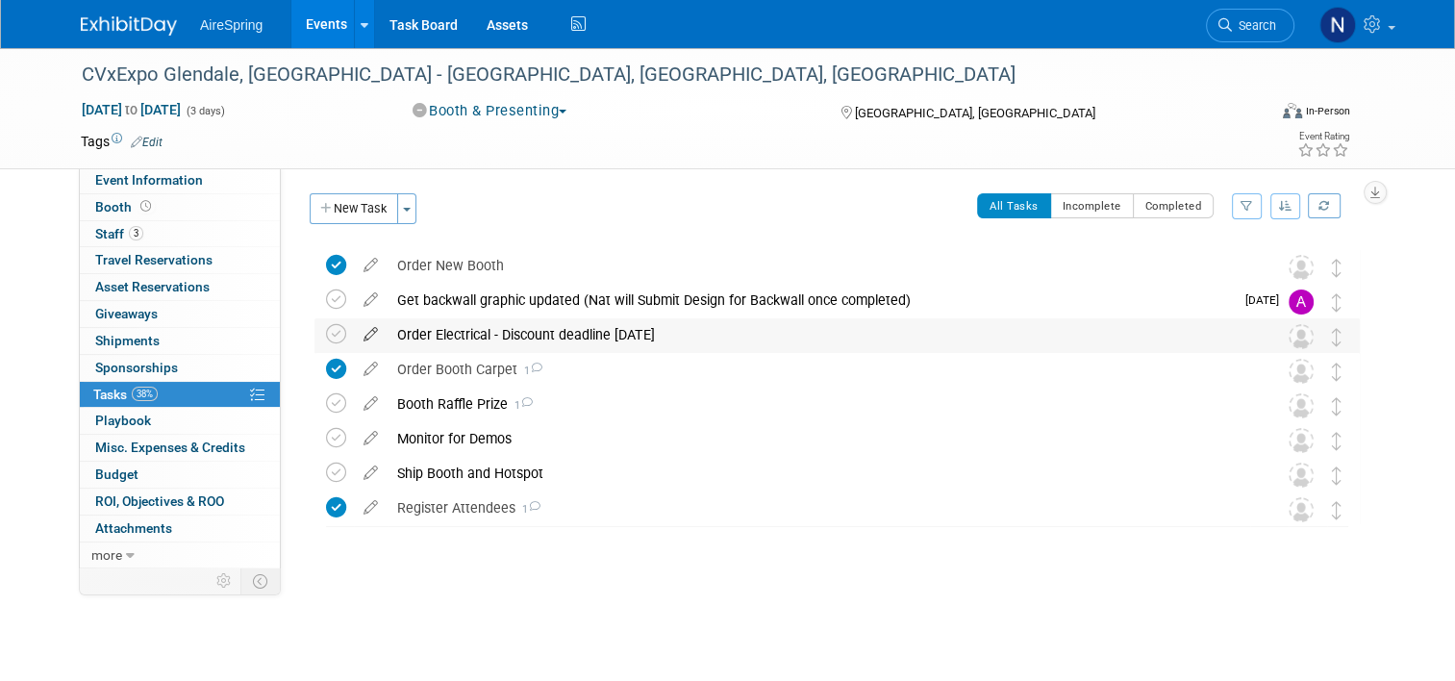
click at [361, 331] on icon at bounding box center [371, 330] width 34 height 24
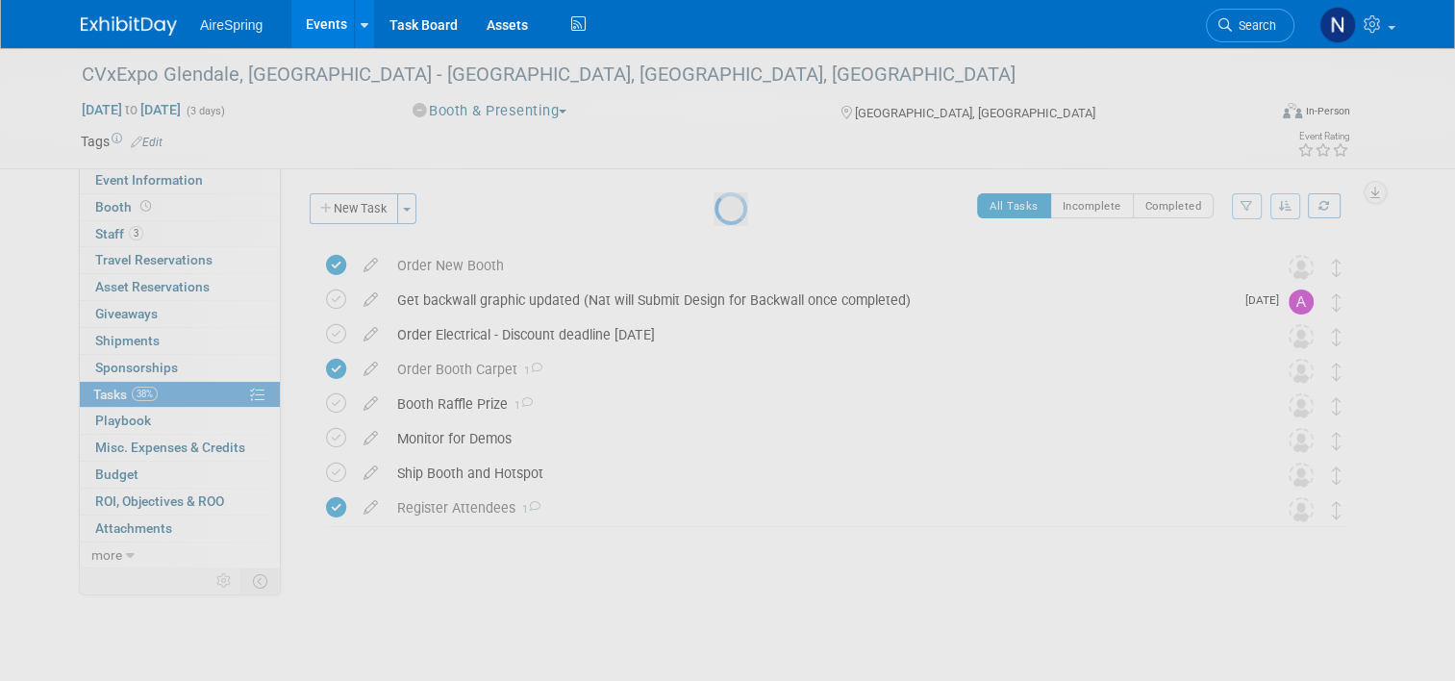
select select "7"
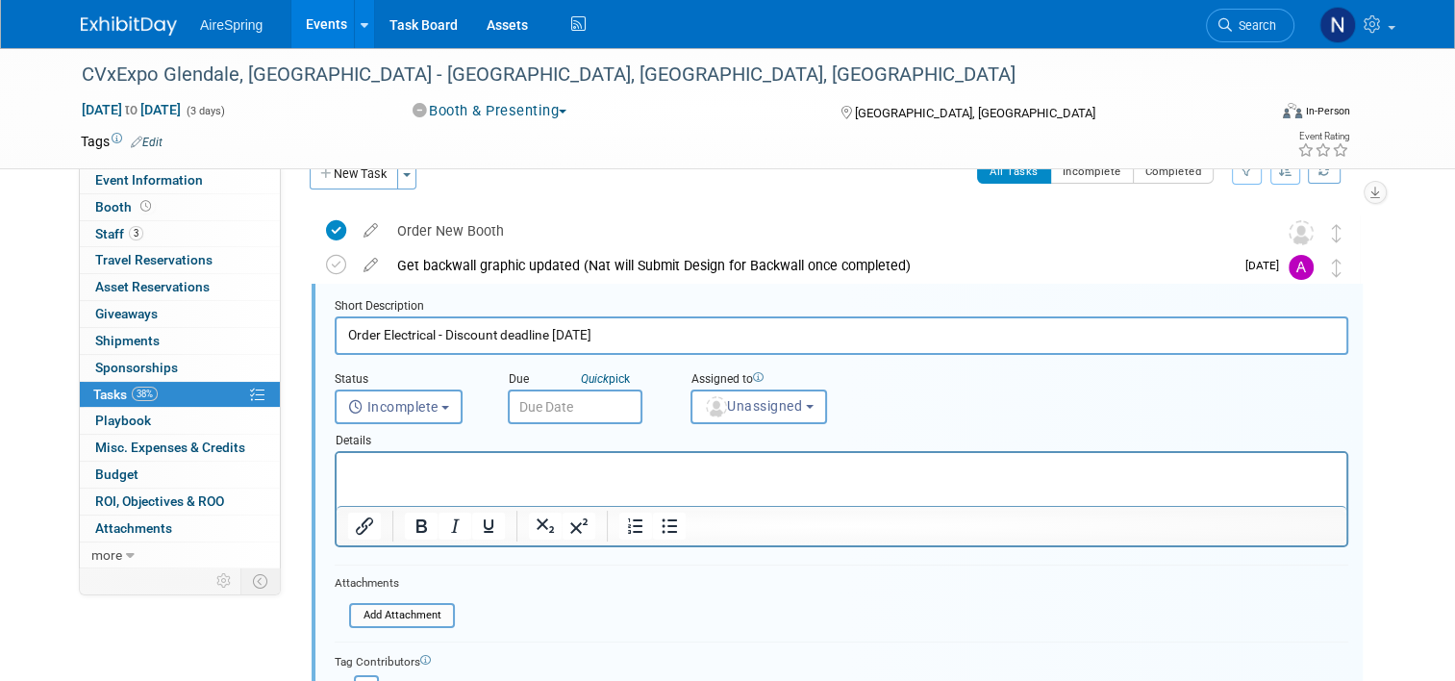
scroll to position [37, 0]
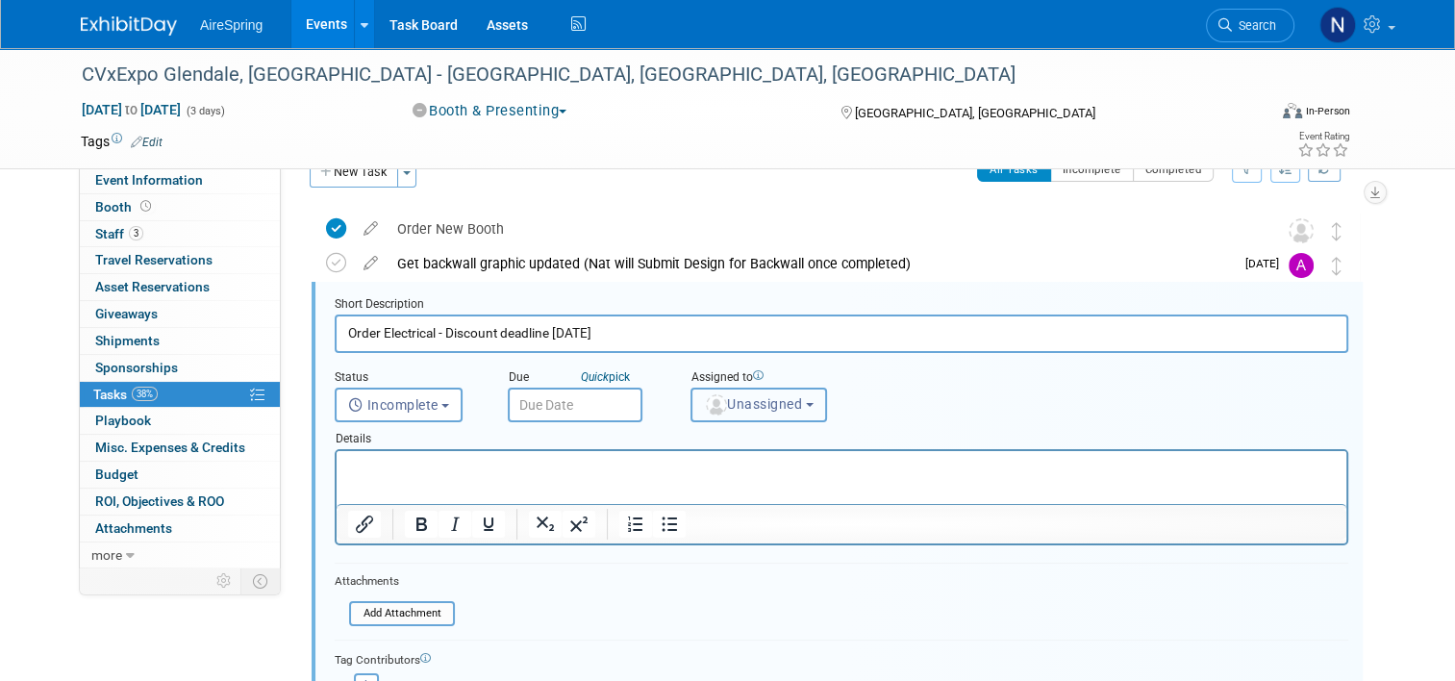
click at [766, 413] on button "Unassigned" at bounding box center [759, 405] width 137 height 35
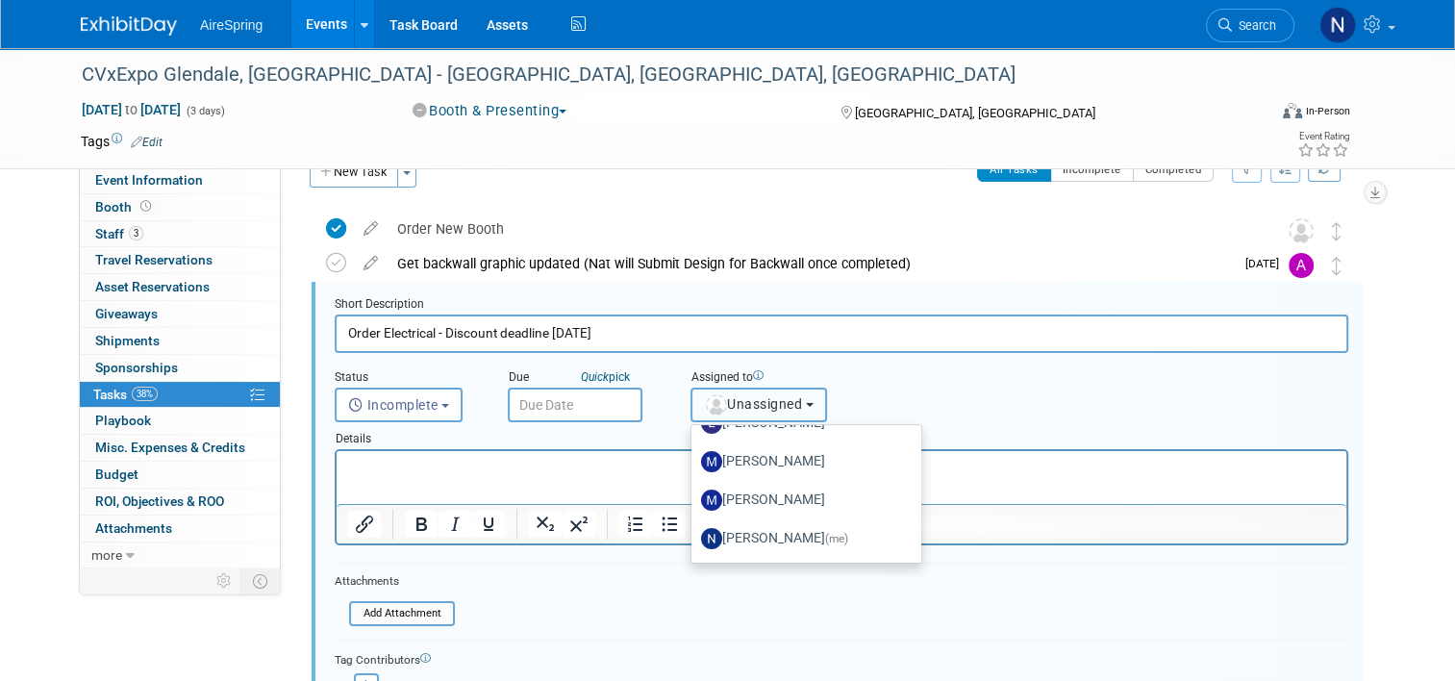
scroll to position [385, 0]
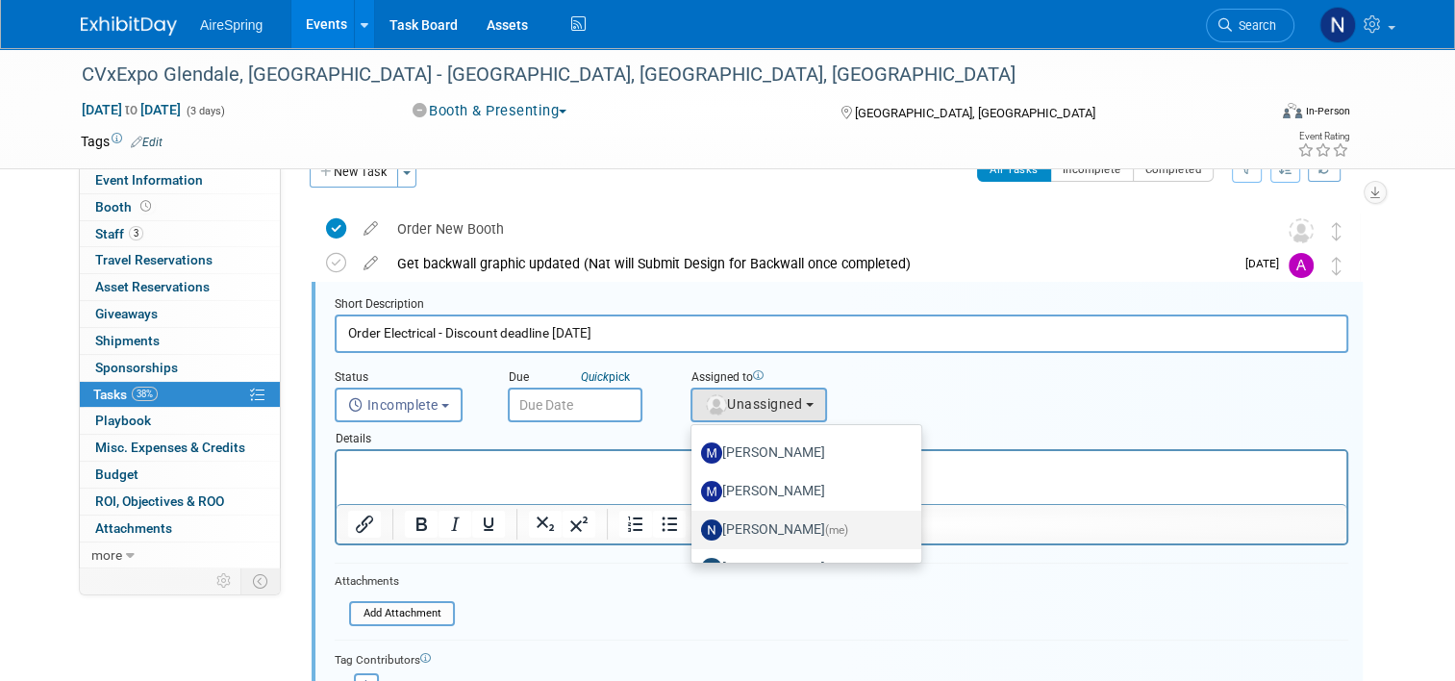
click at [753, 520] on label "Natalie Pyron (me)" at bounding box center [801, 530] width 201 height 31
click at [694, 521] on input "Natalie Pyron (me)" at bounding box center [688, 527] width 13 height 13
select select "cd28445e-66c1-440e-acf2-a156ad6158df"
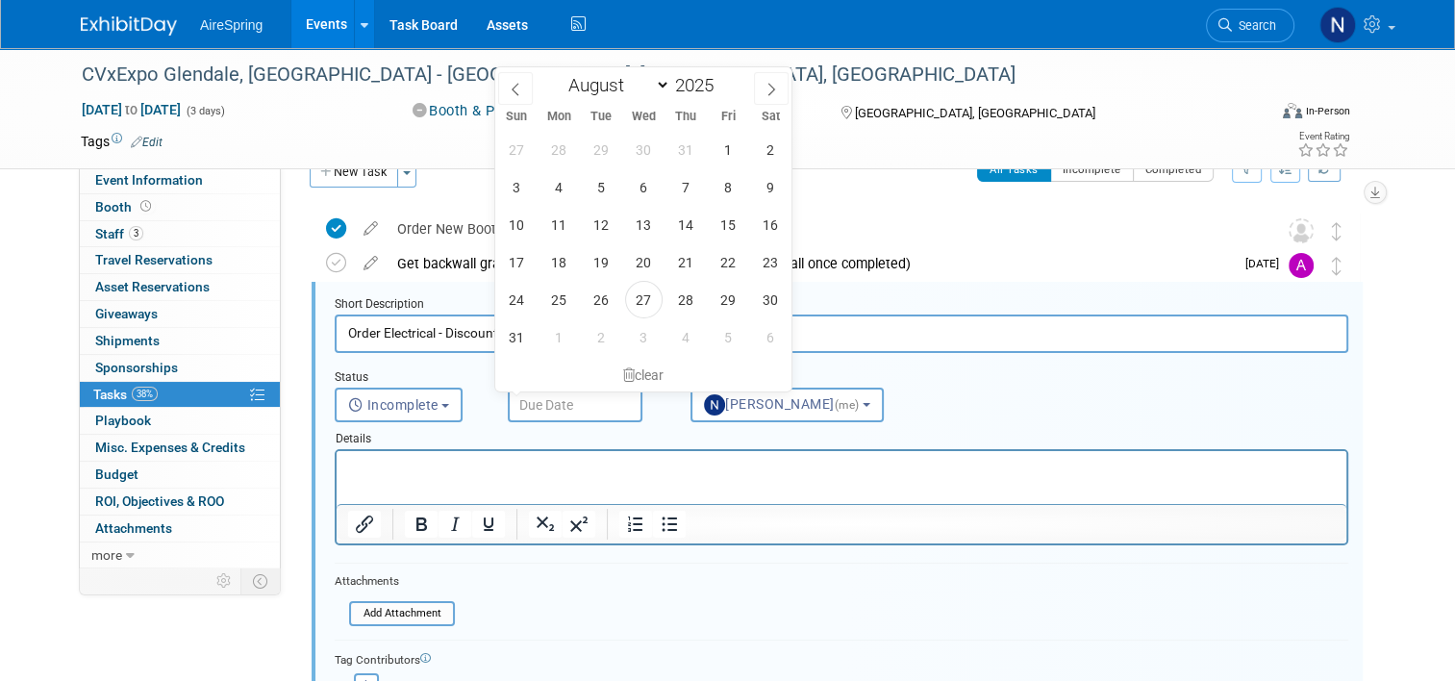
drag, startPoint x: 558, startPoint y: 394, endPoint x: 576, endPoint y: 409, distance: 23.3
click at [558, 395] on input "text" at bounding box center [575, 405] width 135 height 35
click at [524, 88] on span at bounding box center [515, 88] width 35 height 33
select select "6"
click at [652, 223] on span "16" at bounding box center [644, 225] width 38 height 38
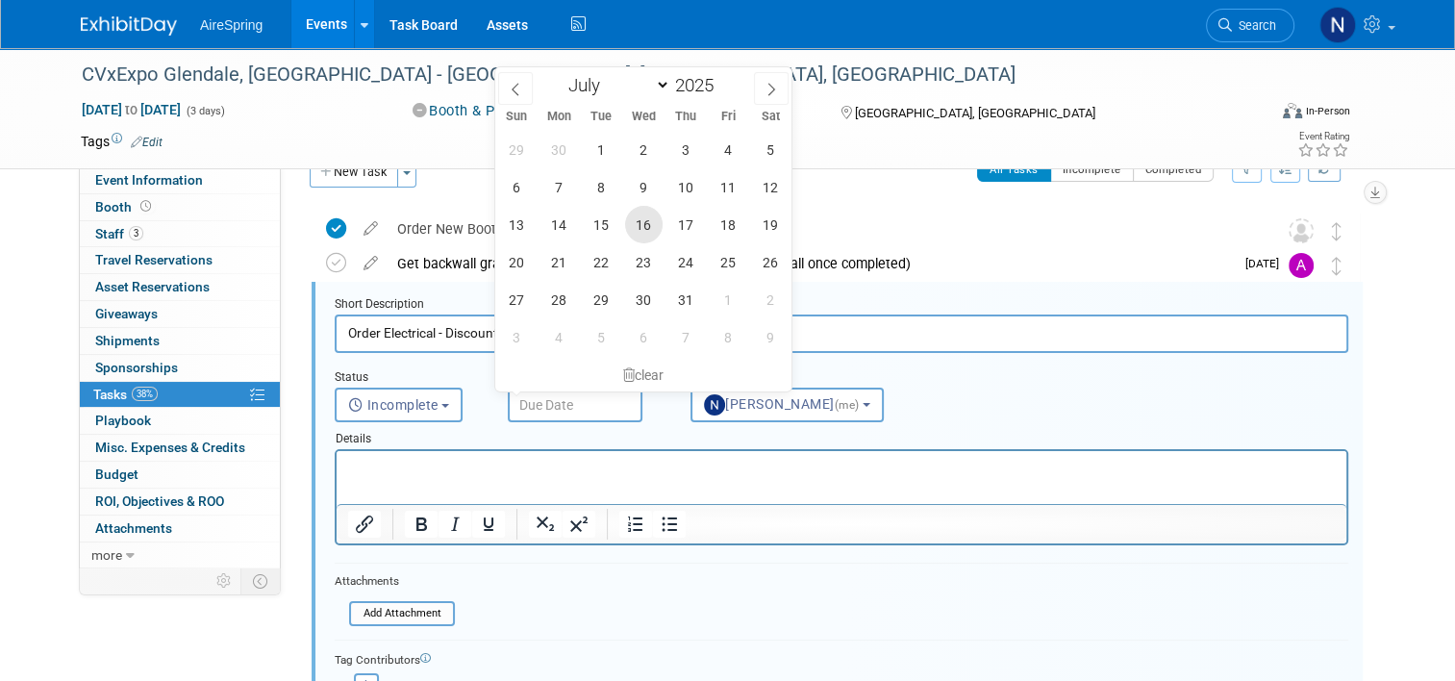
type input "Jul 16, 2025"
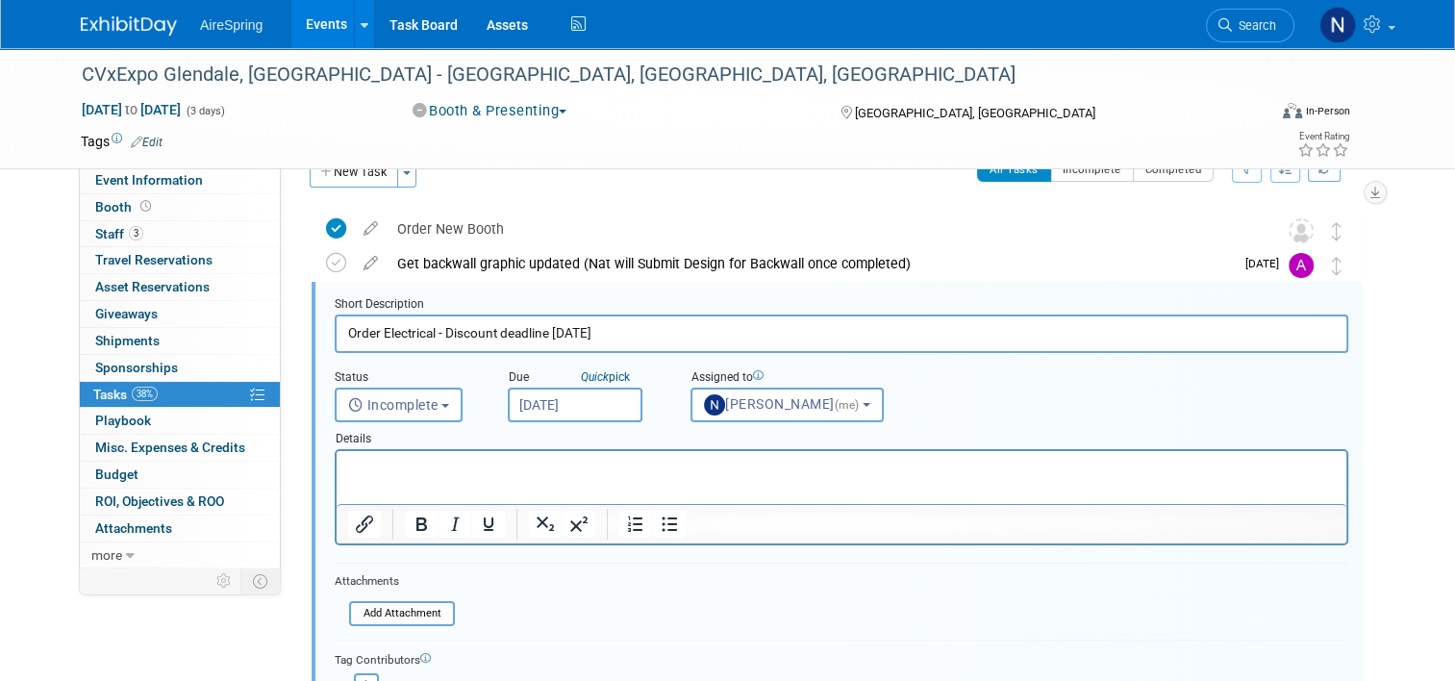
click at [605, 396] on input "Jul 16, 2025" at bounding box center [575, 405] width 135 height 35
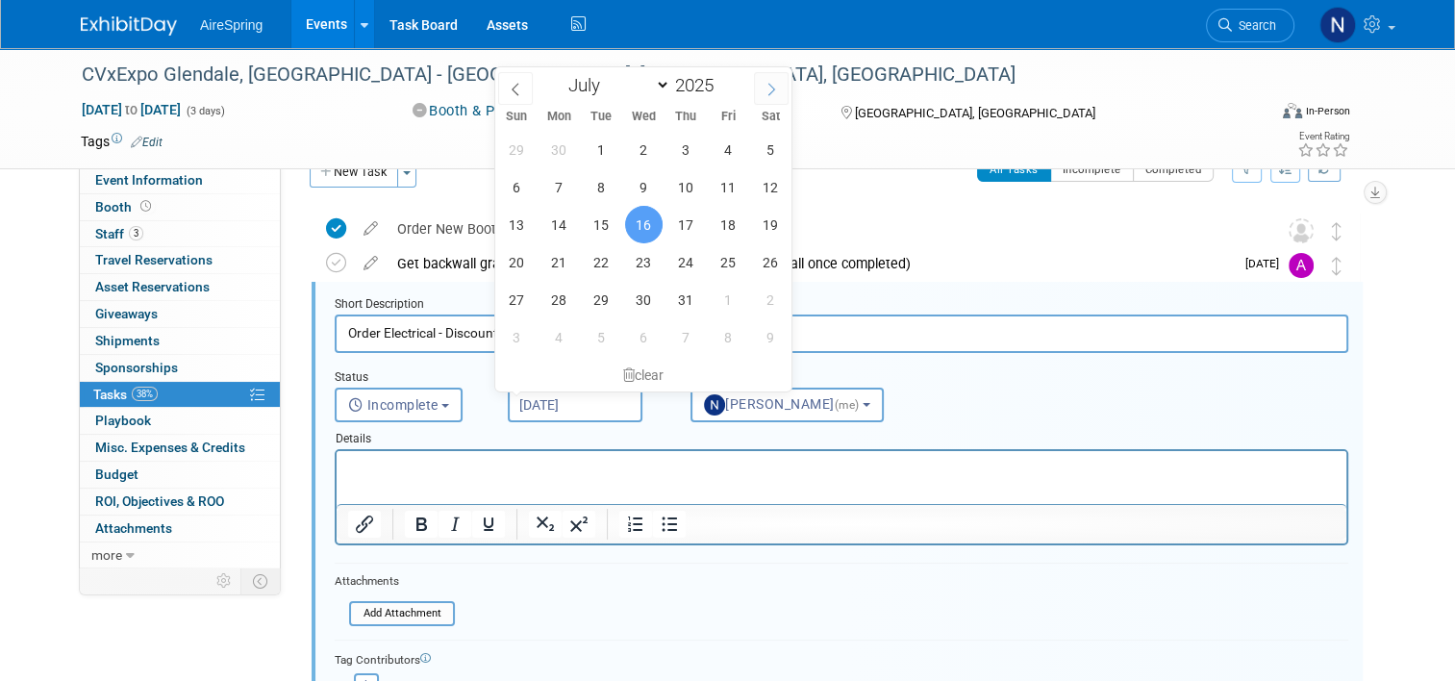
click at [773, 89] on icon at bounding box center [771, 89] width 7 height 13
click at [773, 89] on icon at bounding box center [771, 89] width 13 height 13
select select "8"
click at [658, 189] on span "10" at bounding box center [644, 187] width 38 height 38
type input "Sep 10, 2025"
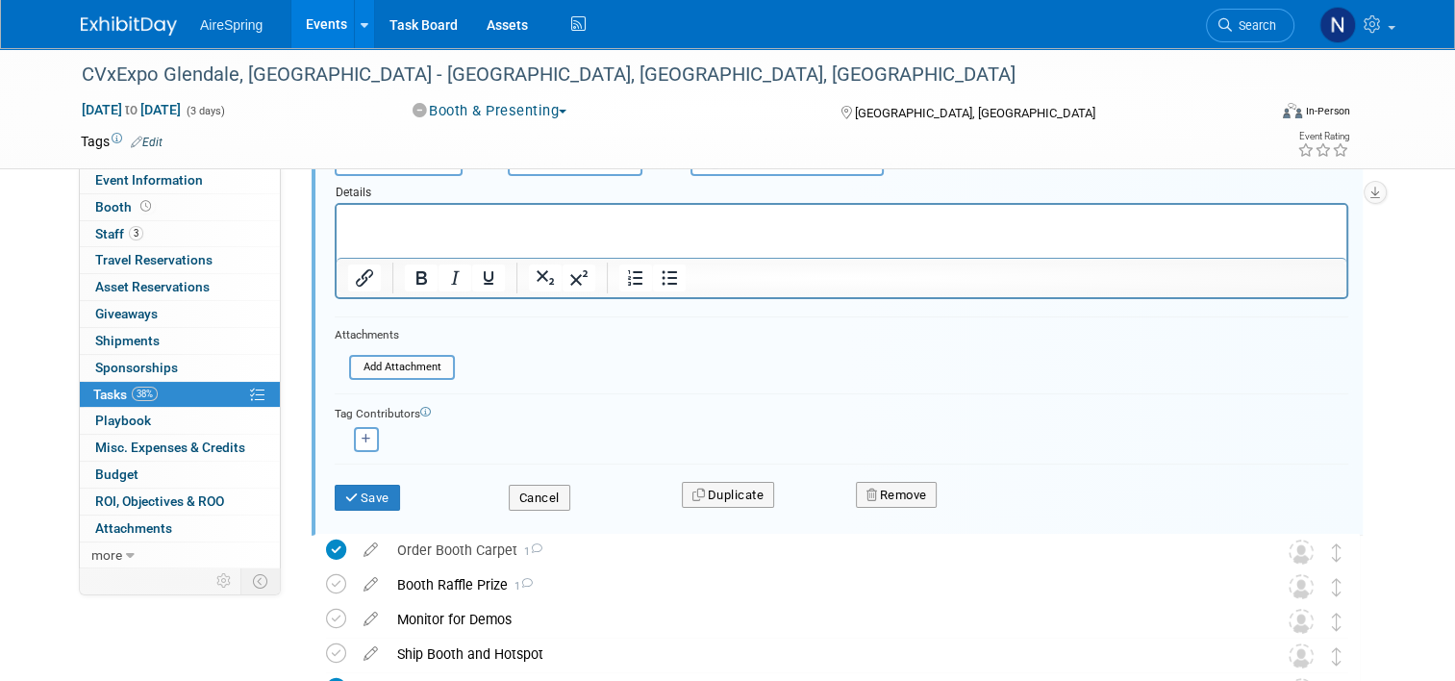
scroll to position [421, 0]
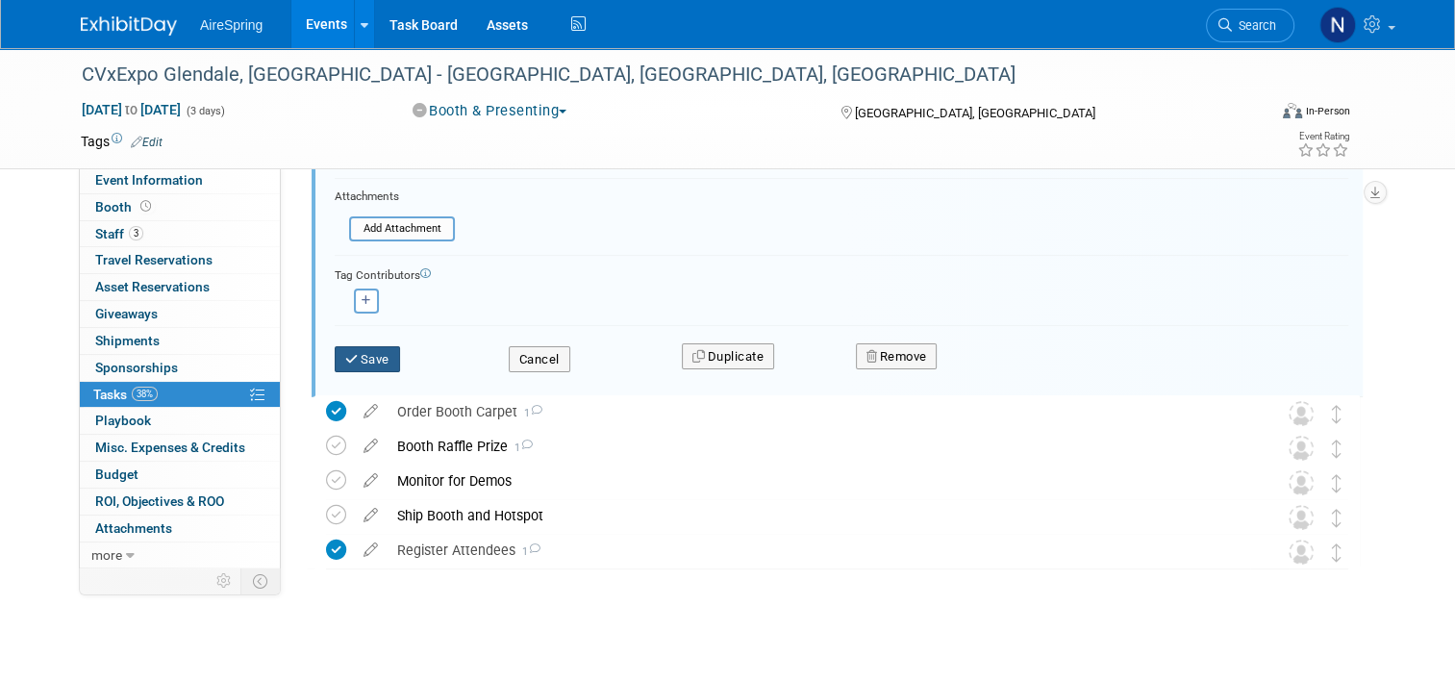
click at [368, 365] on button "Save" at bounding box center [367, 359] width 65 height 27
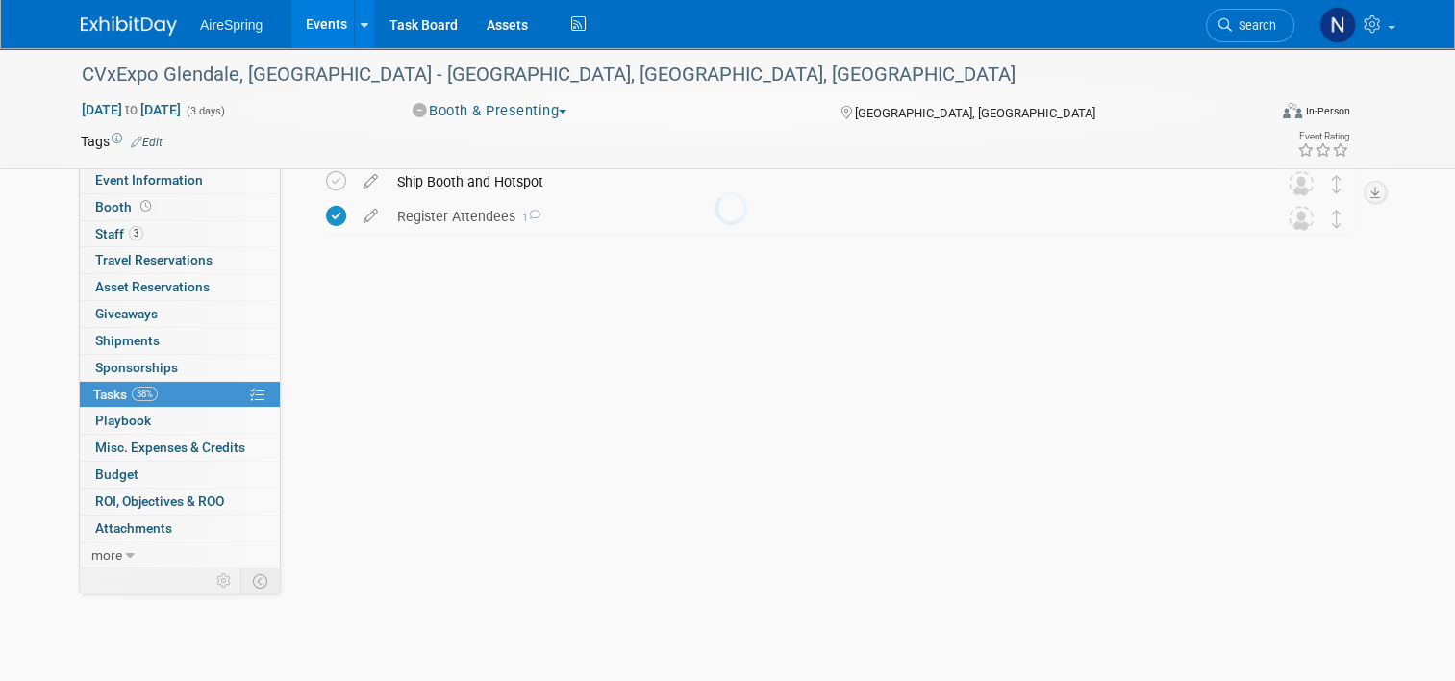
scroll to position [0, 0]
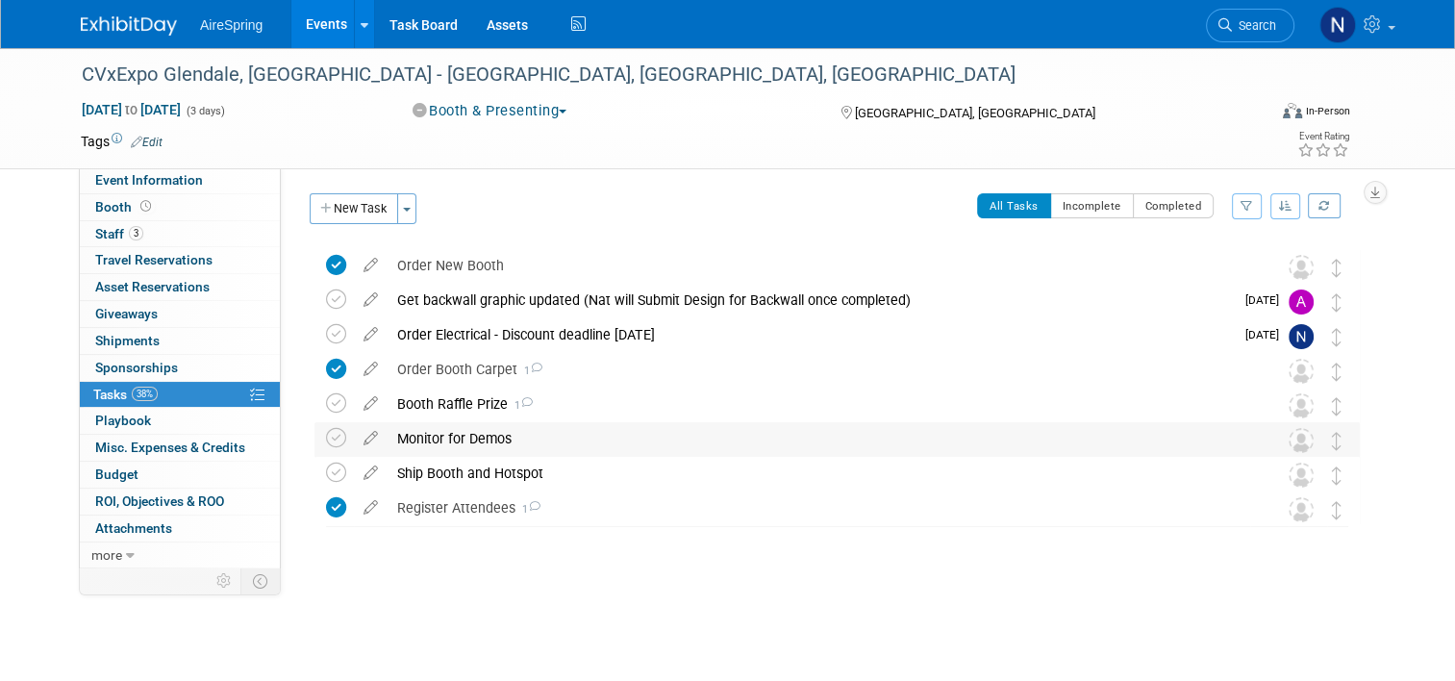
click at [466, 441] on div "Monitor for Demos" at bounding box center [819, 438] width 863 height 33
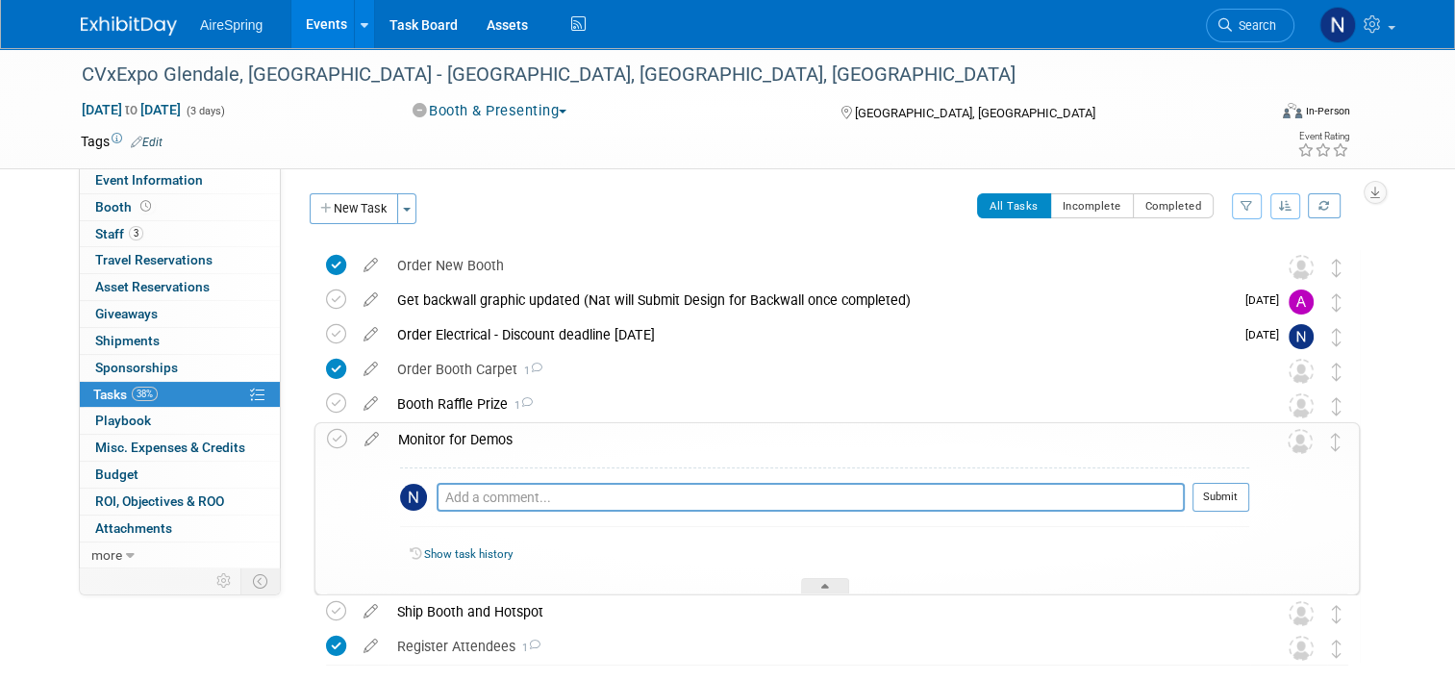
click at [299, 19] on link "Events" at bounding box center [326, 24] width 70 height 48
click at [125, 177] on span "Event Information" at bounding box center [149, 179] width 108 height 15
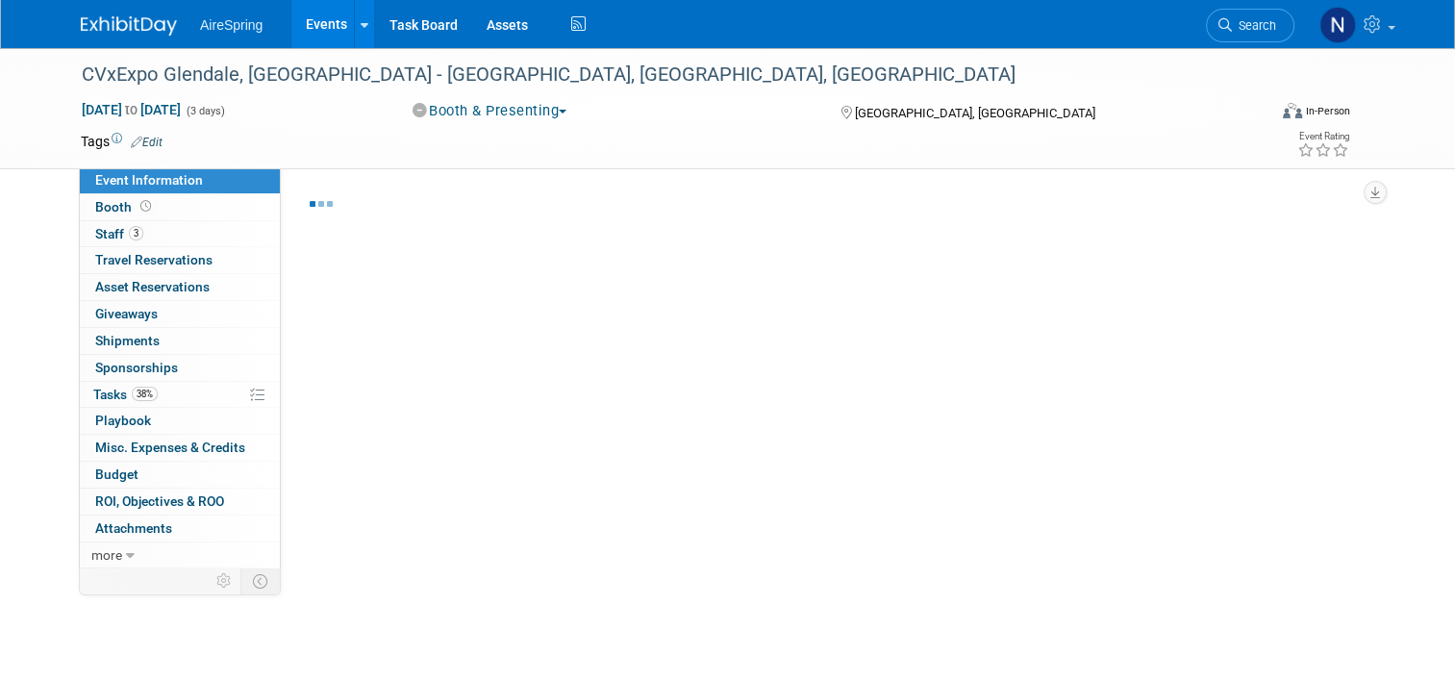
select select "Tradeshow - Exhibiting"
select select "Marketing"
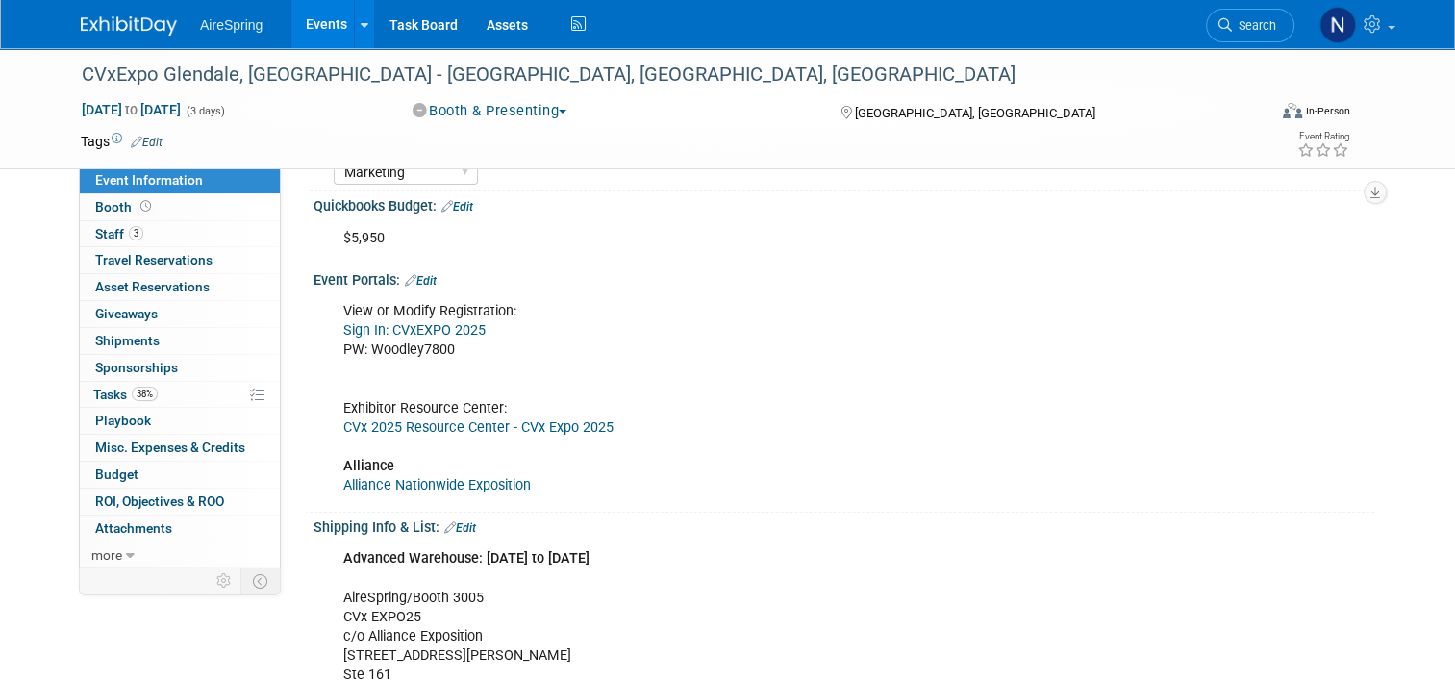
scroll to position [481, 0]
